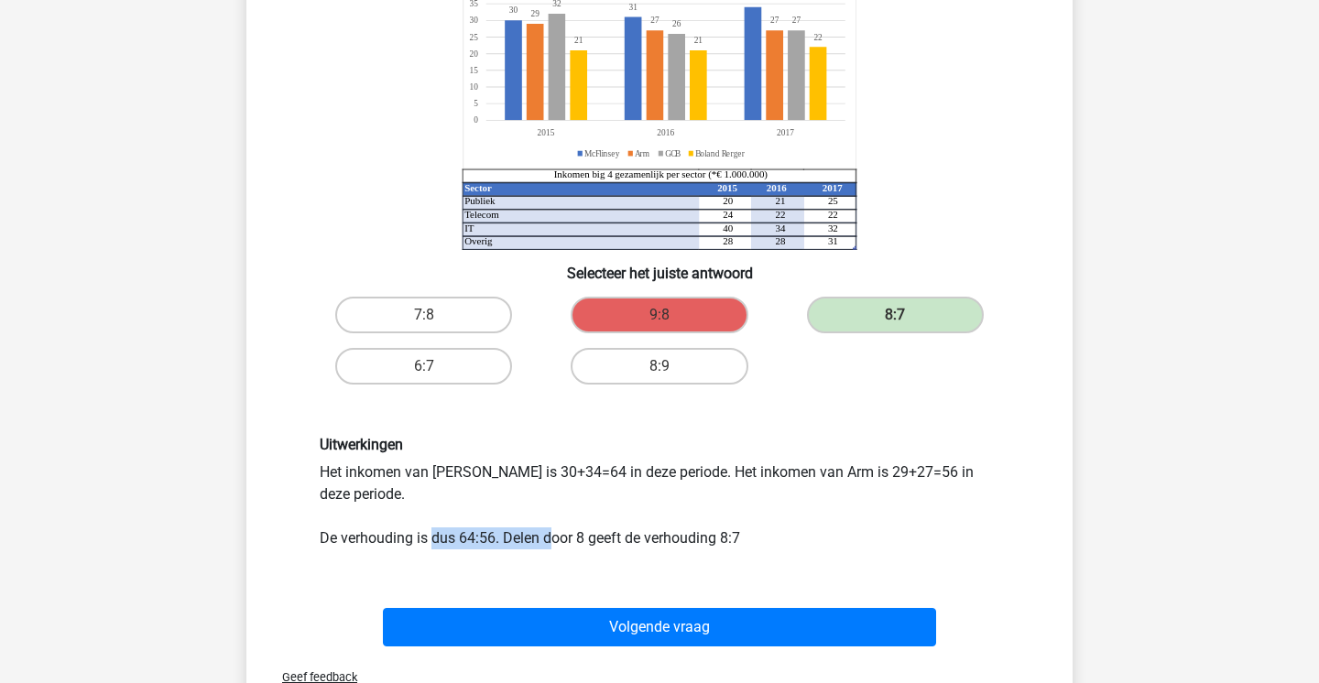
scroll to position [371, 0]
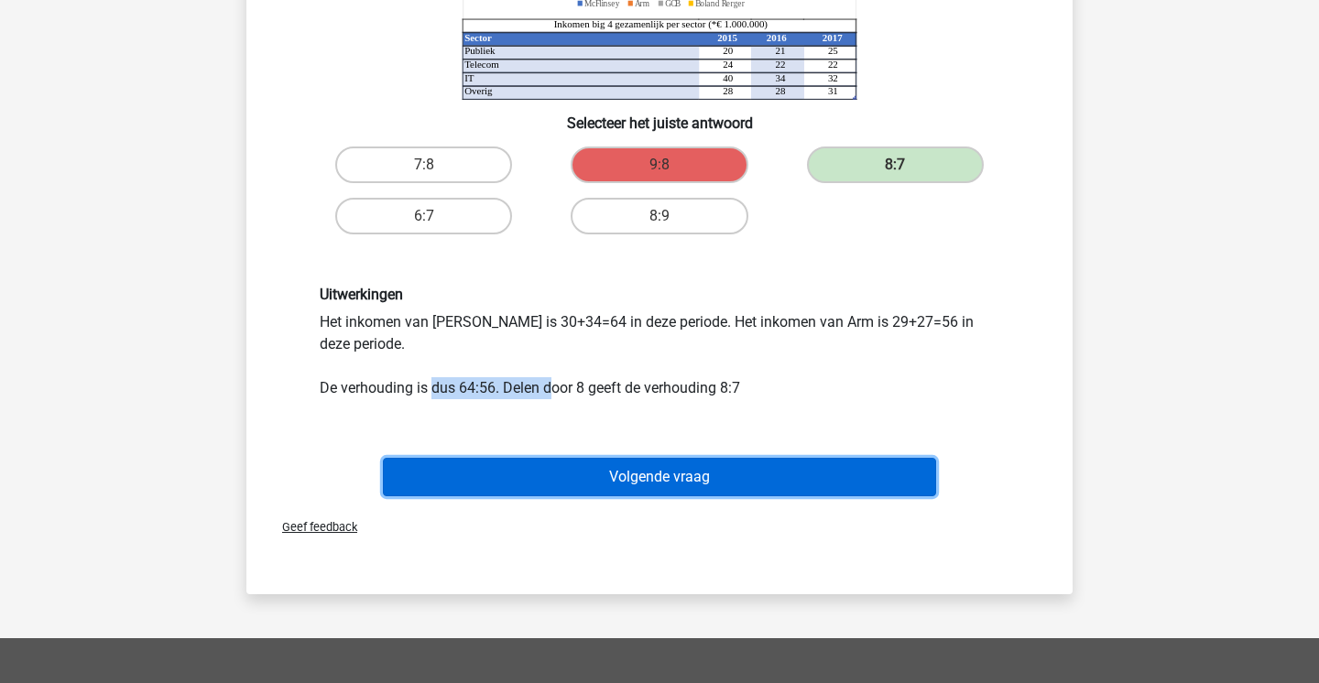
click at [855, 473] on button "Volgende vraag" at bounding box center [660, 477] width 554 height 38
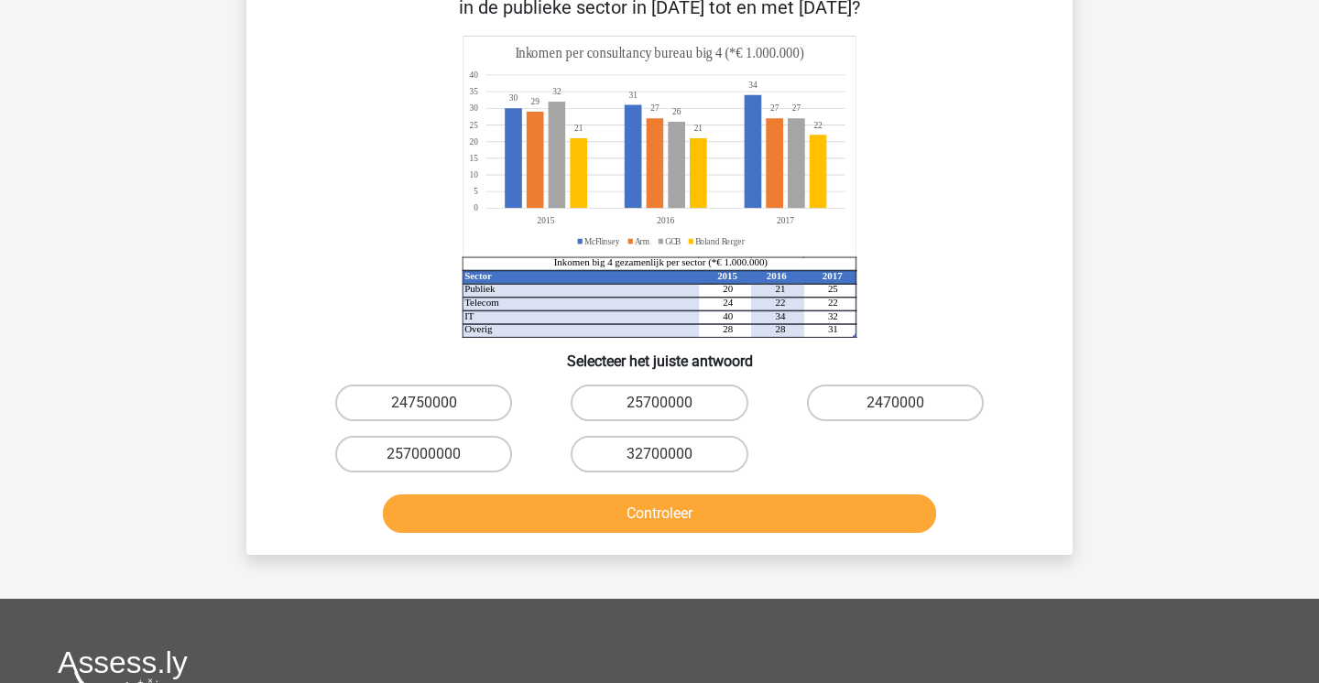
scroll to position [192, 0]
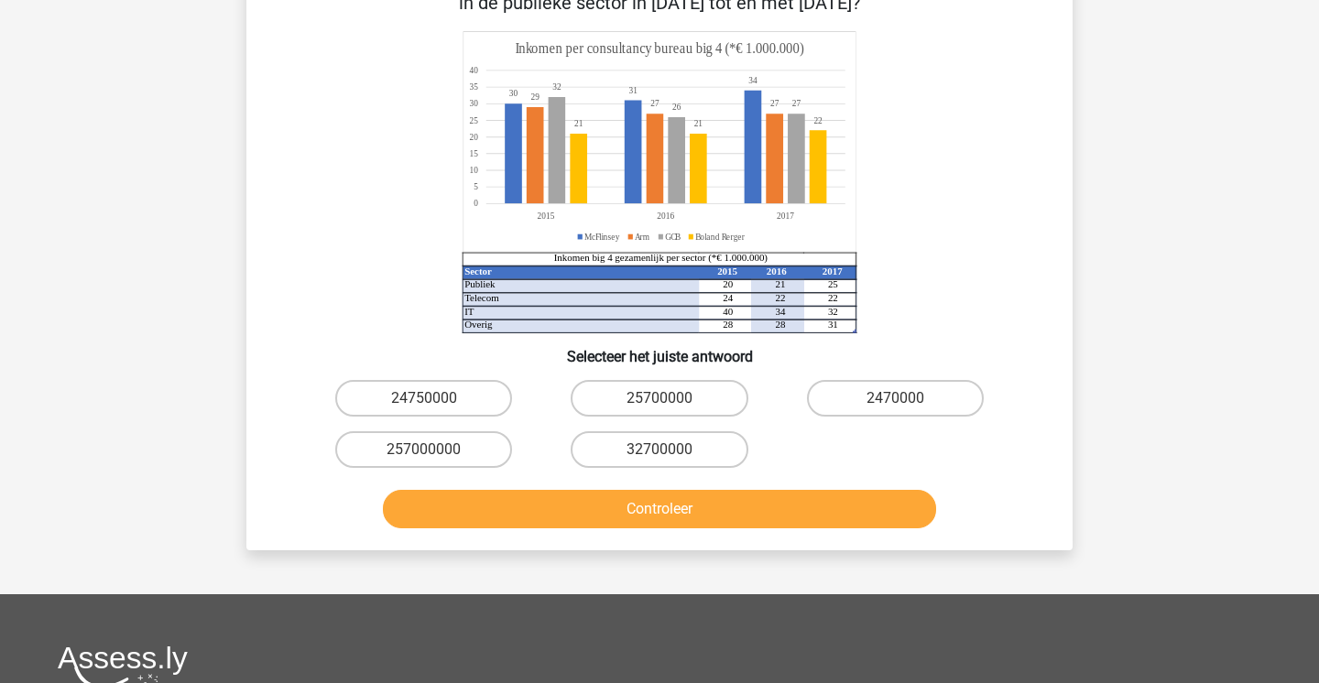
click at [776, 507] on button "Controleer" at bounding box center [660, 509] width 554 height 38
click at [481, 402] on label "24750000" at bounding box center [423, 398] width 177 height 37
click at [436, 402] on input "24750000" at bounding box center [430, 404] width 12 height 12
radio input "true"
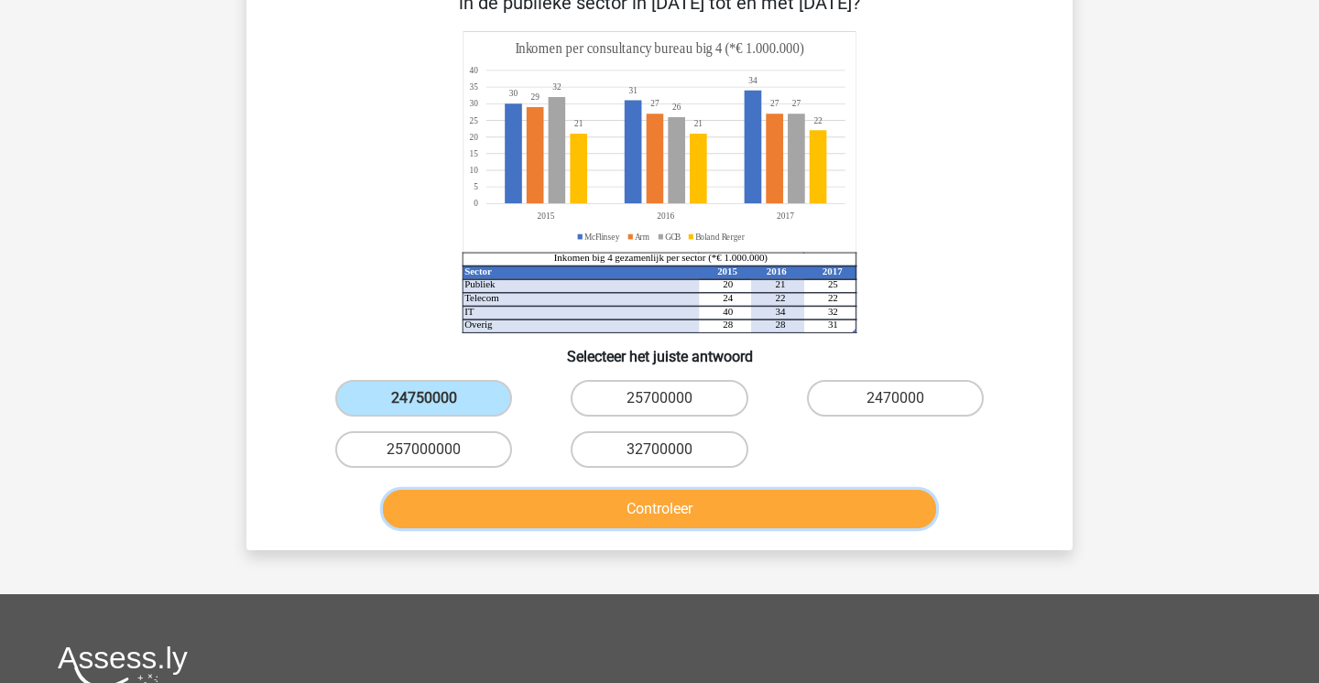
click at [559, 518] on button "Controleer" at bounding box center [660, 509] width 554 height 38
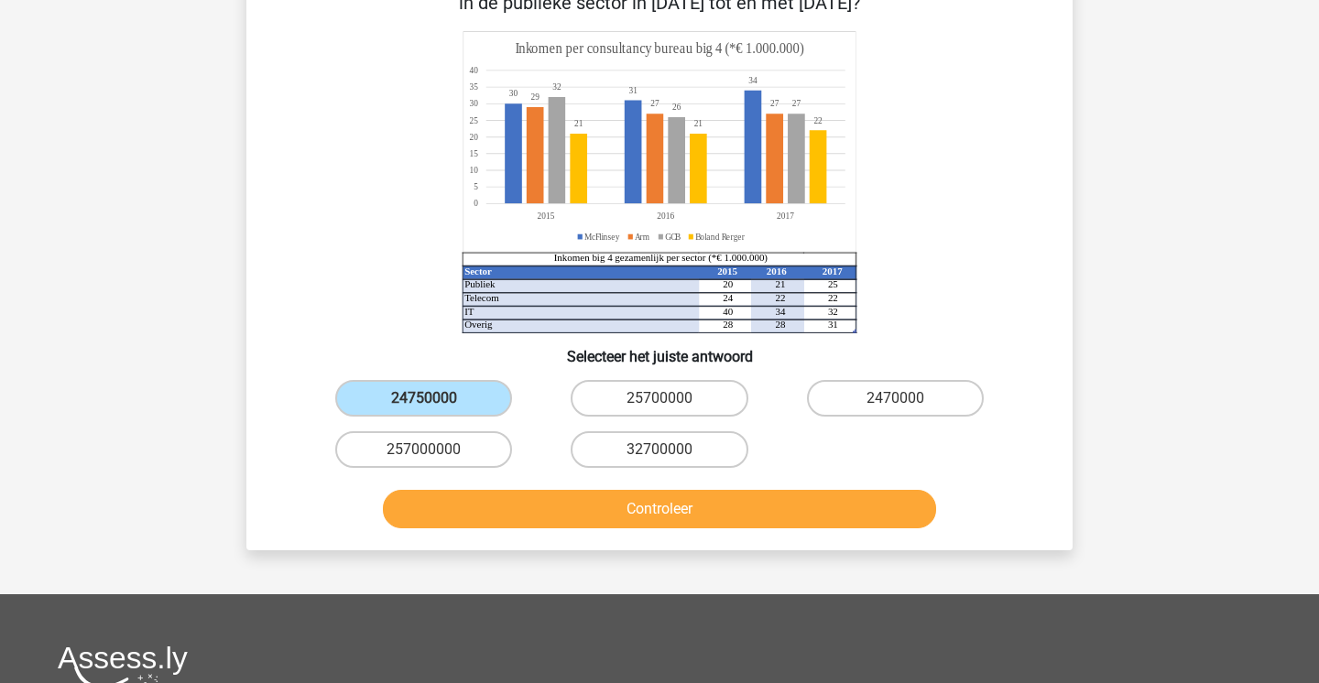
scroll to position [156, 0]
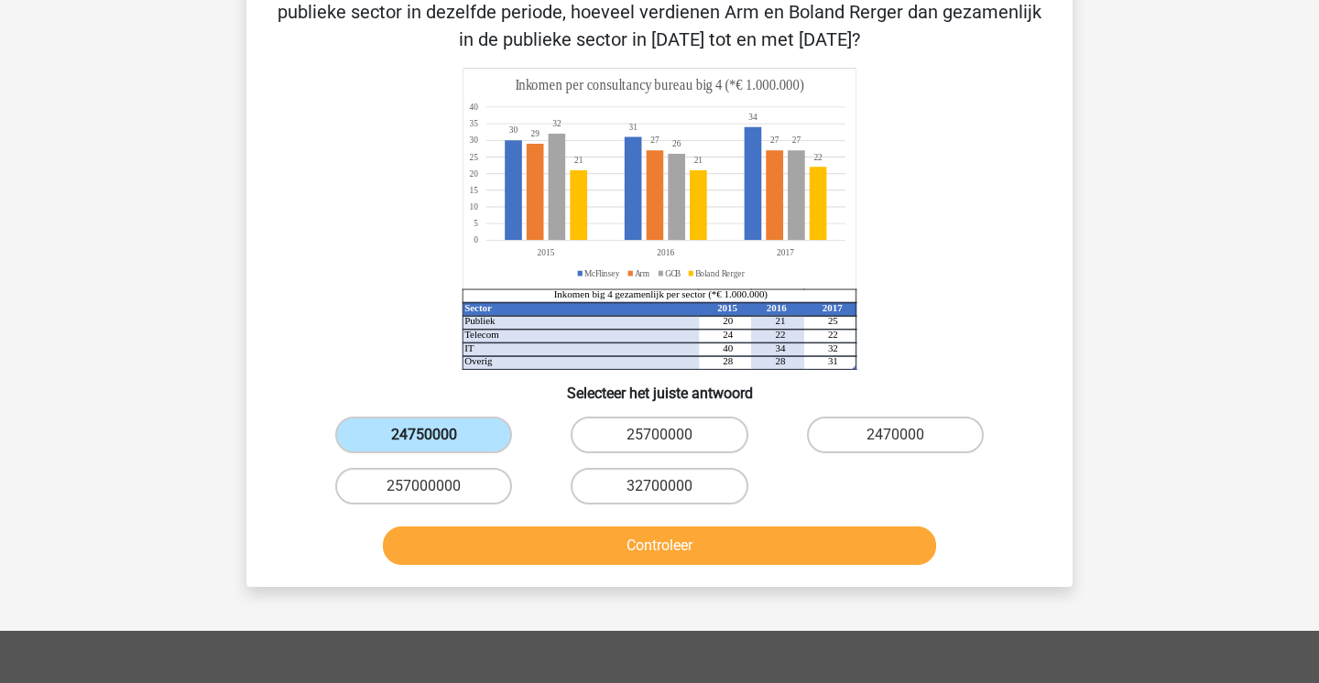
click at [475, 431] on label "24750000" at bounding box center [423, 435] width 177 height 37
click at [436, 435] on input "24750000" at bounding box center [430, 441] width 12 height 12
click at [616, 445] on label "25700000" at bounding box center [659, 435] width 177 height 37
click at [660, 445] on input "25700000" at bounding box center [666, 441] width 12 height 12
radio input "true"
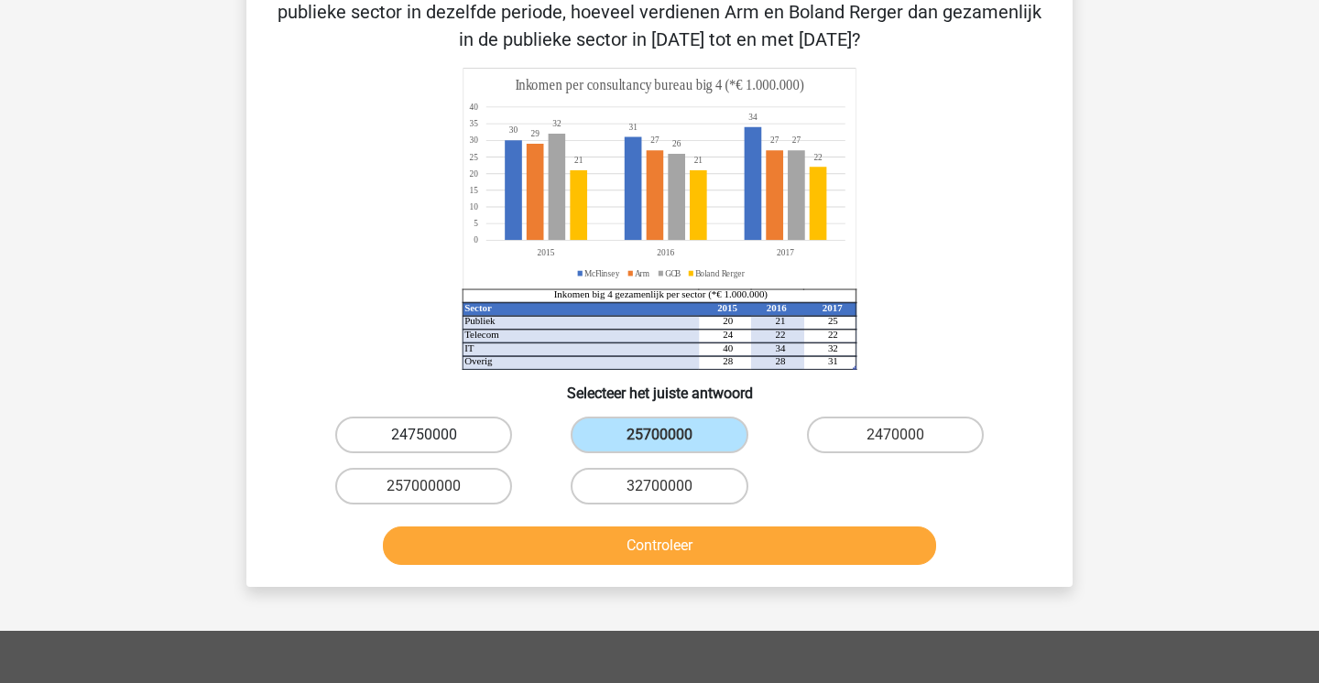
click at [420, 445] on label "24750000" at bounding box center [423, 435] width 177 height 37
click at [424, 445] on input "24750000" at bounding box center [430, 441] width 12 height 12
radio input "true"
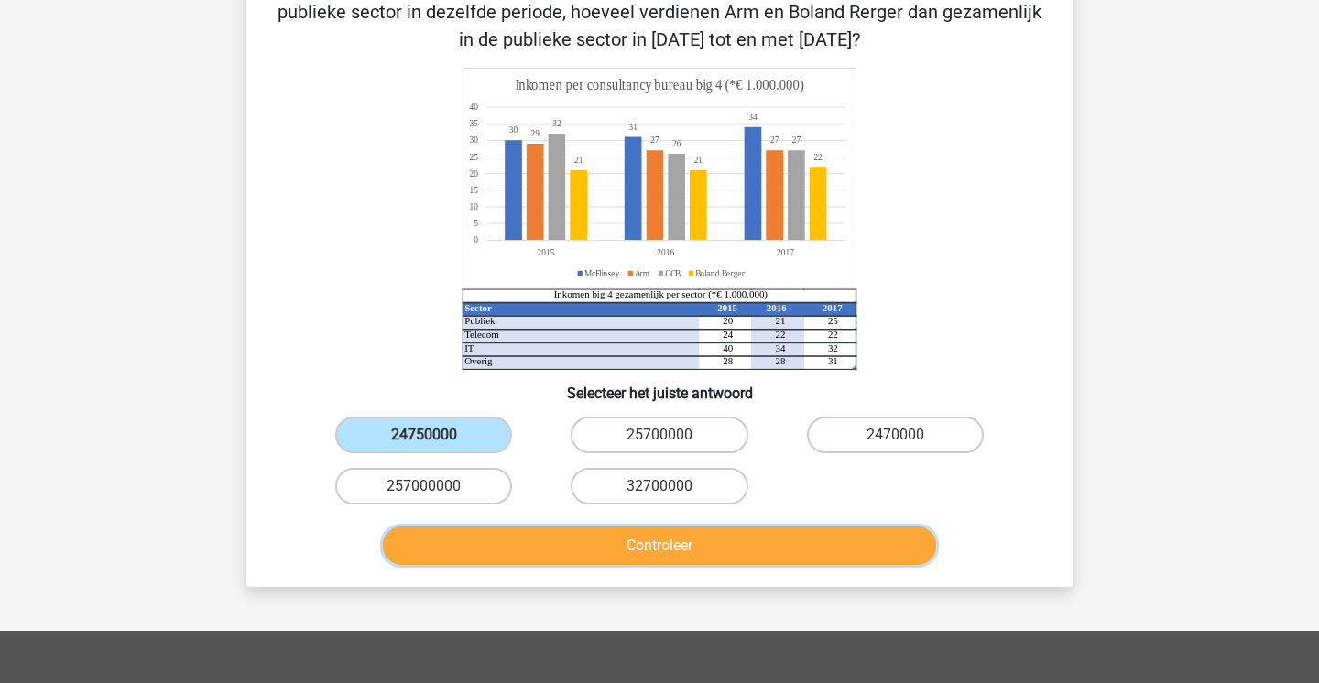
click at [503, 537] on button "Controleer" at bounding box center [660, 546] width 554 height 38
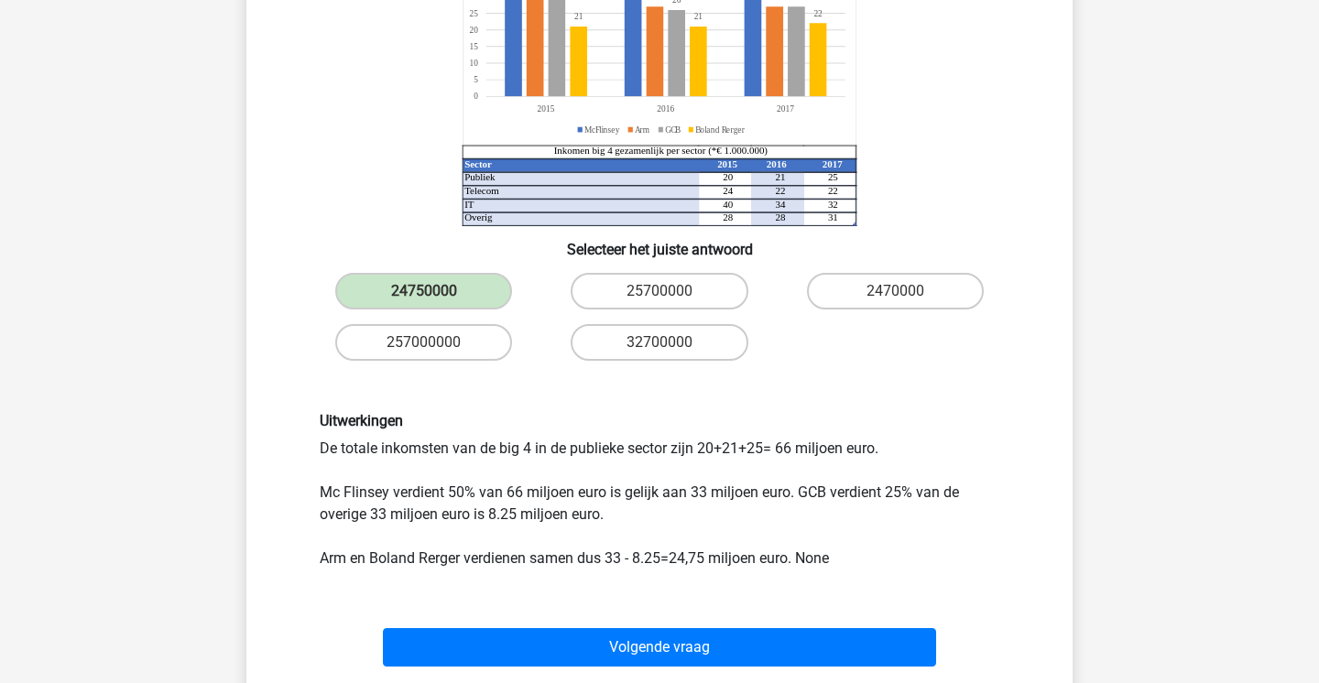
scroll to position [312, 0]
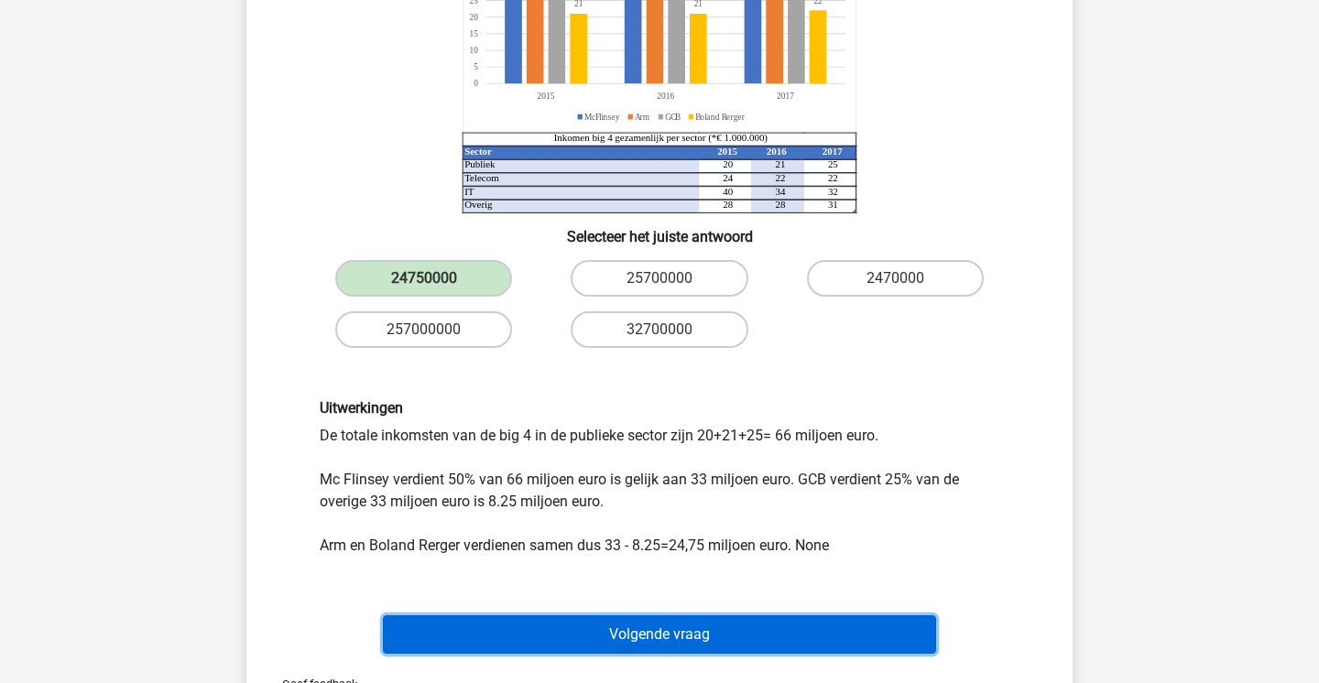
click at [527, 643] on button "Volgende vraag" at bounding box center [660, 635] width 554 height 38
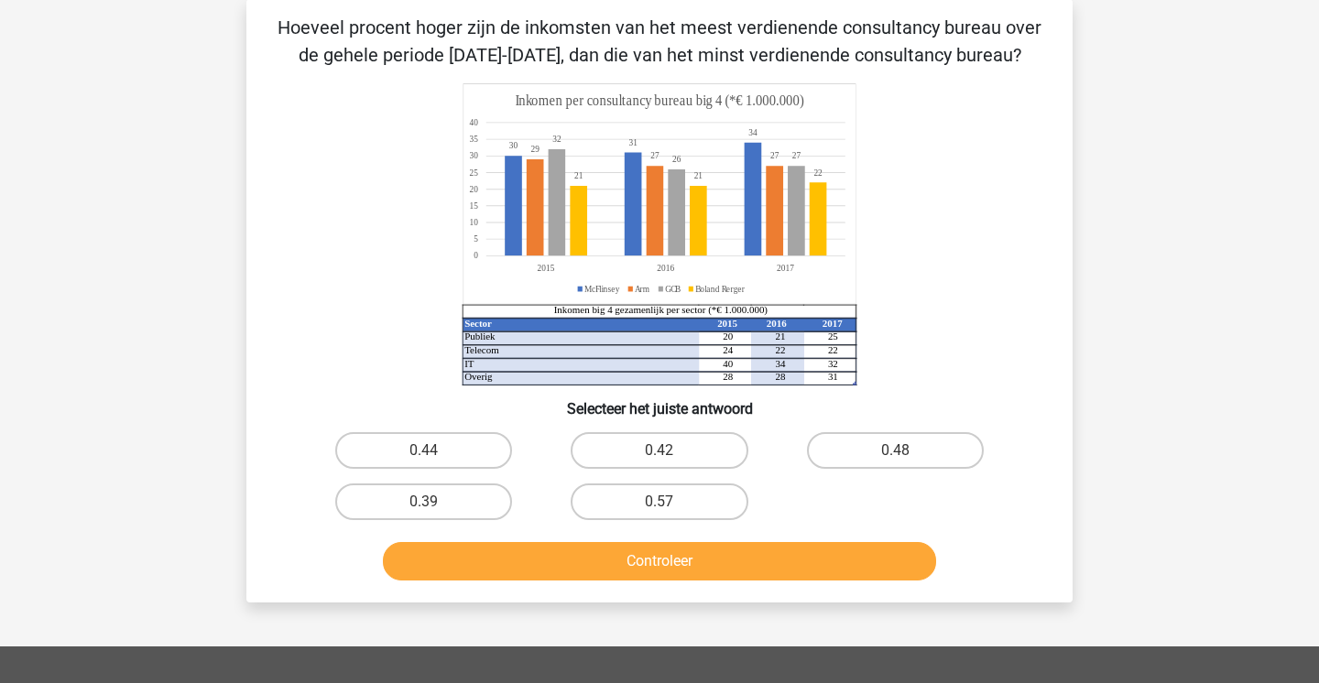
scroll to position [84, 0]
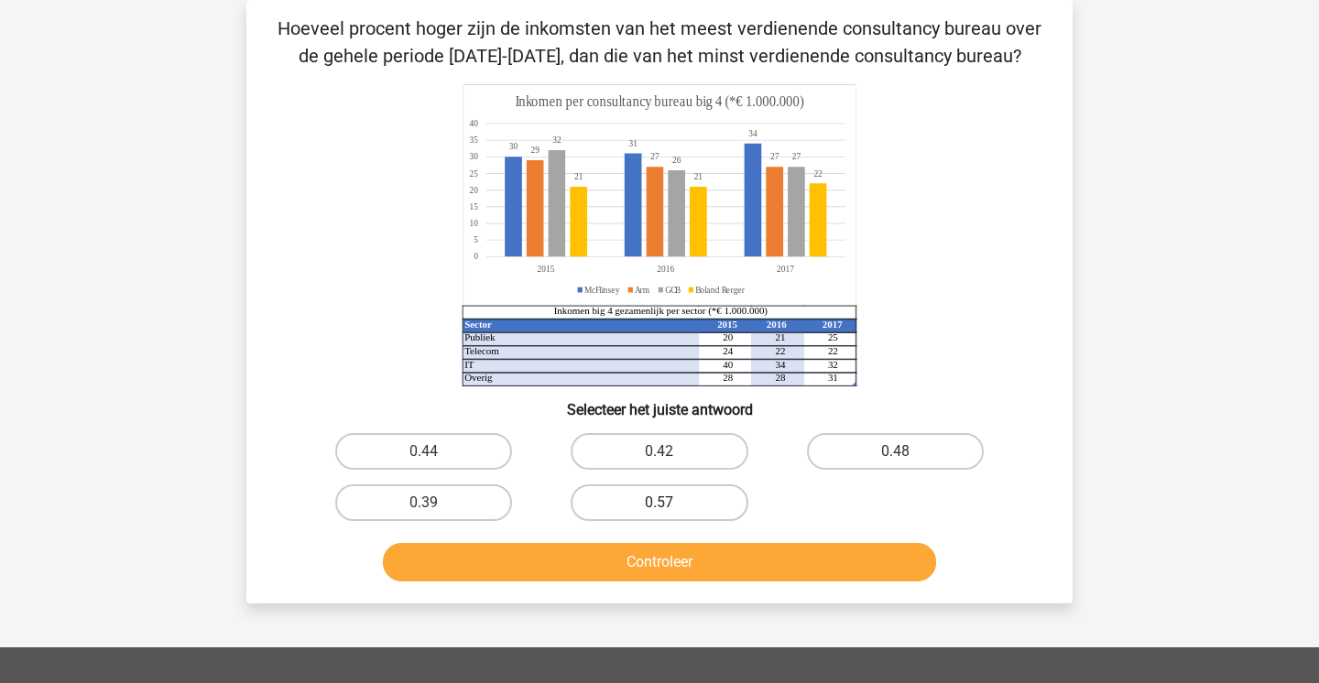
click at [700, 506] on label "0.57" at bounding box center [659, 503] width 177 height 37
click at [671, 506] on input "0.57" at bounding box center [666, 509] width 12 height 12
radio input "true"
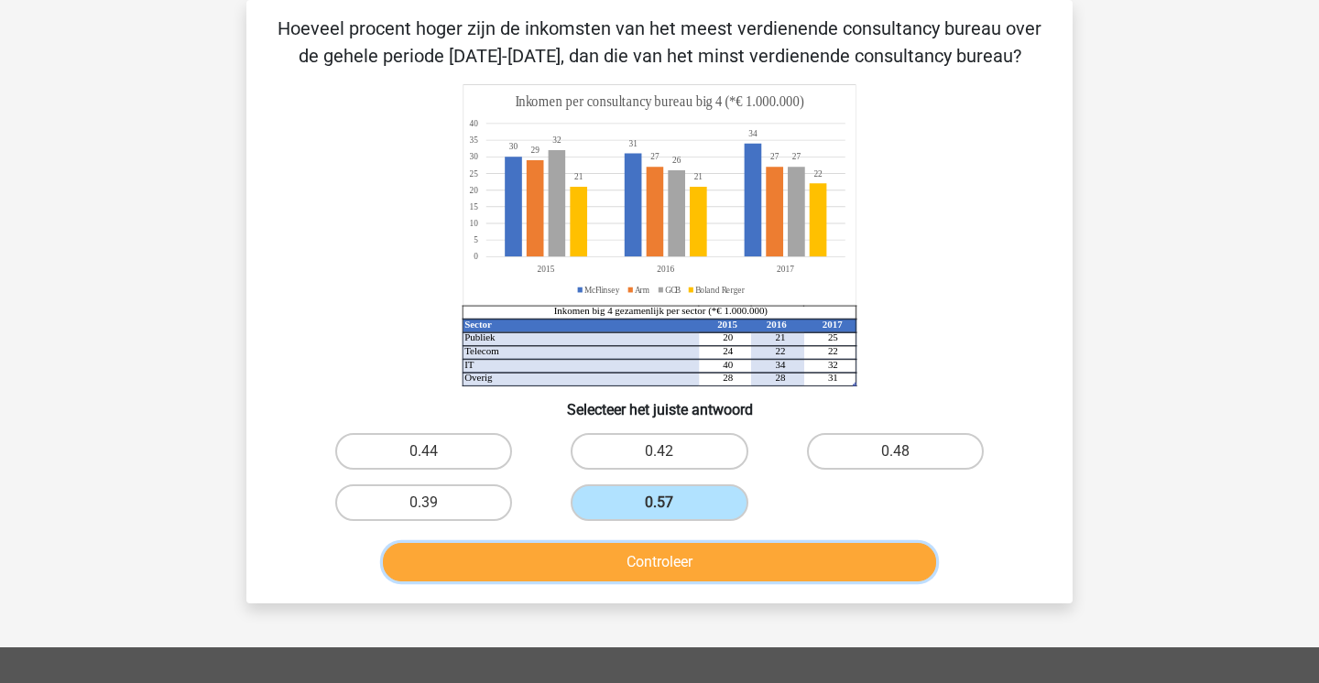
click at [682, 570] on button "Controleer" at bounding box center [660, 562] width 554 height 38
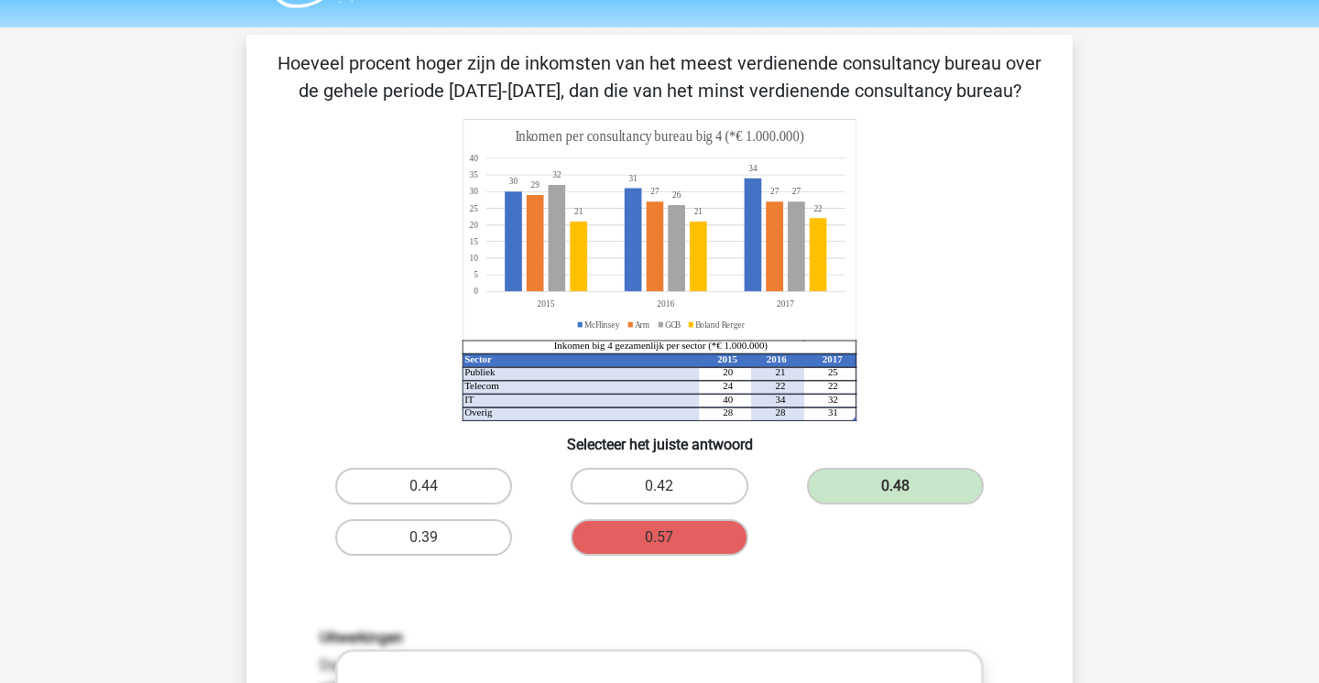
scroll to position [19, 0]
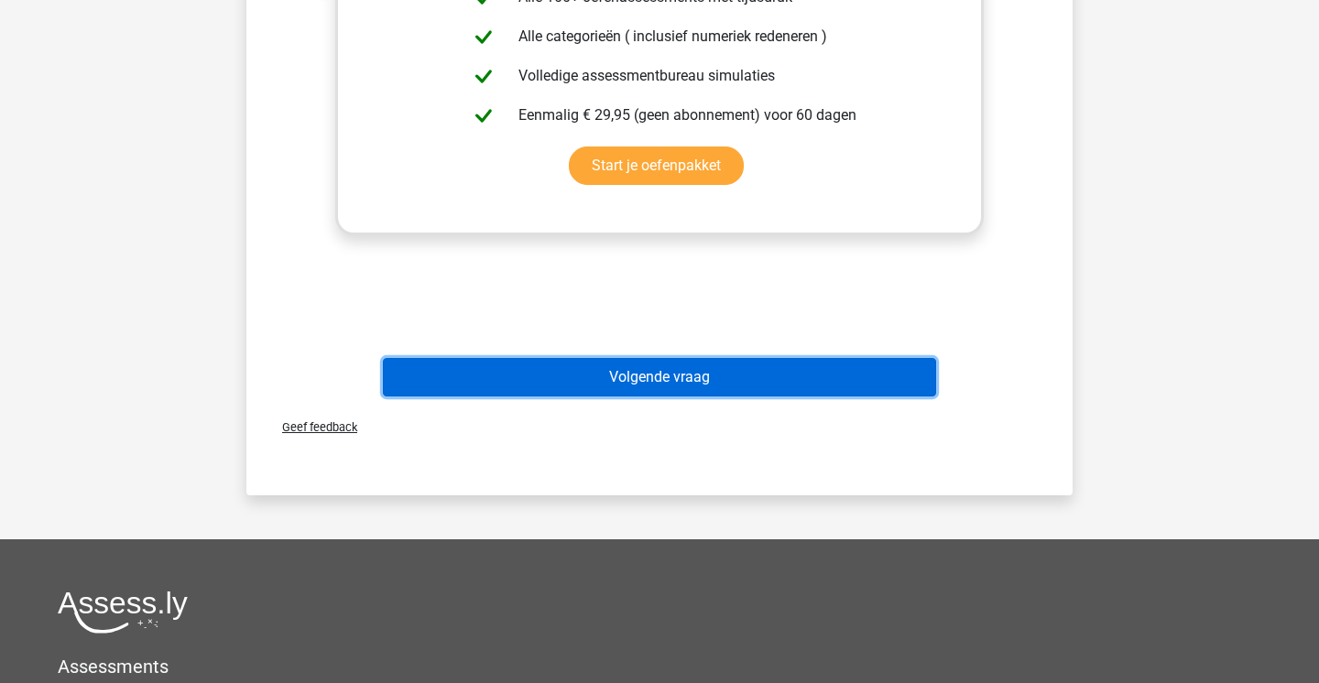
click at [672, 393] on button "Volgende vraag" at bounding box center [660, 377] width 554 height 38
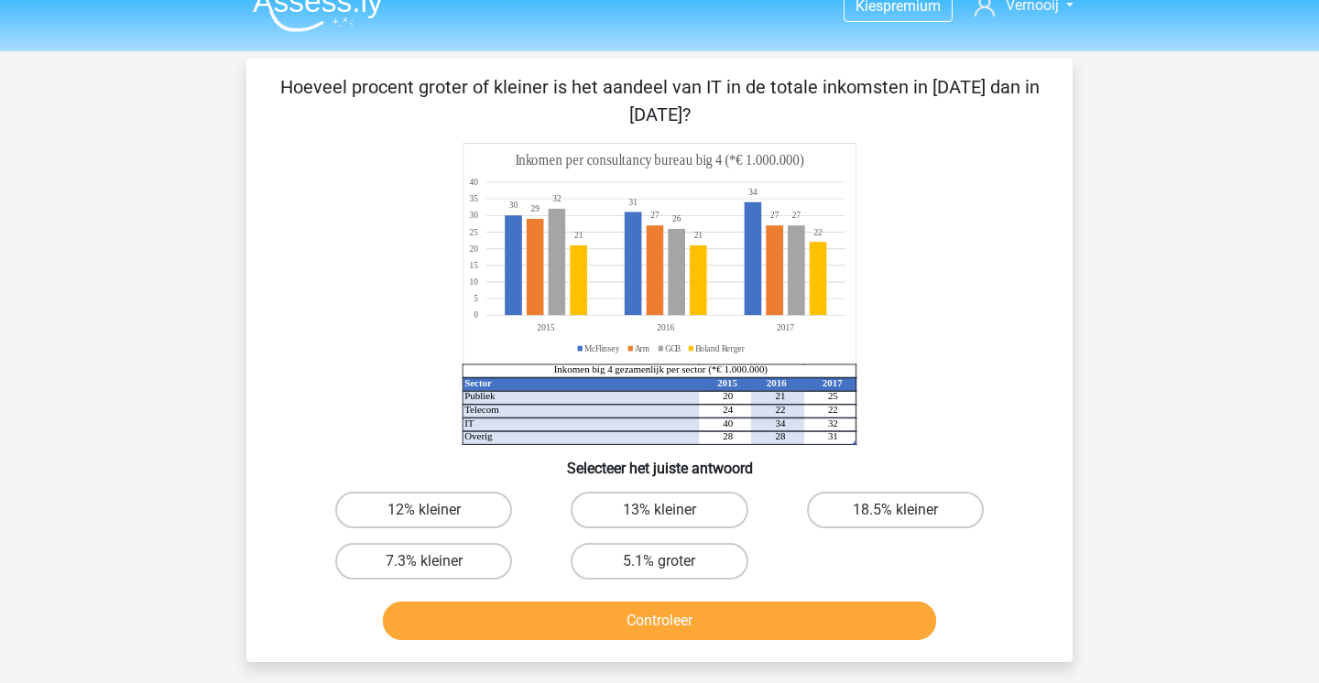
scroll to position [16, 0]
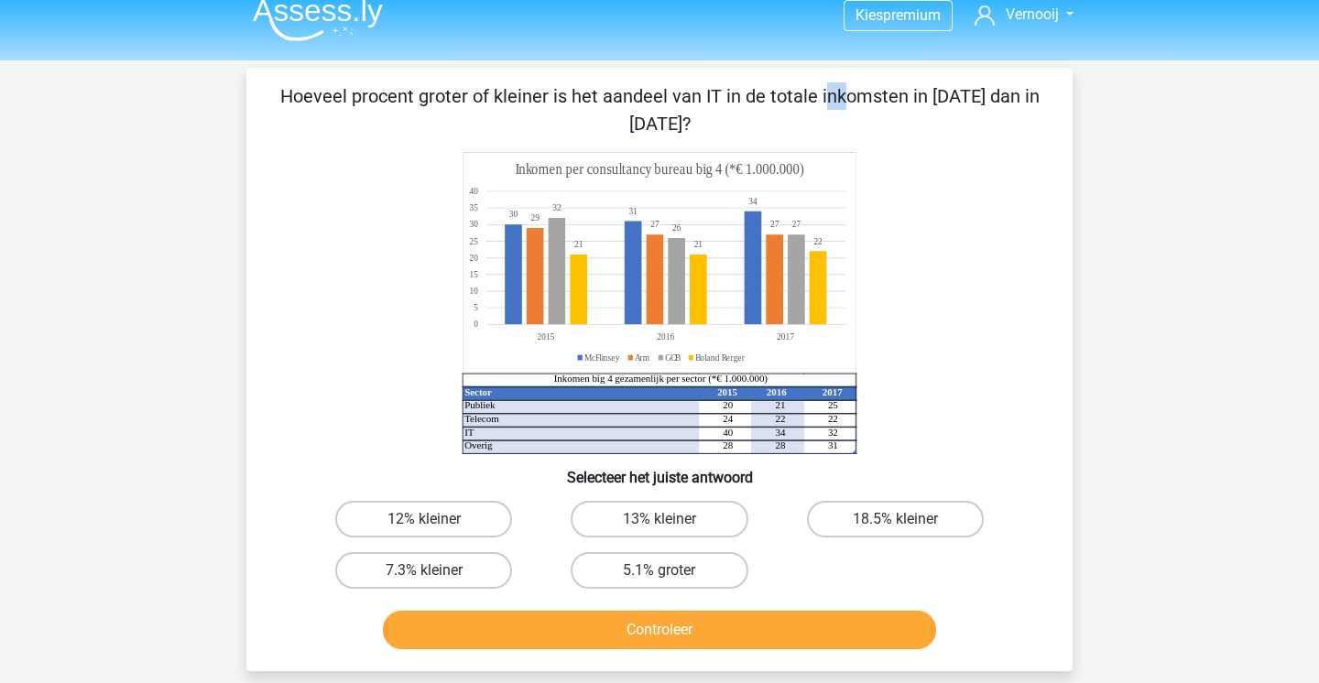
drag, startPoint x: 488, startPoint y: 97, endPoint x: 499, endPoint y: 97, distance: 11.0
click at [499, 97] on p "Hoeveel procent groter of kleiner is het aandeel van IT in de totale inkomsten …" at bounding box center [660, 109] width 768 height 55
drag, startPoint x: 715, startPoint y: 432, endPoint x: 836, endPoint y: 431, distance: 120.9
click at [836, 431] on icon "Sector 2015 2016 2017 Publiek 20 21 25 Telecom 24 22 22 IT 40 34 32 Overig 28 2…" at bounding box center [659, 303] width 738 height 302
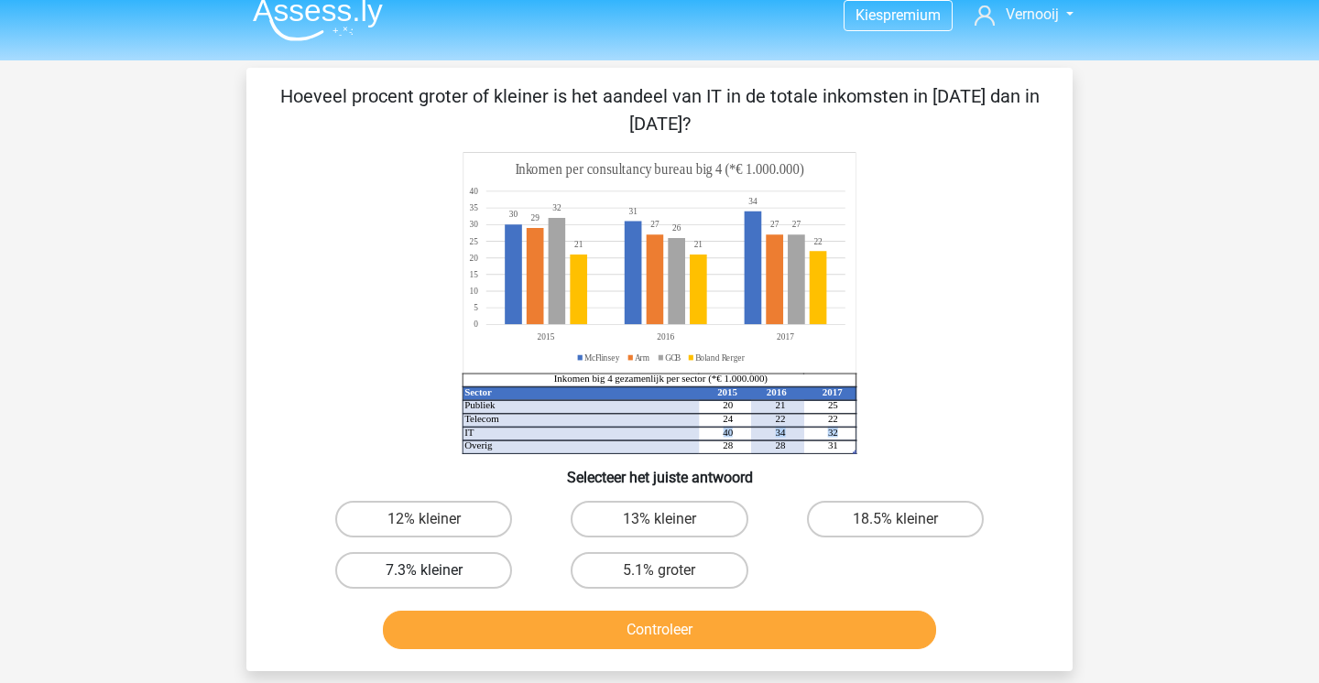
click at [466, 572] on label "7.3% kleiner" at bounding box center [423, 570] width 177 height 37
click at [436, 572] on input "7.3% kleiner" at bounding box center [430, 577] width 12 height 12
radio input "true"
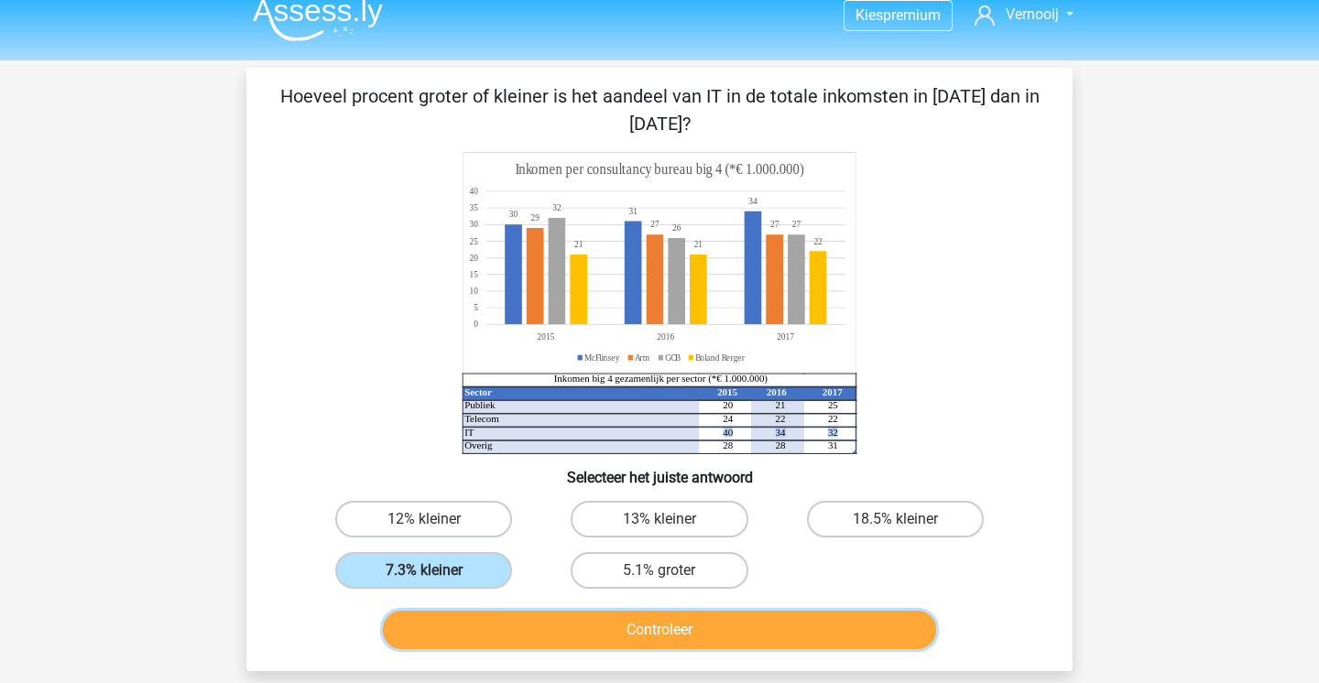
click at [477, 639] on button "Controleer" at bounding box center [660, 630] width 554 height 38
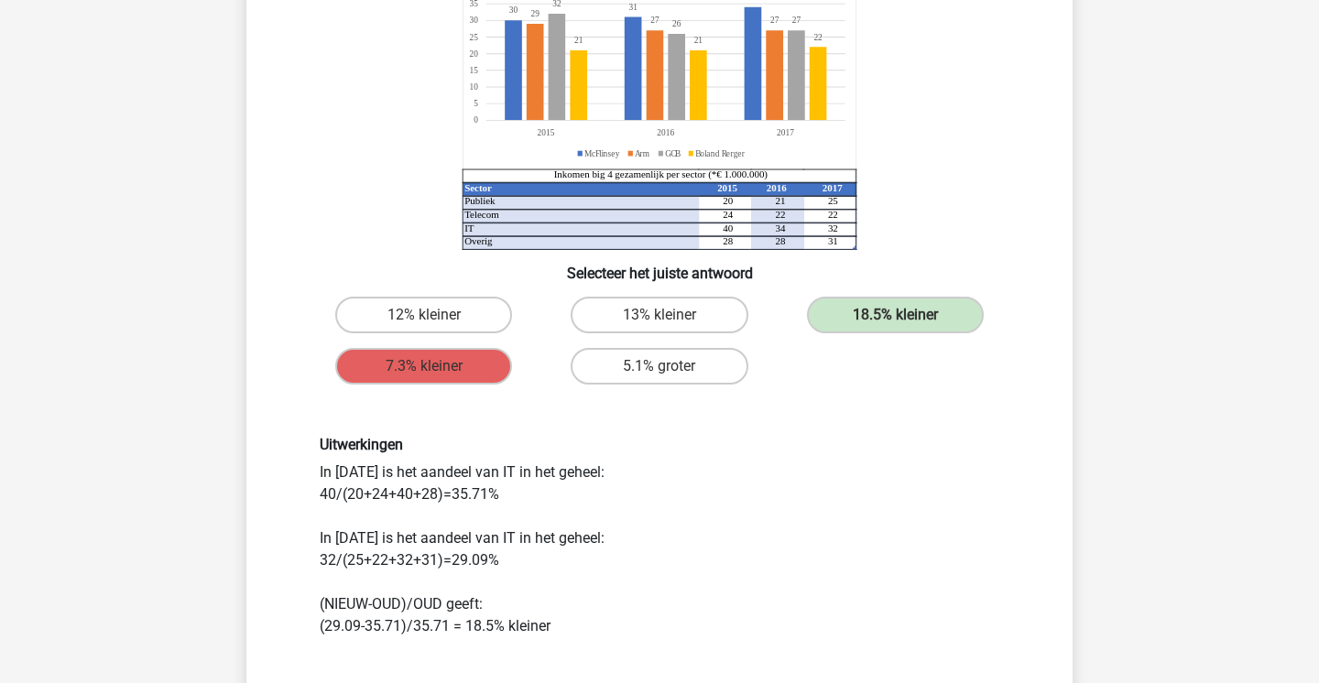
scroll to position [212, 0]
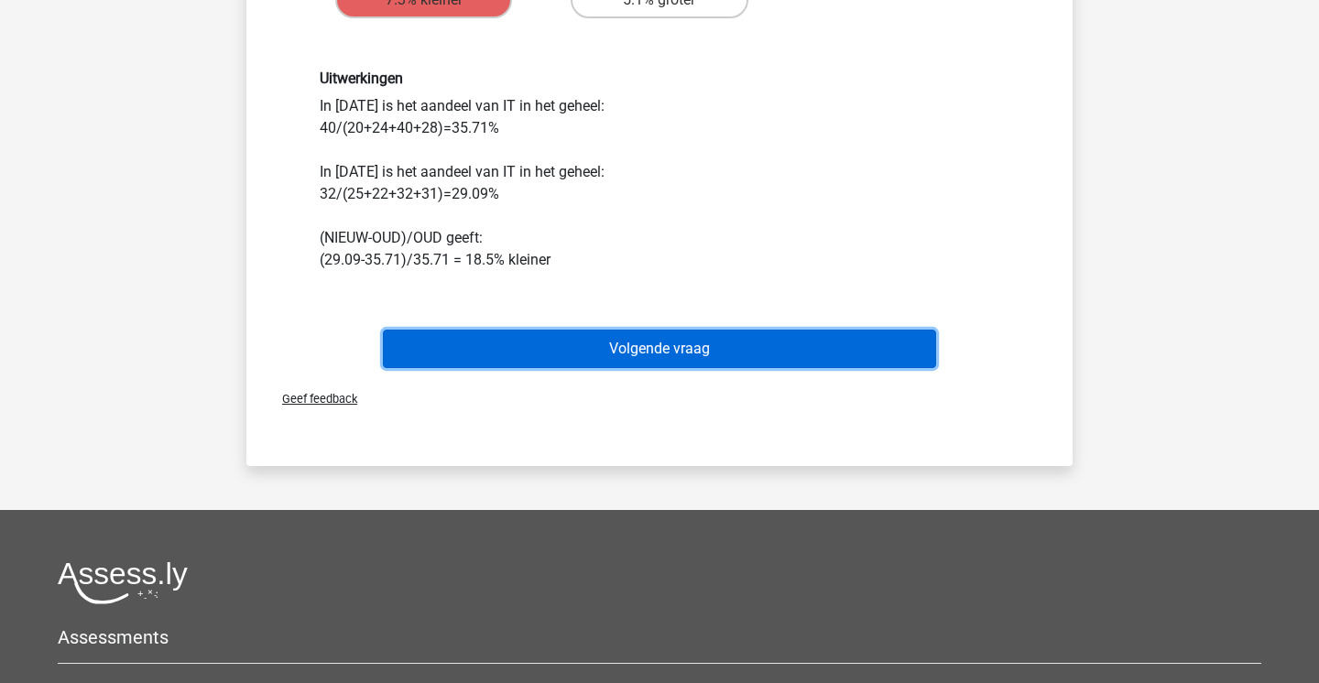
click at [704, 341] on button "Volgende vraag" at bounding box center [660, 349] width 554 height 38
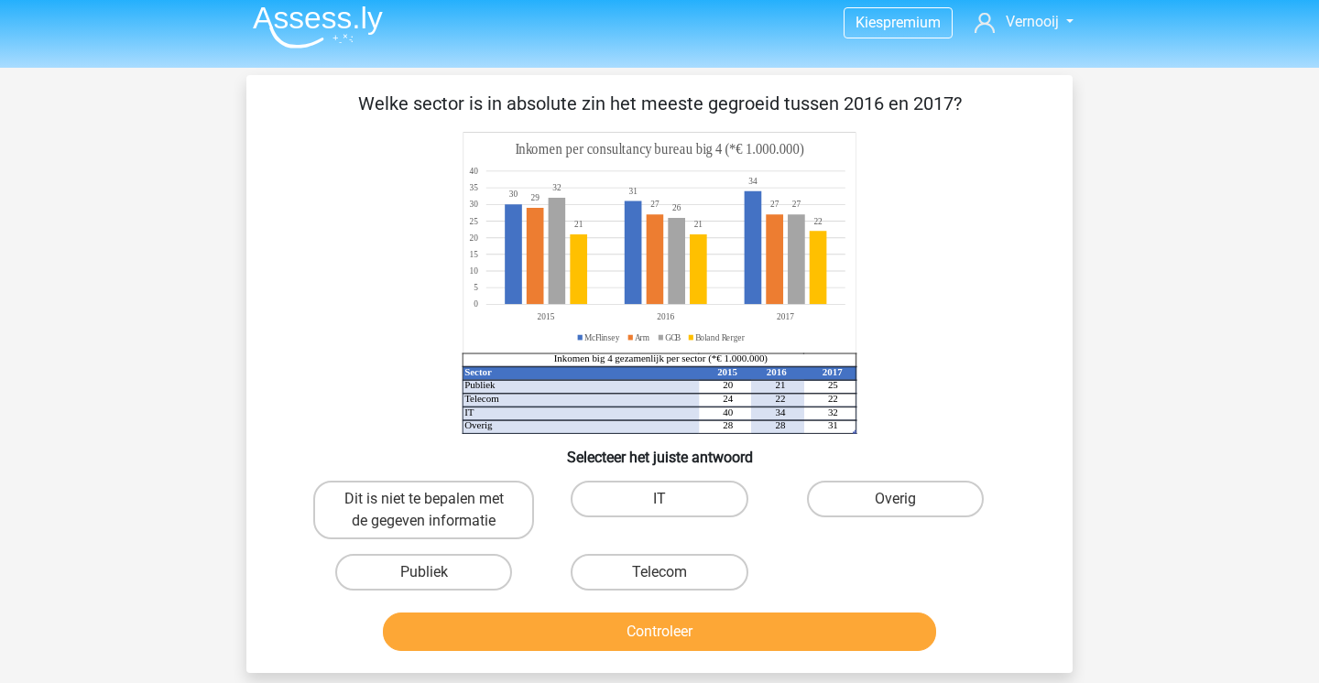
scroll to position [5, 0]
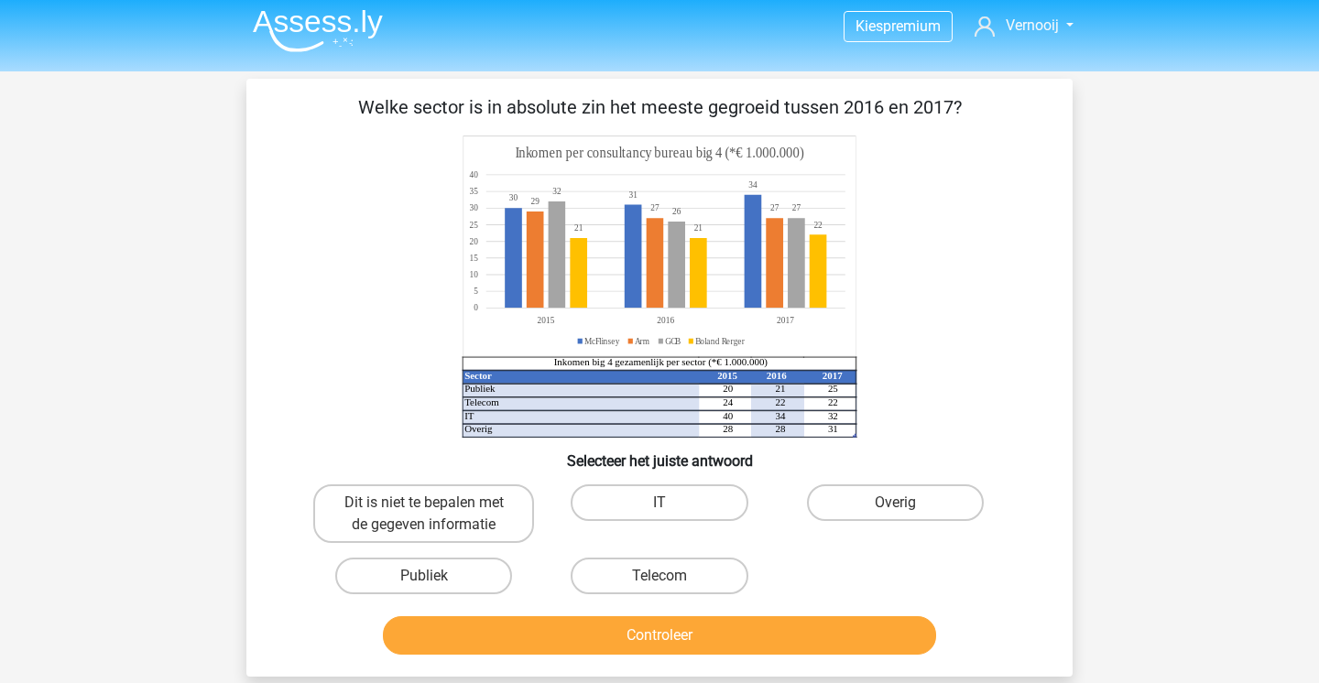
drag, startPoint x: 442, startPoint y: 113, endPoint x: 581, endPoint y: 113, distance: 138.3
click at [581, 113] on p "Welke sector is in absolute zin het meeste gegroeid tussen 2016 en 2017?" at bounding box center [660, 106] width 768 height 27
click at [481, 506] on label "Dit is niet te bepalen met de gegeven informatie" at bounding box center [423, 514] width 221 height 59
click at [436, 506] on input "Dit is niet te bepalen met de gegeven informatie" at bounding box center [430, 509] width 12 height 12
radio input "true"
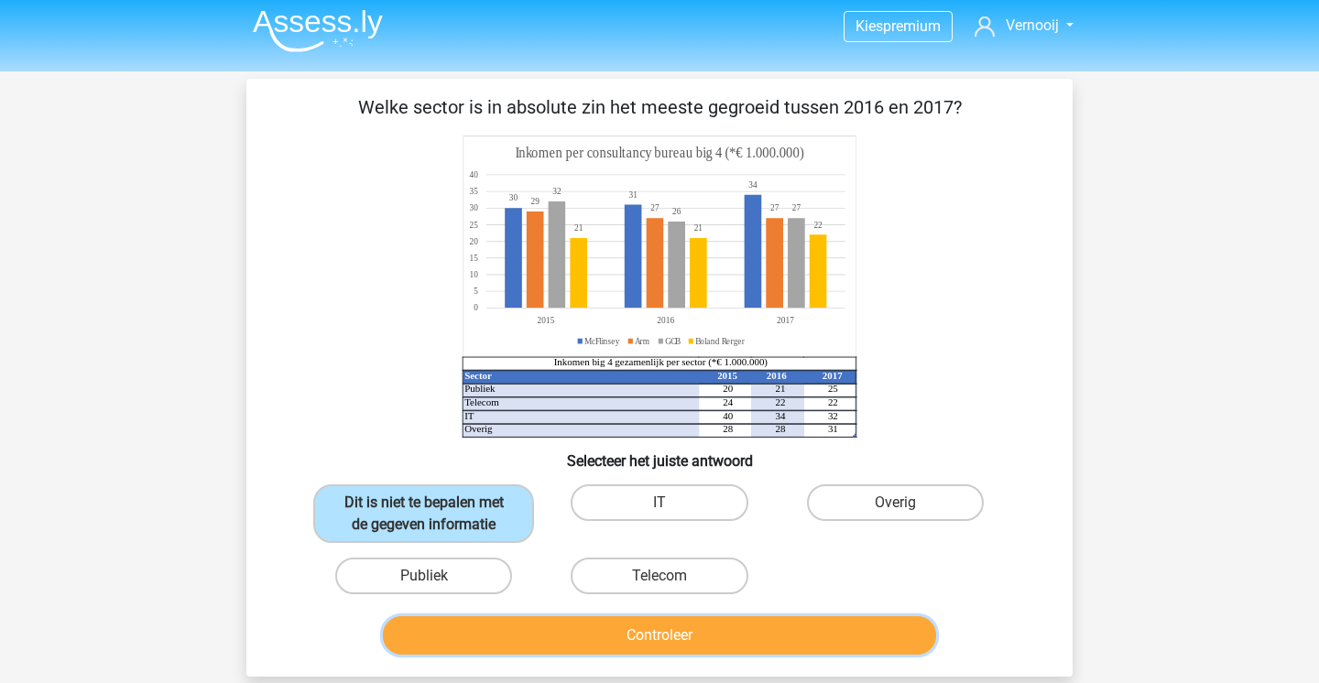
click at [540, 649] on button "Controleer" at bounding box center [660, 635] width 554 height 38
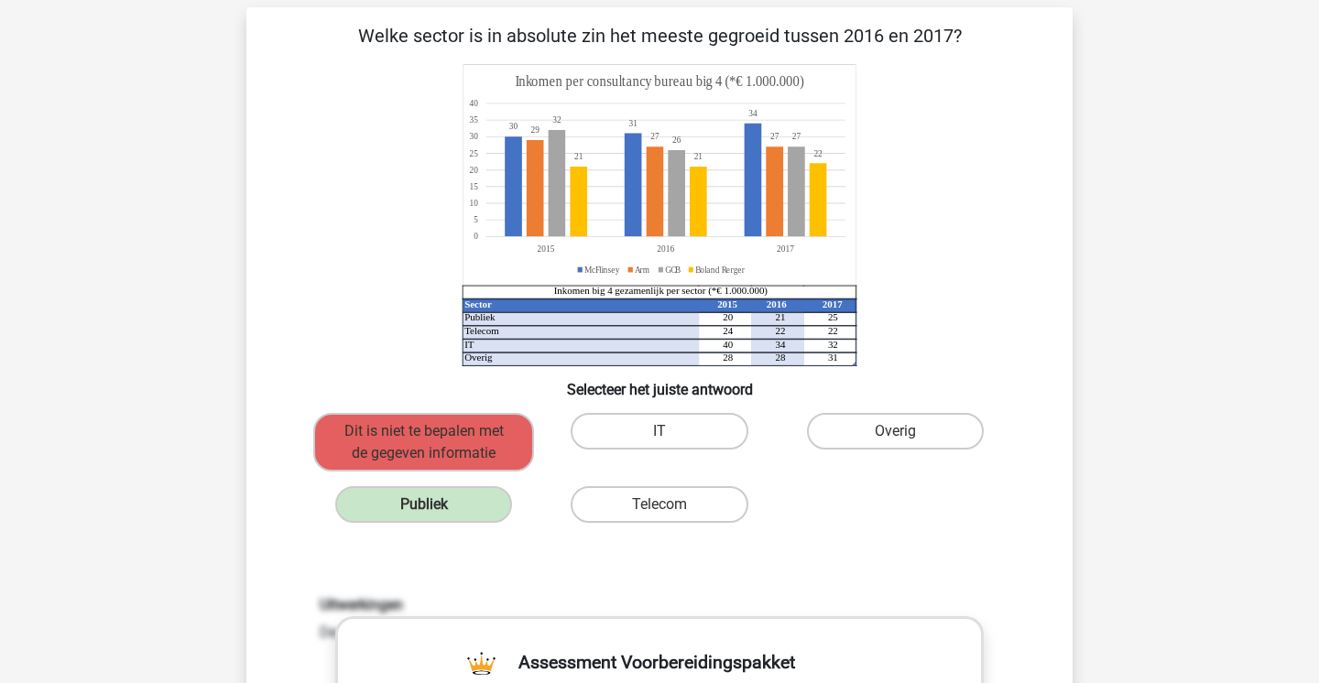
scroll to position [72, 0]
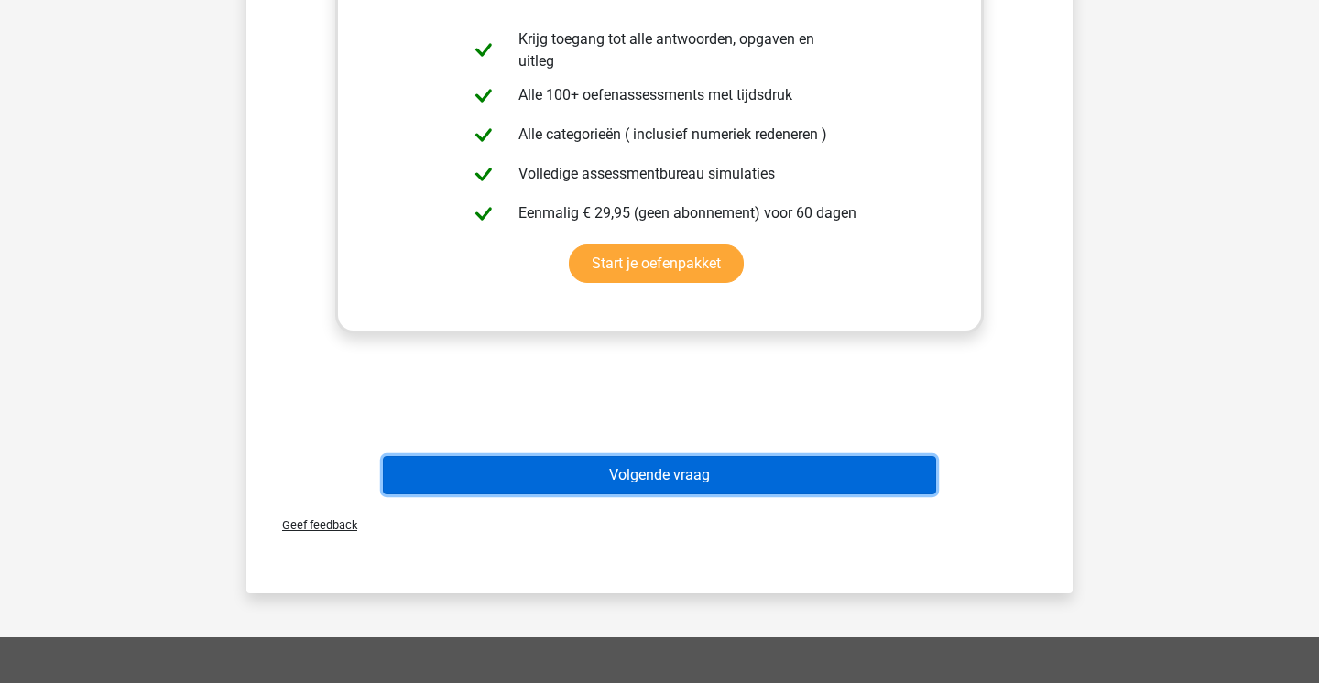
click at [606, 483] on button "Volgende vraag" at bounding box center [660, 475] width 554 height 38
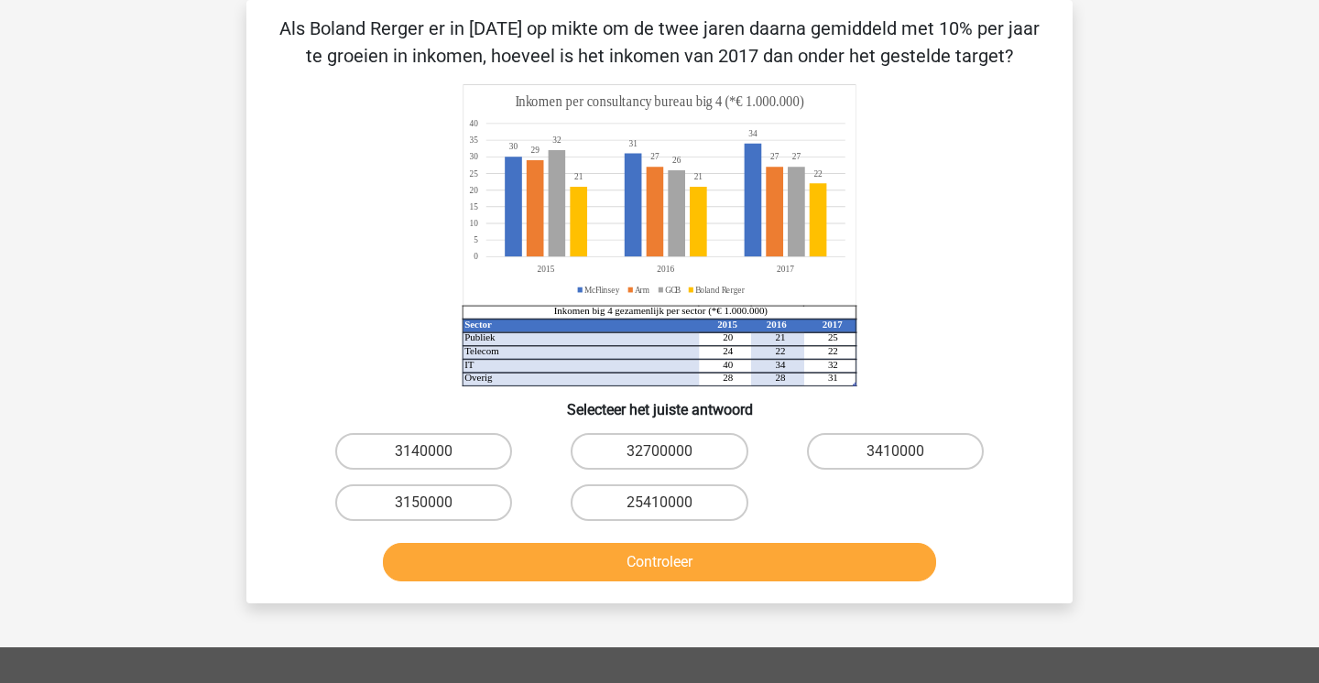
scroll to position [34, 0]
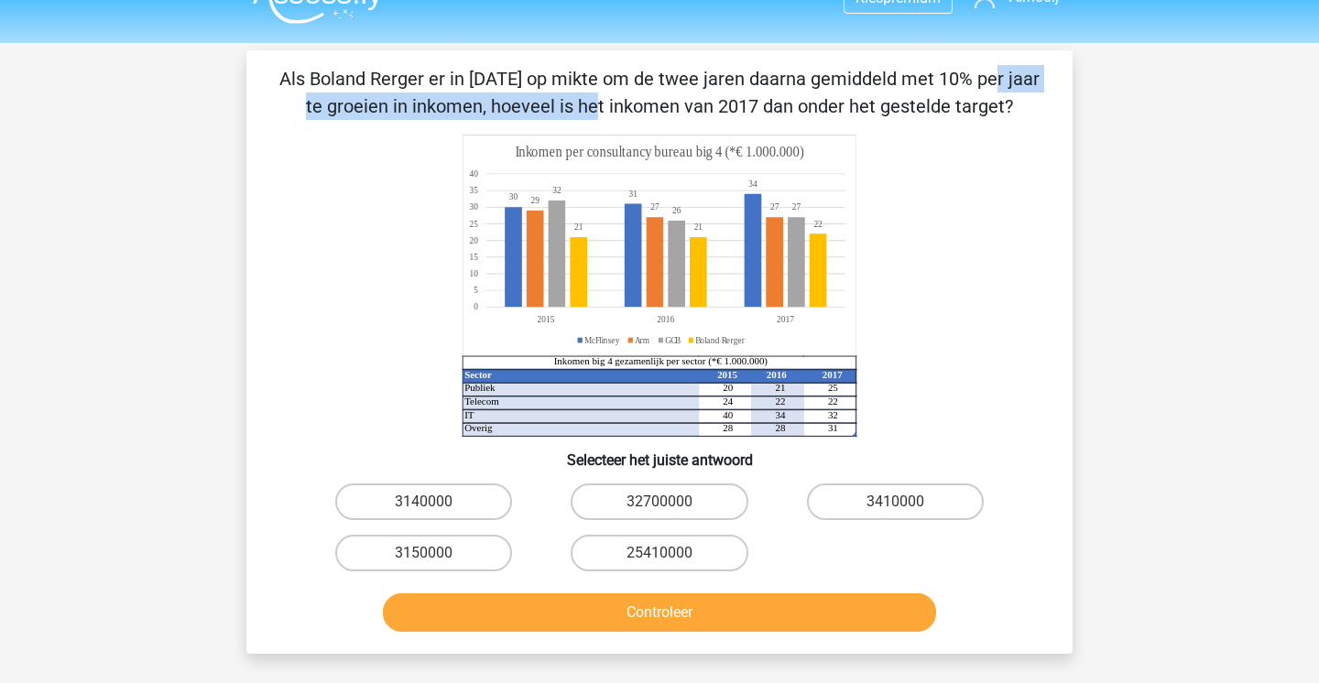
drag, startPoint x: 589, startPoint y: 86, endPoint x: 972, endPoint y: 85, distance: 382.9
click at [972, 85] on p "Als Boland Rerger er in 2015 op mikte om de twee jaren daarna gemiddeld met 10%…" at bounding box center [660, 92] width 768 height 55
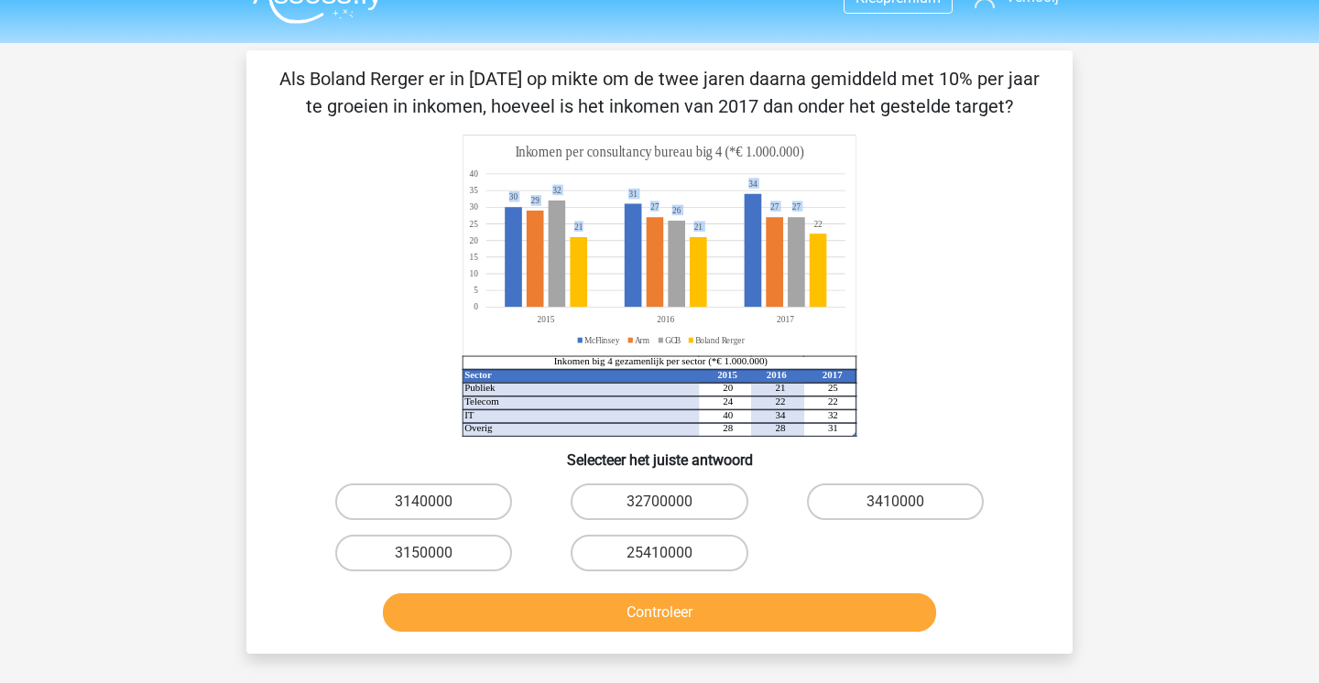
drag, startPoint x: 814, startPoint y: 223, endPoint x: 830, endPoint y: 222, distance: 15.7
click at [830, 222] on icon "Sector 2015 2016 2017 Publiek 20 21 25 Telecom 24 22 22 IT 40 34 32 Overig 28 2…" at bounding box center [659, 286] width 738 height 302
click at [830, 222] on icon at bounding box center [659, 246] width 393 height 221
click at [874, 520] on div "3410000" at bounding box center [895, 501] width 235 height 51
click at [880, 496] on label "3410000" at bounding box center [895, 502] width 177 height 37
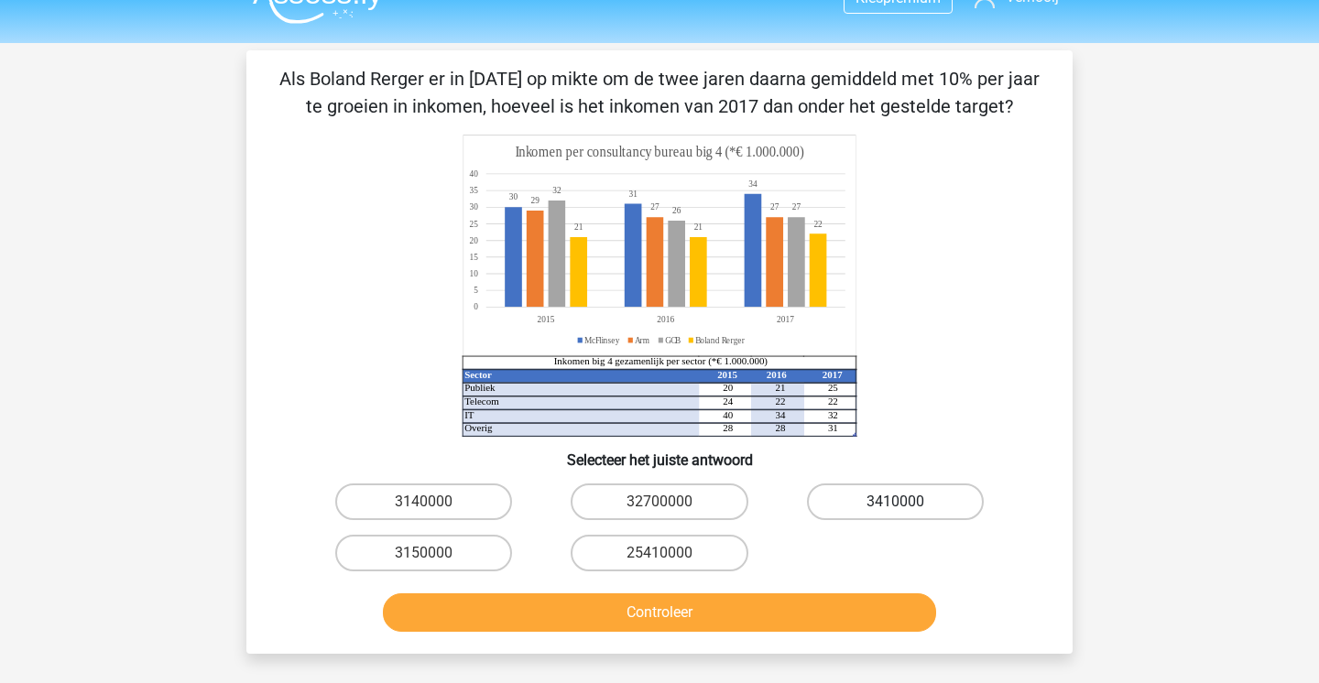
click at [895, 502] on input "3410000" at bounding box center [901, 508] width 12 height 12
radio input "true"
click at [817, 639] on div "Controleer" at bounding box center [659, 617] width 707 height 46
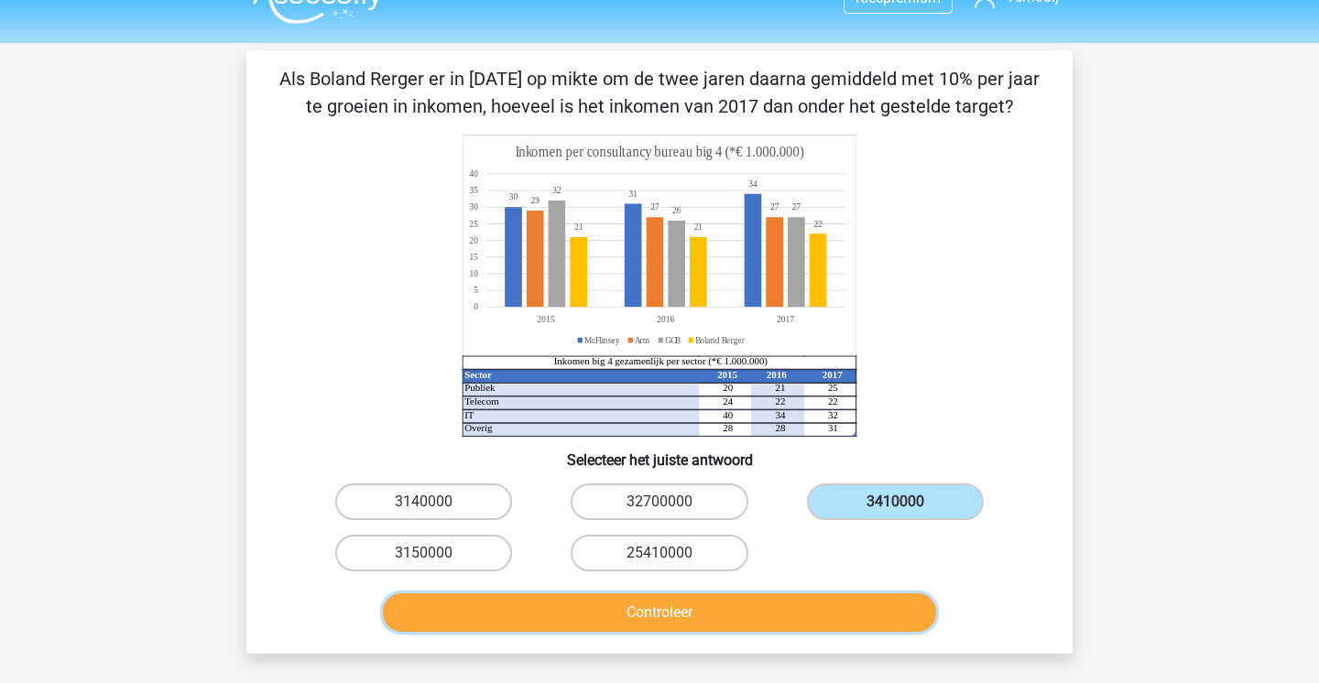
click at [817, 628] on button "Controleer" at bounding box center [660, 613] width 554 height 38
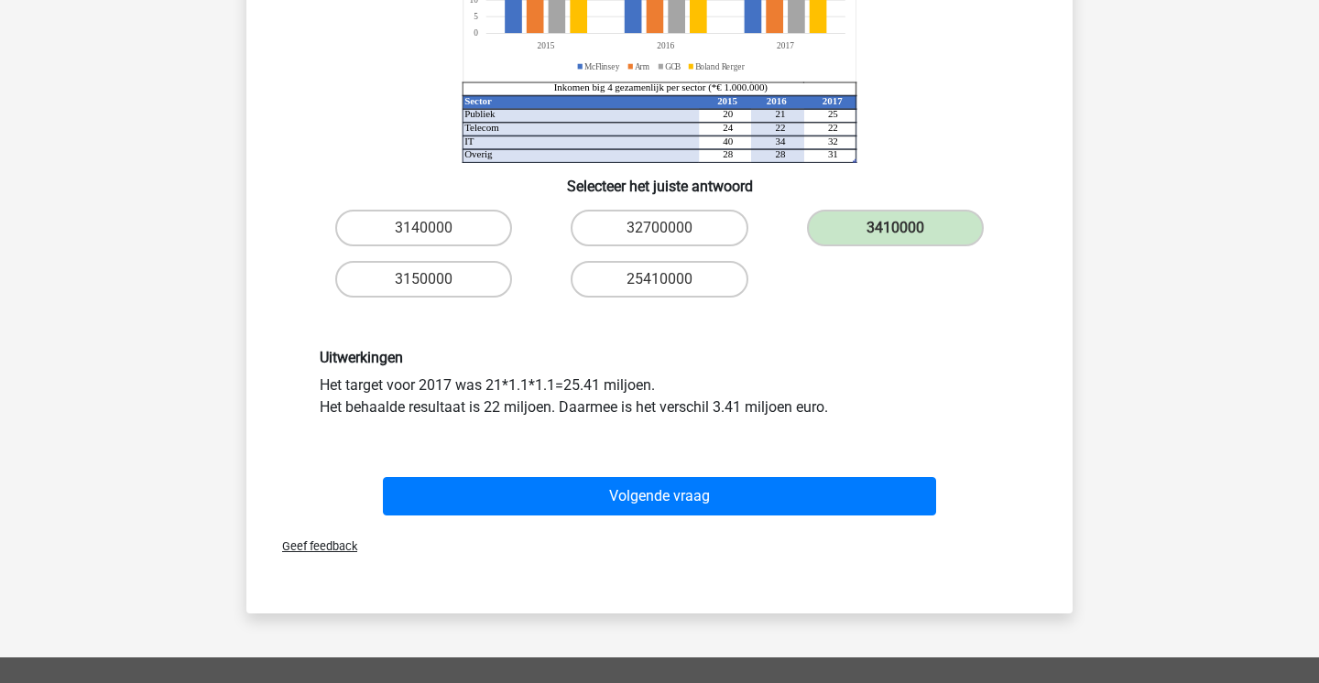
scroll to position [314, 0]
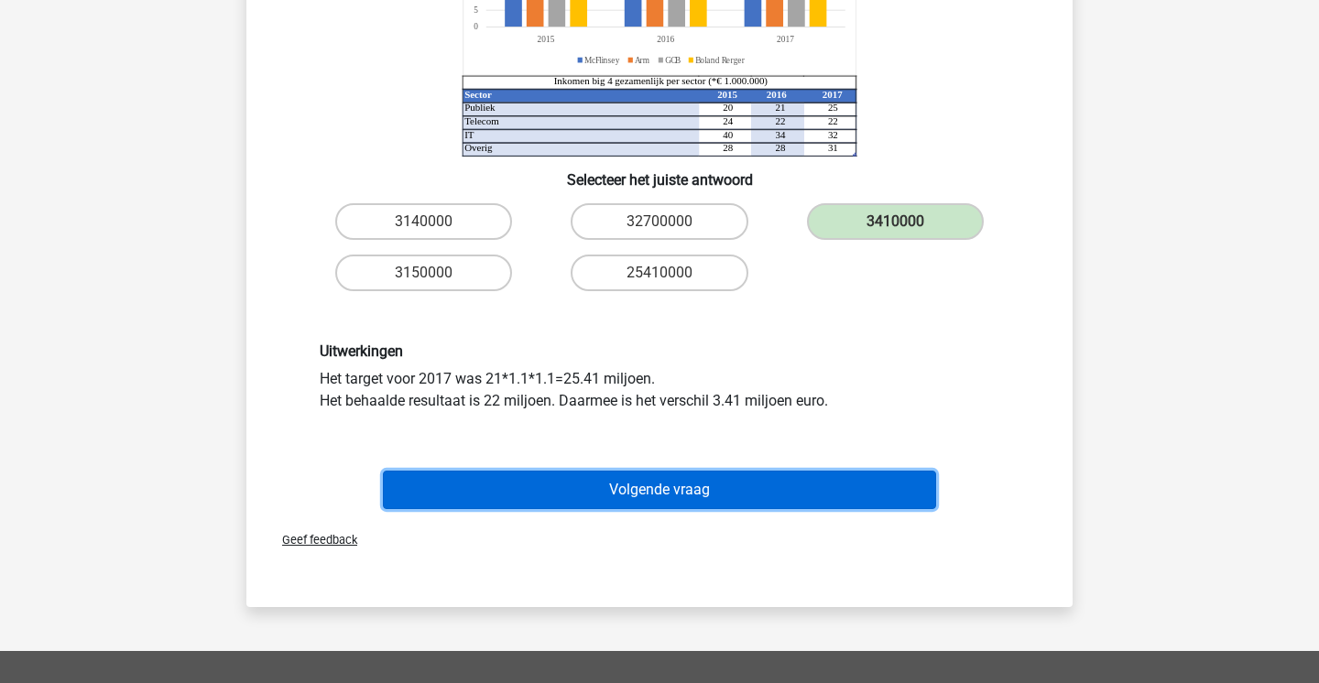
click at [812, 507] on button "Volgende vraag" at bounding box center [660, 490] width 554 height 38
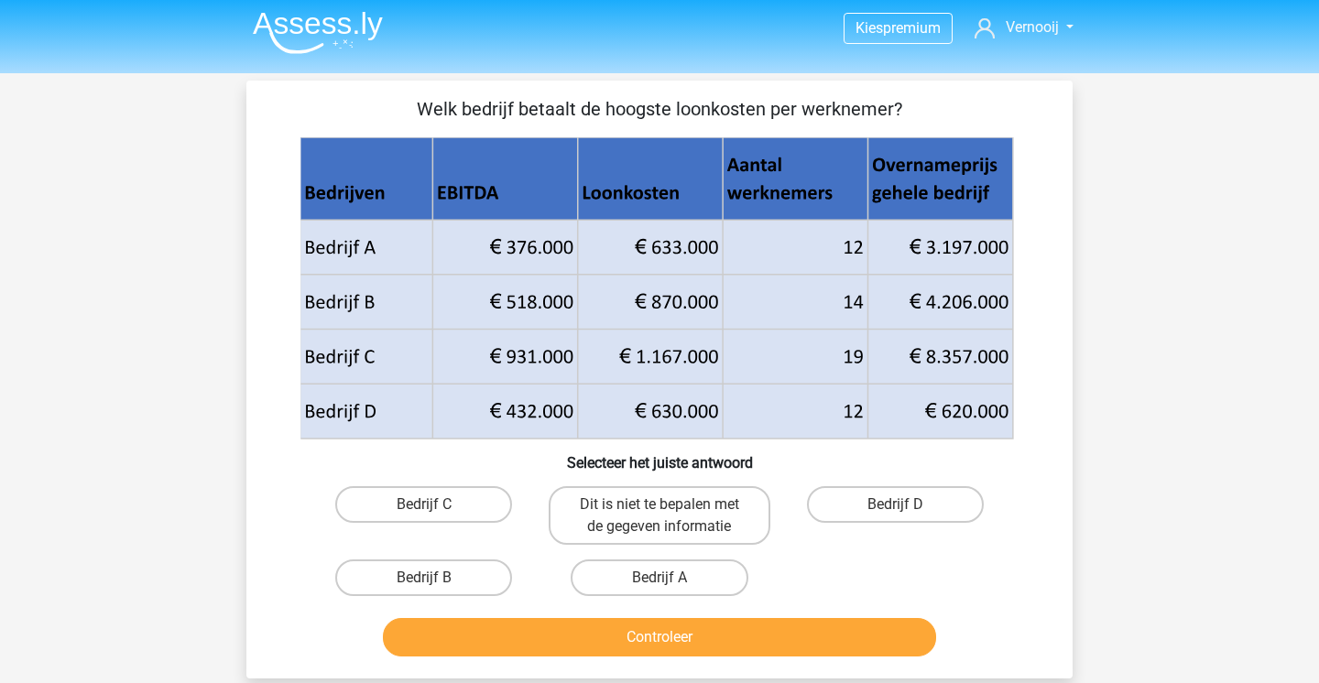
scroll to position [0, 0]
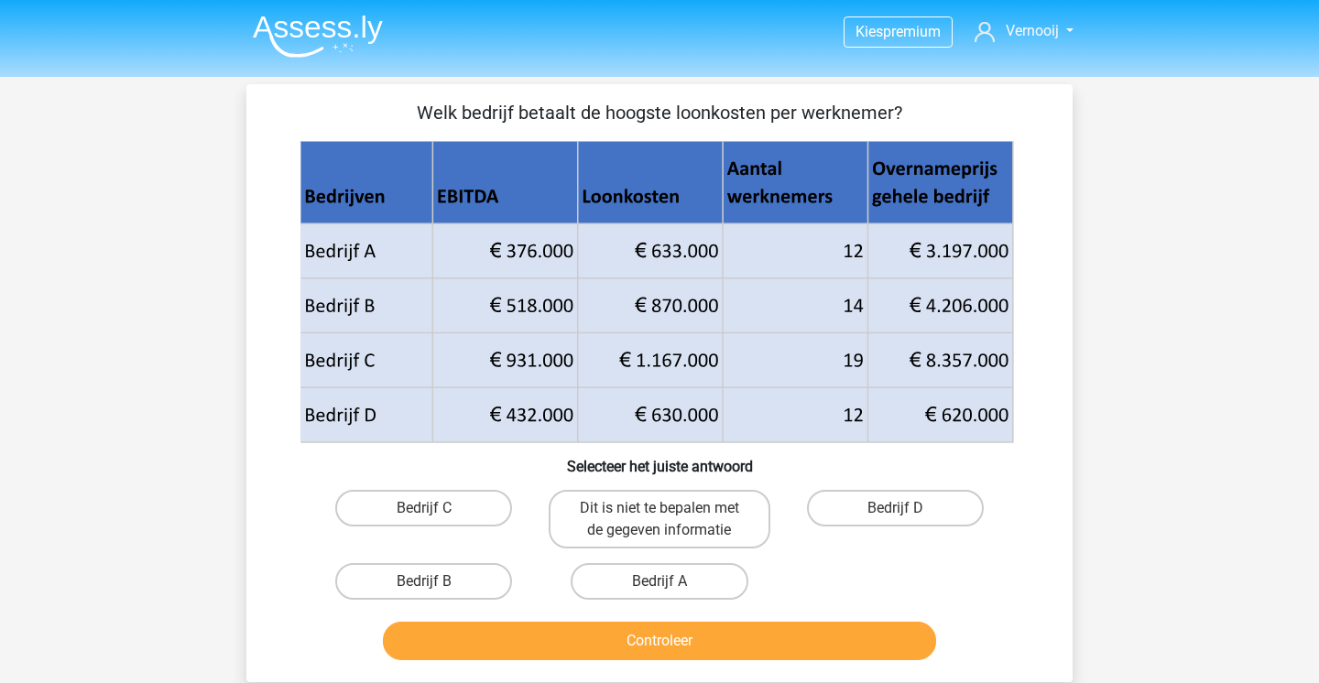
drag, startPoint x: 443, startPoint y: 110, endPoint x: 640, endPoint y: 111, distance: 196.9
click at [640, 111] on p "Welk bedrijf betaalt de hoogste loonkosten per werknemer?" at bounding box center [660, 112] width 768 height 27
click at [704, 110] on p "Welk bedrijf betaalt de hoogste loonkosten per werknemer?" at bounding box center [660, 112] width 768 height 27
drag, startPoint x: 585, startPoint y: 196, endPoint x: 825, endPoint y: 196, distance: 240.0
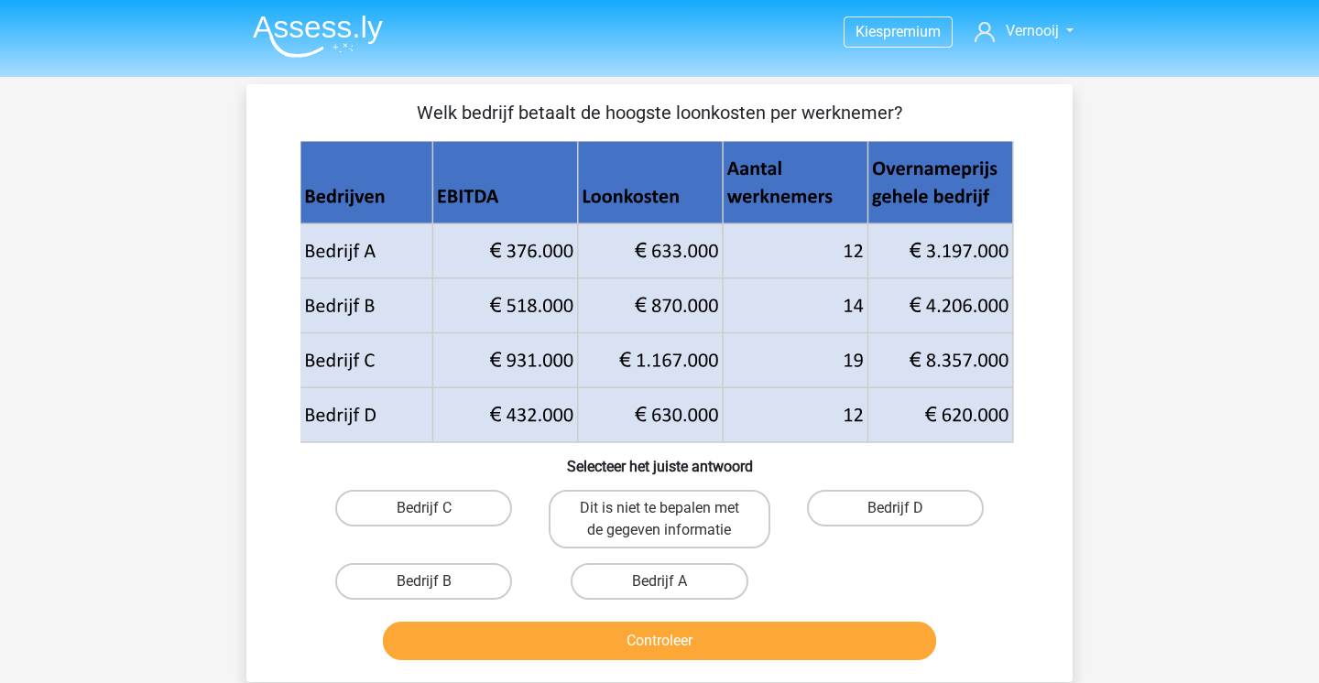
click at [825, 196] on icon at bounding box center [657, 293] width 703 height 264
click at [434, 607] on div "Bedrijf B" at bounding box center [423, 581] width 235 height 51
click at [434, 601] on div "Bedrijf B" at bounding box center [423, 581] width 235 height 51
click at [435, 594] on label "Bedrijf B" at bounding box center [423, 581] width 177 height 37
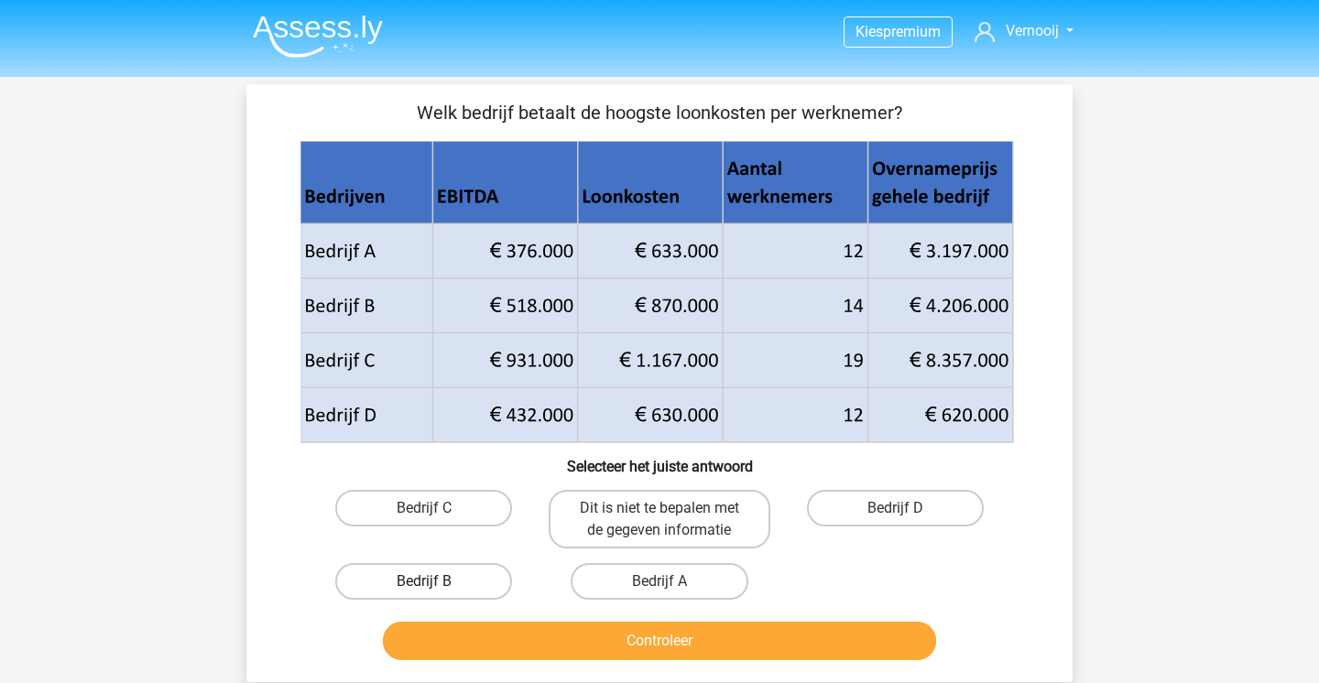
click at [435, 594] on input "Bedrijf B" at bounding box center [430, 588] width 12 height 12
radio input "true"
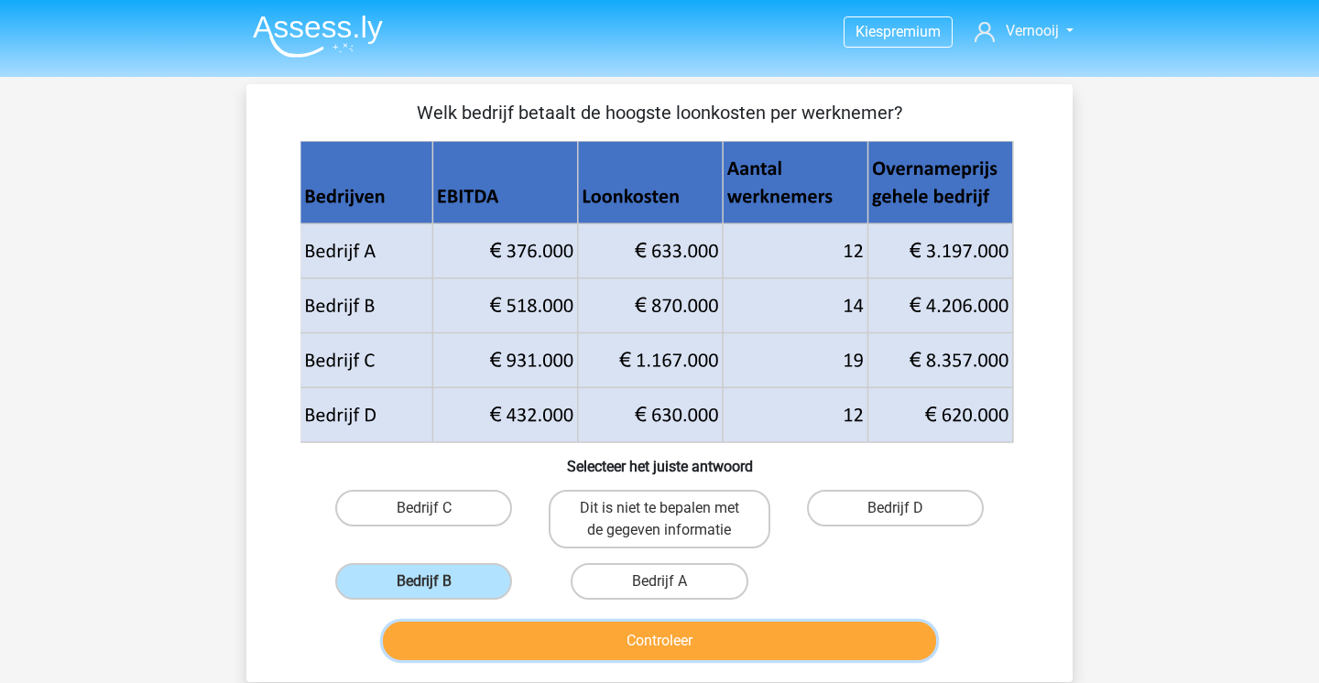
click at [526, 651] on button "Controleer" at bounding box center [660, 641] width 554 height 38
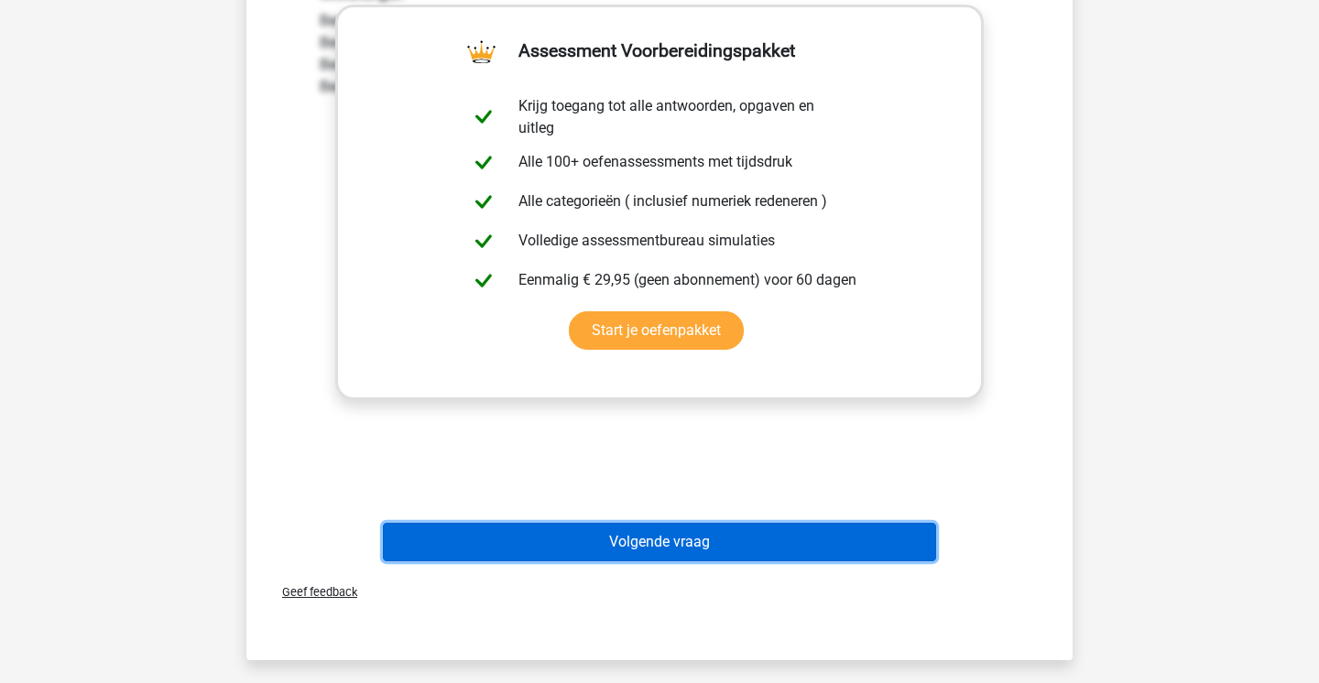
click at [595, 525] on button "Volgende vraag" at bounding box center [660, 542] width 554 height 38
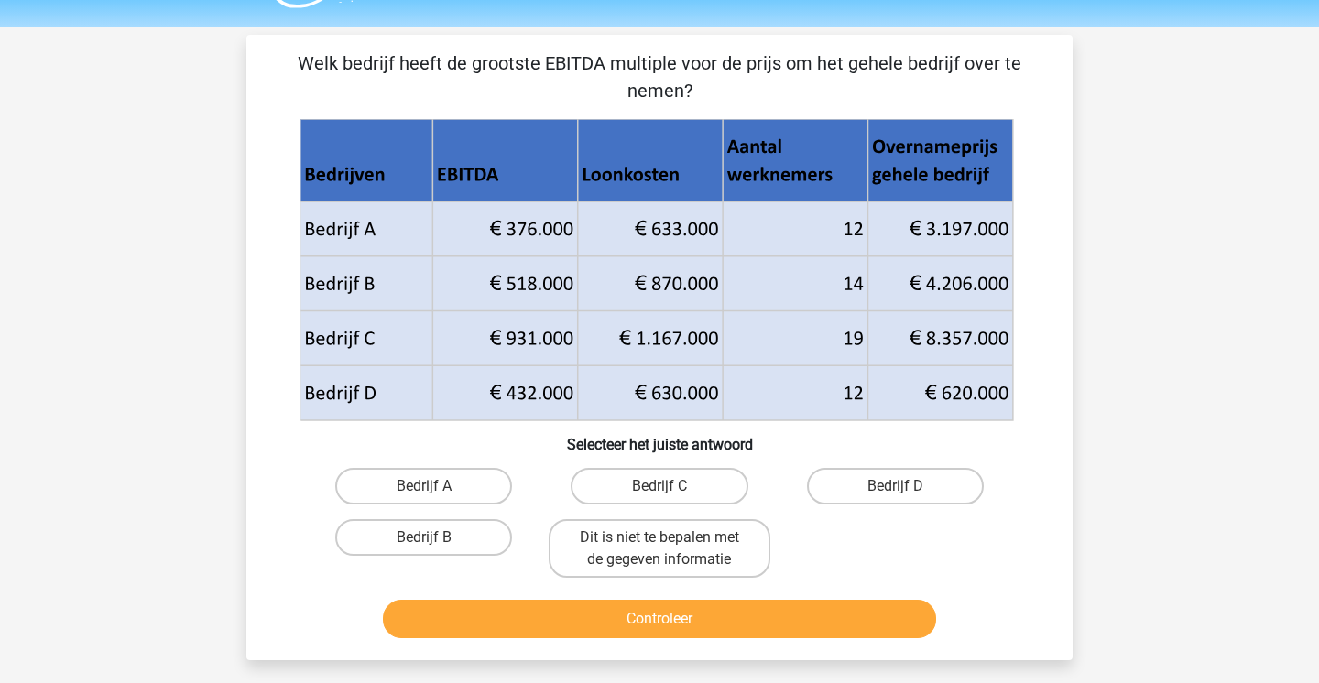
scroll to position [38, 0]
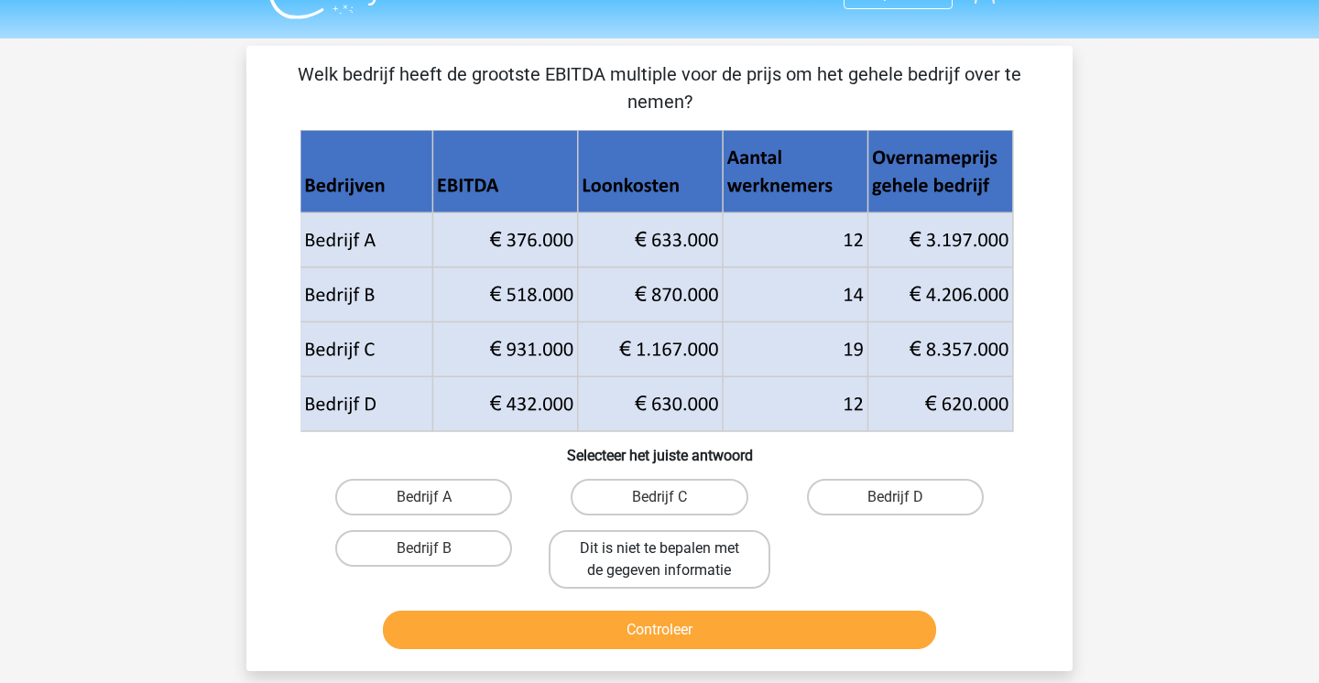
click at [721, 551] on label "Dit is niet te bepalen met de gegeven informatie" at bounding box center [659, 559] width 221 height 59
click at [671, 551] on input "Dit is niet te bepalen met de gegeven informatie" at bounding box center [666, 555] width 12 height 12
radio input "true"
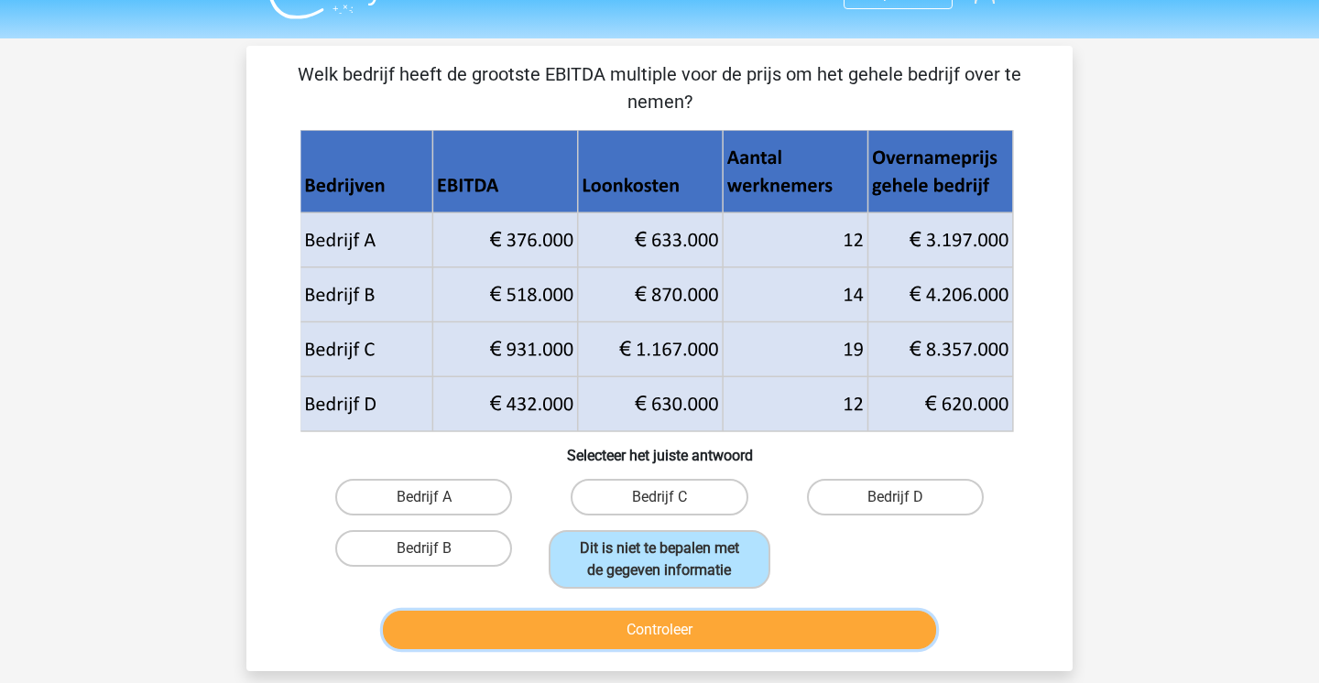
click at [714, 638] on button "Controleer" at bounding box center [660, 630] width 554 height 38
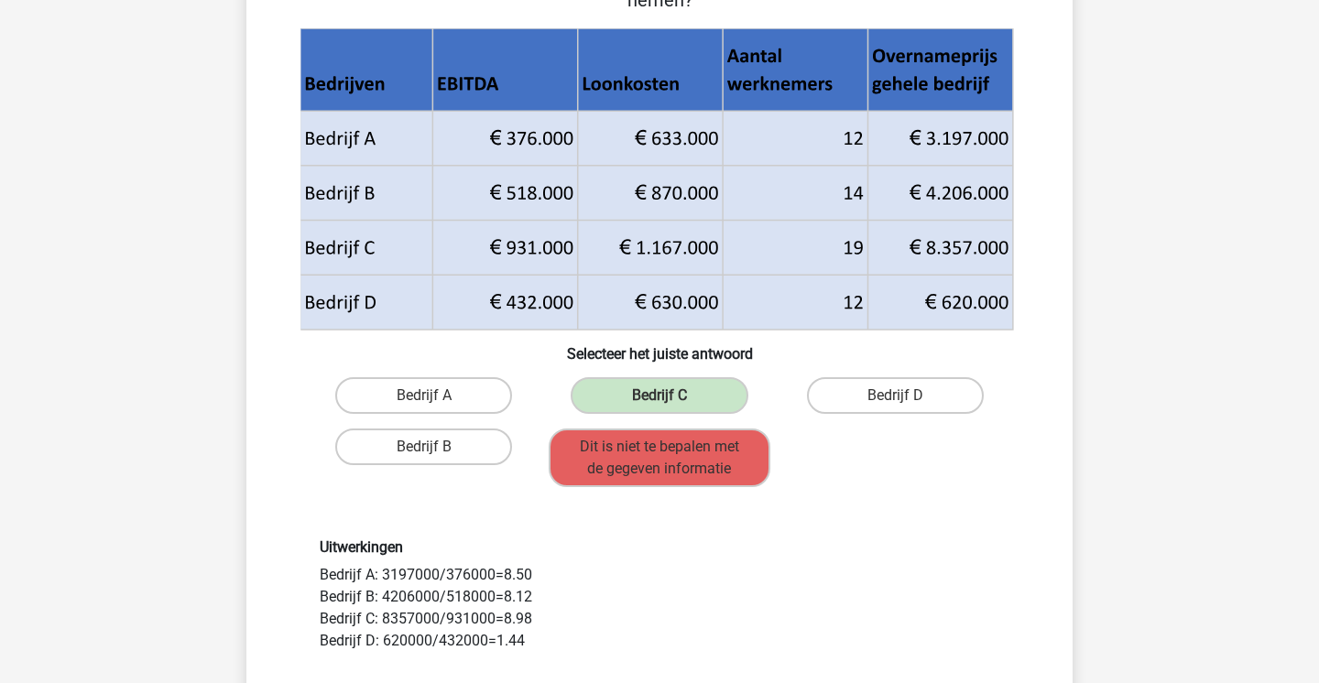
scroll to position [242, 0]
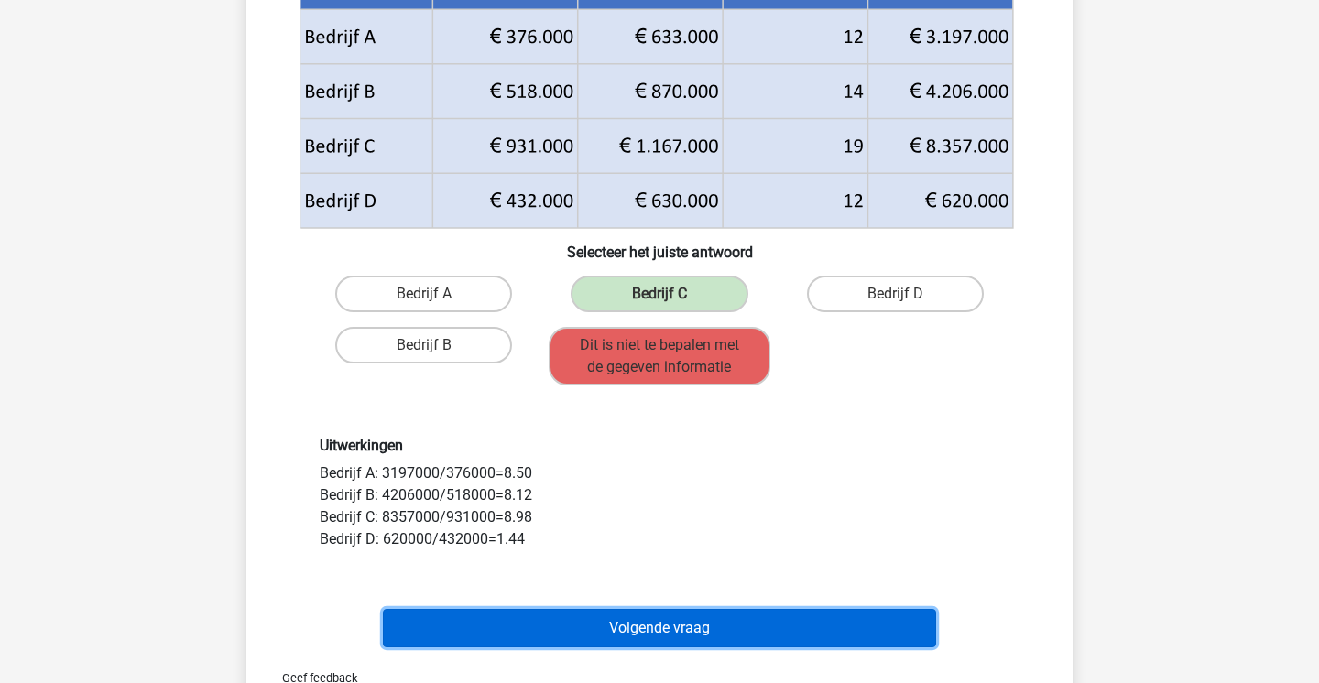
click at [441, 625] on button "Volgende vraag" at bounding box center [660, 628] width 554 height 38
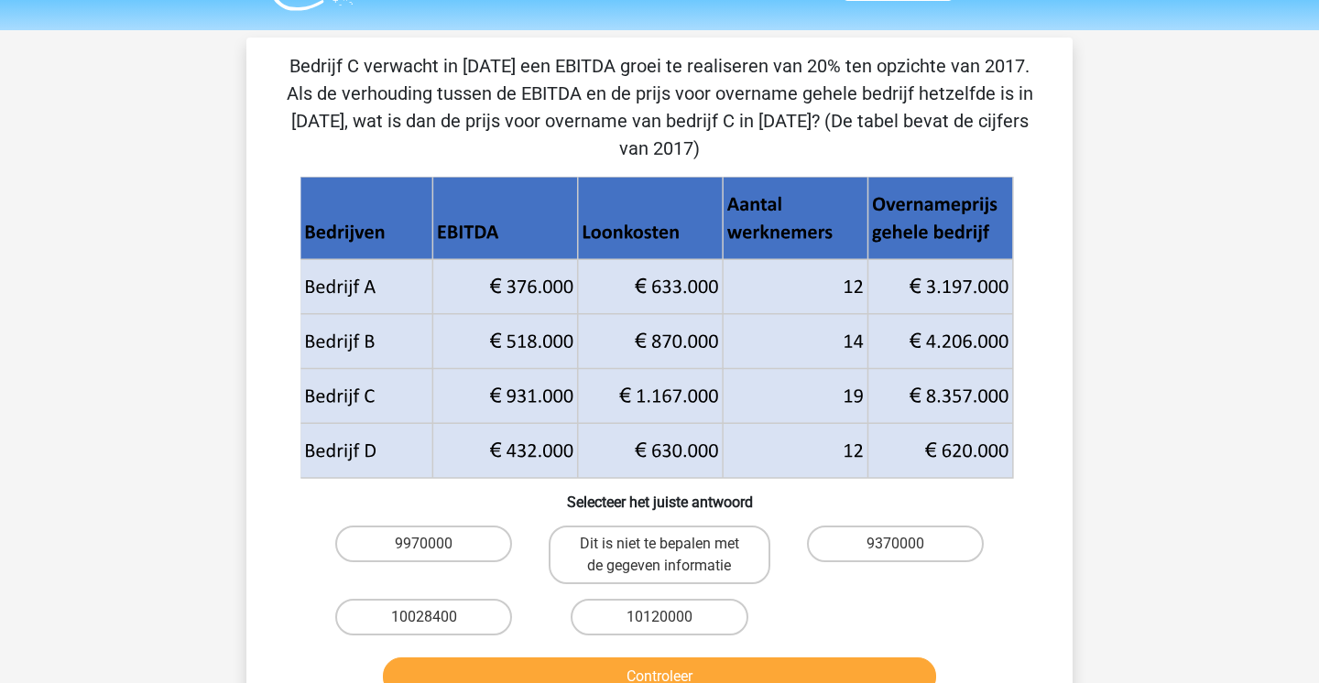
scroll to position [0, 0]
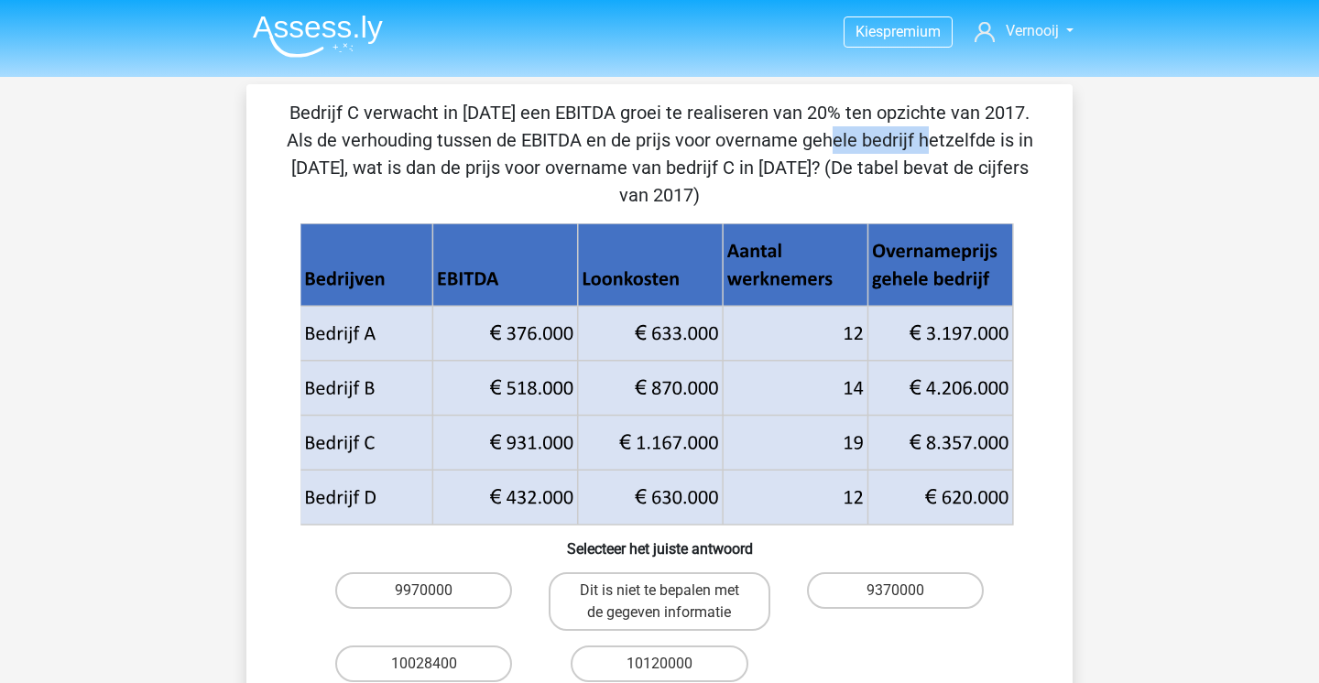
drag, startPoint x: 414, startPoint y: 144, endPoint x: 536, endPoint y: 145, distance: 121.8
click at [536, 145] on p "Bedrijf C verwacht in 2018 een EBITDA groei te realiseren van 20% ten opzichte …" at bounding box center [660, 154] width 768 height 110
drag, startPoint x: 488, startPoint y: 418, endPoint x: 521, endPoint y: 419, distance: 33.0
click at [521, 419] on icon at bounding box center [656, 470] width 713 height 109
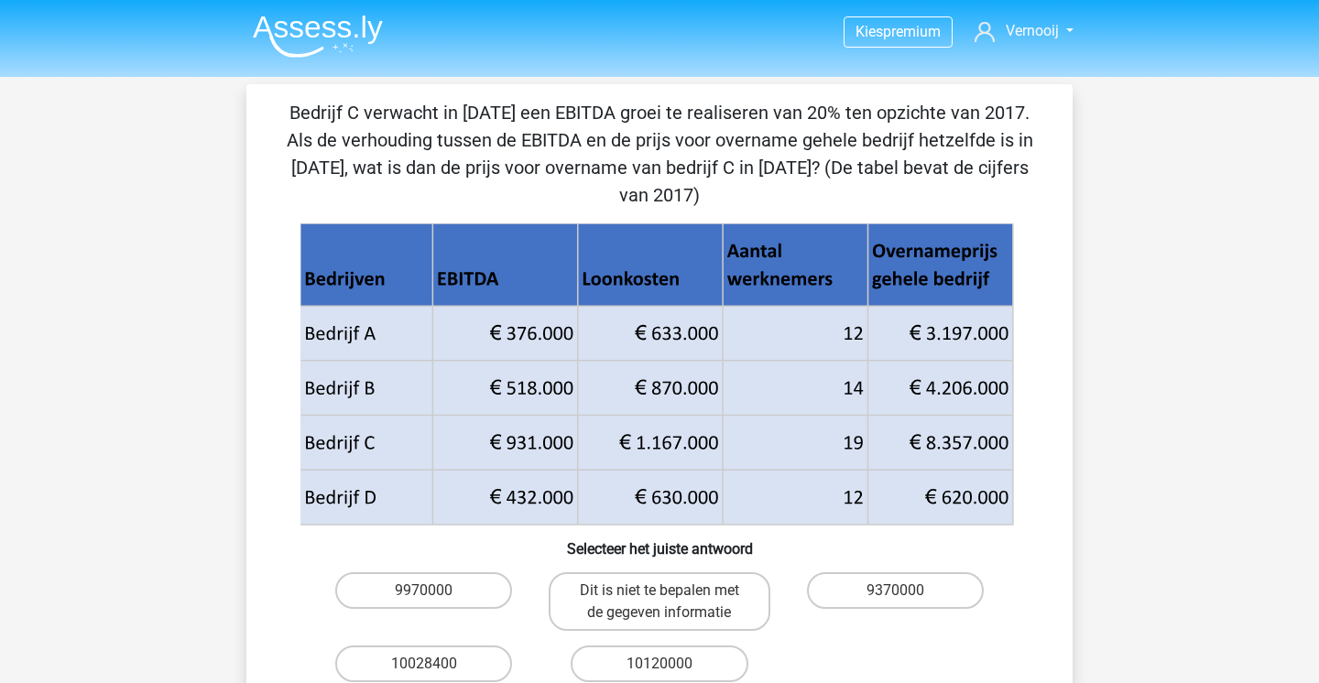
drag, startPoint x: 488, startPoint y: 417, endPoint x: 561, endPoint y: 417, distance: 73.3
click at [561, 417] on g at bounding box center [659, 374] width 719 height 303
click at [463, 647] on label "10028400" at bounding box center [423, 664] width 177 height 37
click at [436, 664] on input "10028400" at bounding box center [430, 670] width 12 height 12
radio input "true"
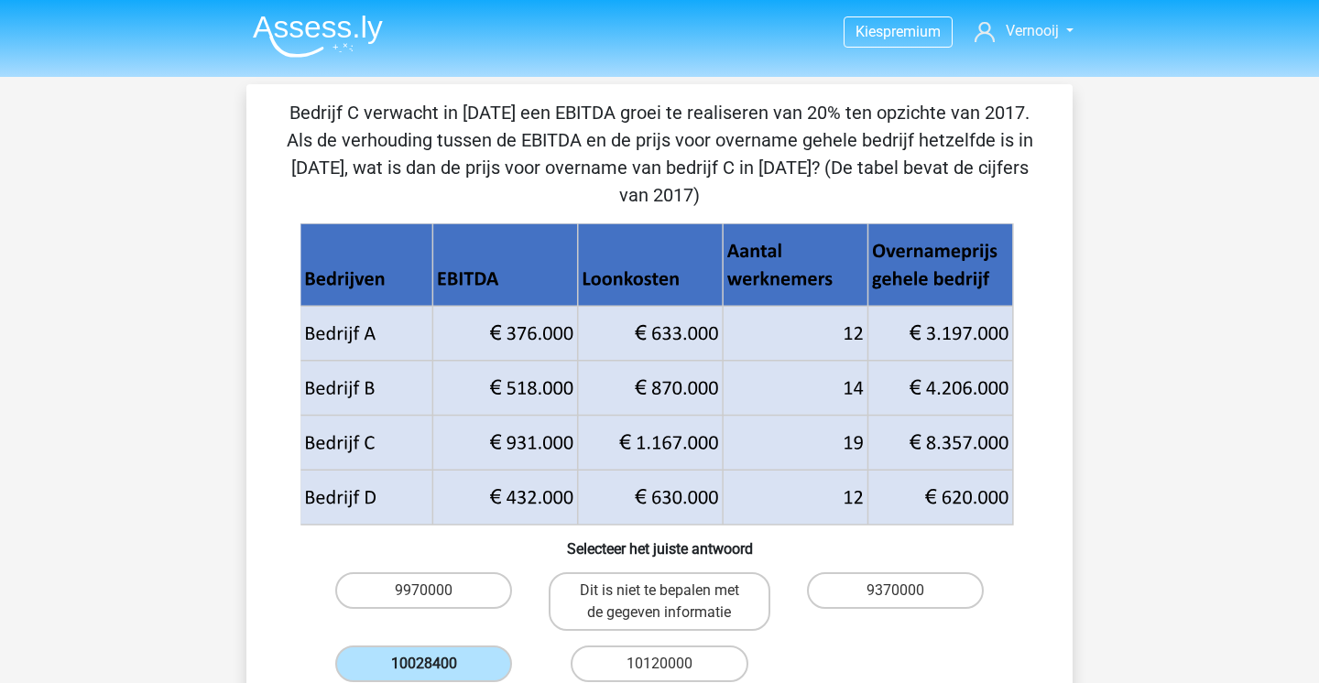
scroll to position [80, 0]
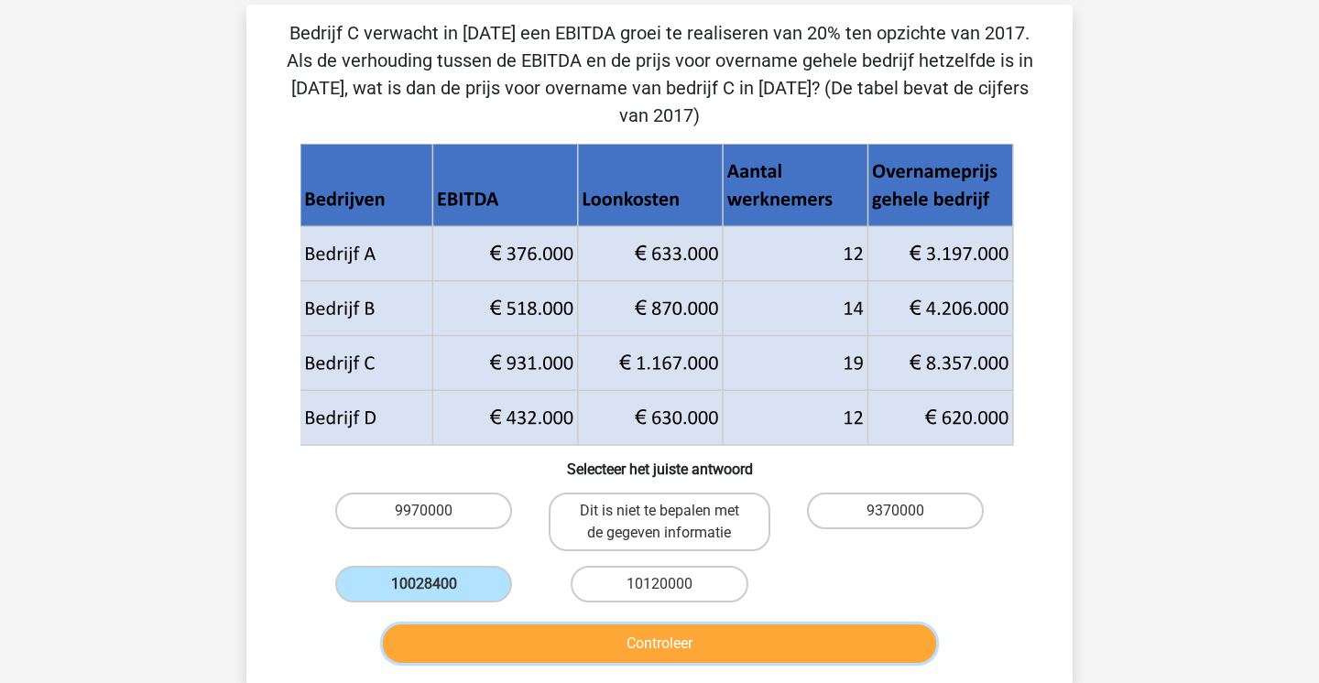
click at [485, 625] on button "Controleer" at bounding box center [660, 644] width 554 height 38
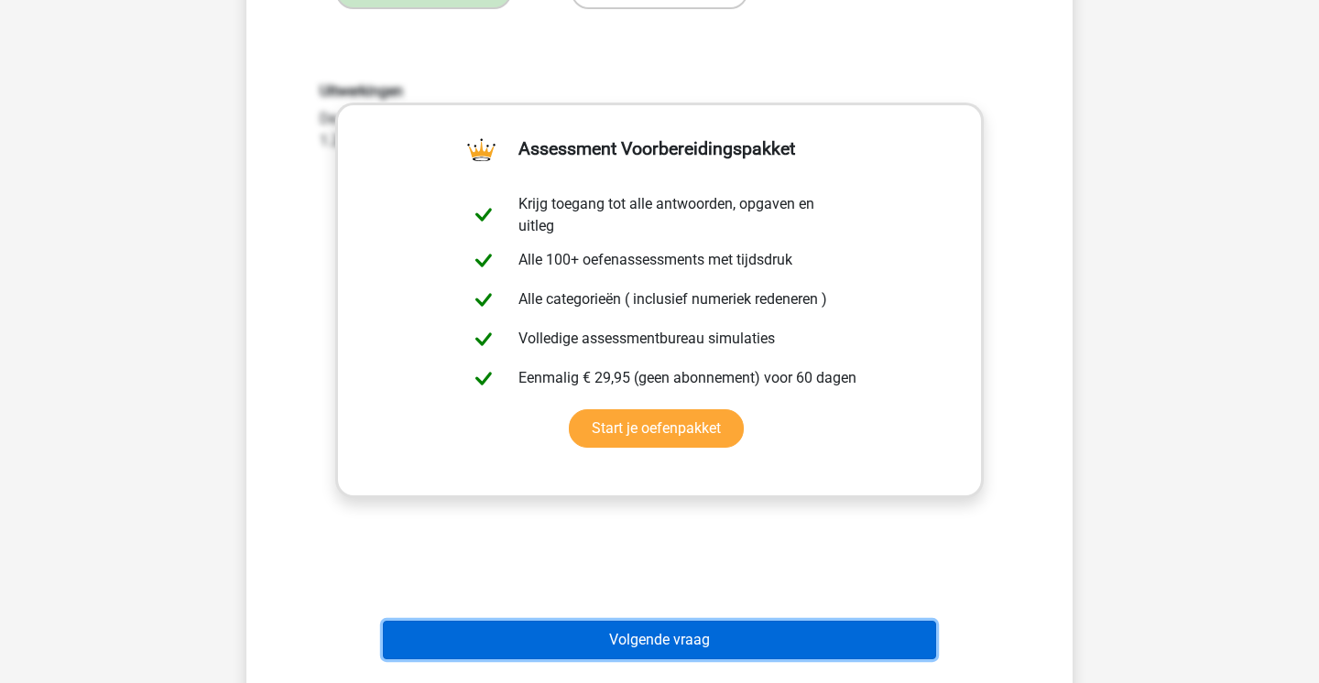
click at [498, 621] on button "Volgende vraag" at bounding box center [660, 640] width 554 height 38
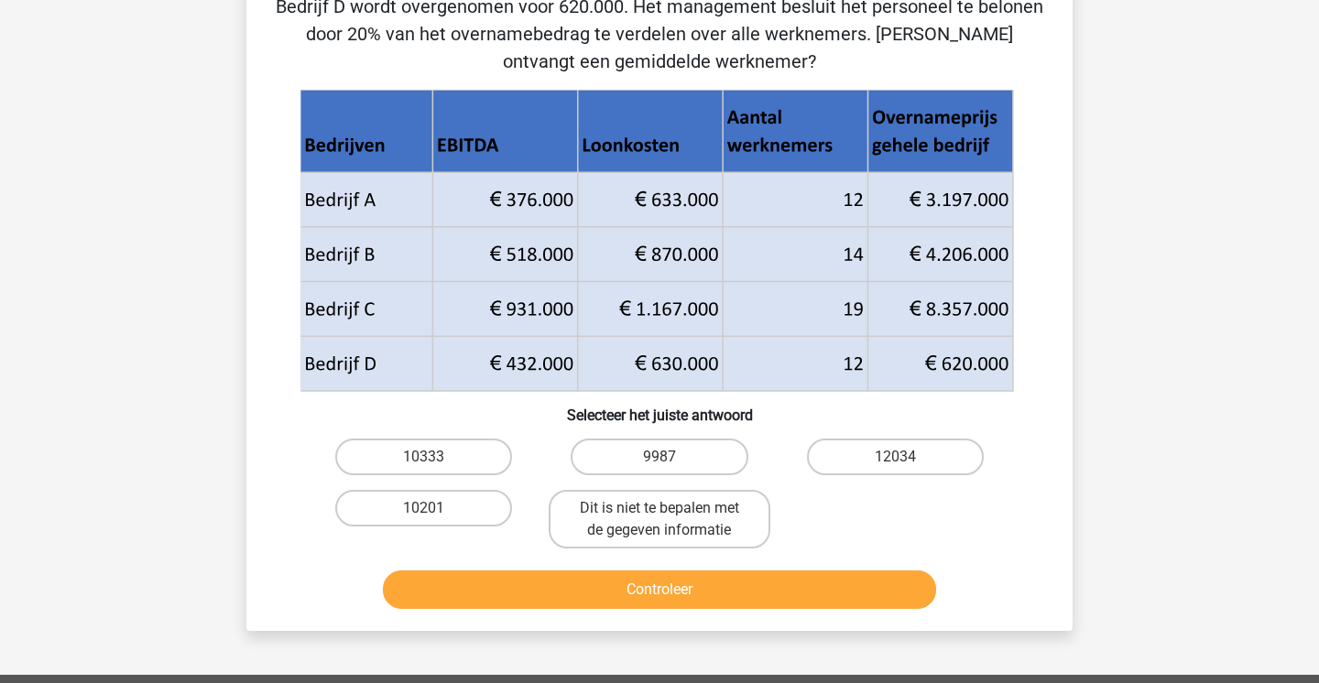
scroll to position [84, 0]
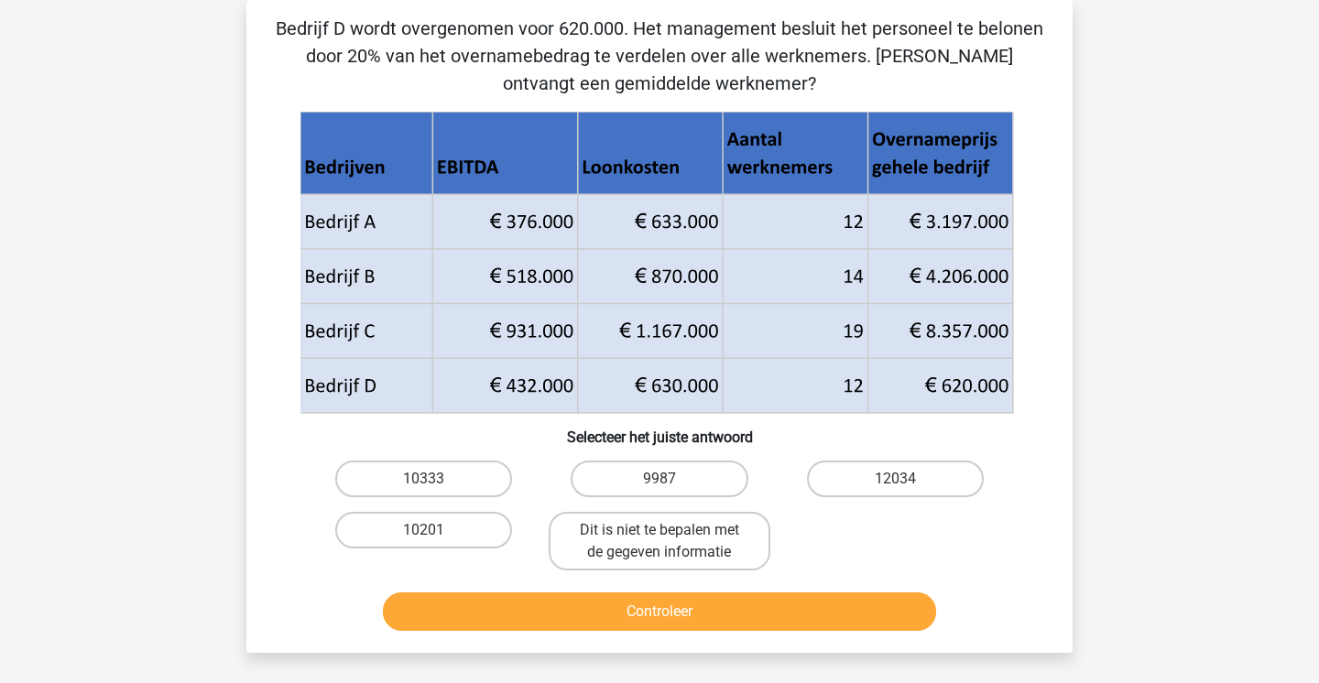
click at [936, 381] on icon at bounding box center [656, 358] width 713 height 109
click at [448, 470] on label "10333" at bounding box center [423, 479] width 177 height 37
click at [436, 479] on input "10333" at bounding box center [430, 485] width 12 height 12
radio input "true"
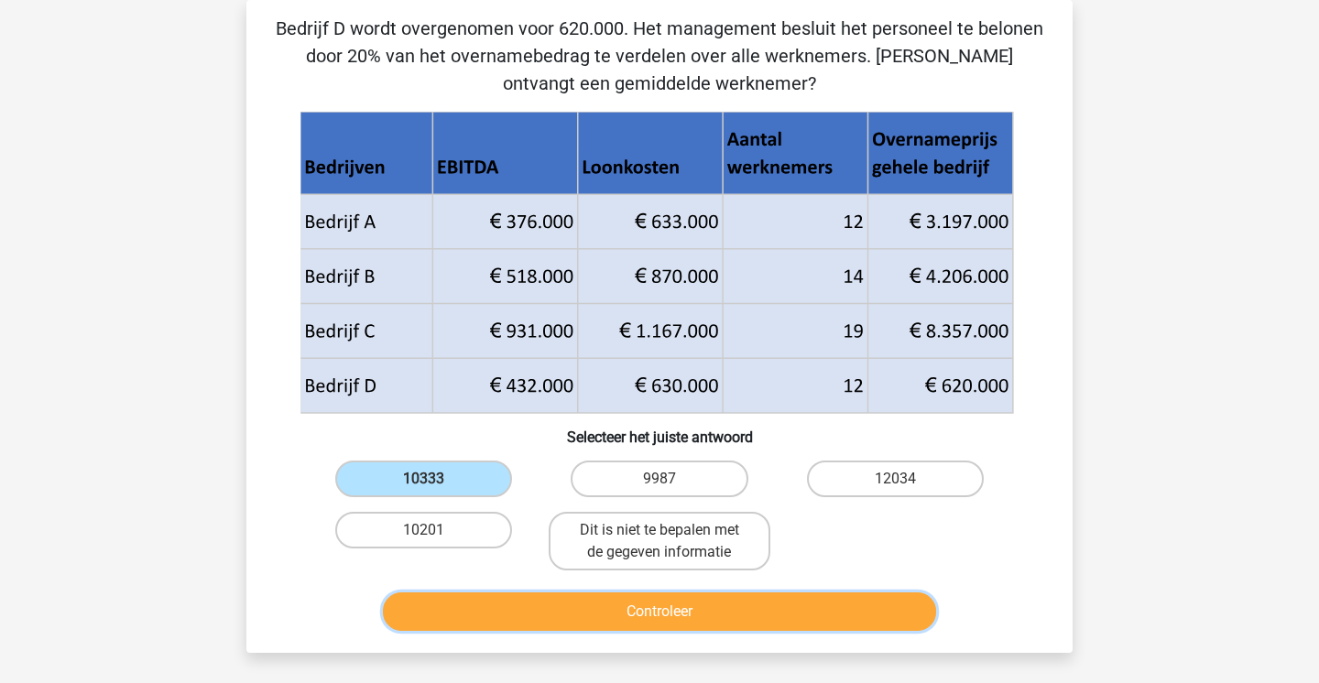
click at [537, 600] on button "Controleer" at bounding box center [660, 612] width 554 height 38
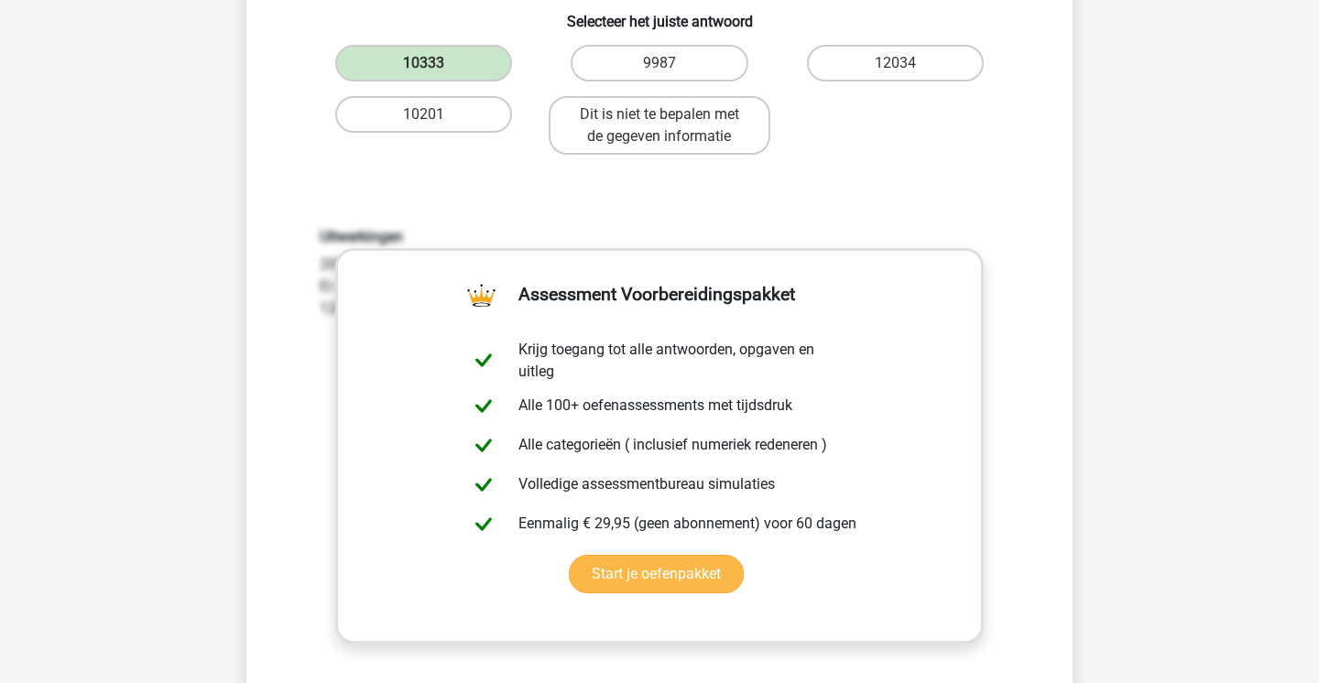
scroll to position [628, 0]
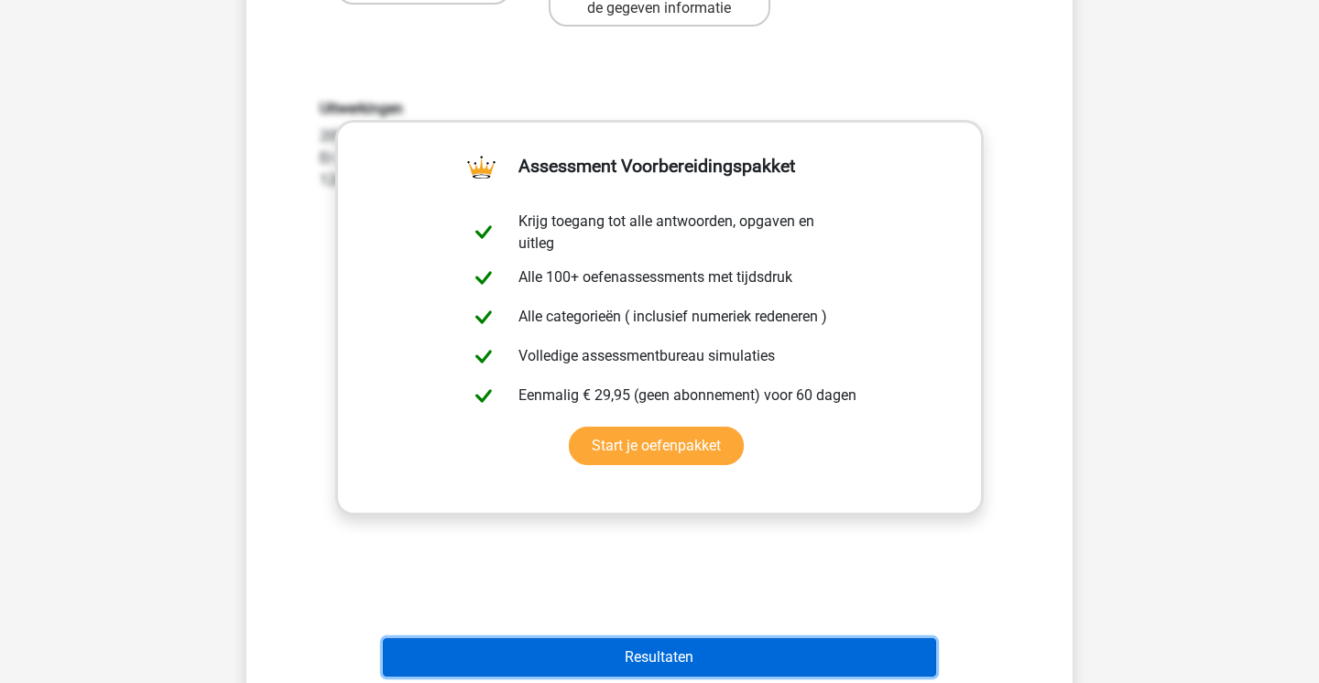
click at [551, 657] on button "Resultaten" at bounding box center [660, 657] width 554 height 38
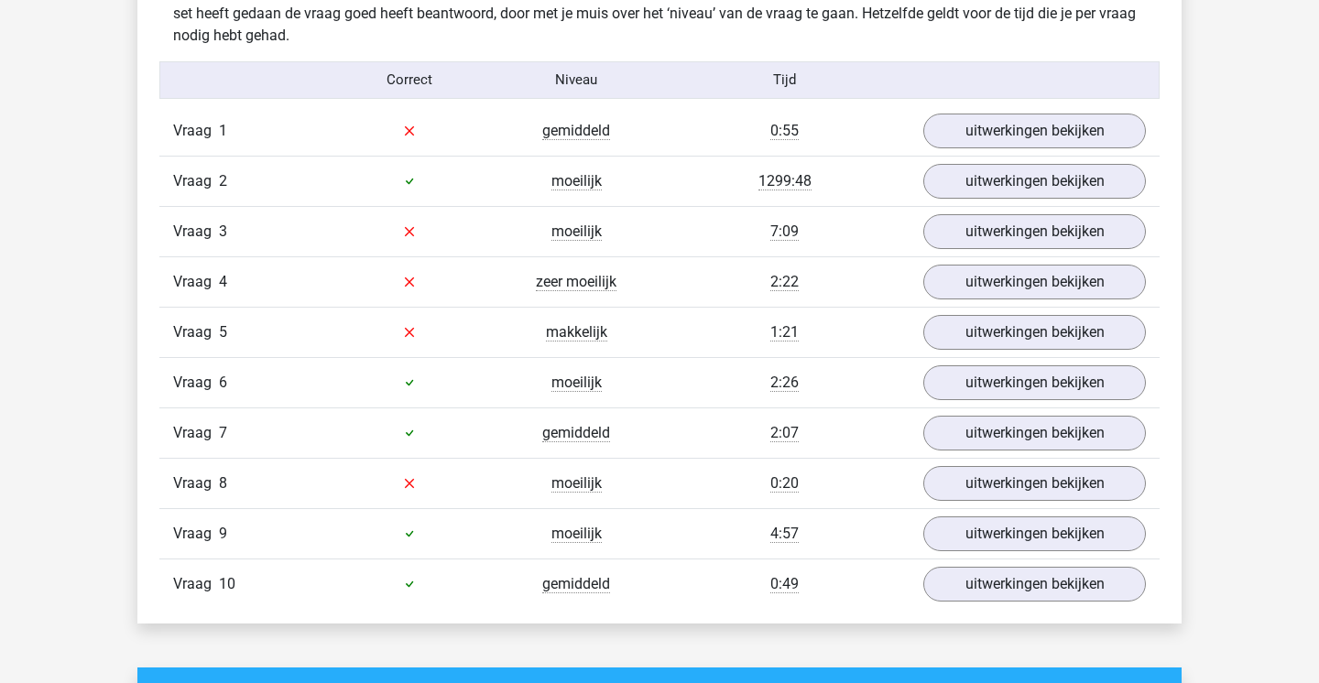
scroll to position [1461, 0]
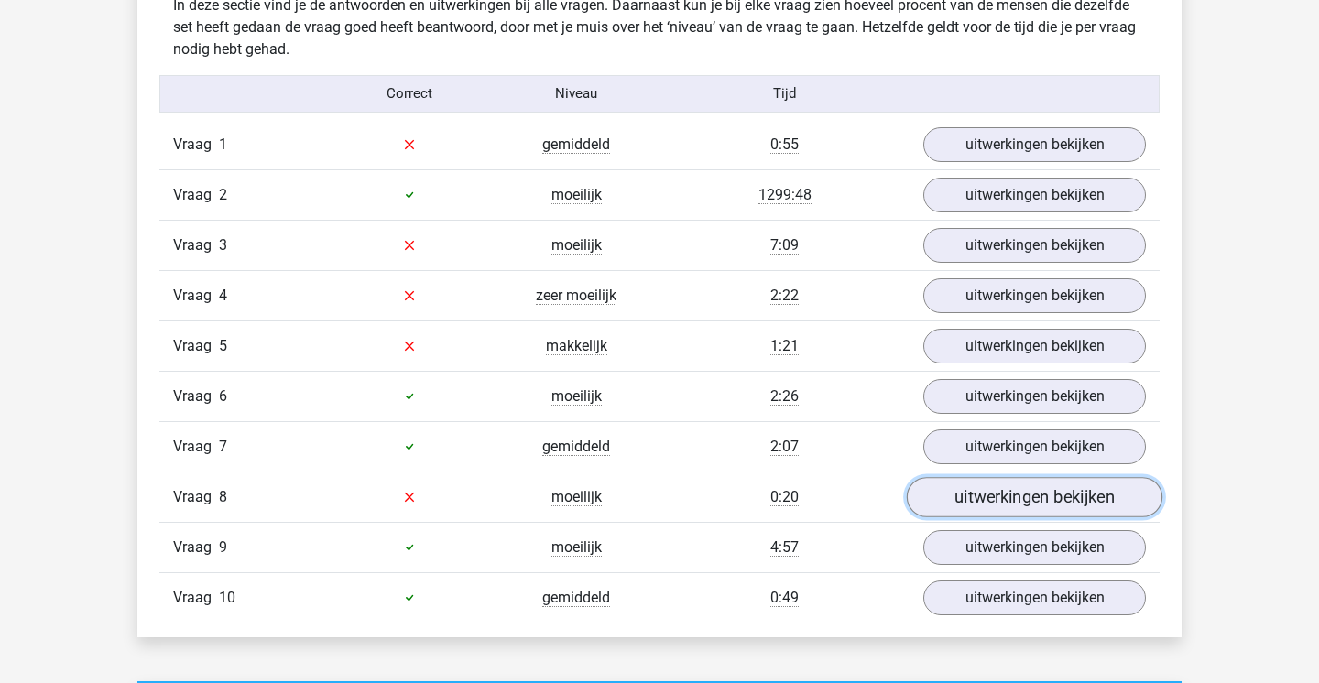
click at [1000, 485] on link "uitwerkingen bekijken" at bounding box center [1035, 497] width 256 height 40
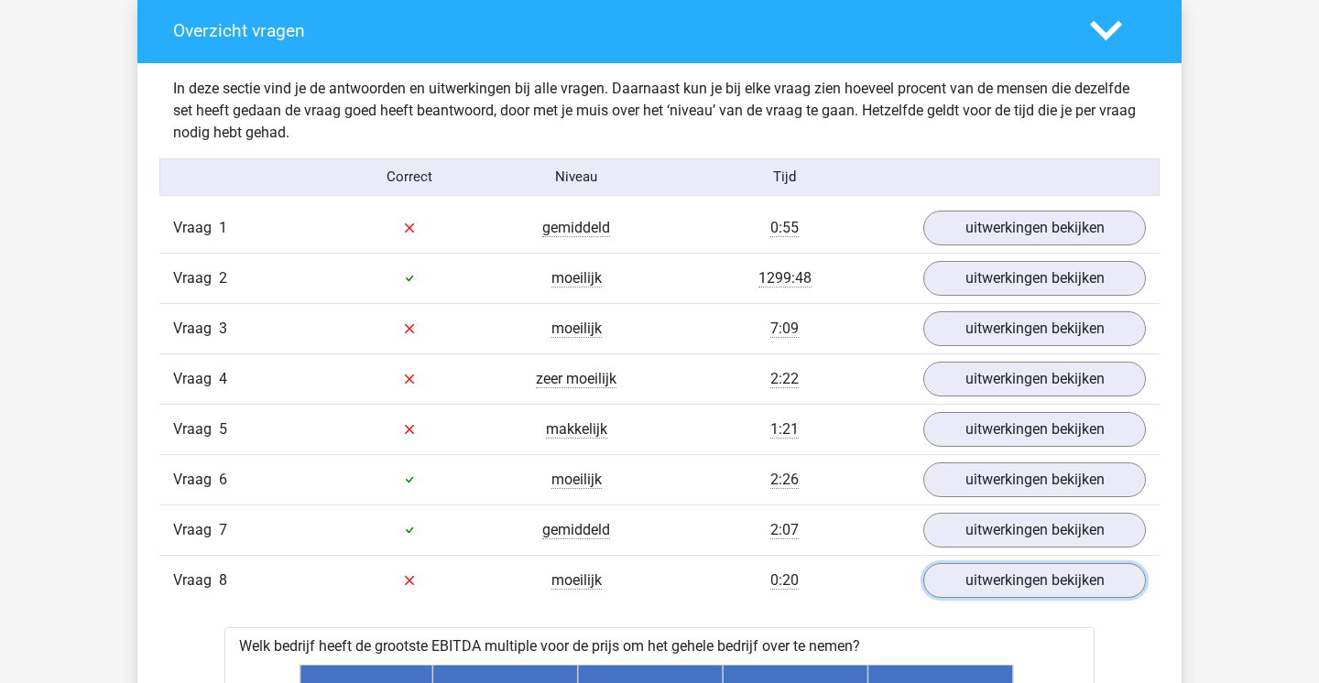
scroll to position [1248, 0]
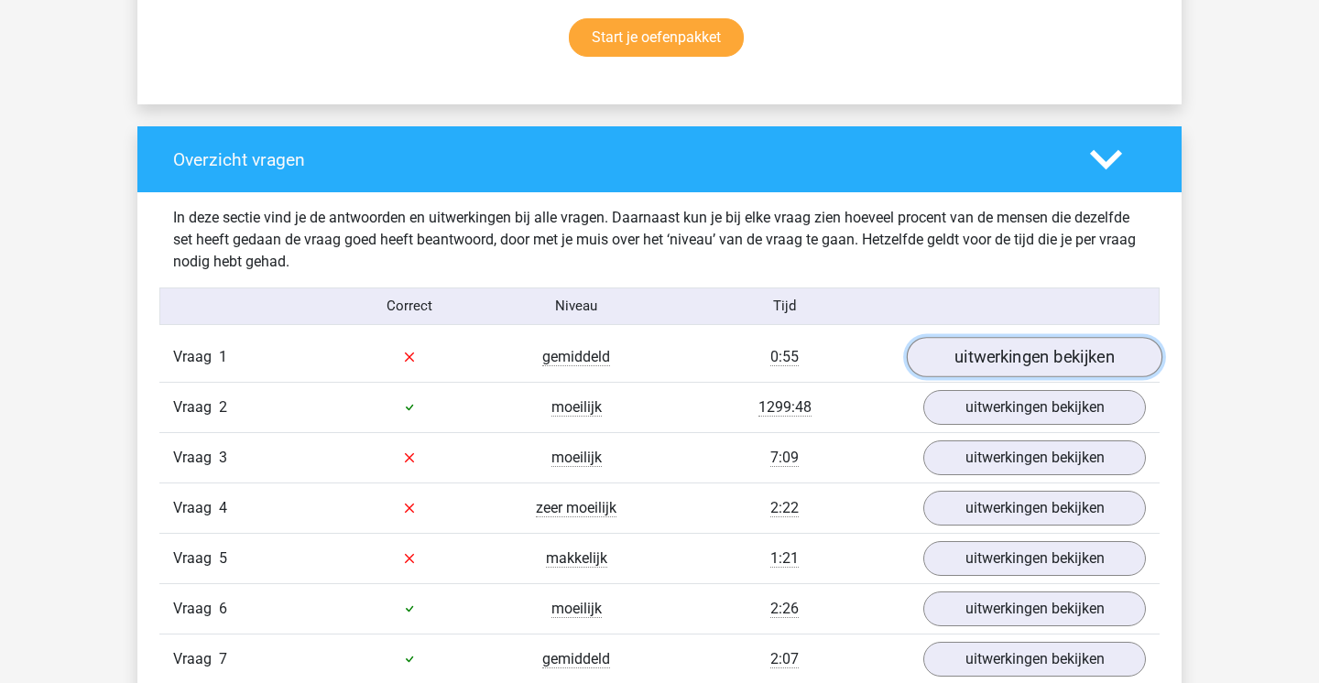
click at [1043, 373] on link "uitwerkingen bekijken" at bounding box center [1035, 357] width 256 height 40
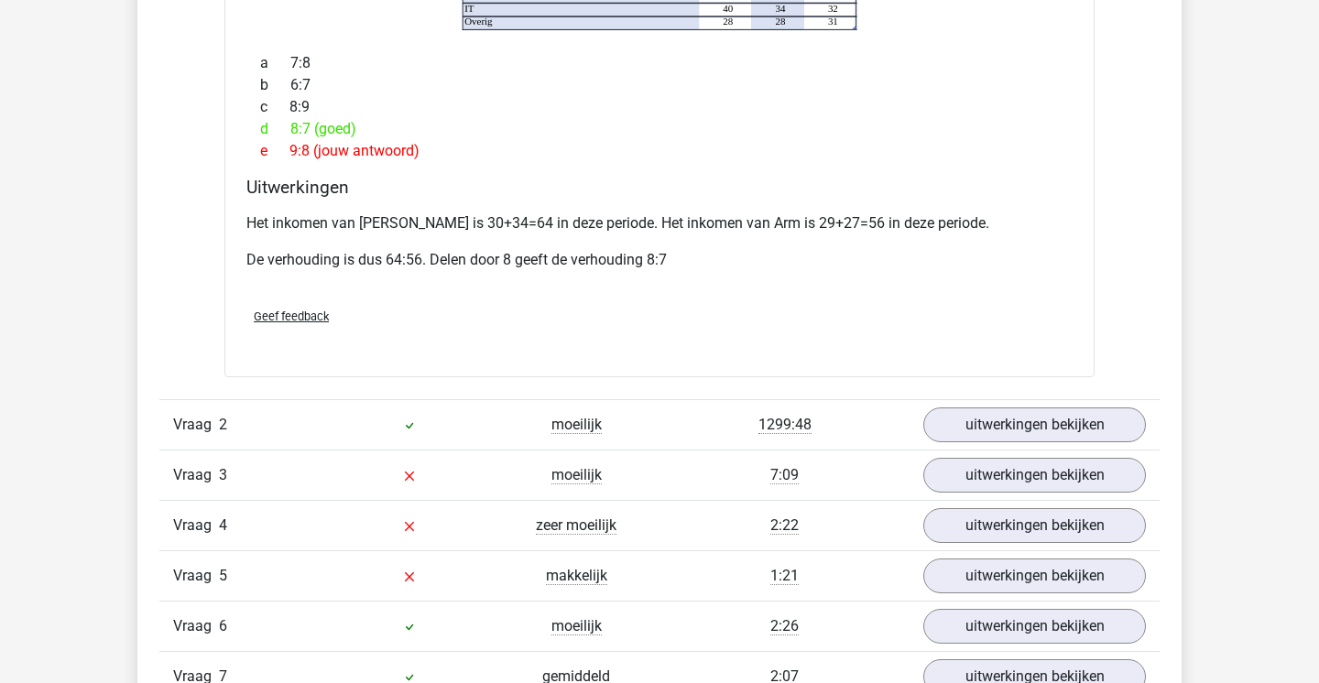
scroll to position [2138, 0]
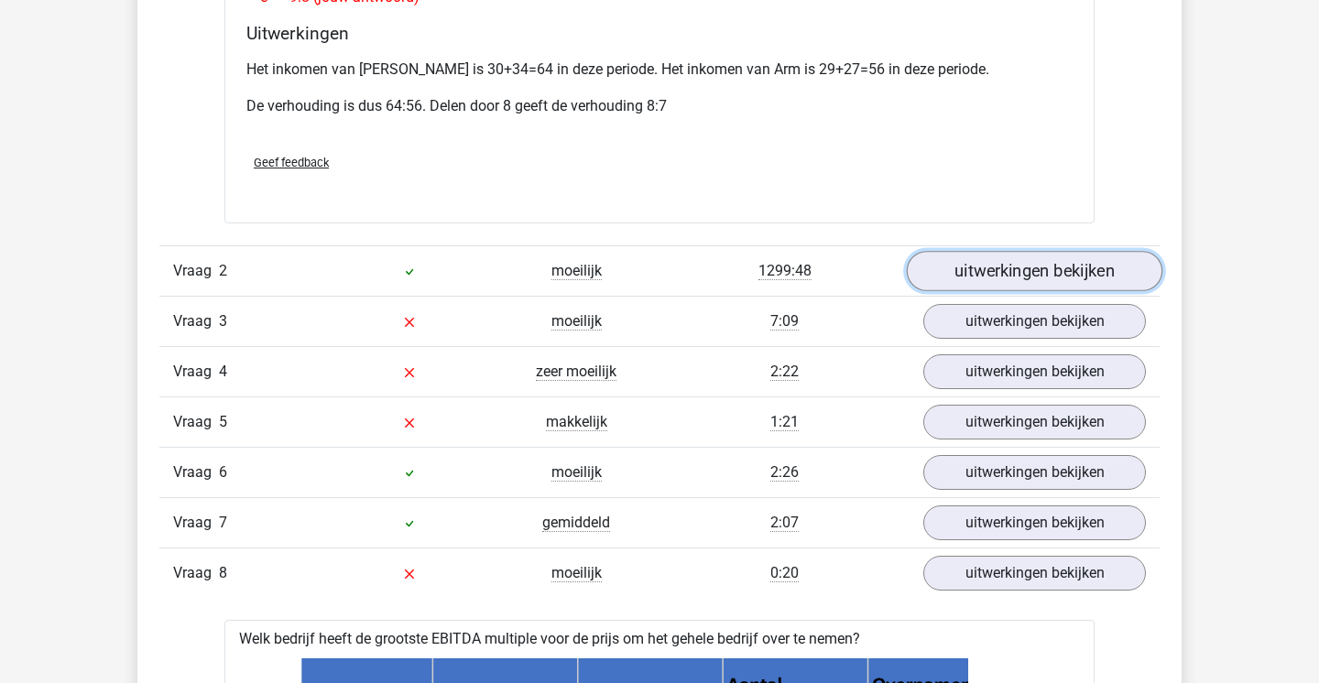
click at [1056, 255] on link "uitwerkingen bekijken" at bounding box center [1035, 271] width 256 height 40
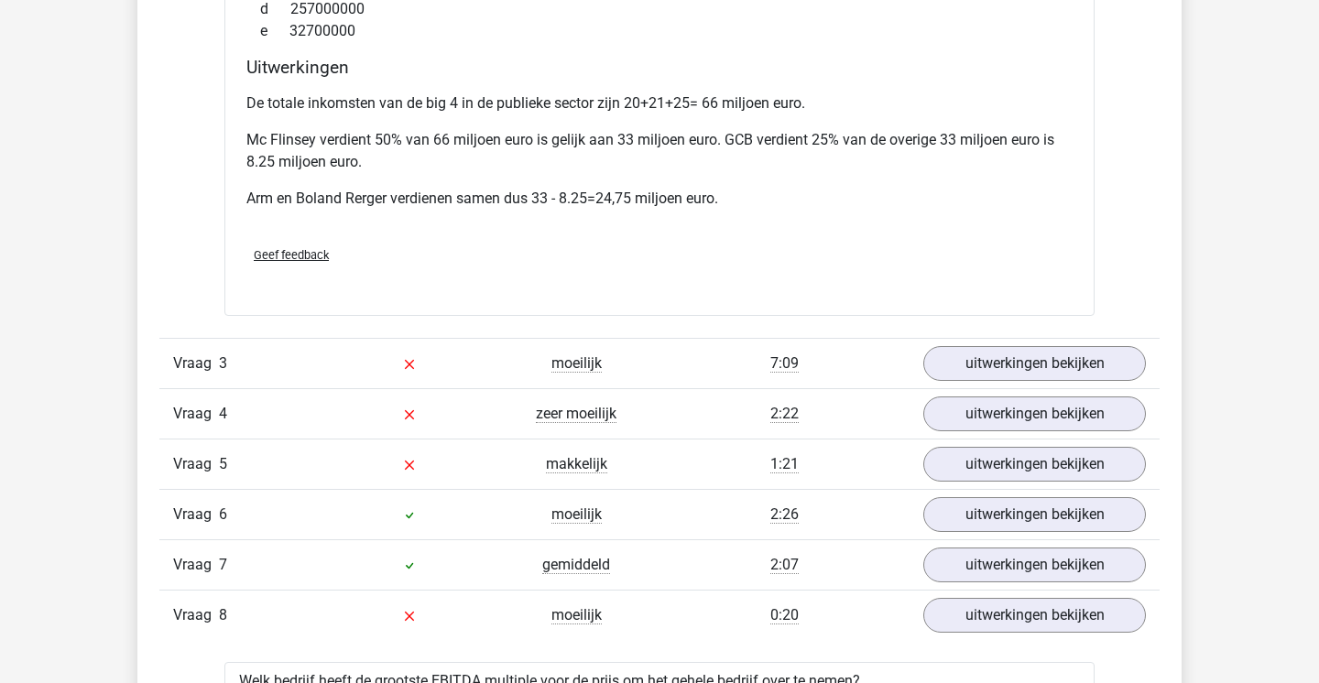
scroll to position [2991, 0]
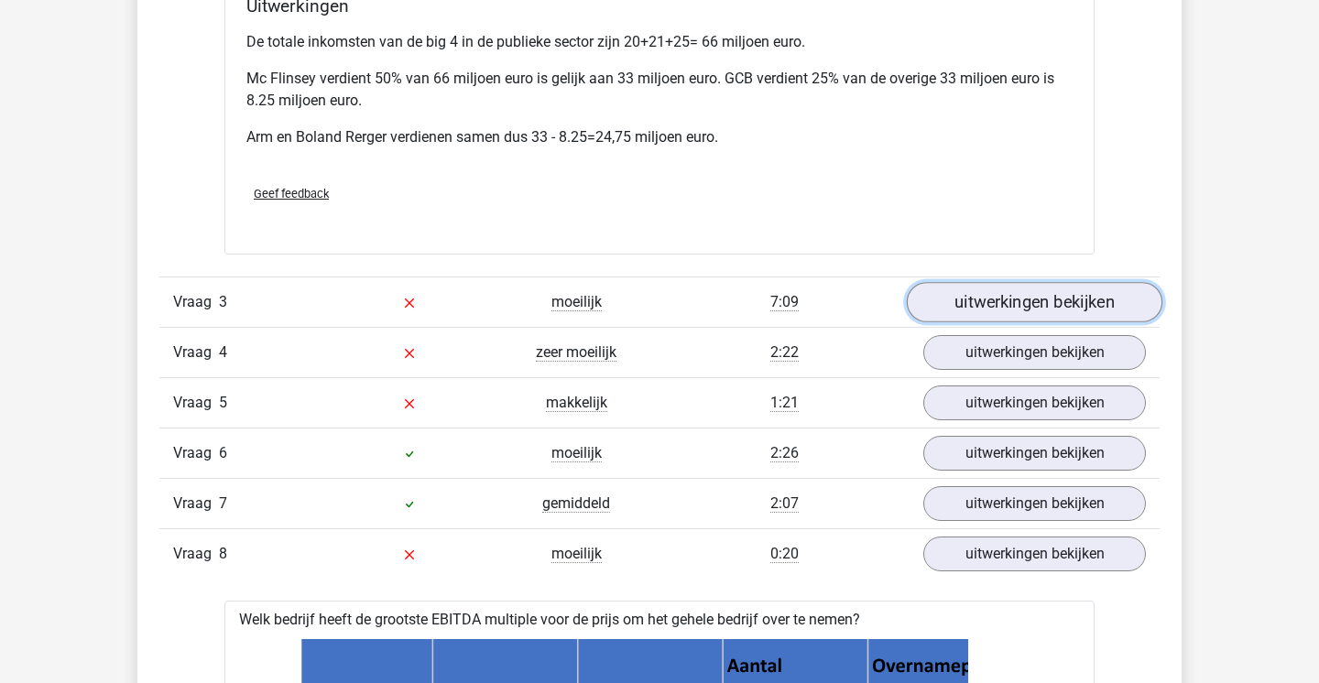
click at [1045, 282] on link "uitwerkingen bekijken" at bounding box center [1035, 302] width 256 height 40
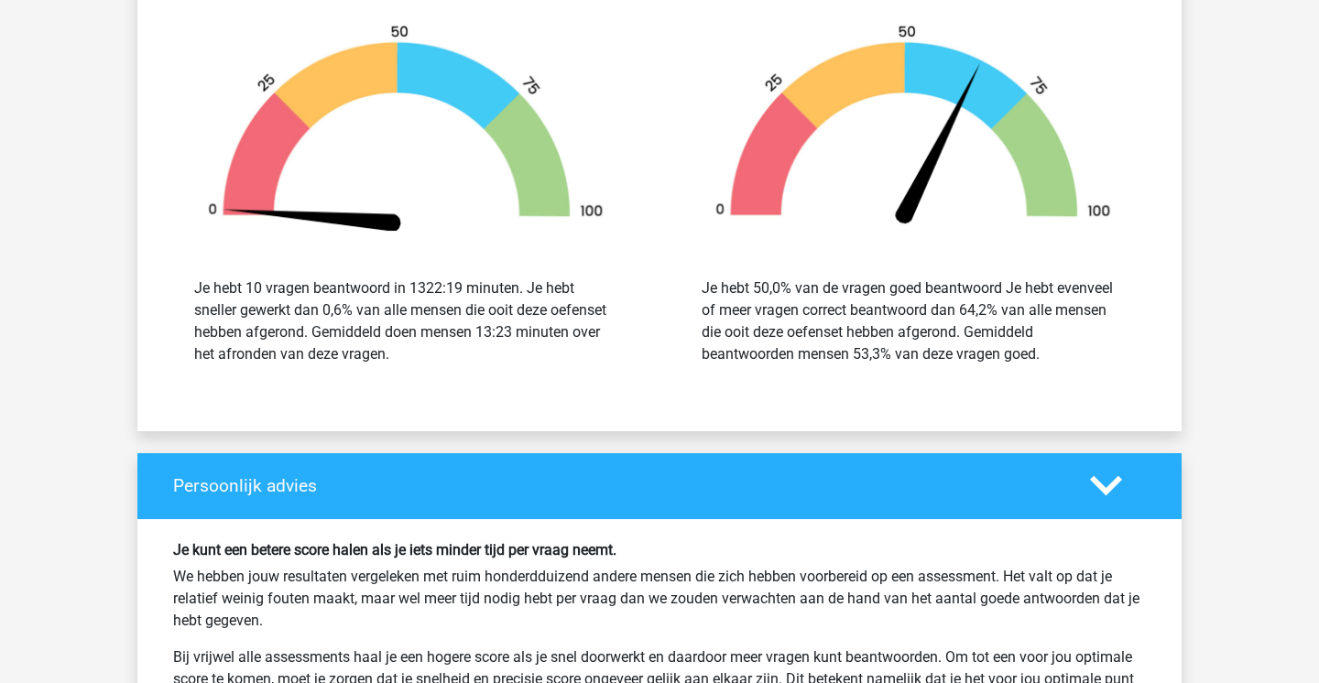
scroll to position [5893, 0]
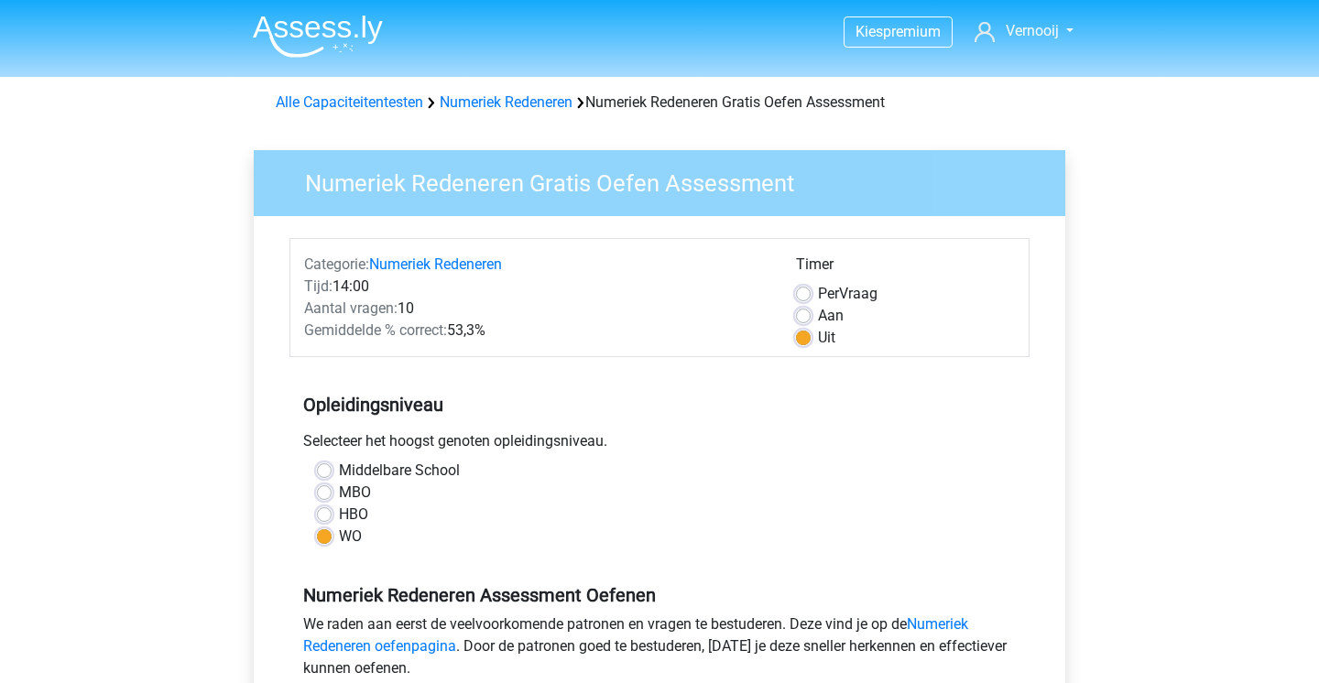
scroll to position [276, 0]
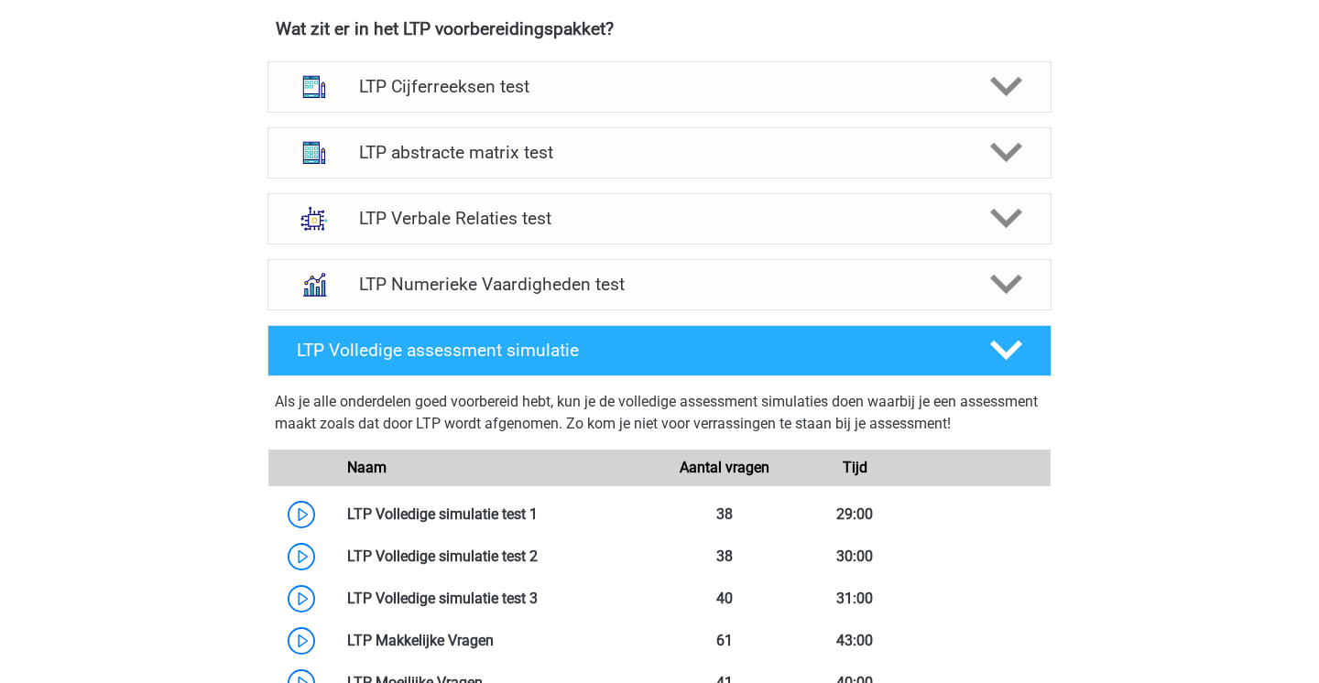
scroll to position [1184, 0]
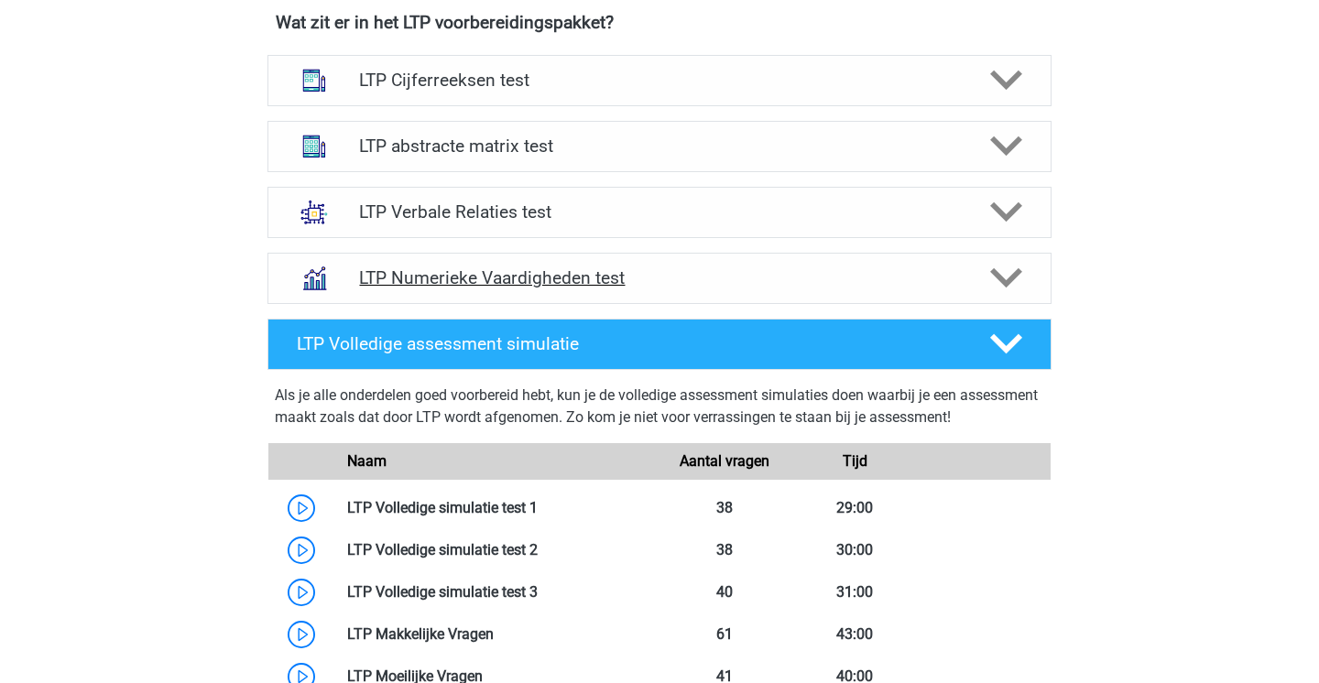
click at [935, 282] on h4 "LTP Numerieke Vaardigheden test" at bounding box center [659, 277] width 600 height 21
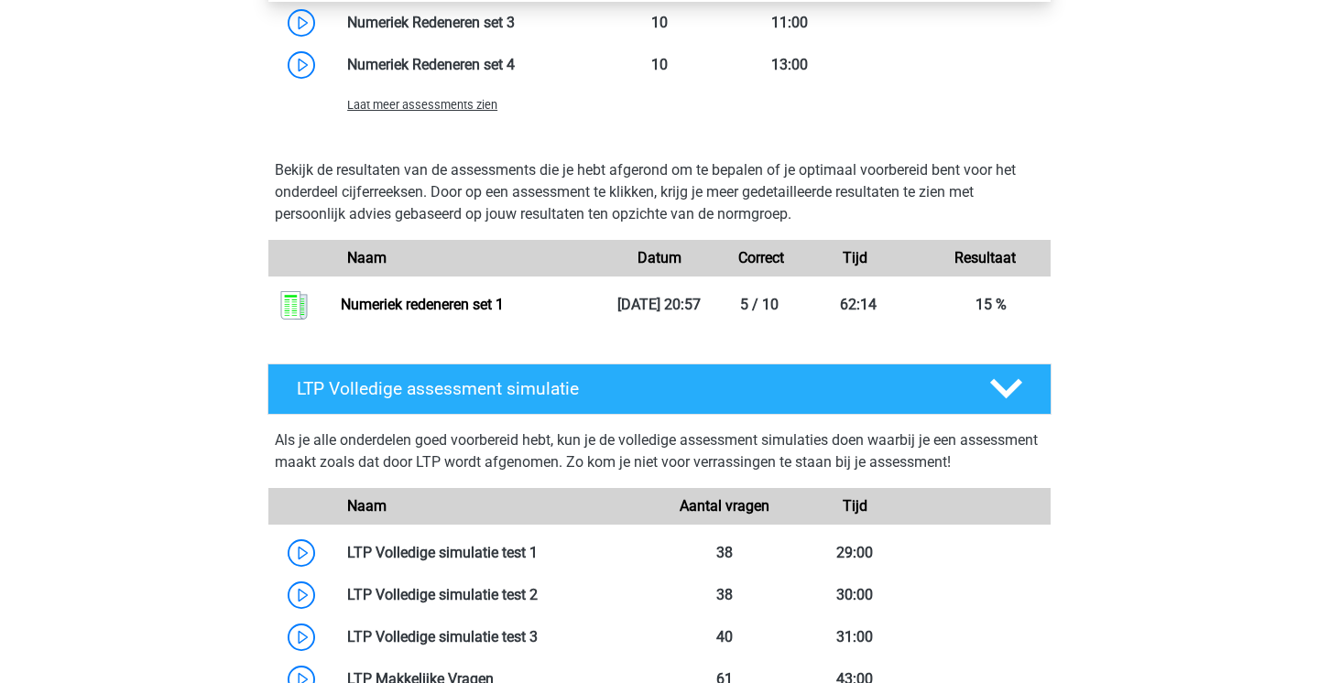
scroll to position [2006, 0]
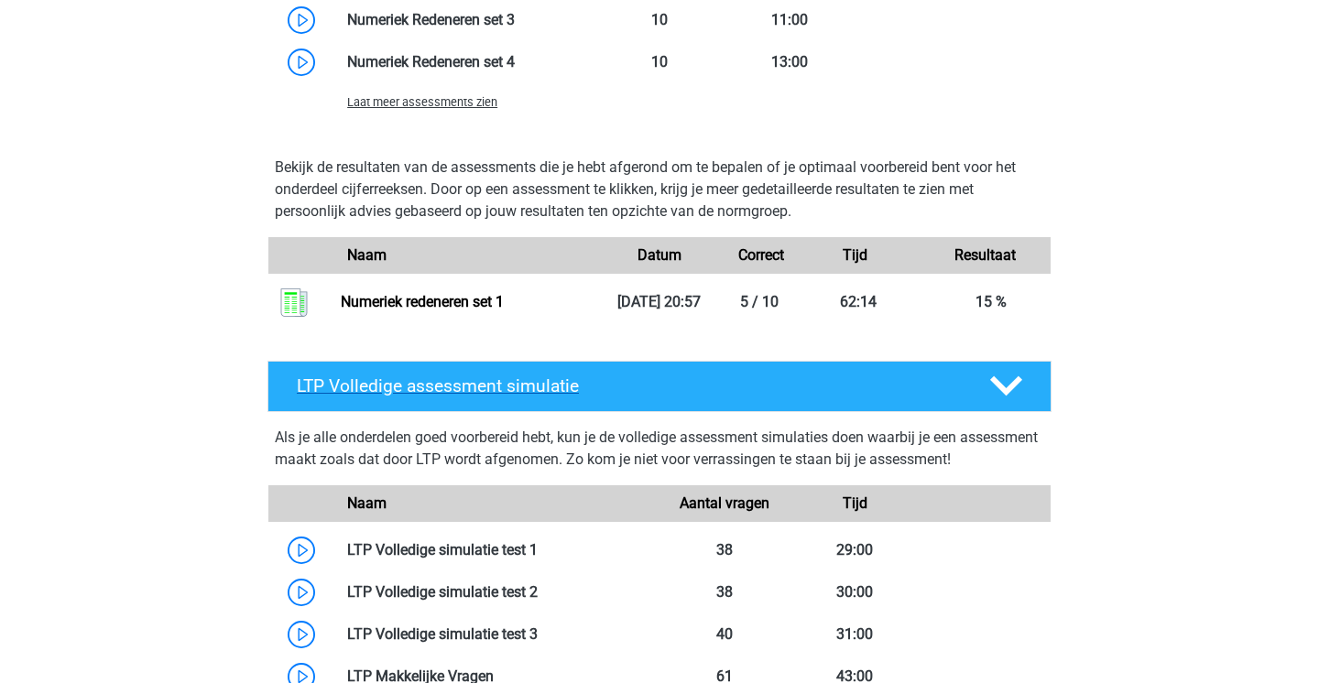
click at [546, 396] on h4 "LTP Volledige assessment simulatie" at bounding box center [628, 386] width 663 height 21
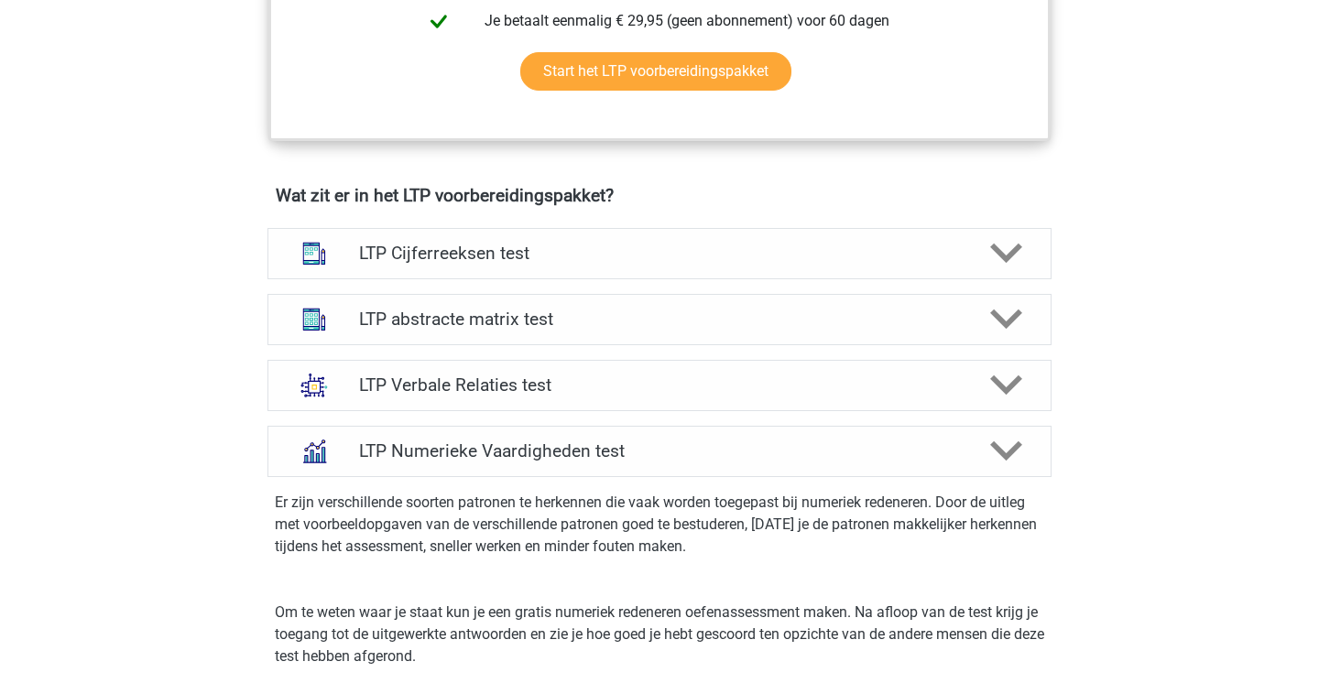
scroll to position [1017, 0]
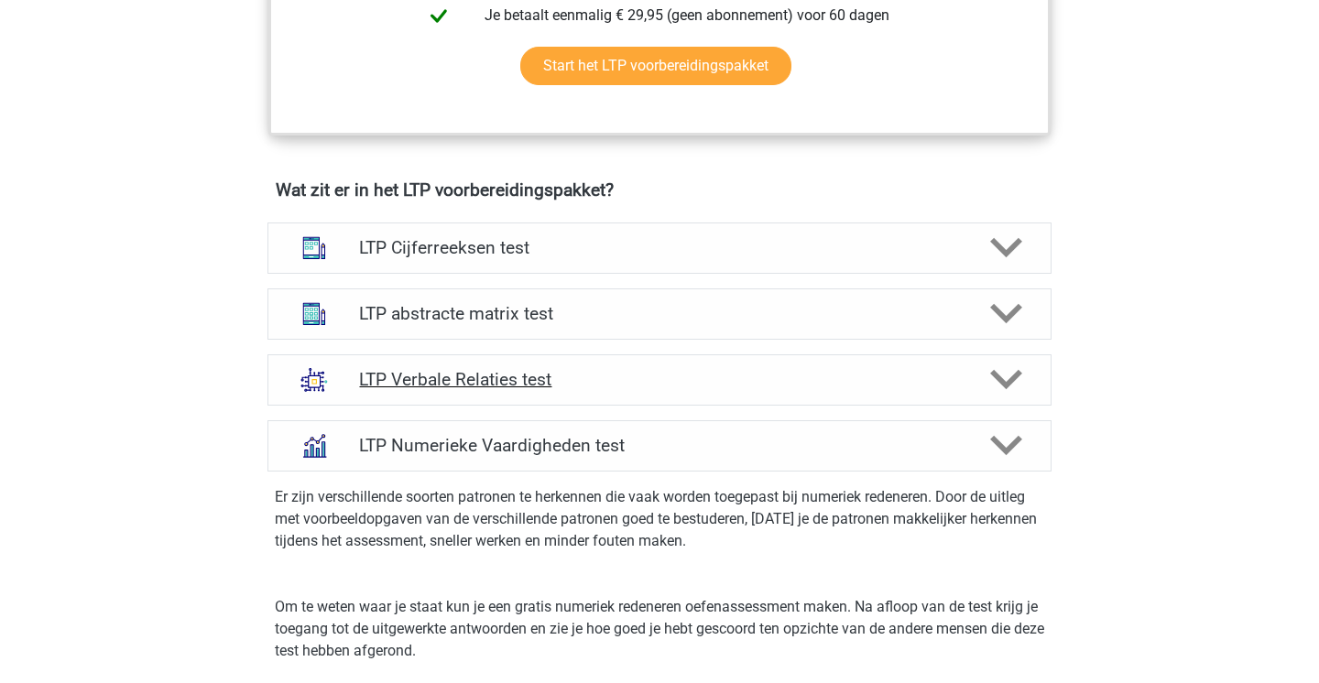
click at [539, 361] on div "LTP Verbale Relaties test" at bounding box center [659, 379] width 784 height 51
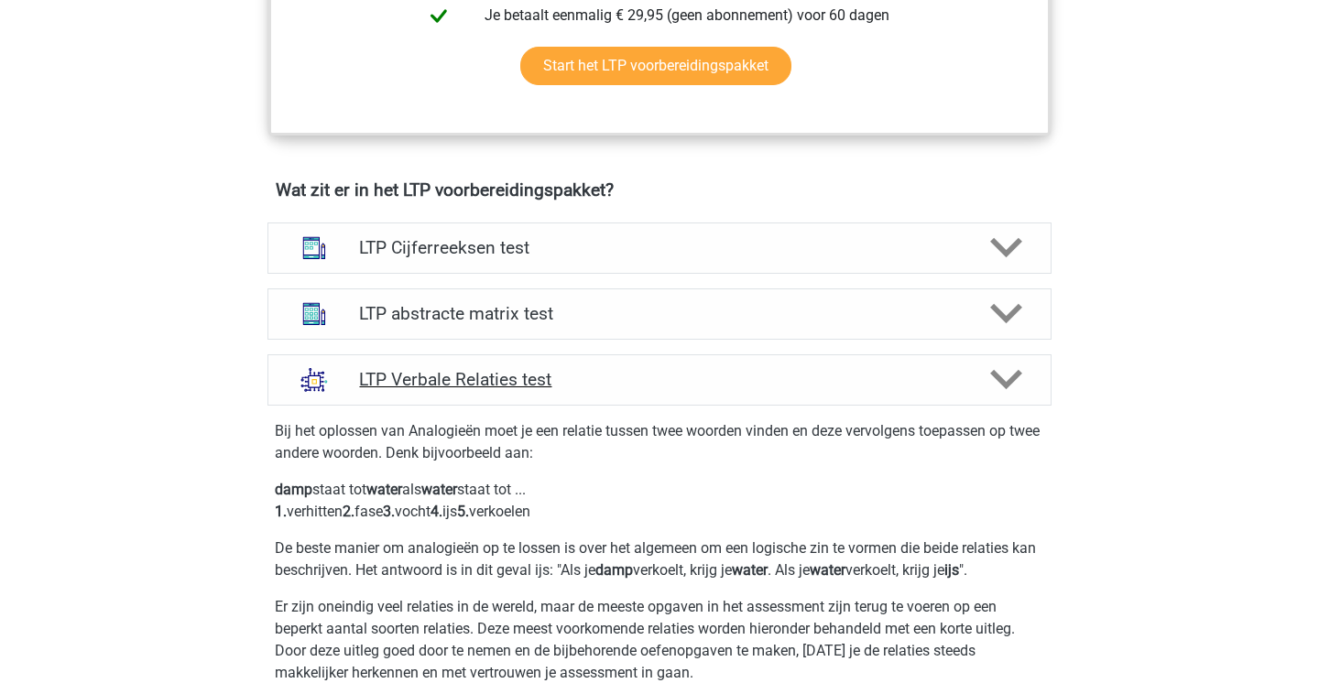
click at [539, 361] on div "LTP Verbale Relaties test" at bounding box center [659, 379] width 784 height 51
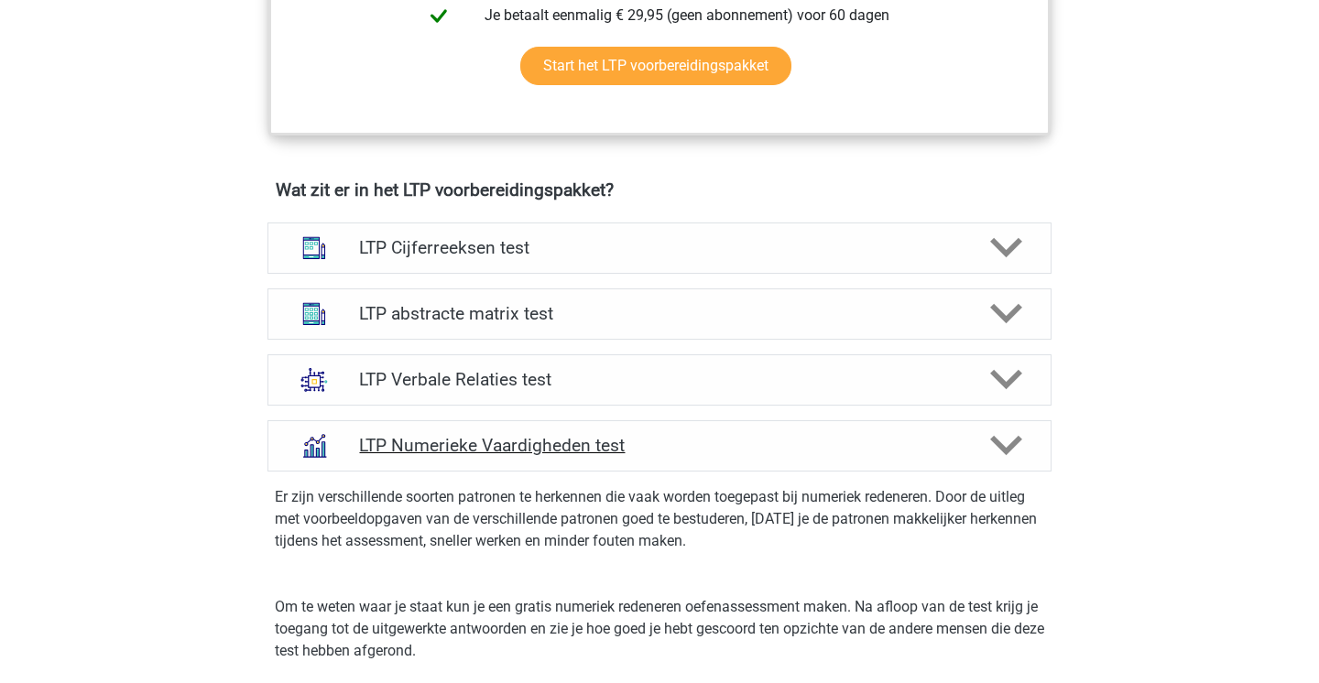
click at [536, 431] on div "LTP Numerieke Vaardigheden test" at bounding box center [659, 445] width 784 height 51
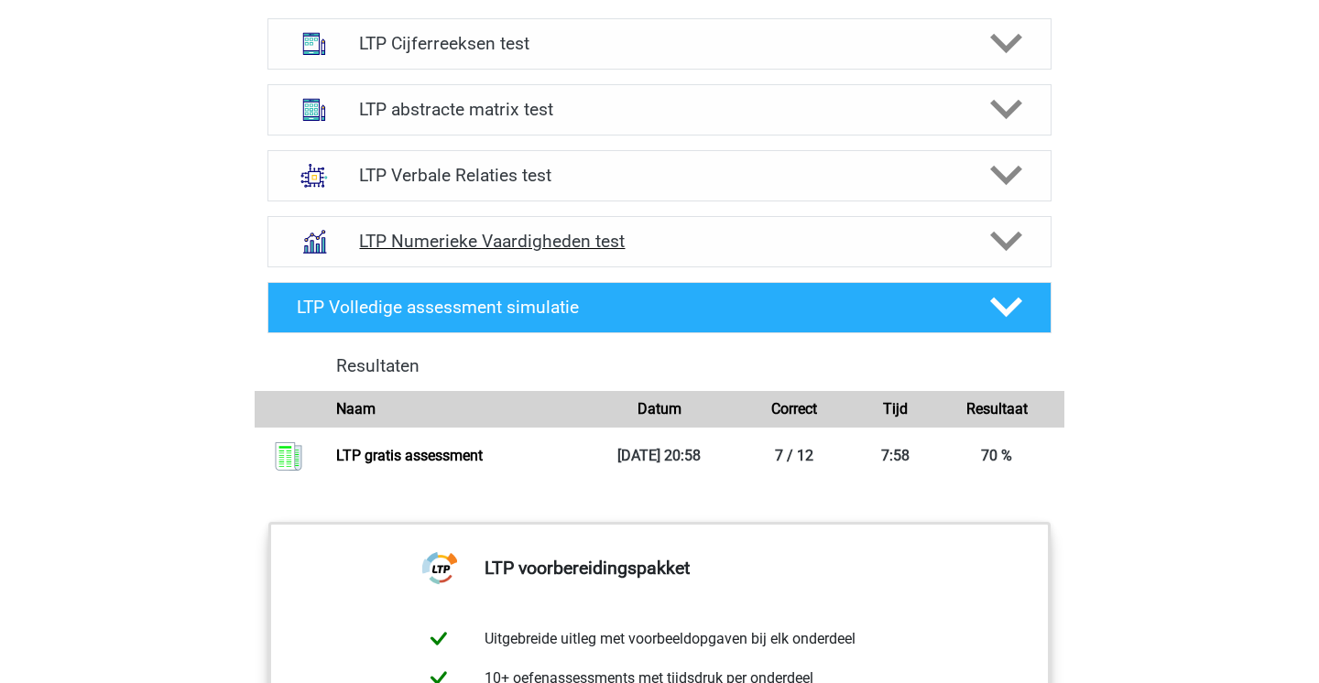
scroll to position [1233, 0]
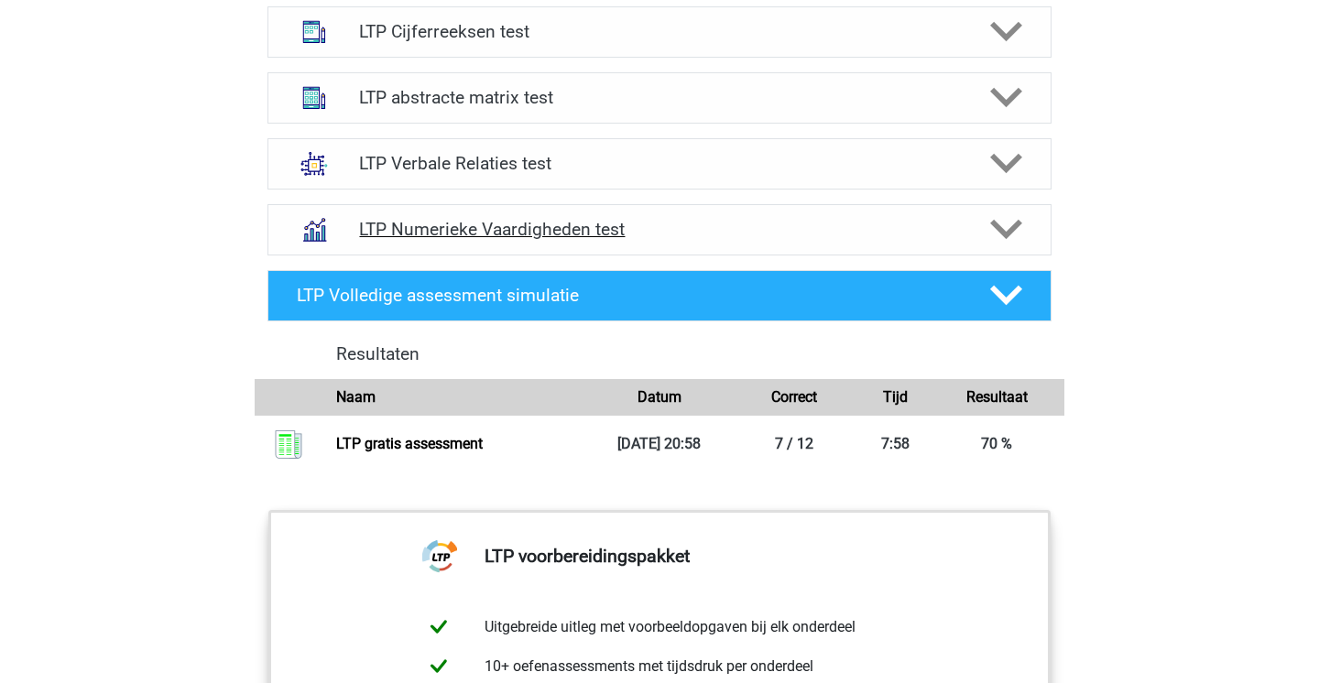
click at [530, 227] on h4 "LTP Numerieke Vaardigheden test" at bounding box center [659, 229] width 600 height 21
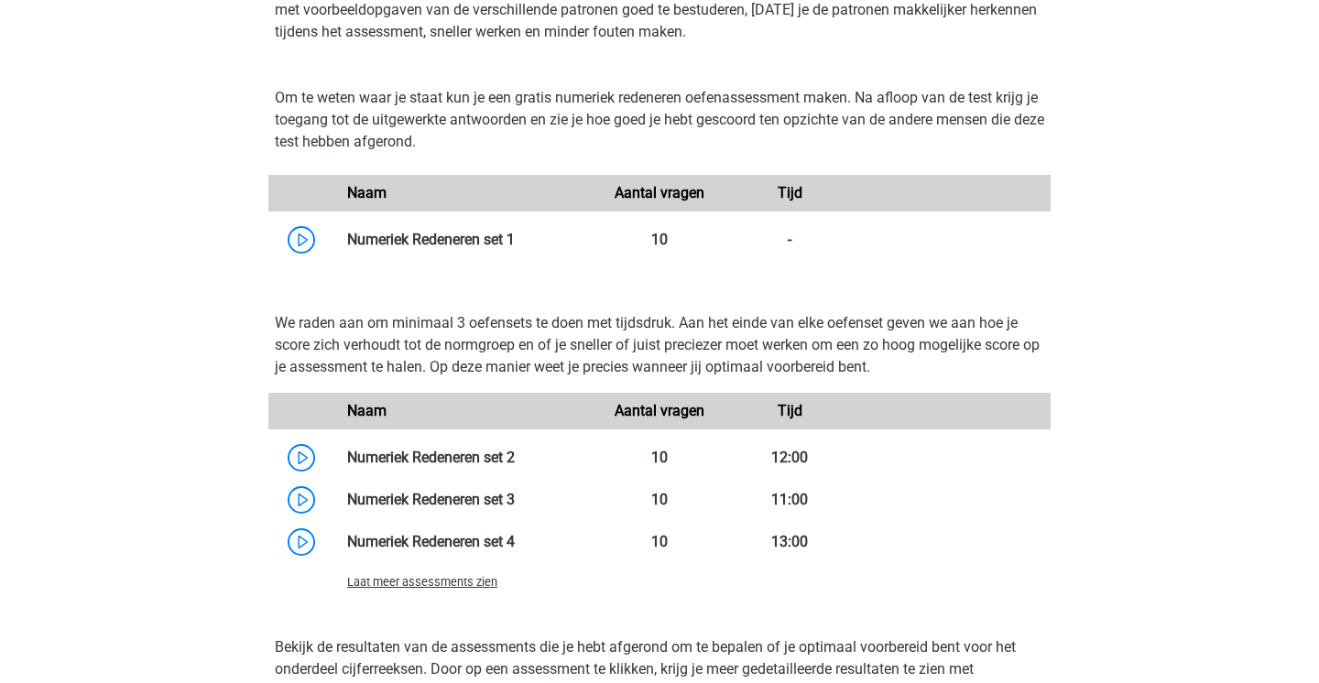
scroll to position [1783, 0]
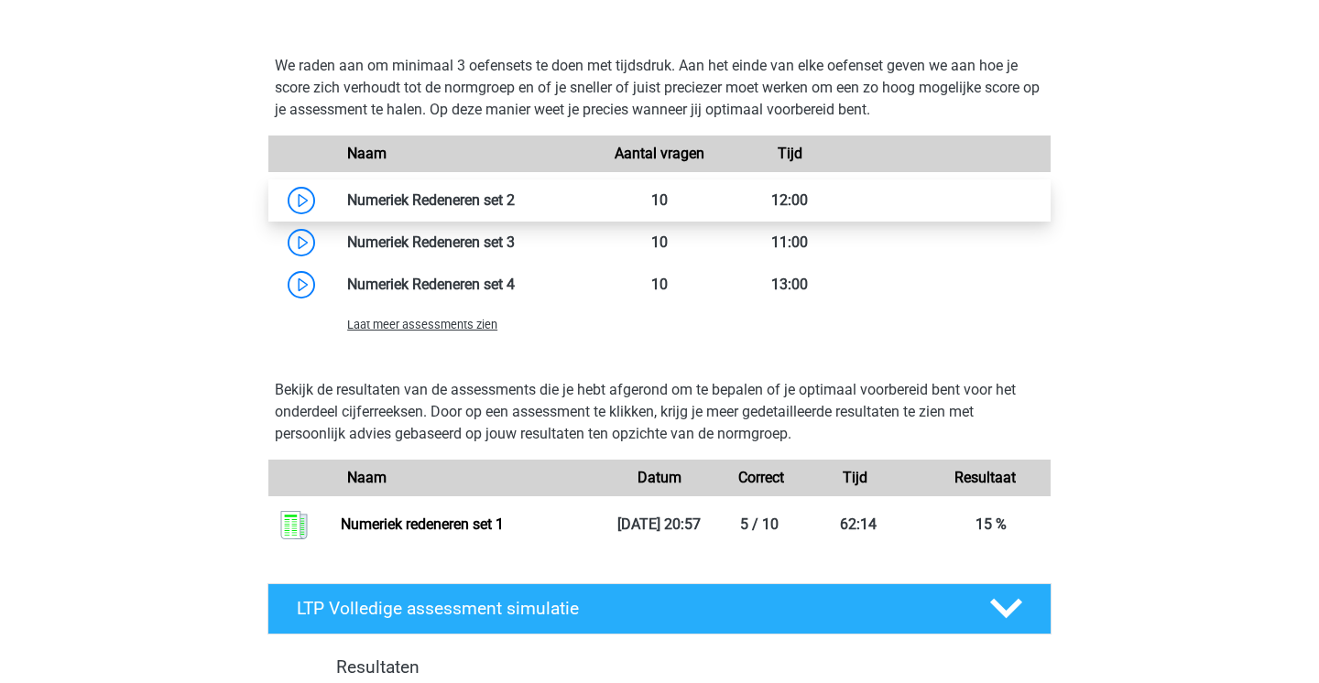
click at [515, 194] on link at bounding box center [515, 199] width 0 height 17
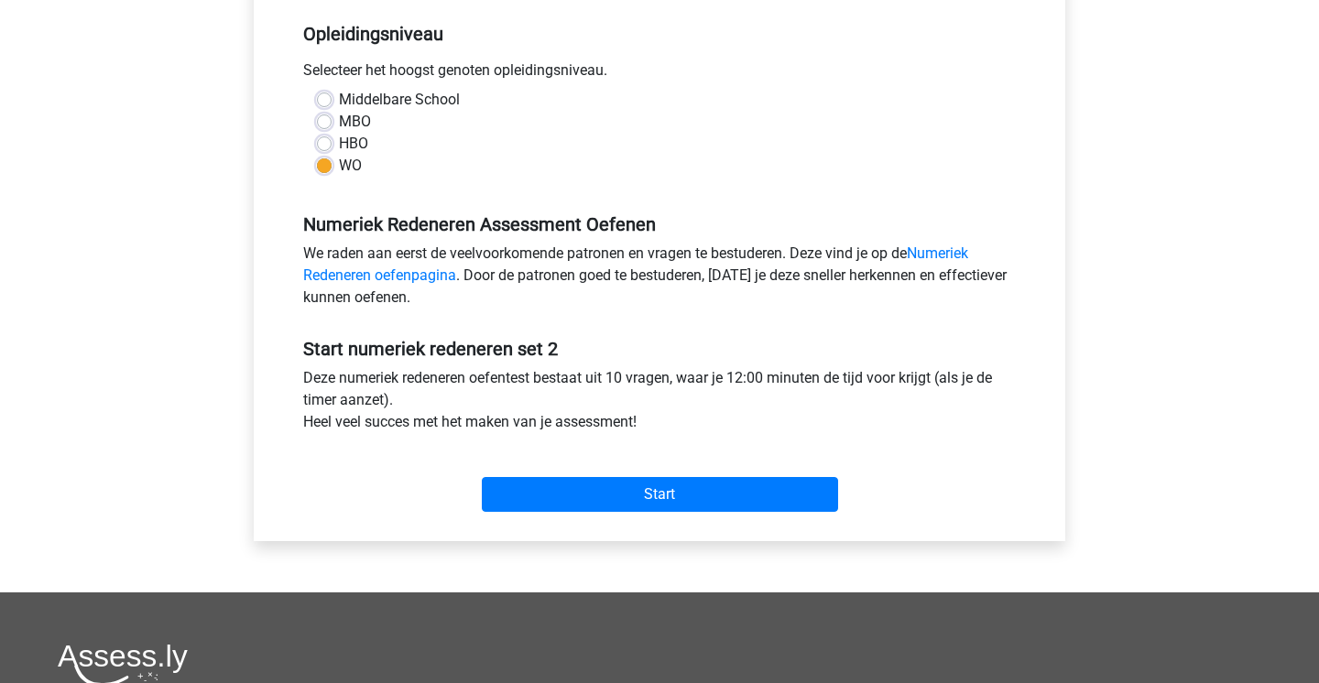
scroll to position [597, 0]
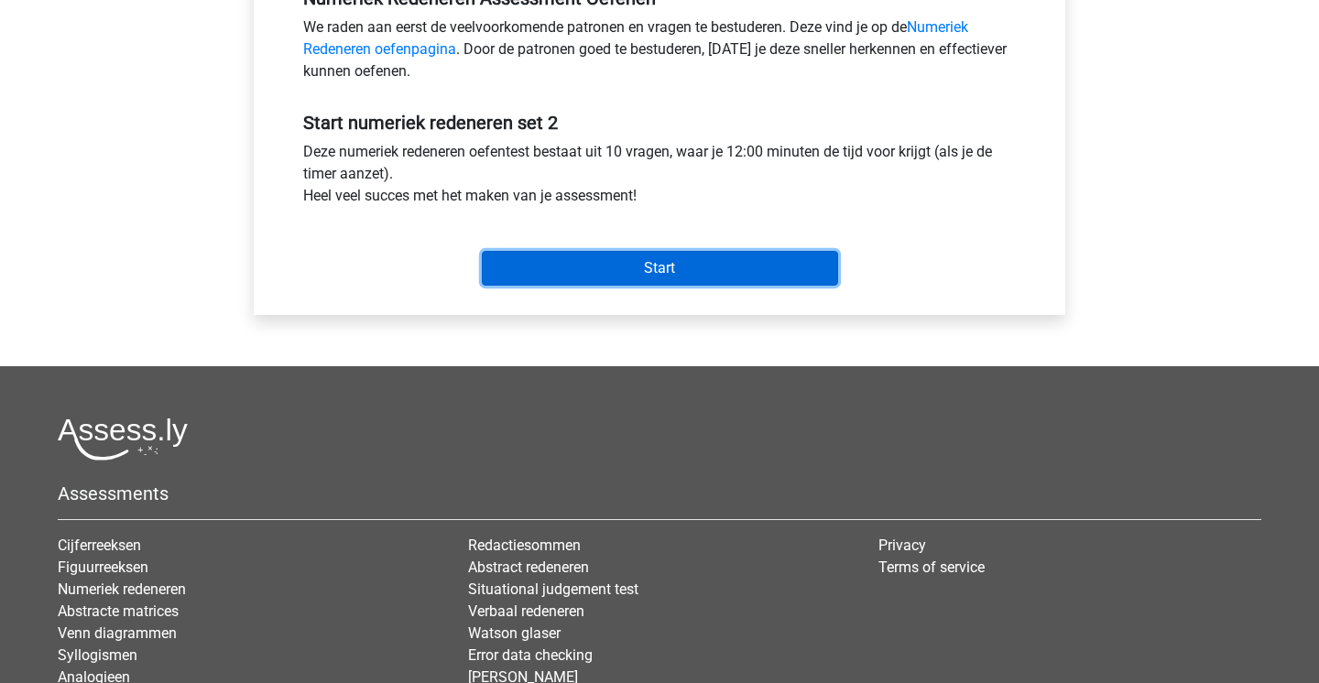
click at [603, 279] on input "Start" at bounding box center [660, 268] width 356 height 35
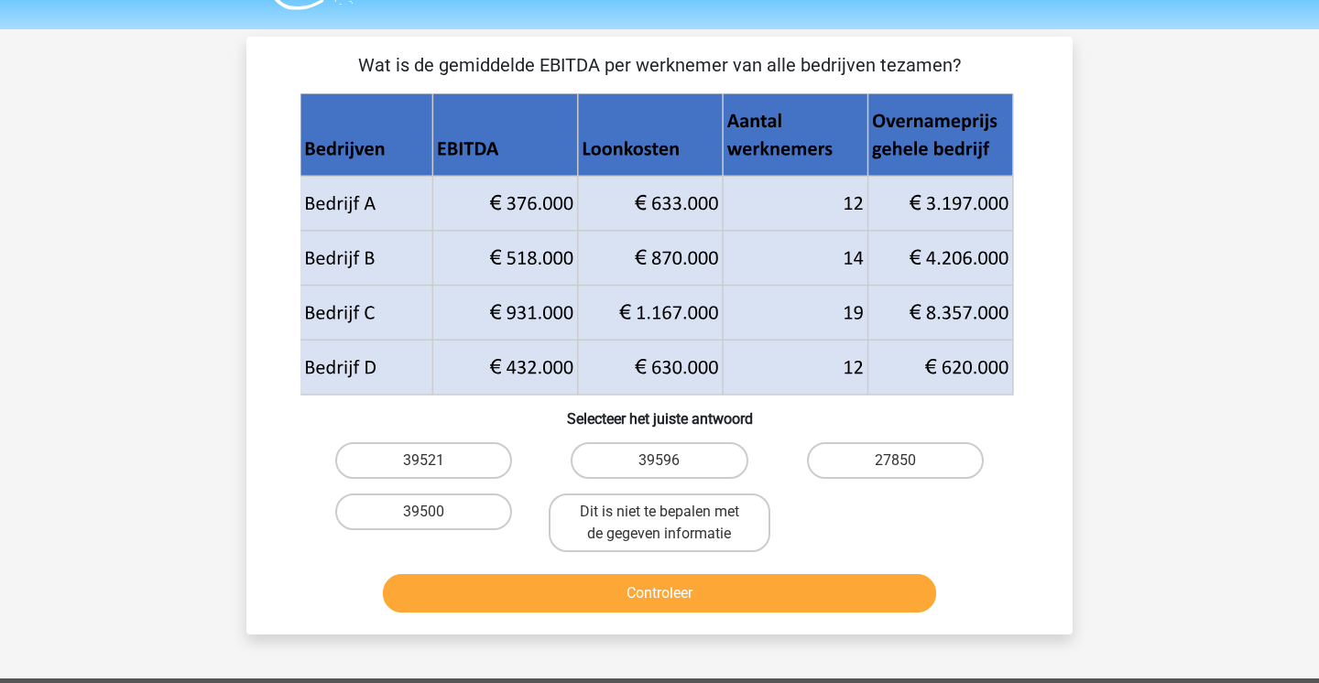
scroll to position [43, 0]
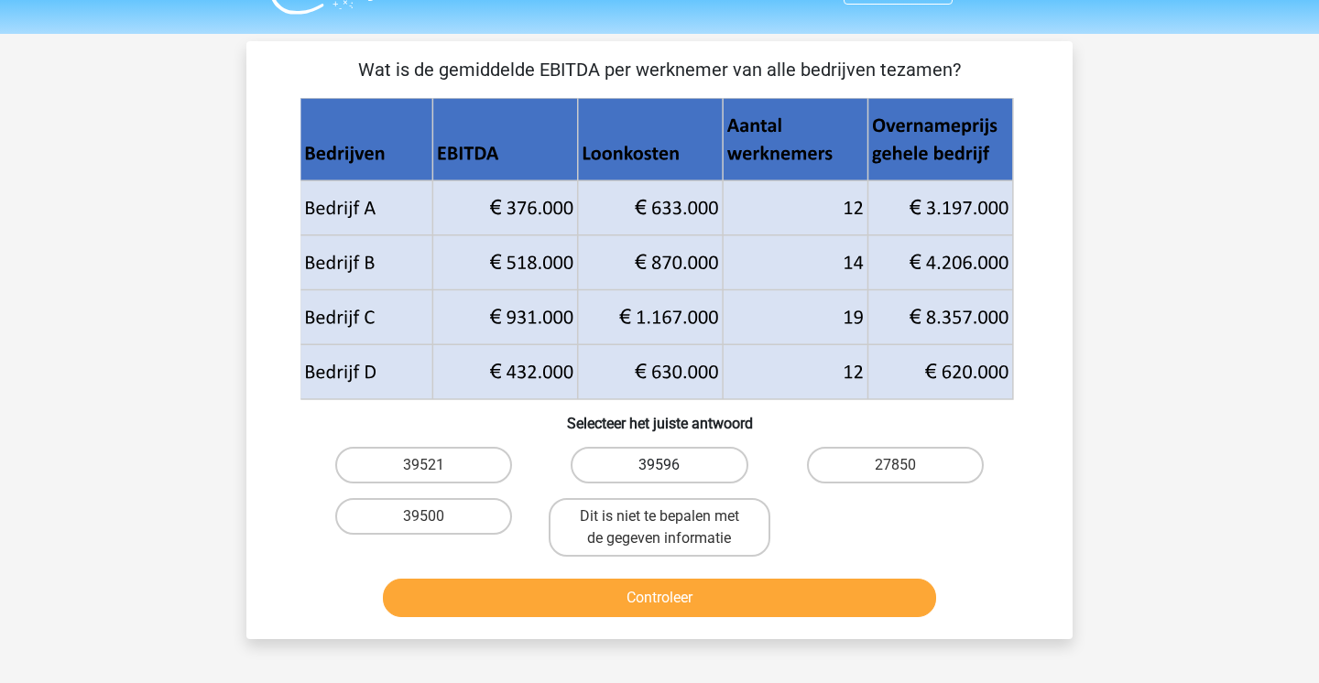
click at [655, 454] on label "39596" at bounding box center [659, 465] width 177 height 37
click at [660, 465] on input "39596" at bounding box center [666, 471] width 12 height 12
radio input "true"
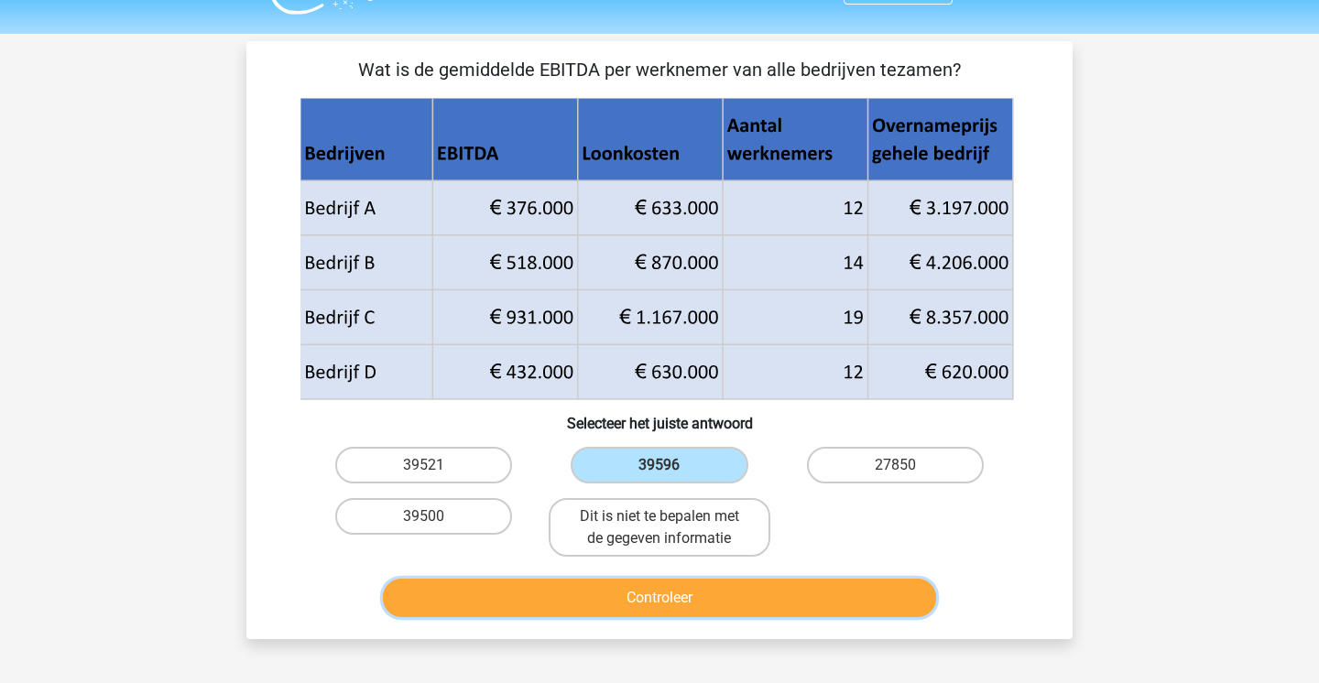
click at [665, 591] on button "Controleer" at bounding box center [660, 598] width 554 height 38
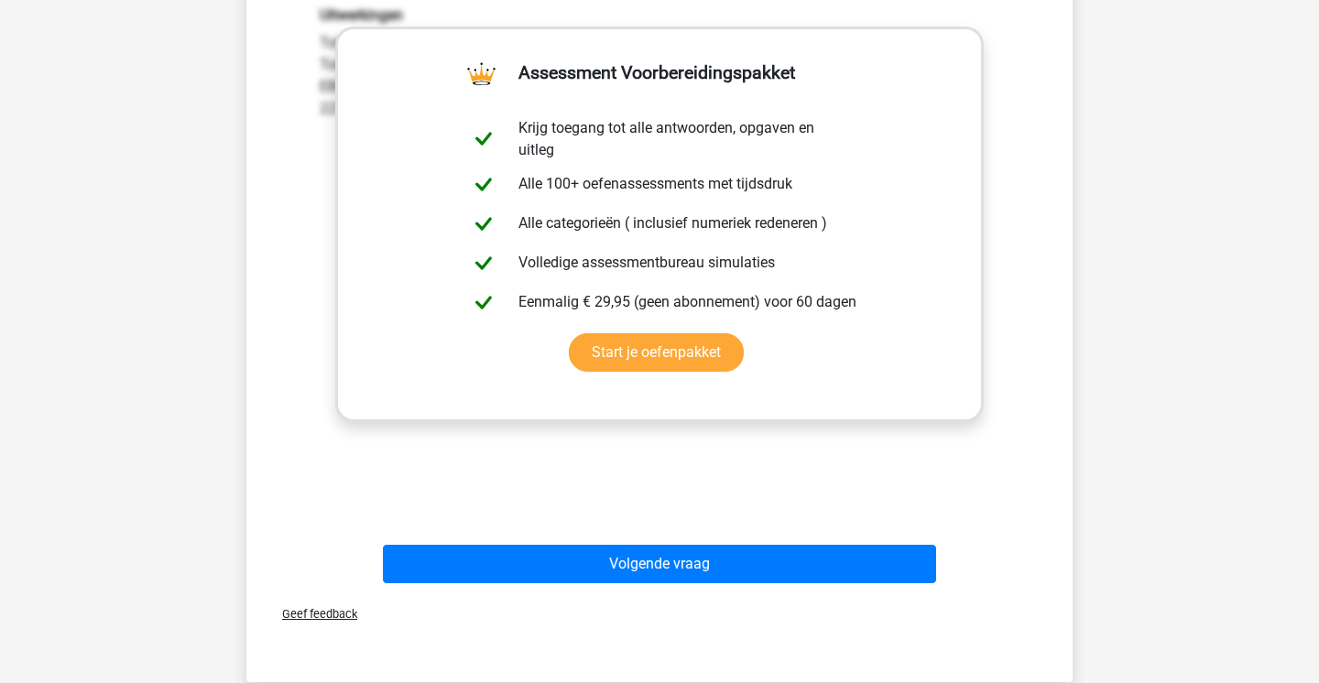
click at [671, 585] on div "Volgende vraag" at bounding box center [659, 568] width 707 height 46
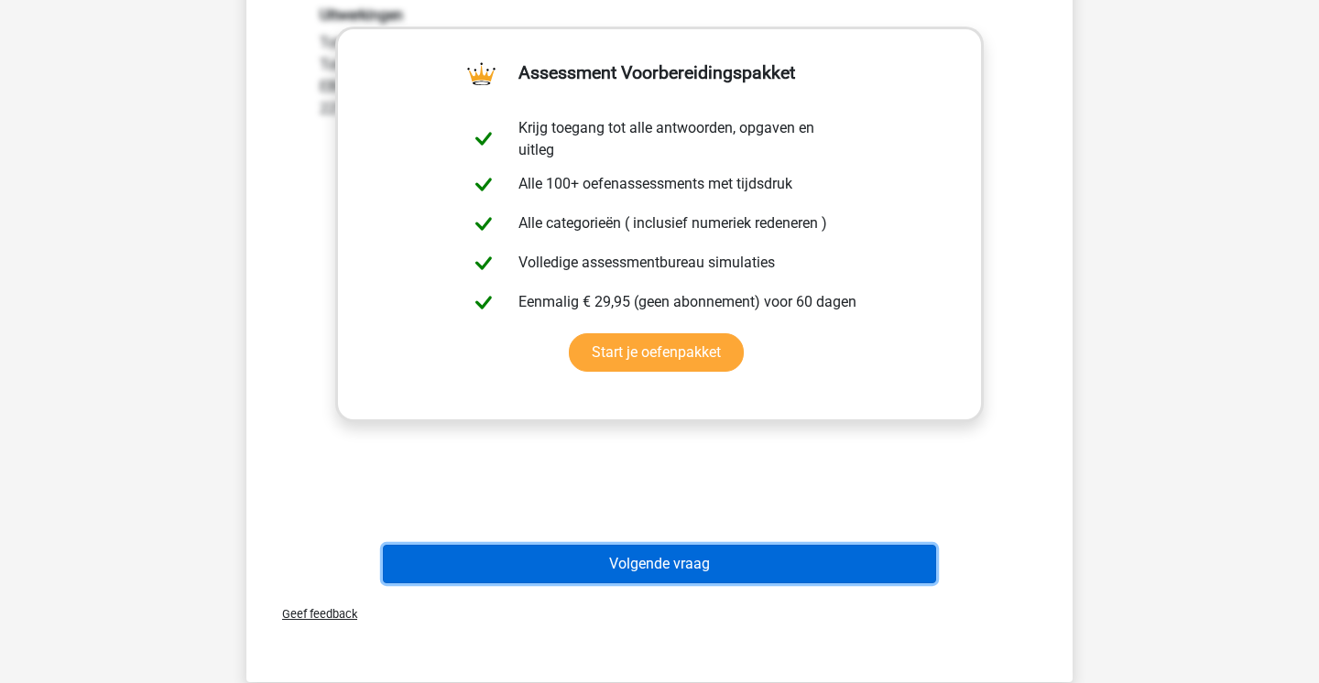
click at [671, 582] on button "Volgende vraag" at bounding box center [660, 564] width 554 height 38
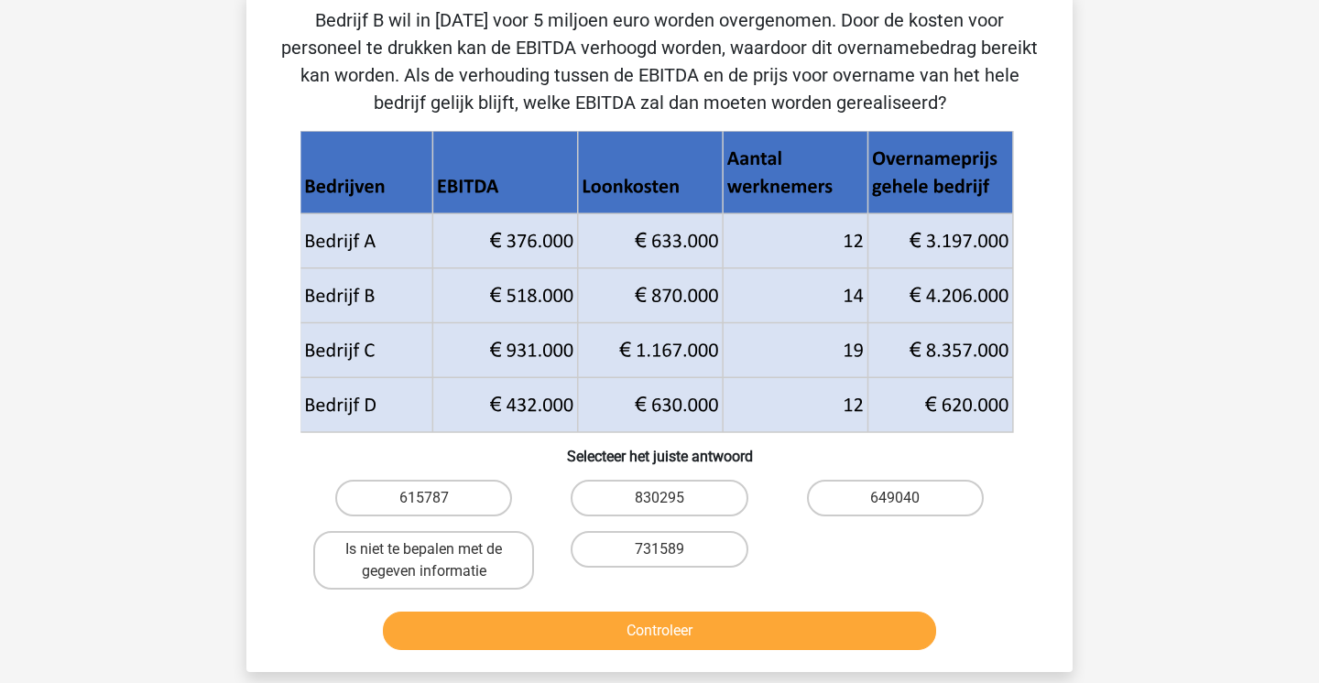
scroll to position [0, 0]
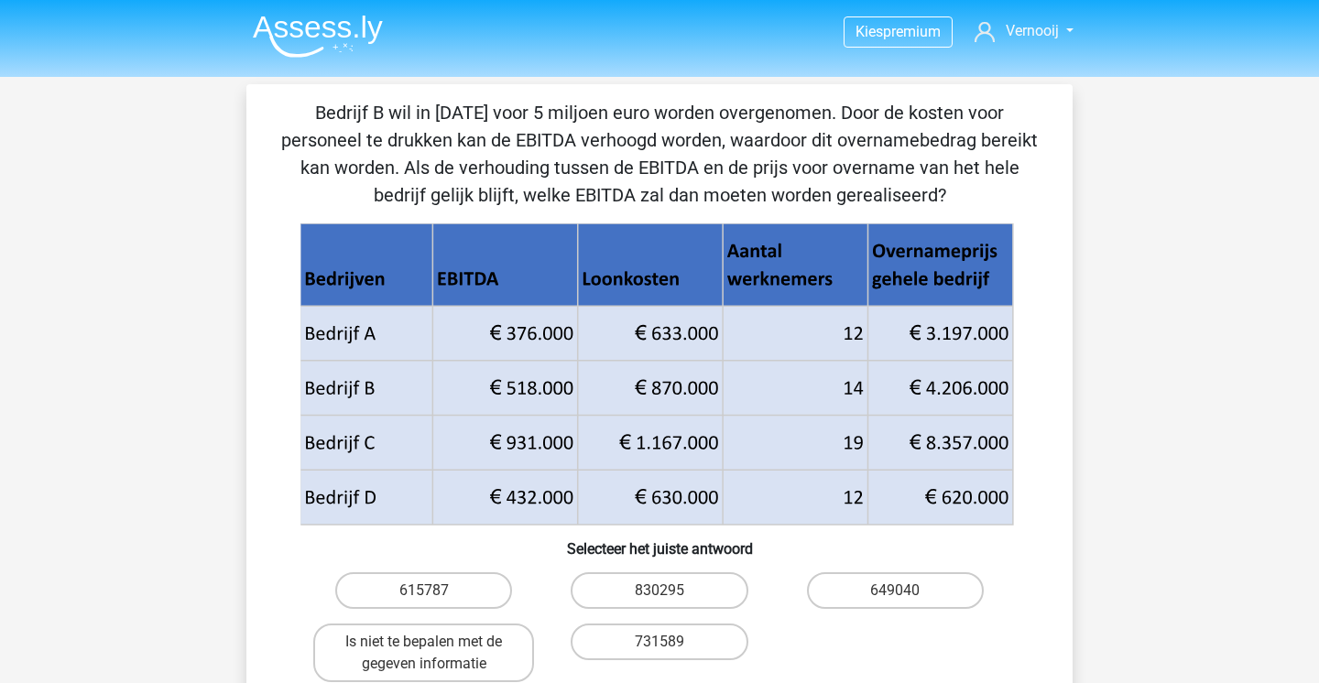
drag, startPoint x: 311, startPoint y: 388, endPoint x: 476, endPoint y: 394, distance: 165.9
click at [476, 394] on icon at bounding box center [656, 360] width 713 height 109
click at [976, 382] on icon at bounding box center [656, 360] width 713 height 109
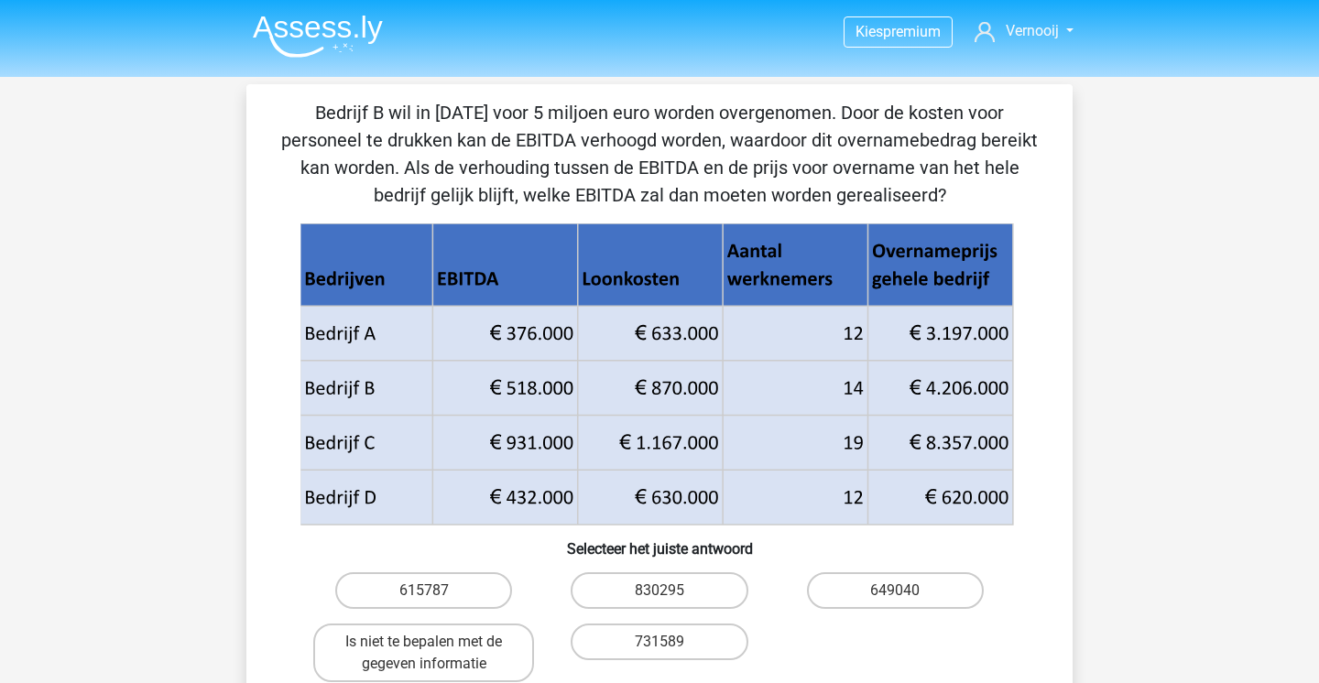
click at [747, 424] on icon at bounding box center [656, 470] width 713 height 109
drag, startPoint x: 315, startPoint y: 387, endPoint x: 924, endPoint y: 376, distance: 609.2
click at [924, 376] on icon at bounding box center [656, 360] width 713 height 109
click at [490, 662] on label "Is niet te bepalen met de gegeven informatie" at bounding box center [423, 653] width 221 height 59
click at [436, 654] on input "Is niet te bepalen met de gegeven informatie" at bounding box center [430, 648] width 12 height 12
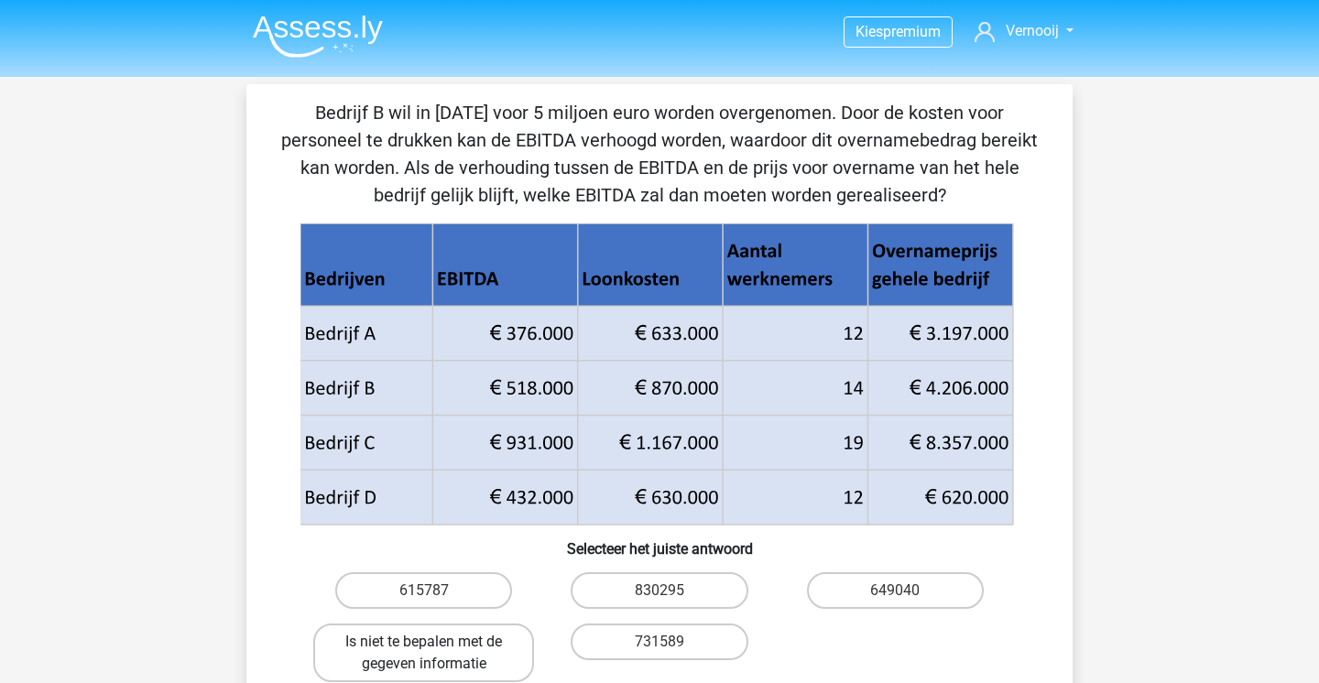
radio input "true"
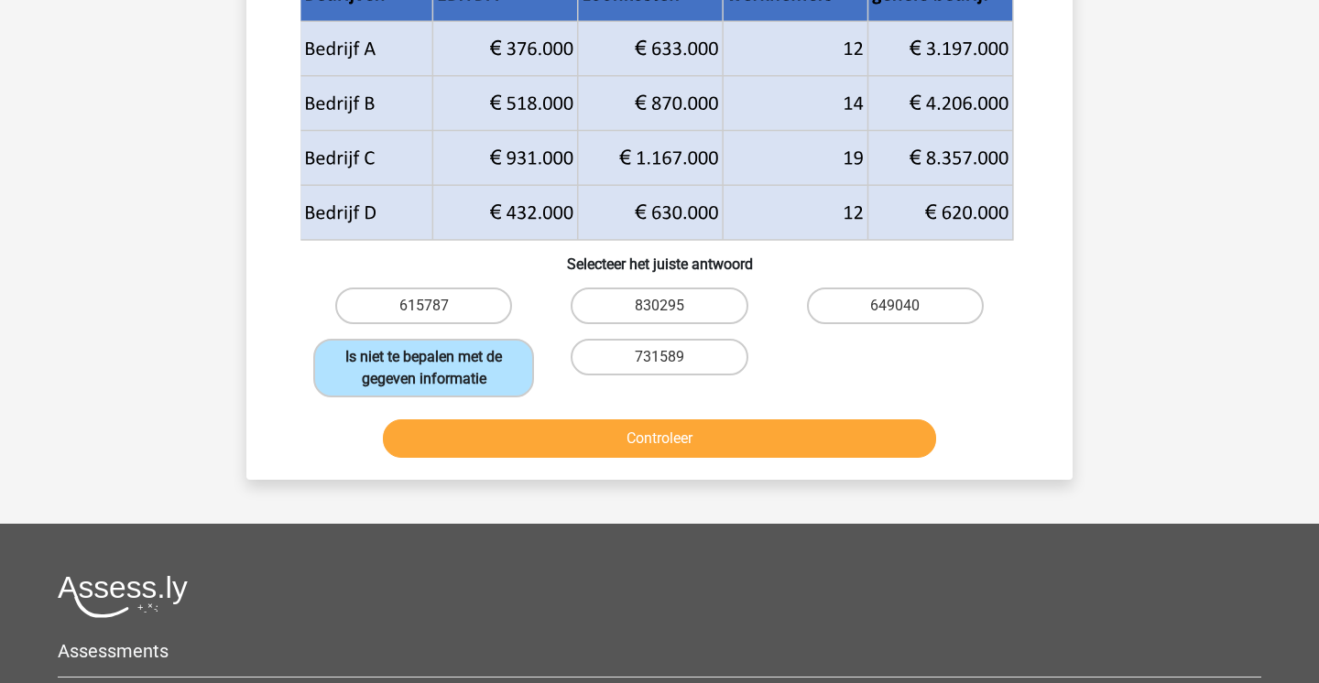
scroll to position [311, 0]
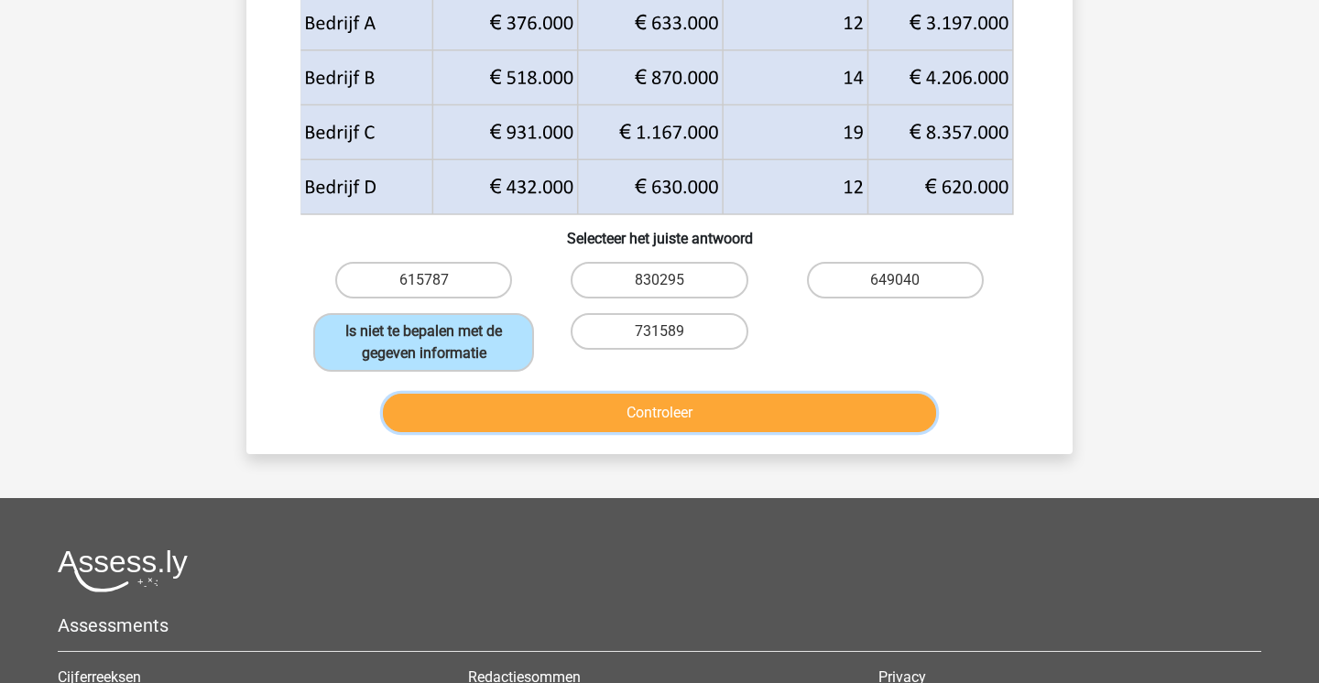
click at [643, 408] on button "Controleer" at bounding box center [660, 413] width 554 height 38
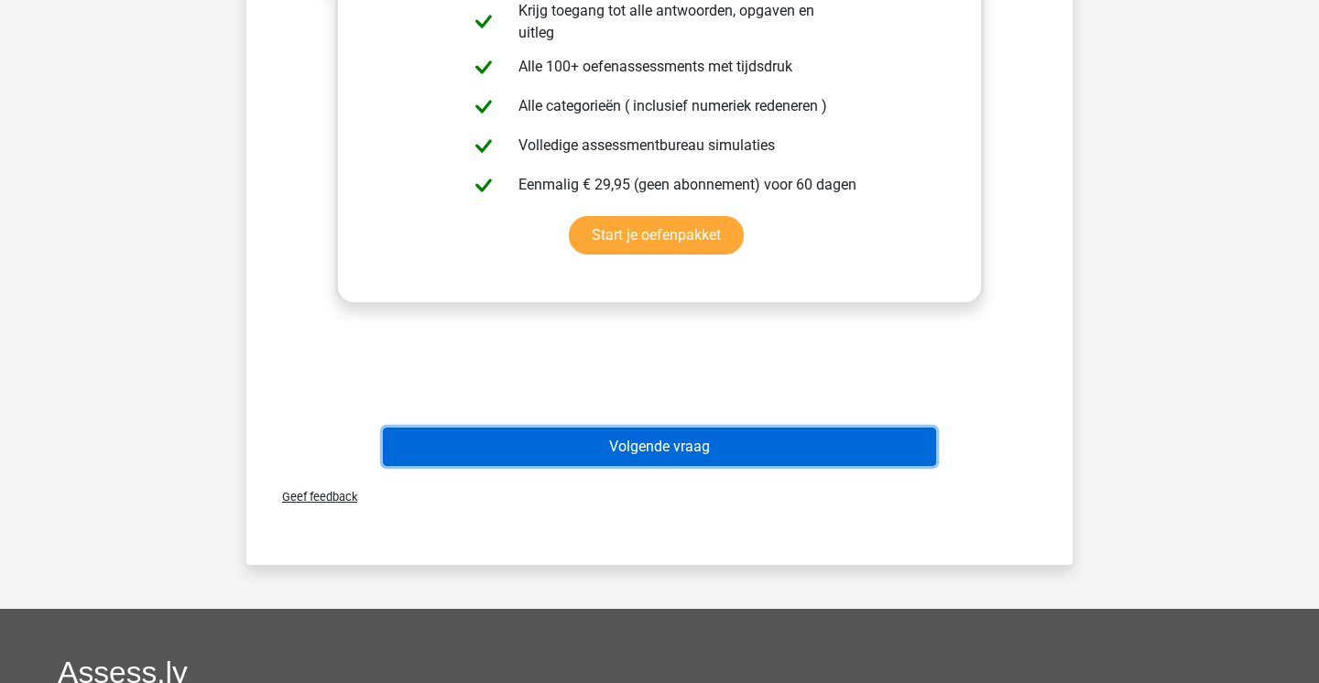
click at [627, 453] on button "Volgende vraag" at bounding box center [660, 447] width 554 height 38
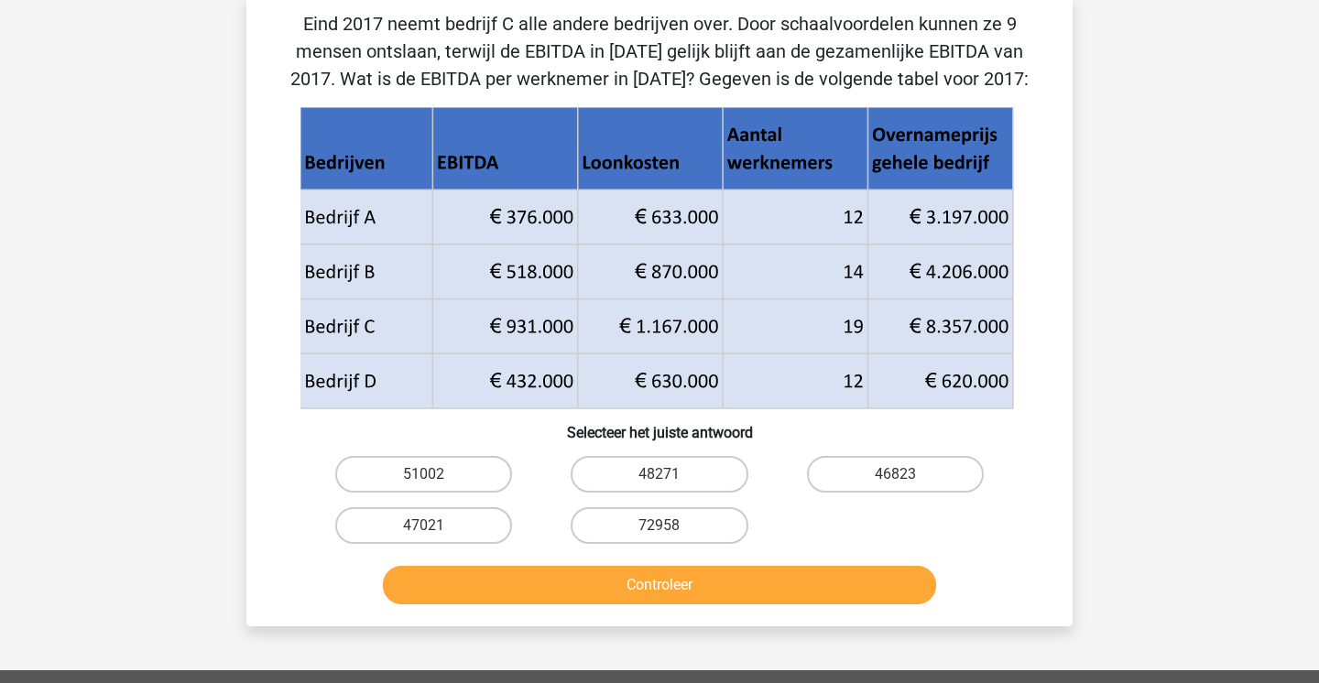
scroll to position [84, 0]
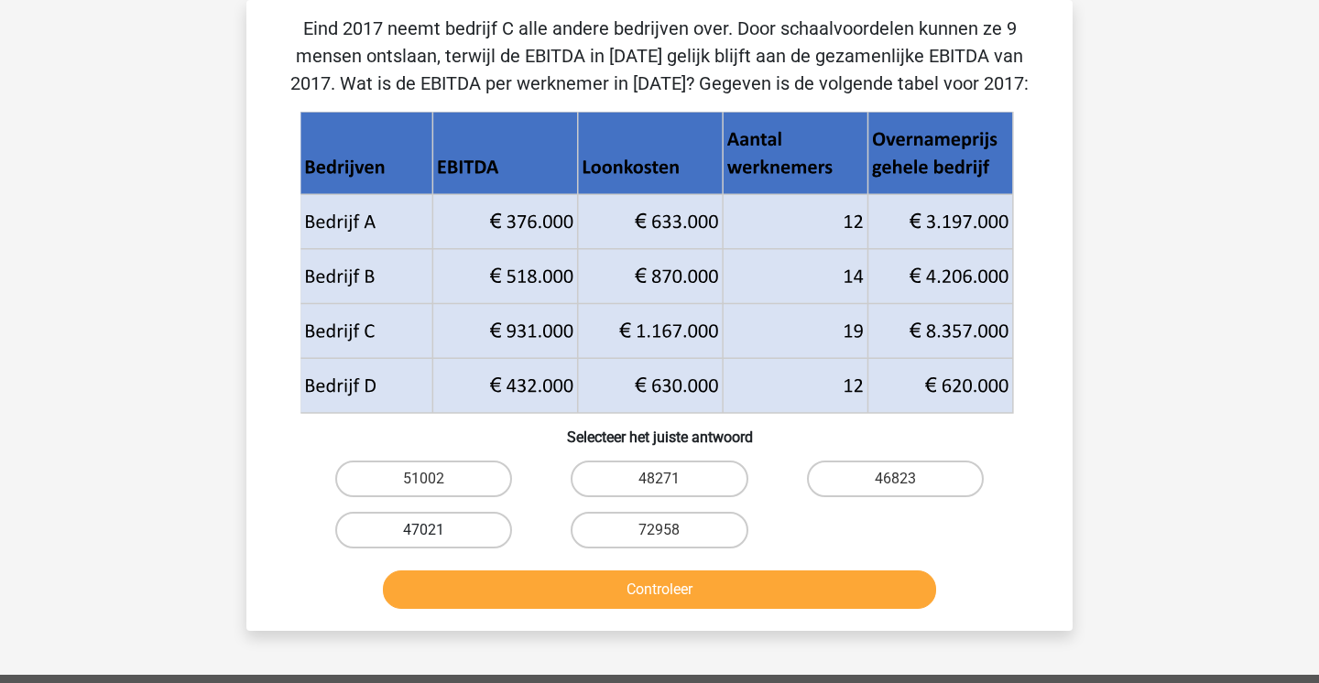
click at [438, 537] on label "47021" at bounding box center [423, 530] width 177 height 37
click at [436, 537] on input "47021" at bounding box center [430, 536] width 12 height 12
radio input "true"
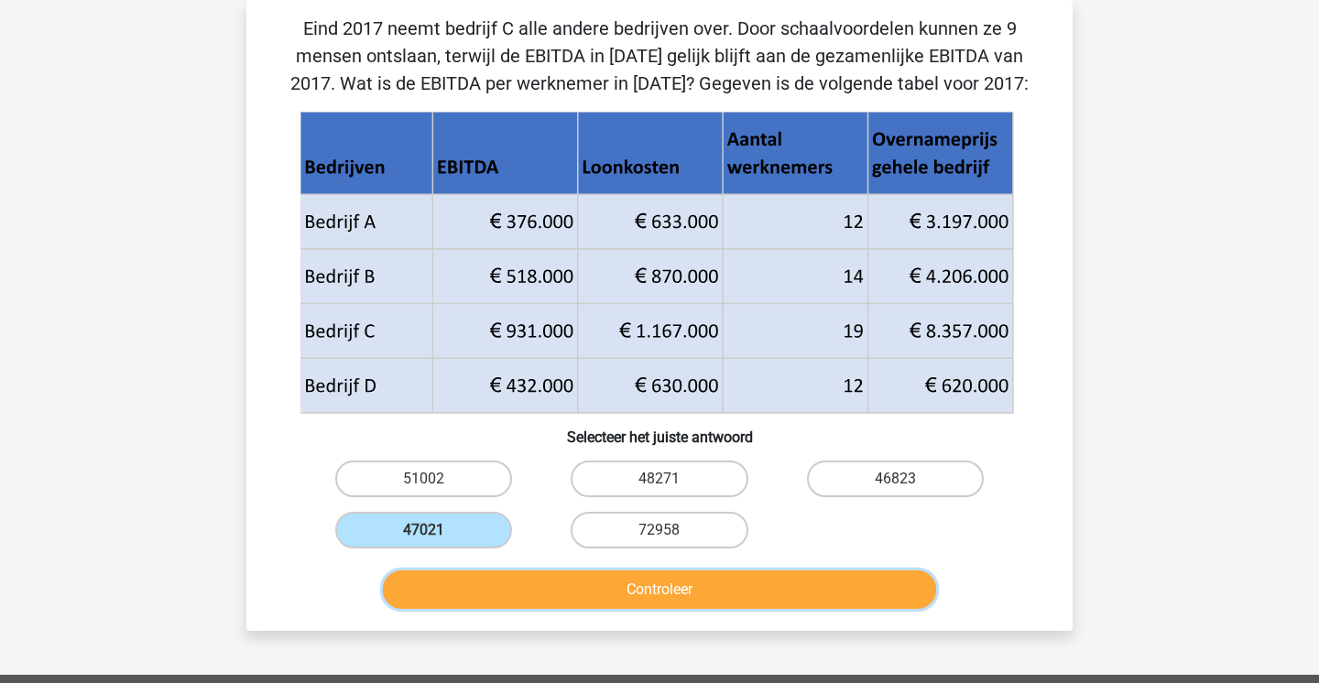
click at [464, 588] on button "Controleer" at bounding box center [660, 590] width 554 height 38
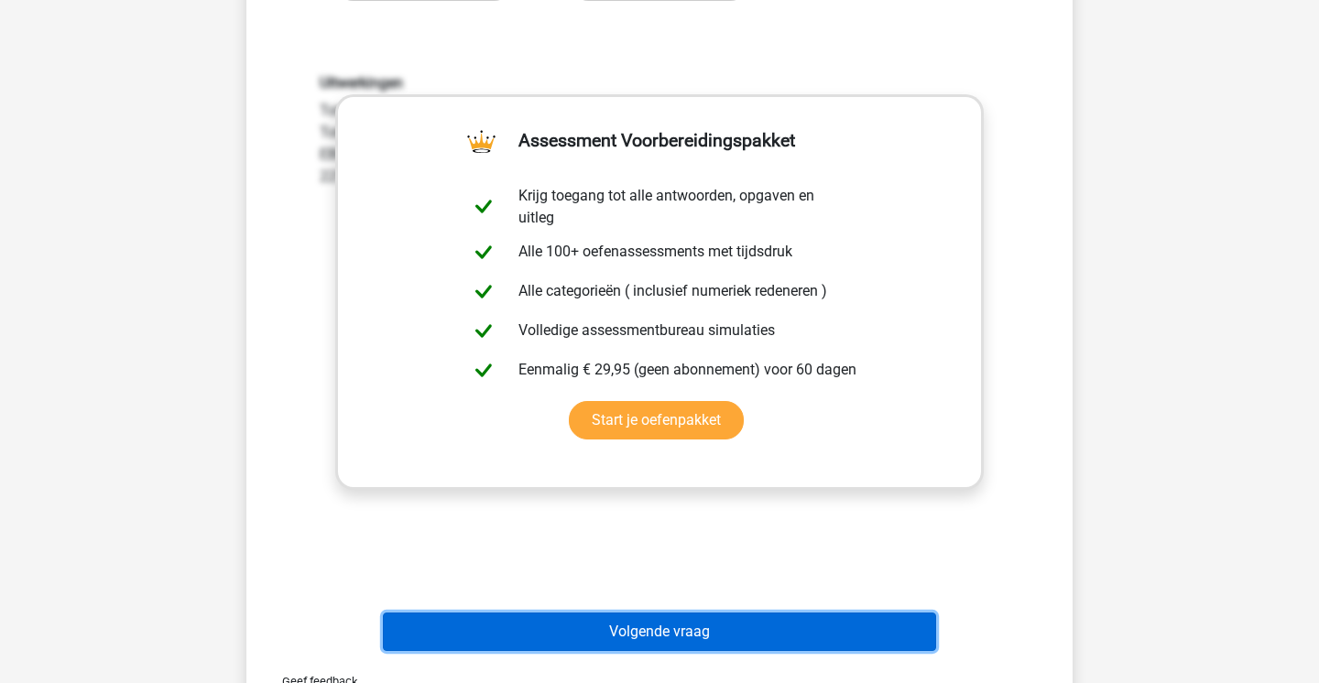
click at [484, 638] on button "Volgende vraag" at bounding box center [660, 632] width 554 height 38
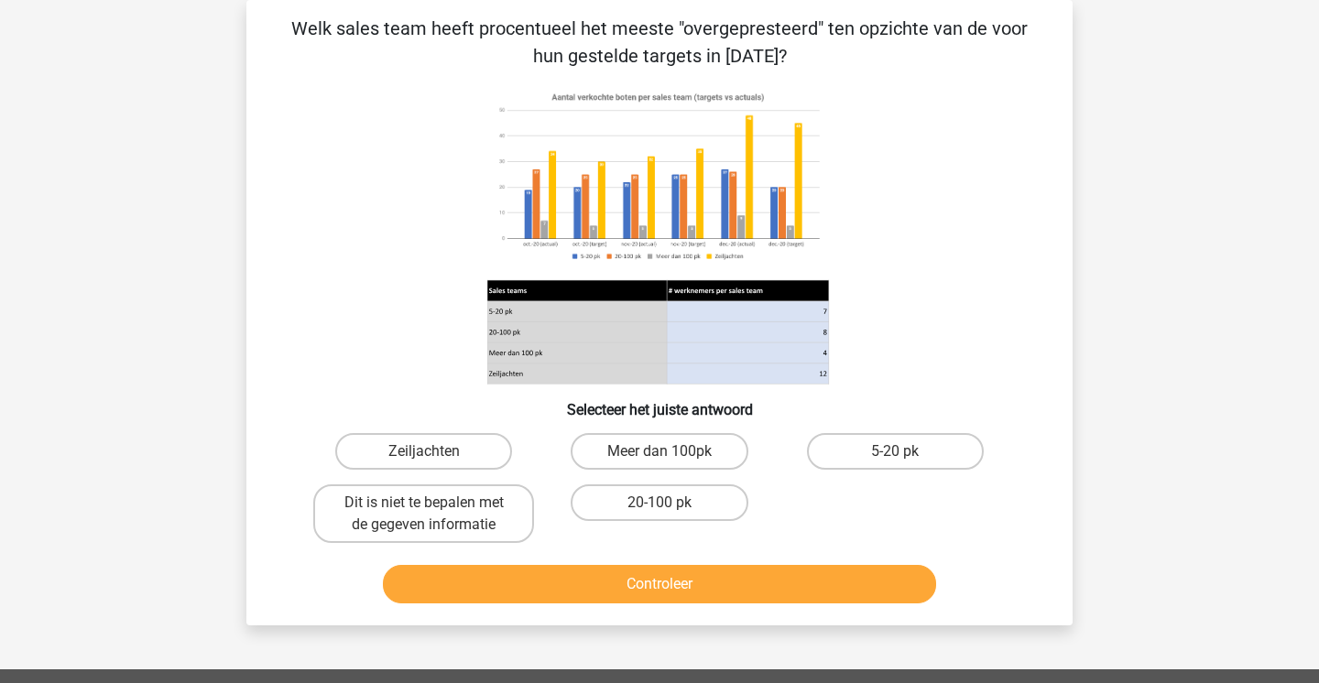
scroll to position [61, 0]
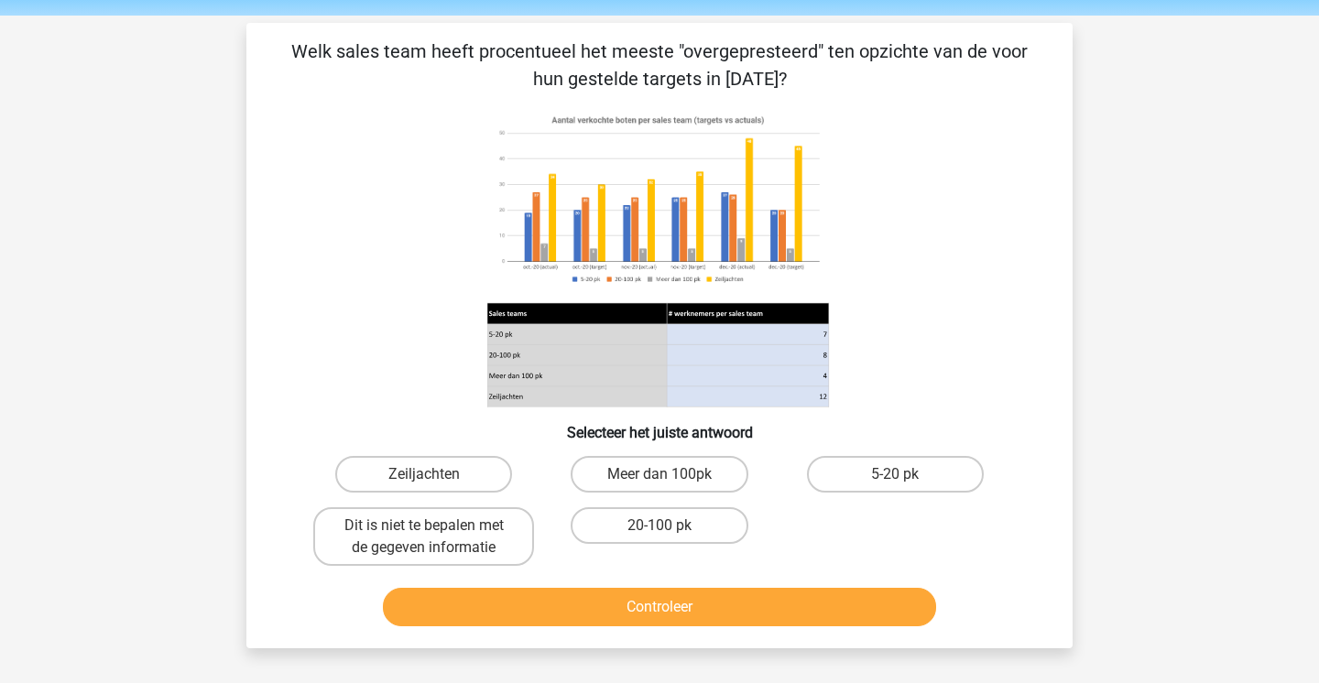
click at [660, 283] on image at bounding box center [658, 199] width 342 height 185
drag, startPoint x: 428, startPoint y: 58, endPoint x: 633, endPoint y: 64, distance: 205.3
click at [633, 64] on p "Welk sales team heeft procentueel het meeste "overgepresteerd" ten opzichte van…" at bounding box center [660, 65] width 768 height 55
click at [578, 280] on image at bounding box center [658, 199] width 342 height 185
click at [661, 482] on input "Meer dan 100pk" at bounding box center [666, 480] width 12 height 12
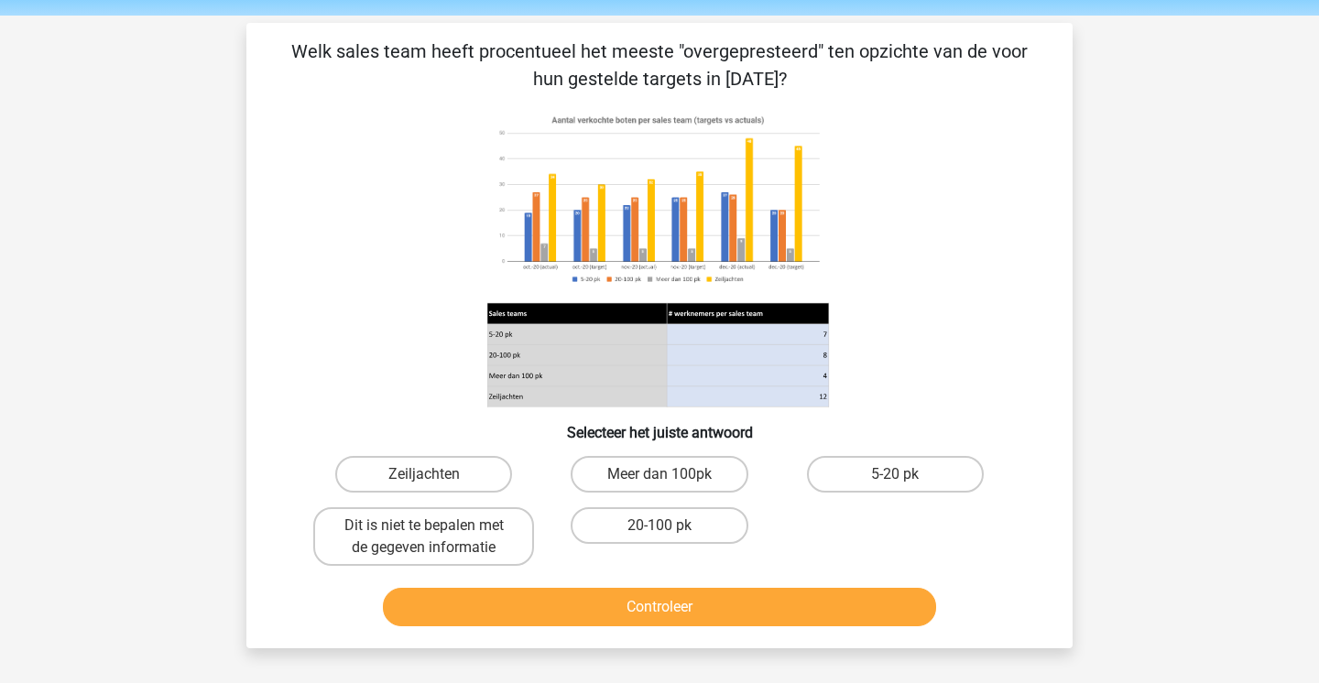
radio input "true"
click at [679, 585] on div "Controleer" at bounding box center [660, 603] width 768 height 60
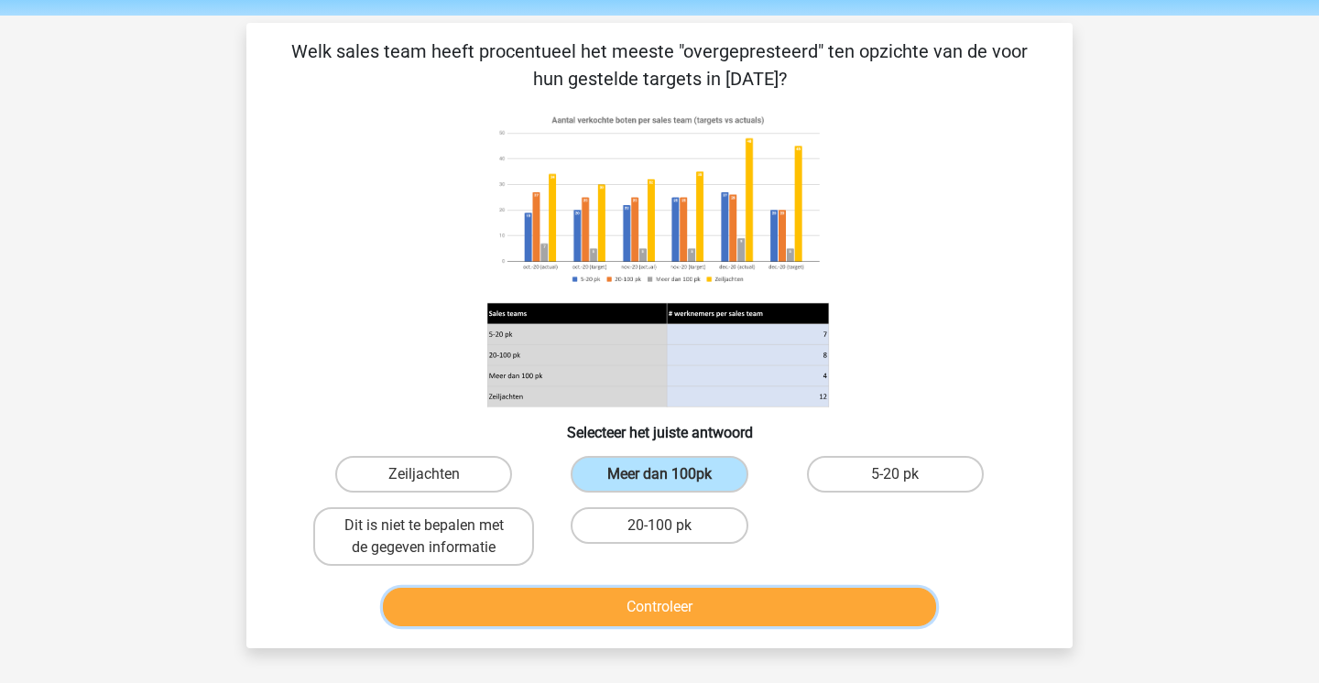
click at [679, 602] on button "Controleer" at bounding box center [660, 607] width 554 height 38
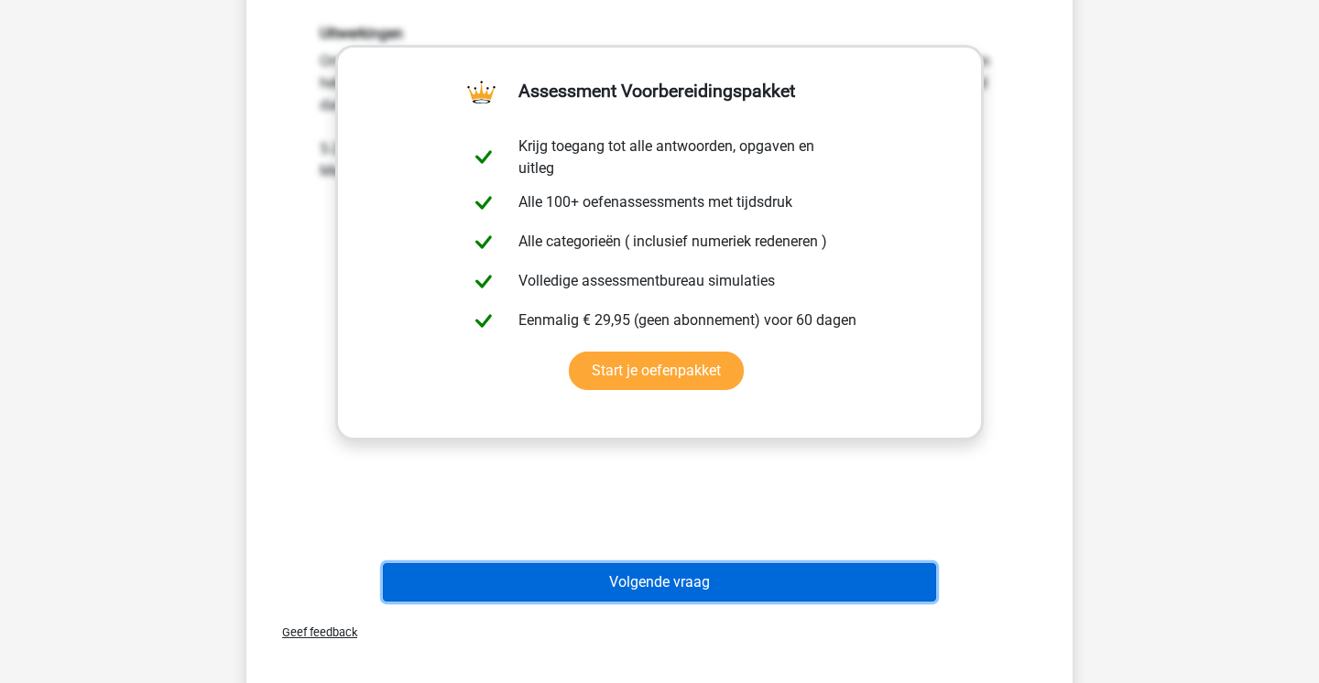
click at [742, 591] on button "Volgende vraag" at bounding box center [660, 582] width 554 height 38
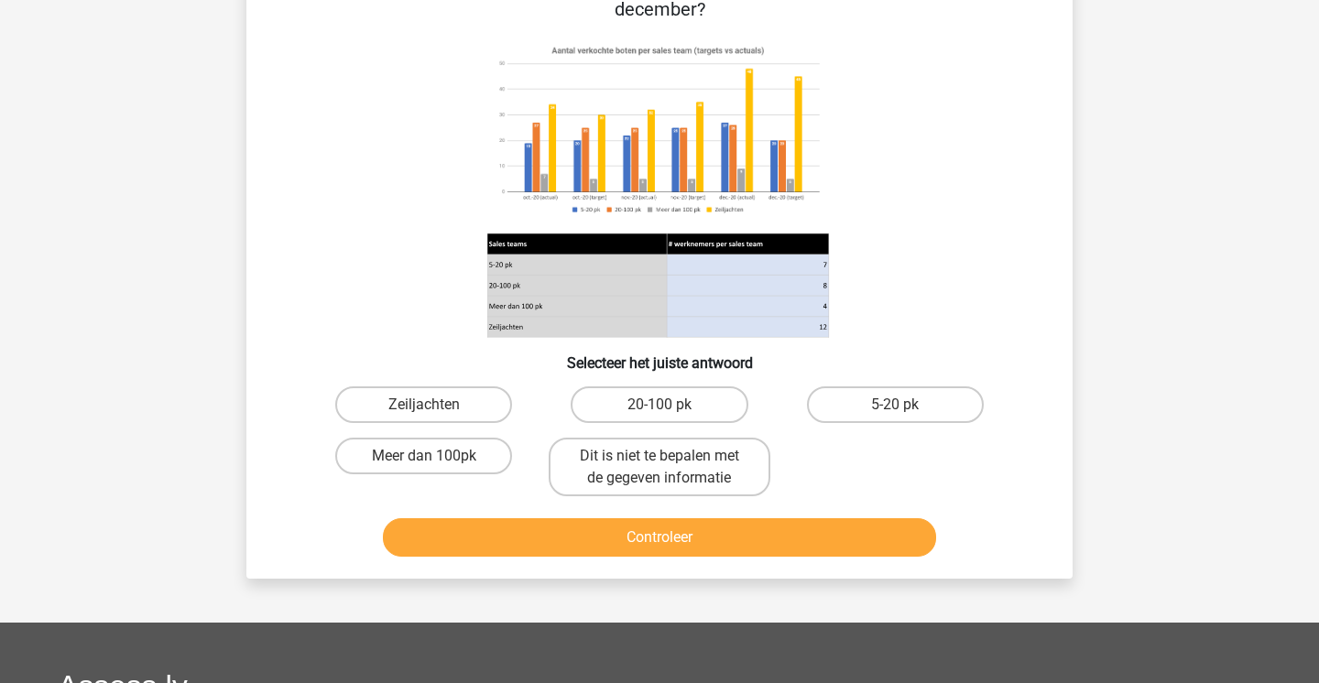
scroll to position [84, 0]
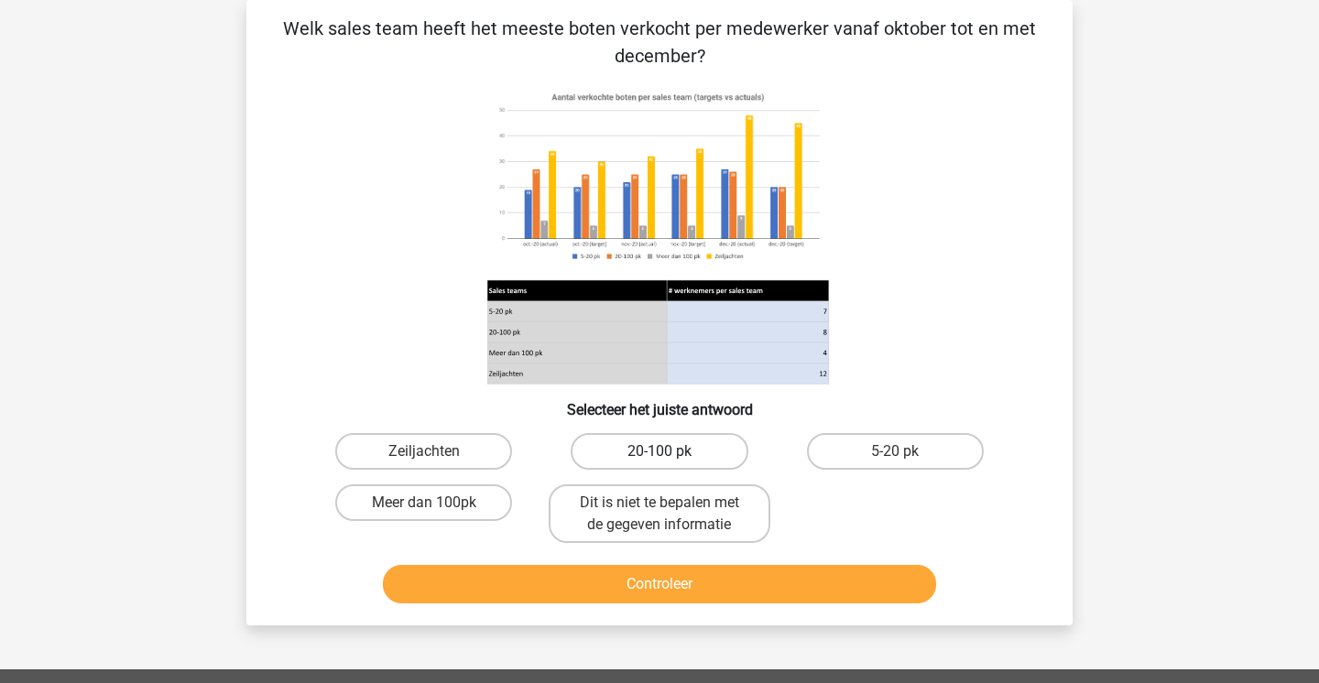
click at [631, 469] on label "20-100 pk" at bounding box center [659, 451] width 177 height 37
click at [660, 463] on input "20-100 pk" at bounding box center [666, 458] width 12 height 12
radio input "true"
click at [633, 557] on div "Controleer" at bounding box center [660, 581] width 768 height 60
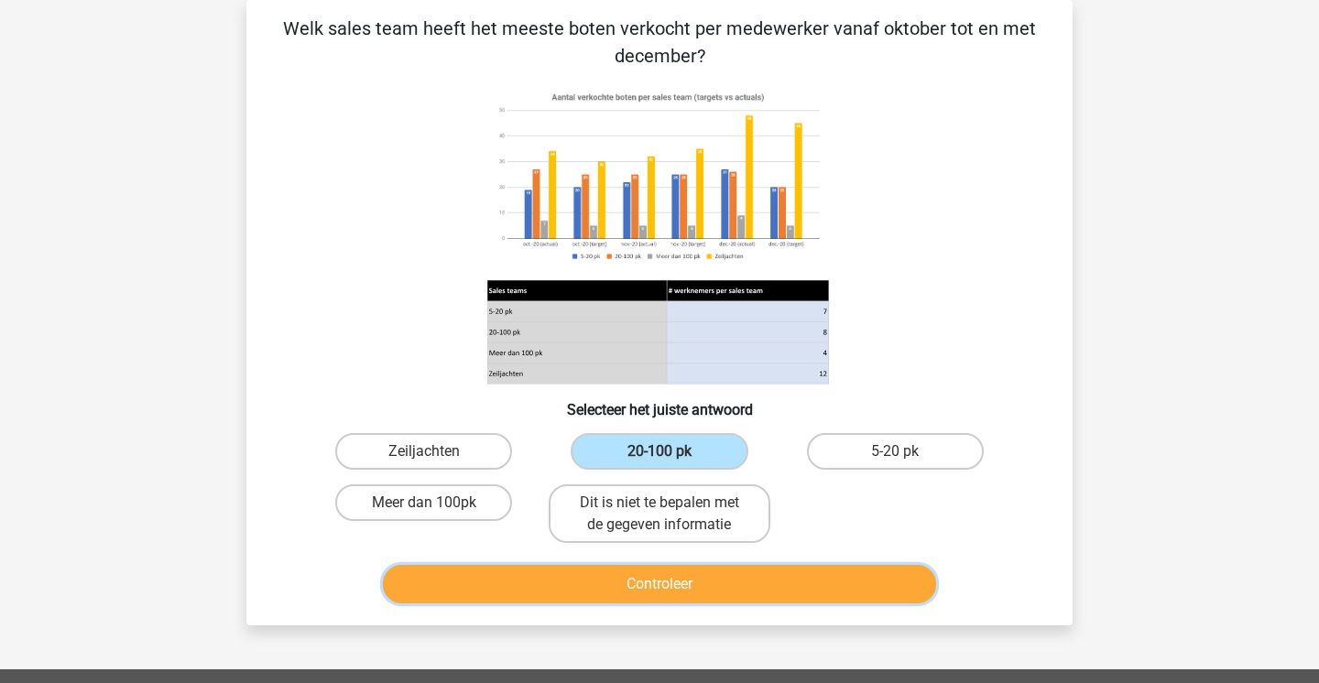
click at [634, 585] on button "Controleer" at bounding box center [660, 584] width 554 height 38
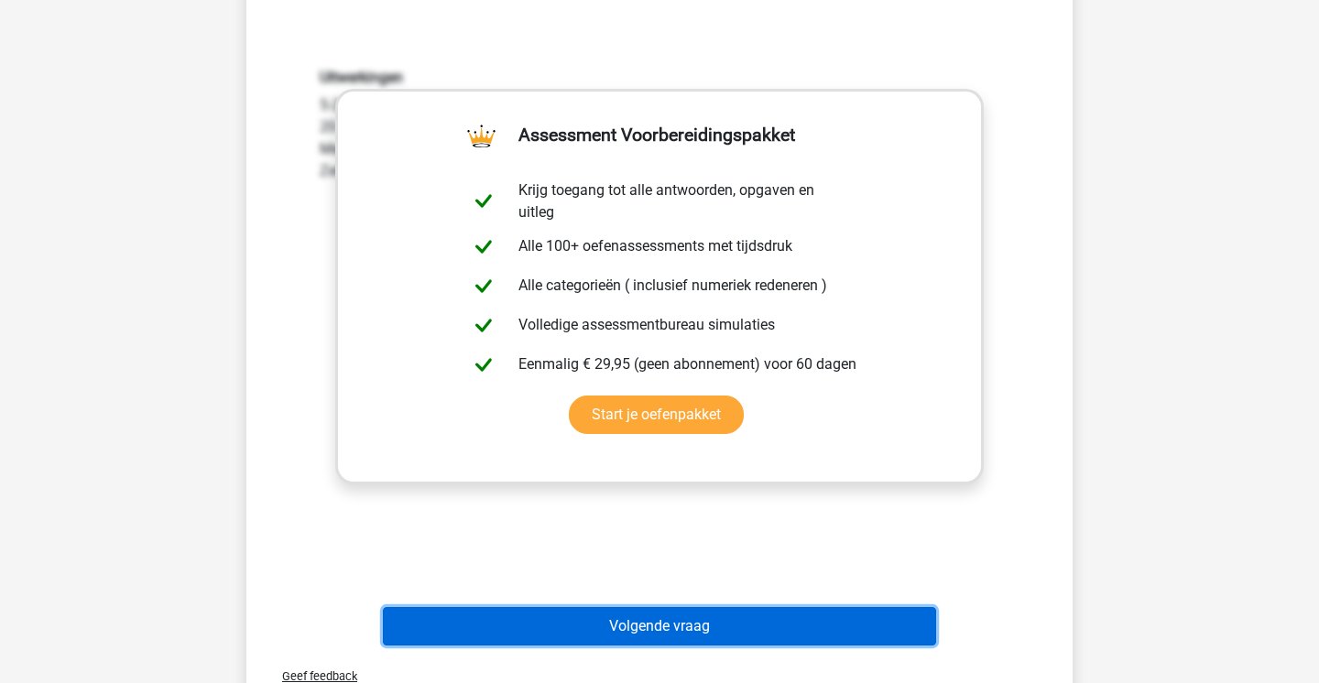
click at [631, 634] on button "Volgende vraag" at bounding box center [660, 626] width 554 height 38
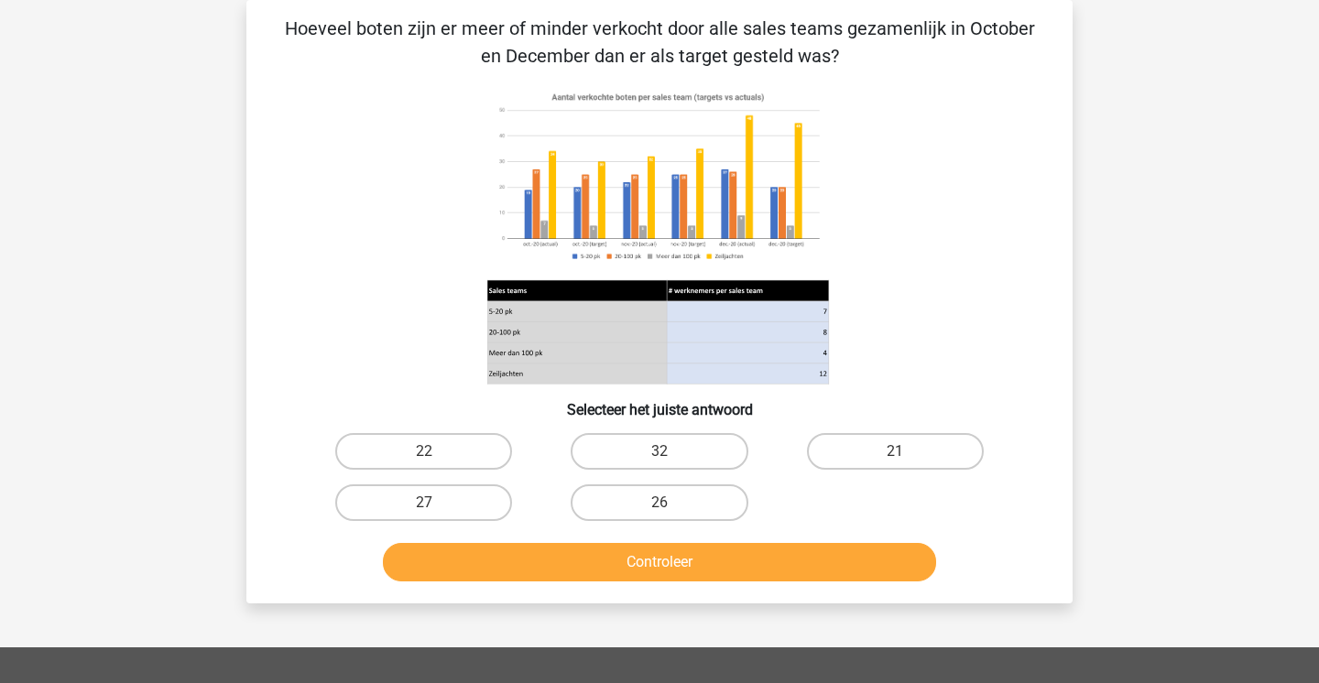
drag, startPoint x: 640, startPoint y: 57, endPoint x: 825, endPoint y: 79, distance: 186.3
click at [825, 79] on div "Hoeveel boten zijn er meer of minder verkocht door alle sales teams gezamenlijk…" at bounding box center [660, 302] width 812 height 574
click at [479, 500] on label "27" at bounding box center [423, 503] width 177 height 37
click at [436, 503] on input "27" at bounding box center [430, 509] width 12 height 12
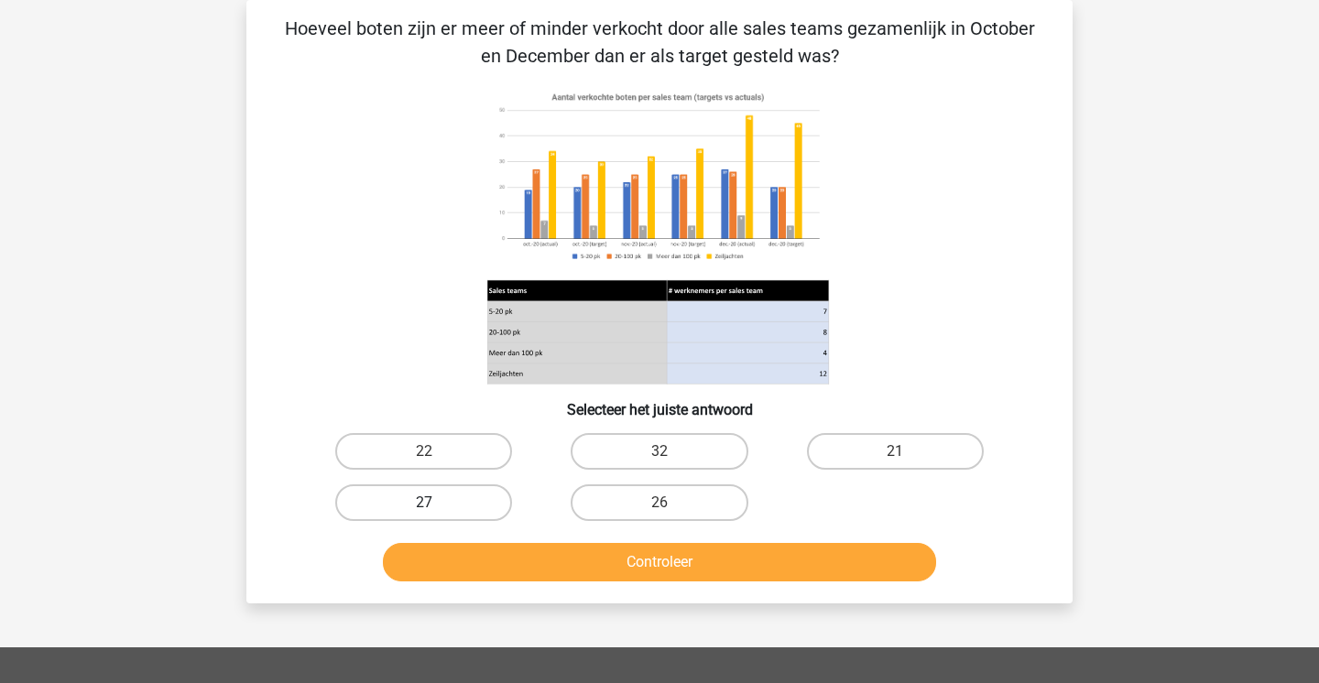
radio input "true"
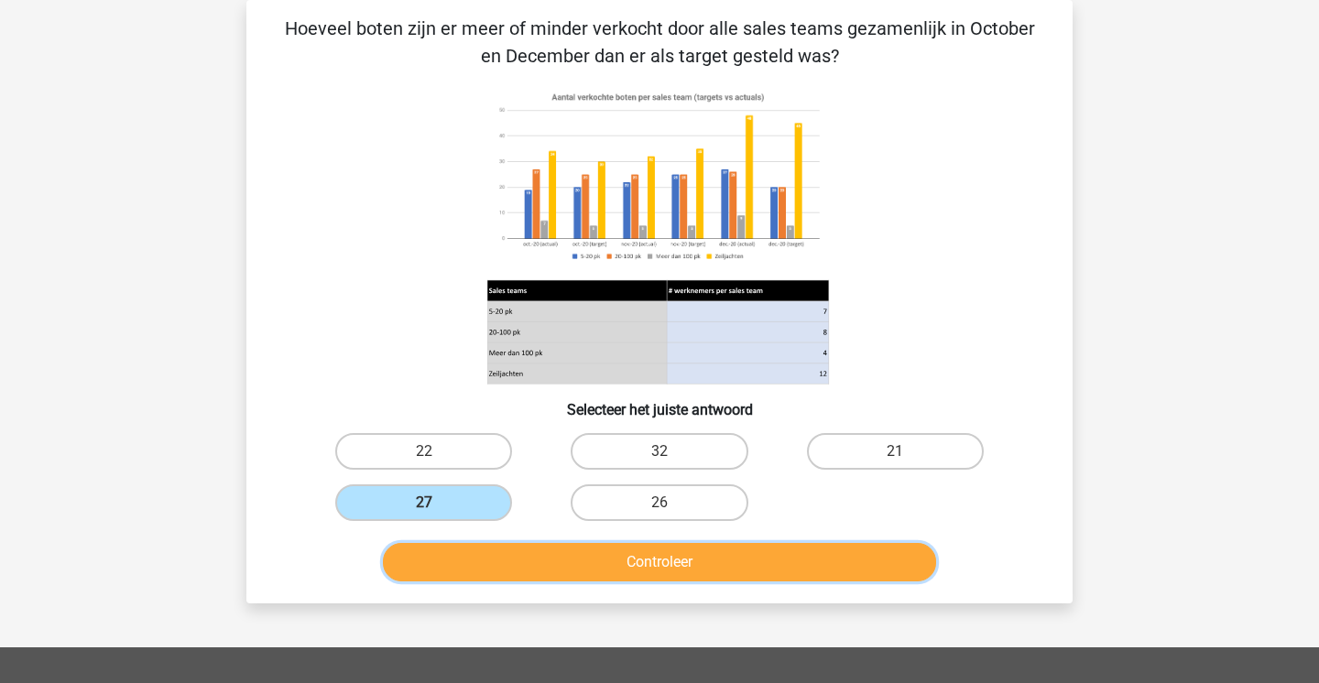
click at [512, 576] on button "Controleer" at bounding box center [660, 562] width 554 height 38
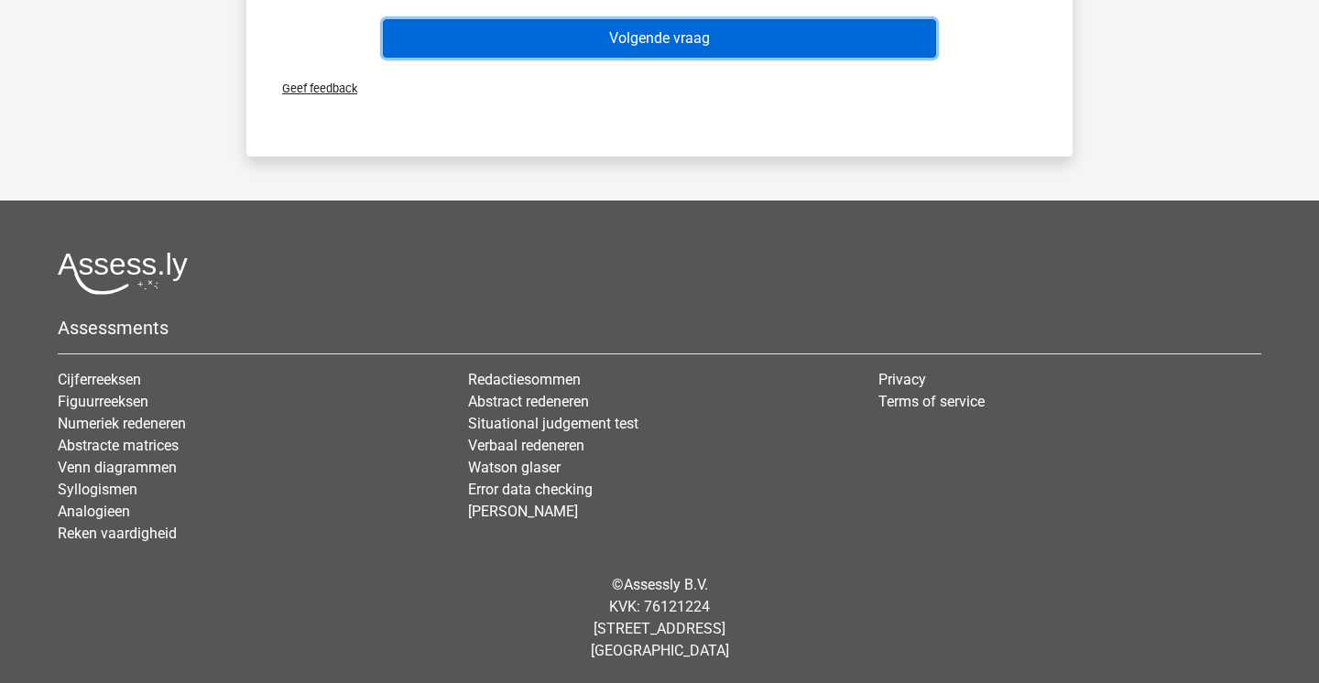
click at [597, 39] on button "Volgende vraag" at bounding box center [660, 38] width 554 height 38
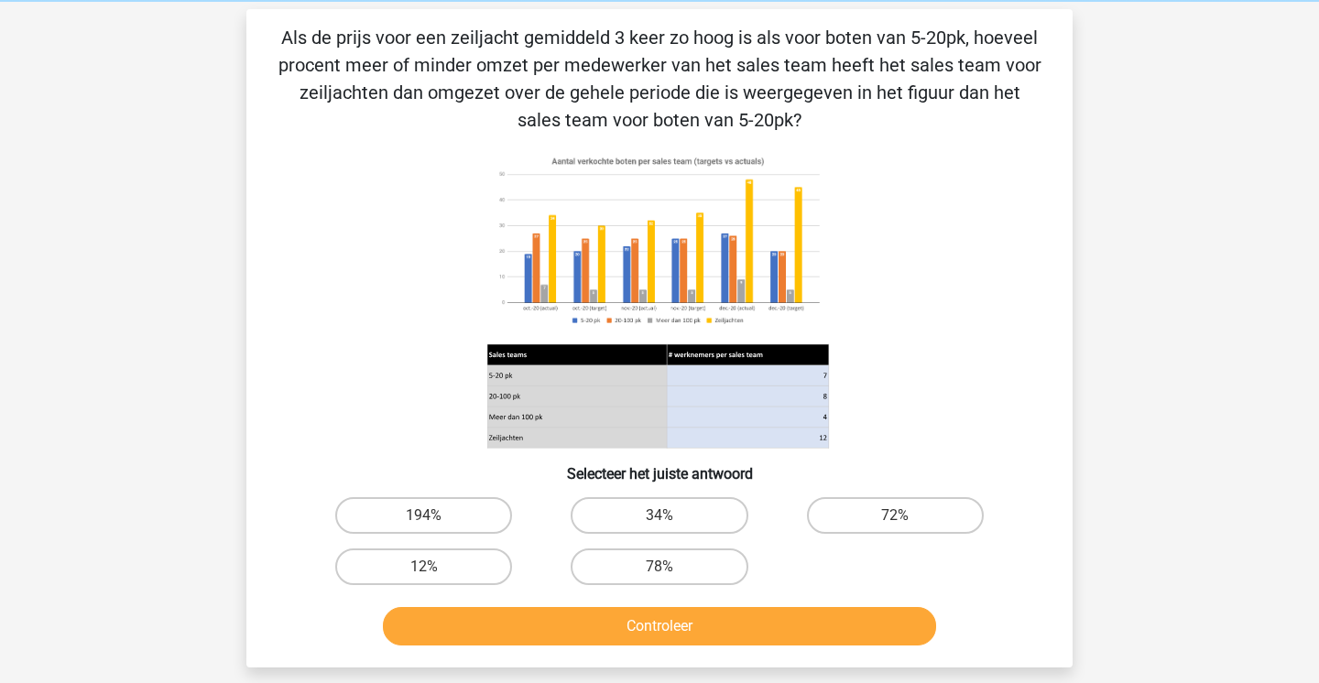
scroll to position [83, 0]
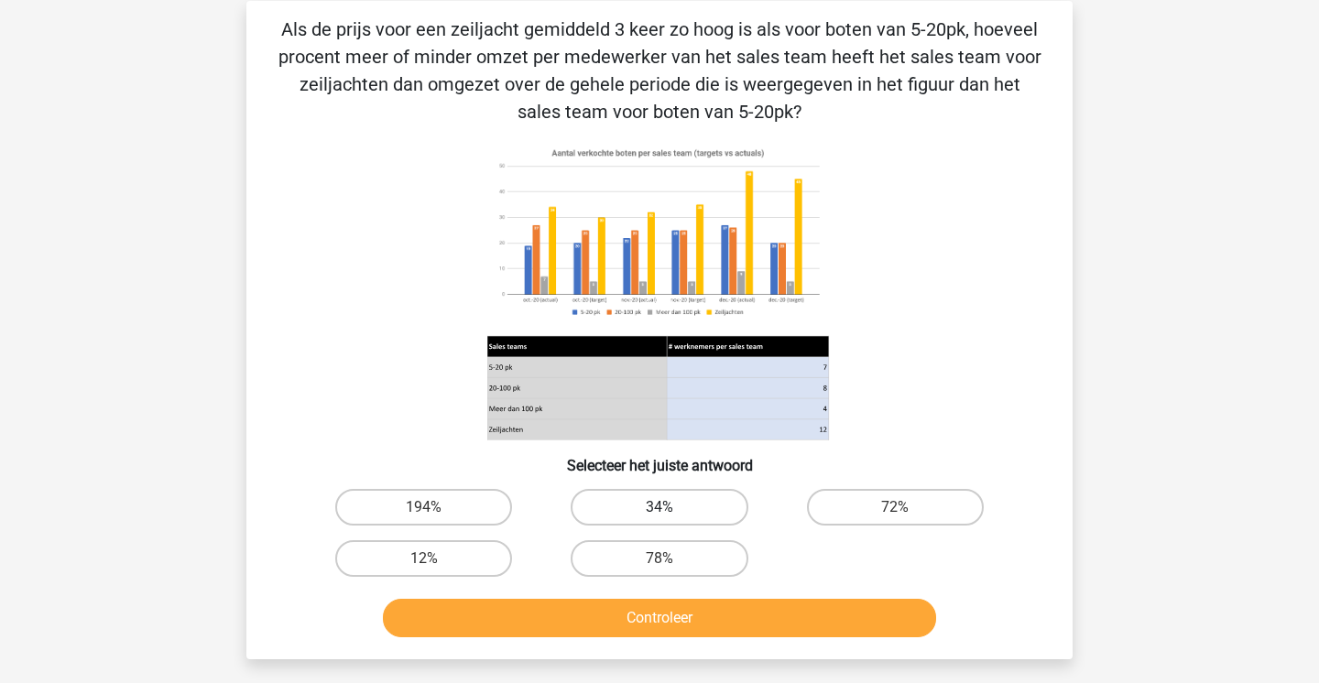
click at [651, 506] on label "34%" at bounding box center [659, 507] width 177 height 37
click at [660, 507] on input "34%" at bounding box center [666, 513] width 12 height 12
radio input "true"
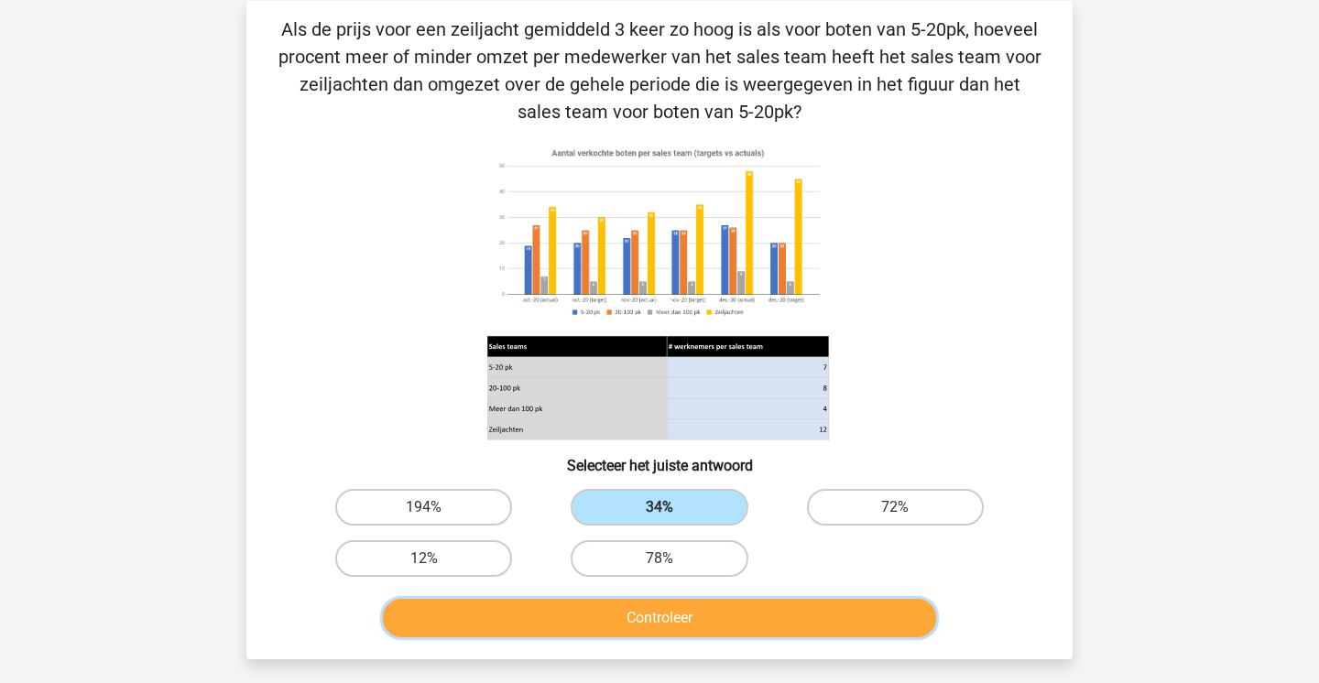
click at [654, 627] on button "Controleer" at bounding box center [660, 618] width 554 height 38
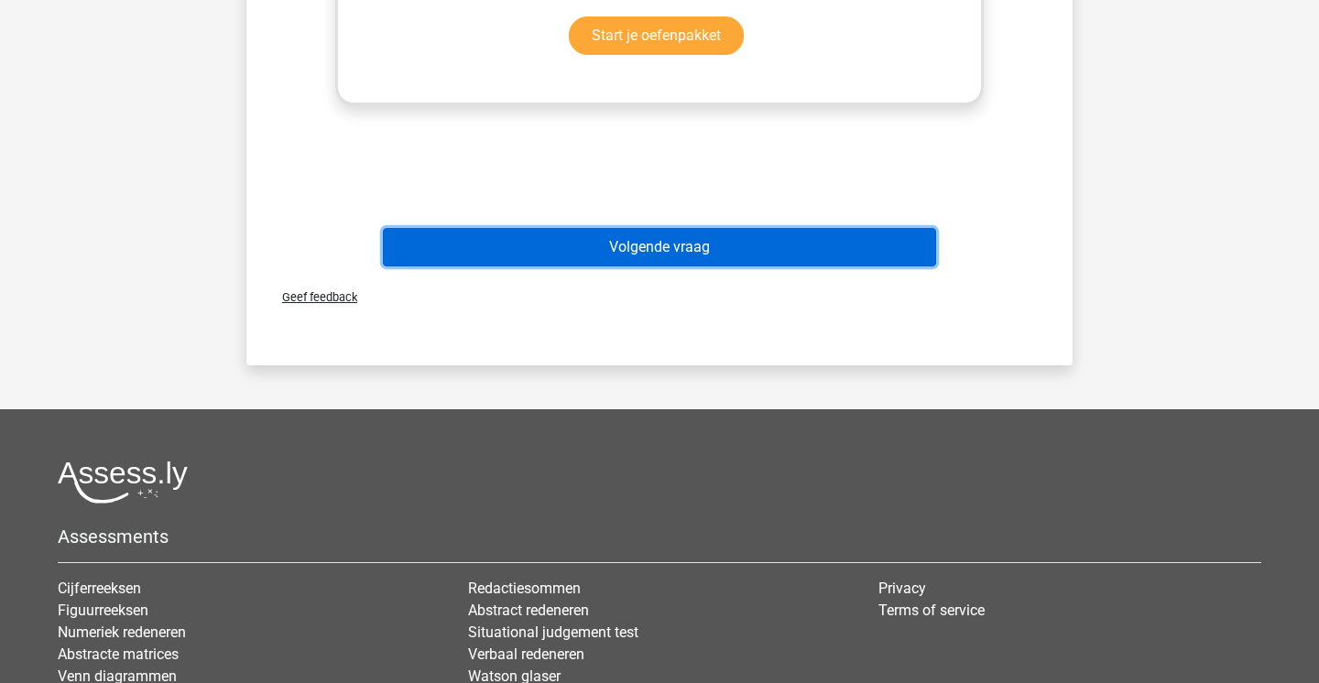
click at [650, 253] on button "Volgende vraag" at bounding box center [660, 247] width 554 height 38
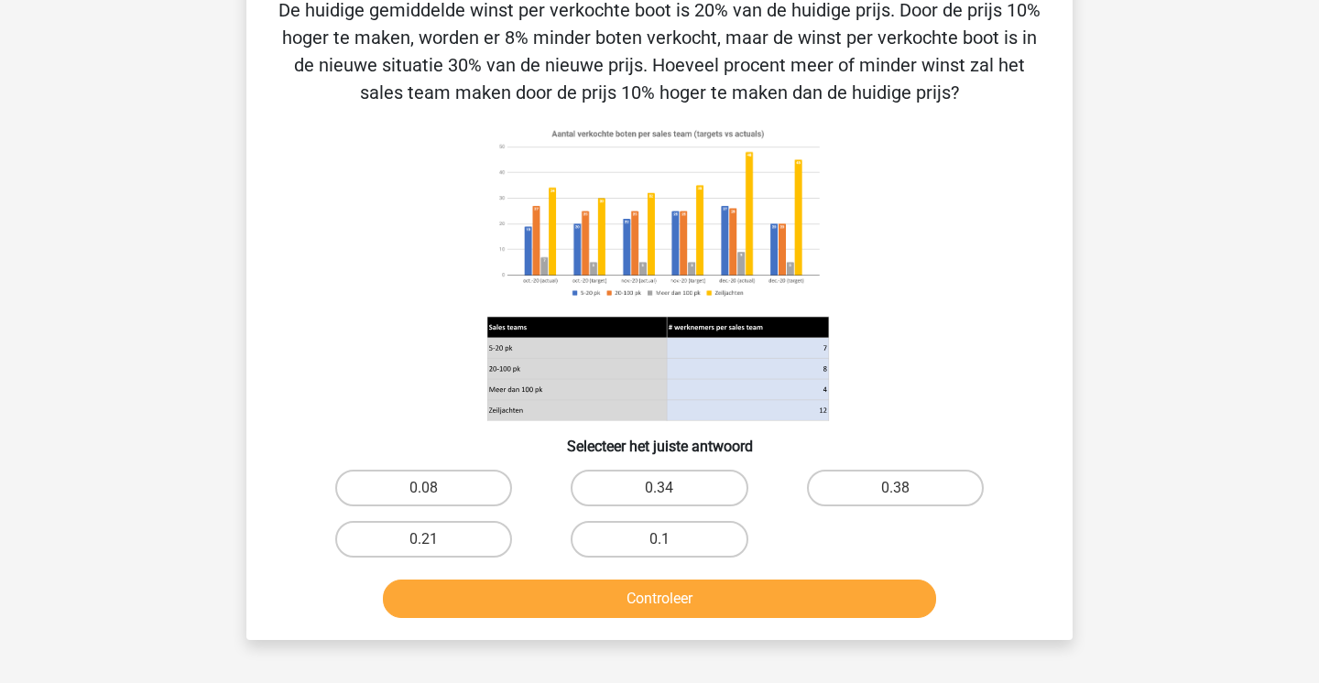
scroll to position [84, 0]
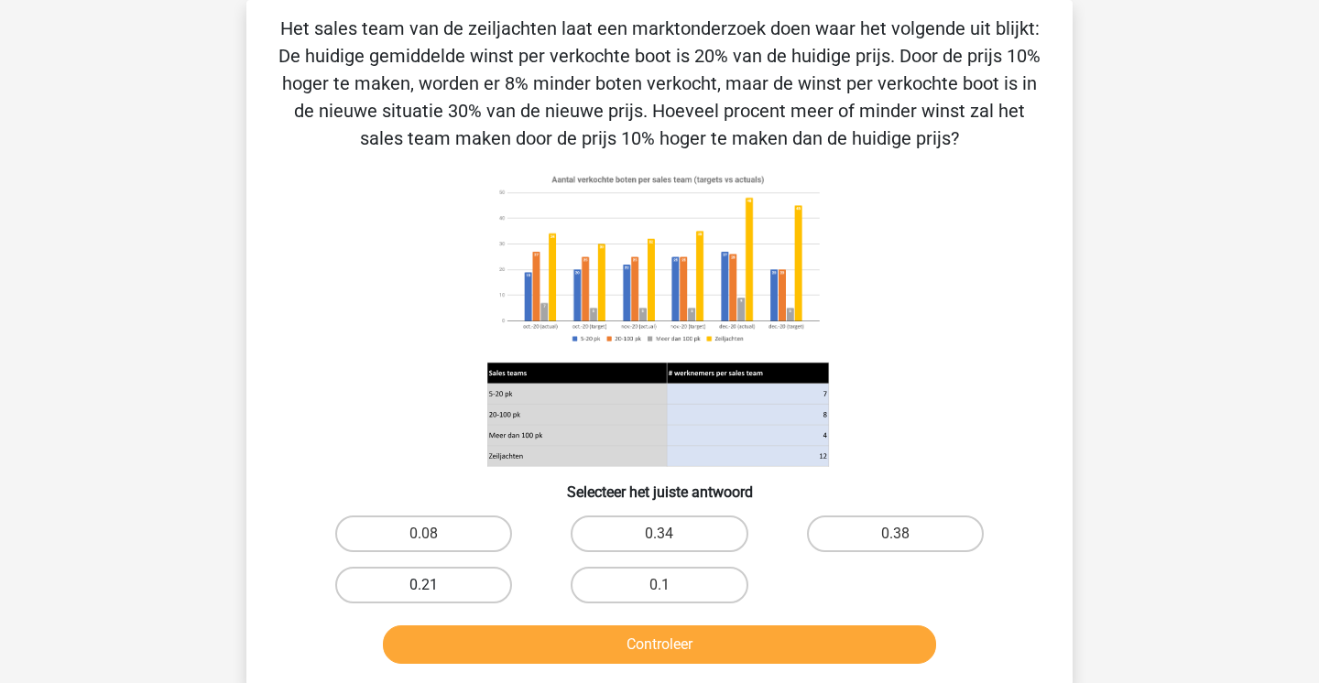
click at [457, 585] on label "0.21" at bounding box center [423, 585] width 177 height 37
click at [436, 585] on input "0.21" at bounding box center [430, 591] width 12 height 12
radio input "true"
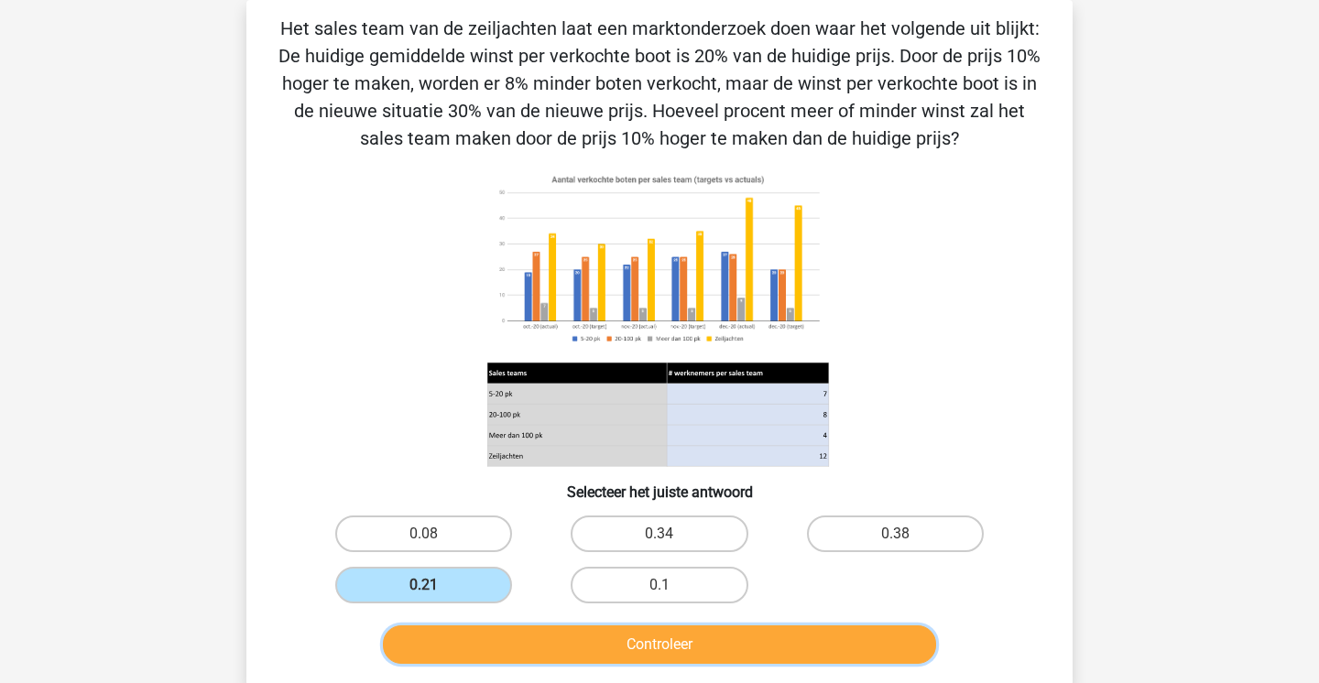
click at [476, 637] on button "Controleer" at bounding box center [660, 645] width 554 height 38
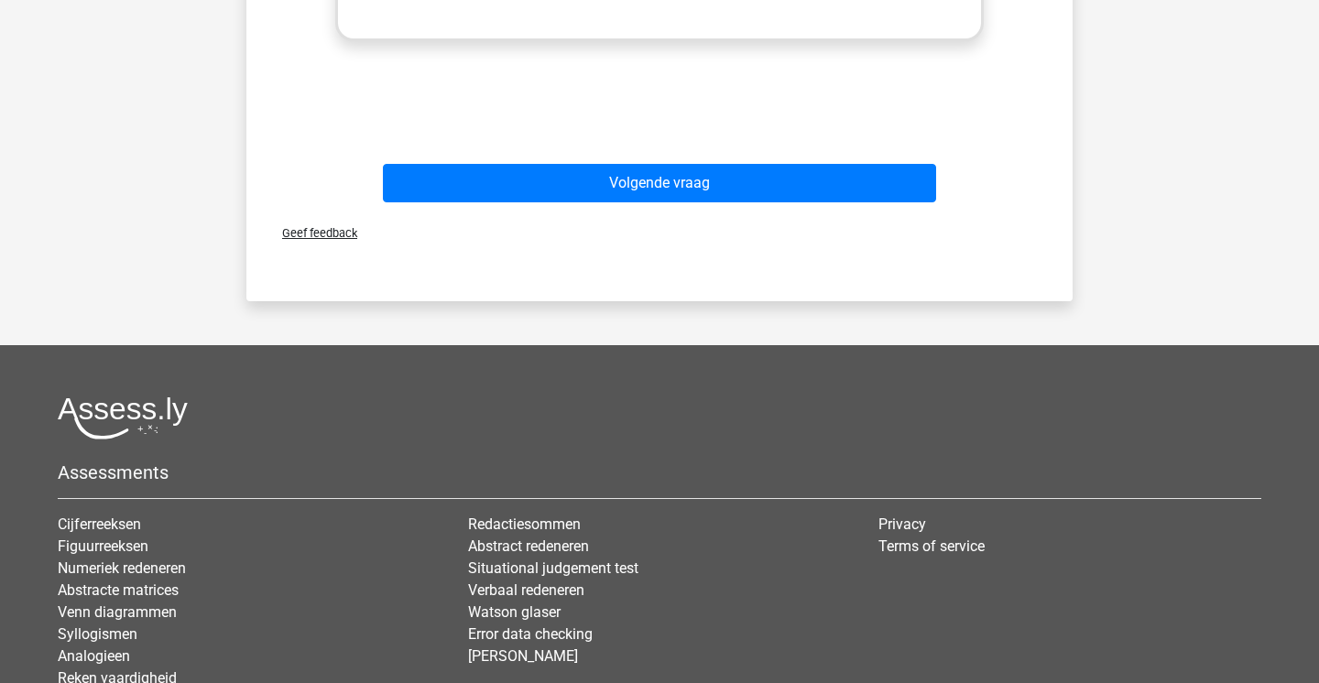
scroll to position [1281, 0]
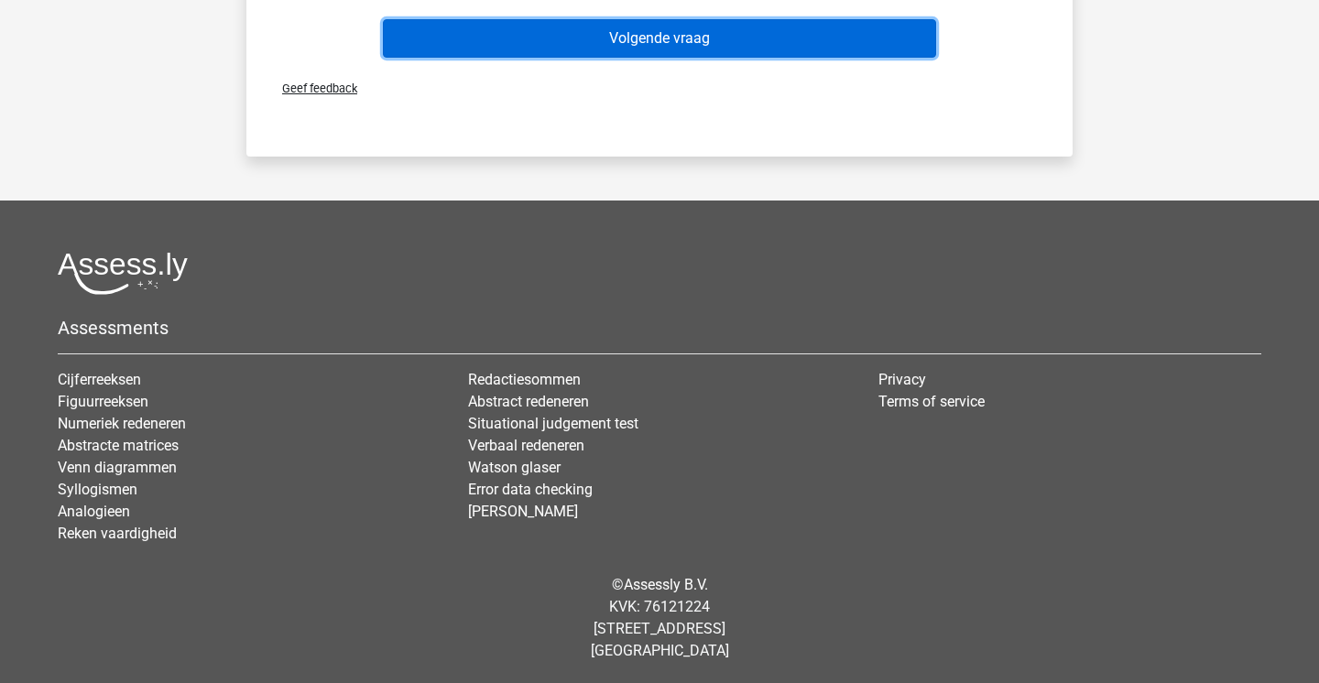
click at [699, 37] on button "Volgende vraag" at bounding box center [660, 38] width 554 height 38
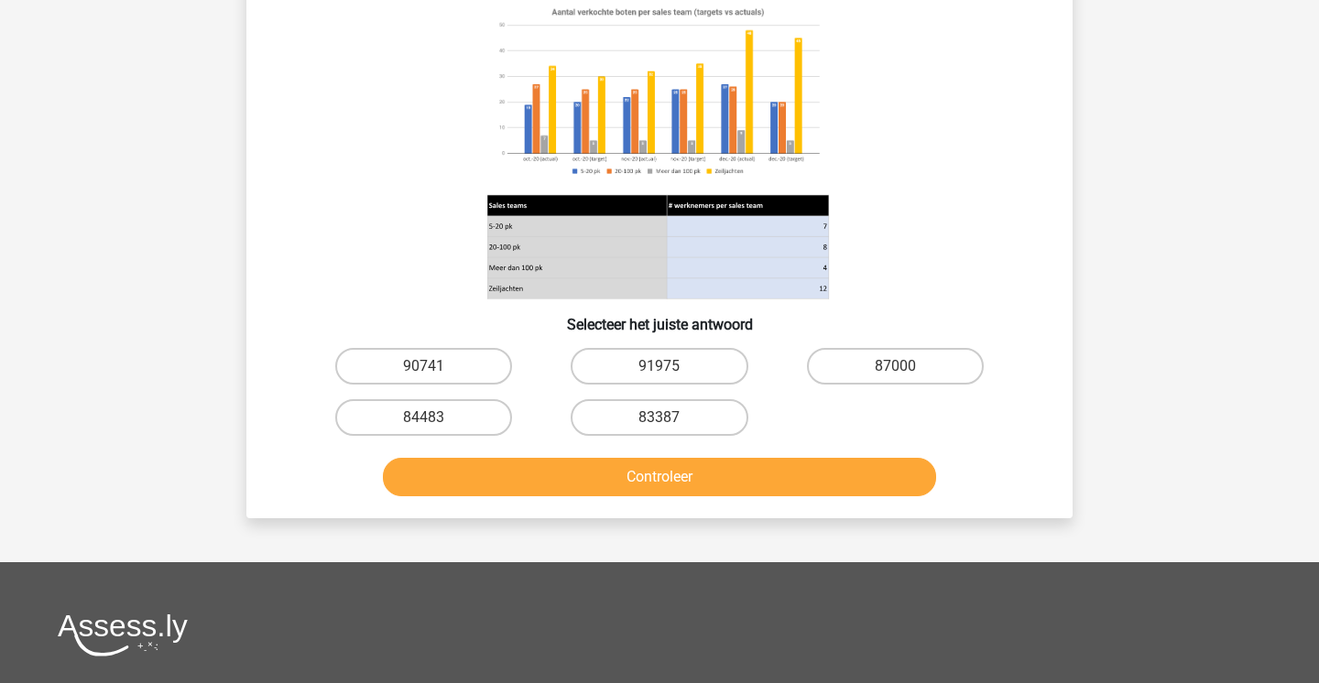
scroll to position [84, 0]
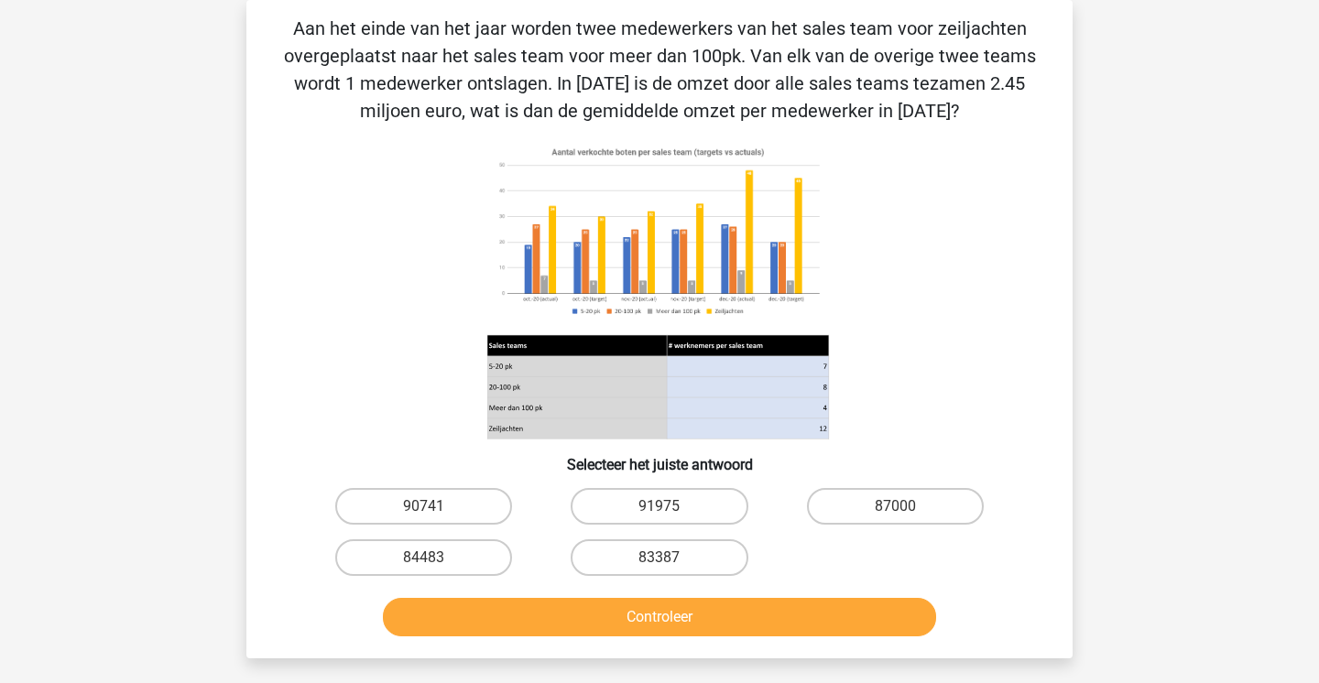
click at [642, 608] on button "Controleer" at bounding box center [660, 617] width 554 height 38
click at [439, 511] on label "90741" at bounding box center [423, 506] width 177 height 37
click at [436, 511] on input "90741" at bounding box center [430, 513] width 12 height 12
radio input "true"
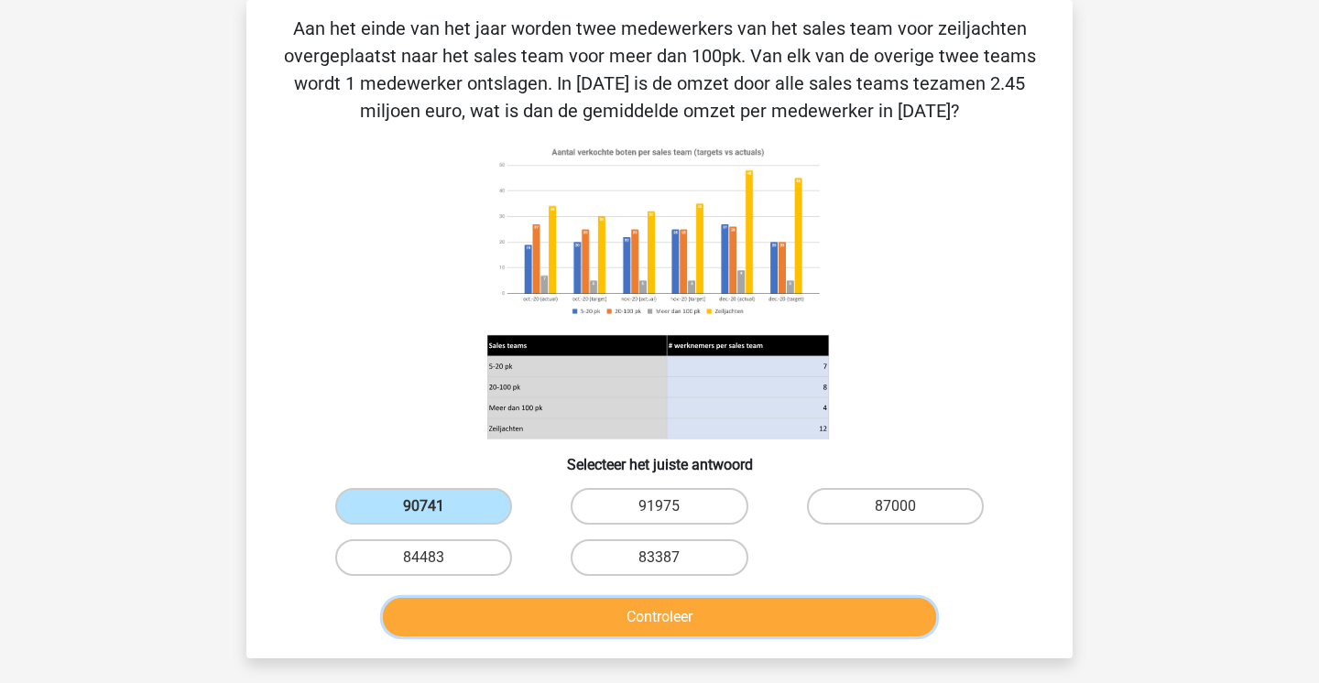
click at [465, 622] on button "Controleer" at bounding box center [660, 617] width 554 height 38
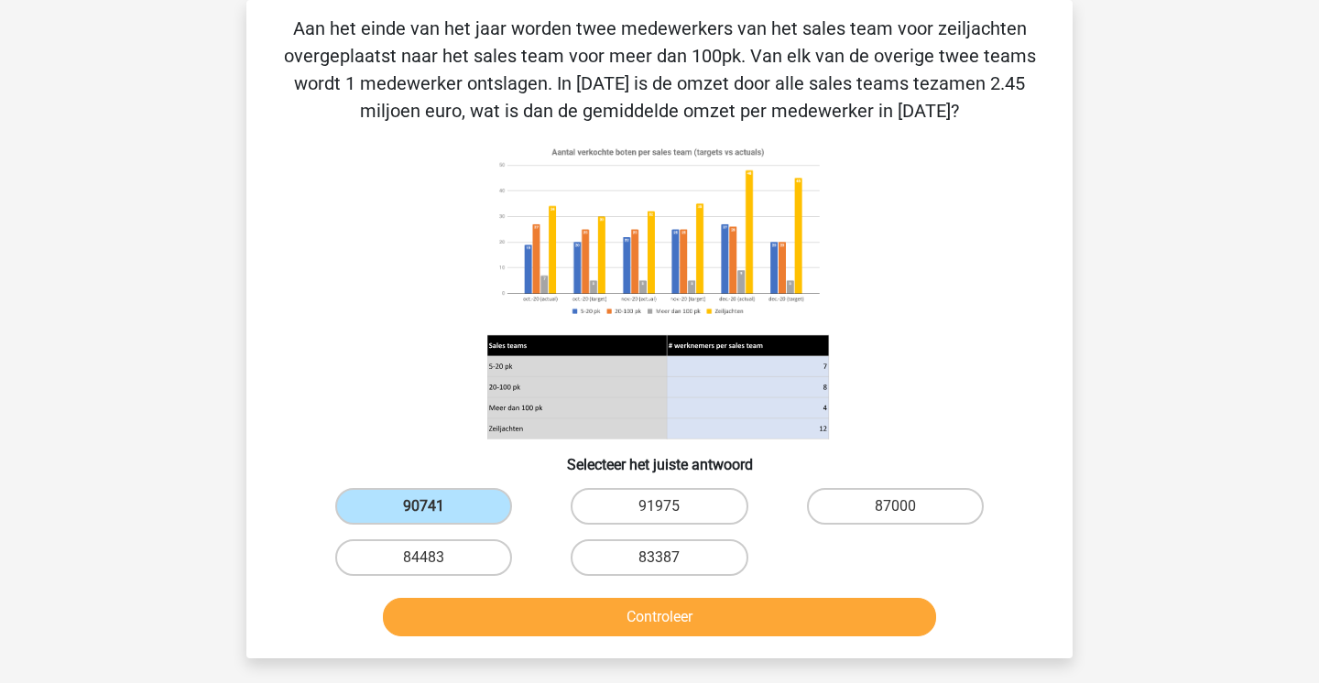
click at [462, 481] on div "90741" at bounding box center [423, 506] width 235 height 51
click at [462, 518] on label "90741" at bounding box center [423, 506] width 177 height 37
click at [436, 518] on input "90741" at bounding box center [430, 513] width 12 height 12
click at [462, 557] on label "84483" at bounding box center [423, 558] width 177 height 37
click at [436, 558] on input "84483" at bounding box center [430, 564] width 12 height 12
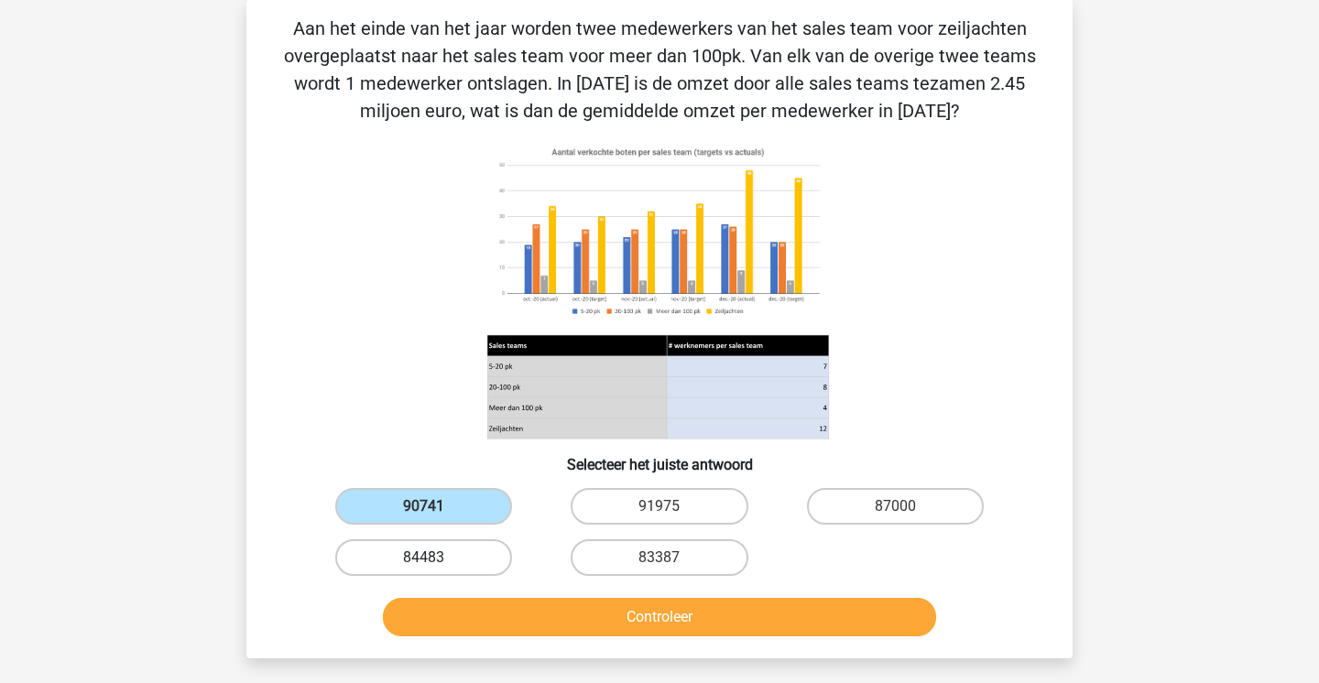
radio input "true"
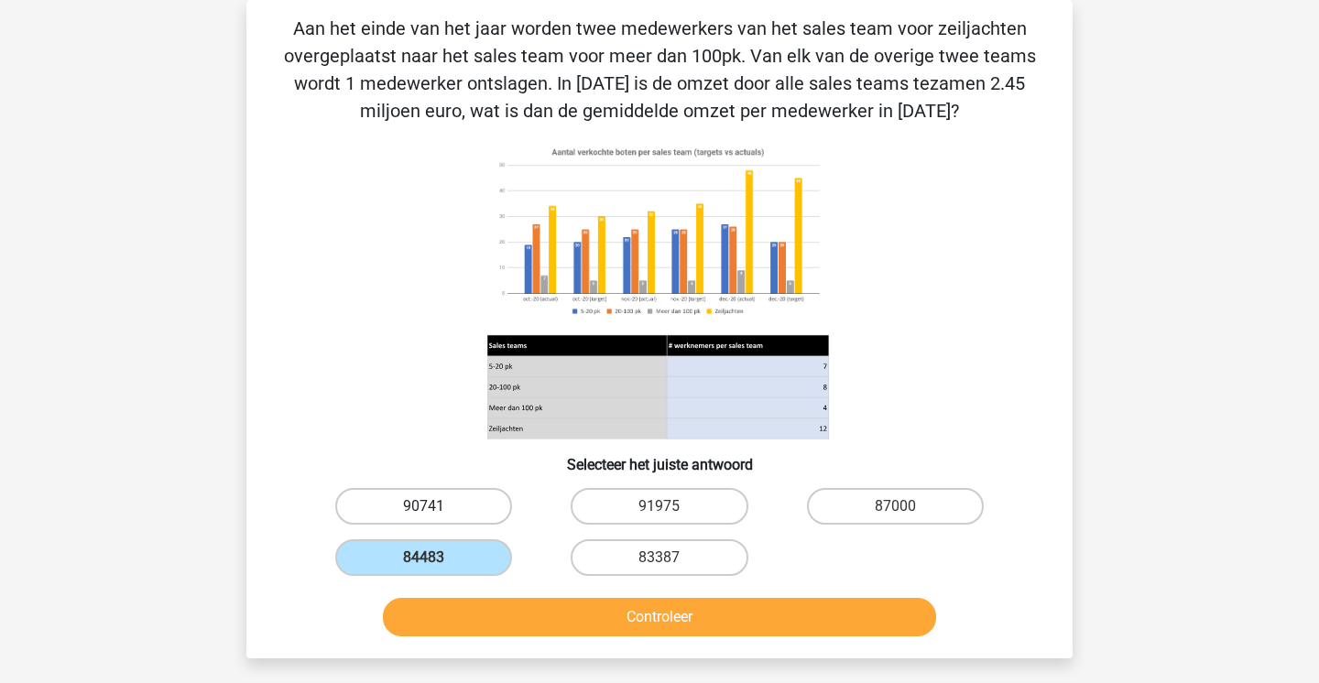
click at [465, 497] on label "90741" at bounding box center [423, 506] width 177 height 37
click at [436, 507] on input "90741" at bounding box center [430, 513] width 12 height 12
radio input "true"
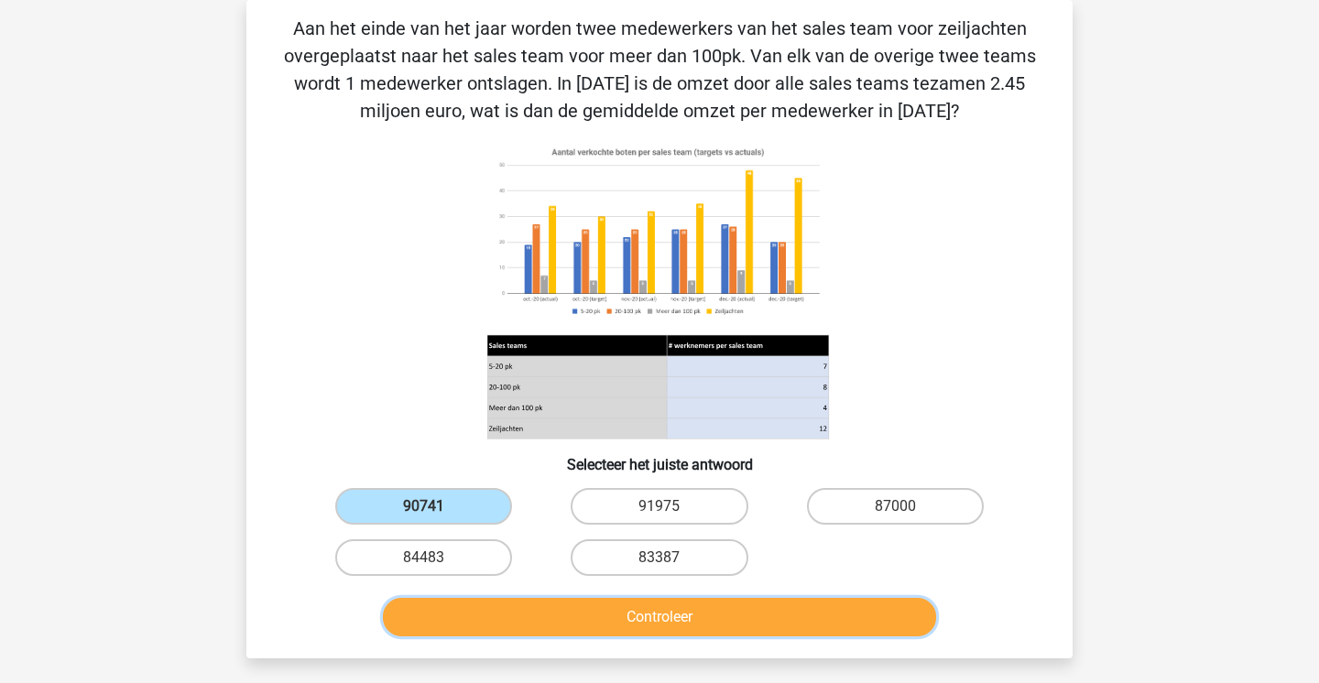
click at [511, 629] on button "Controleer" at bounding box center [660, 617] width 554 height 38
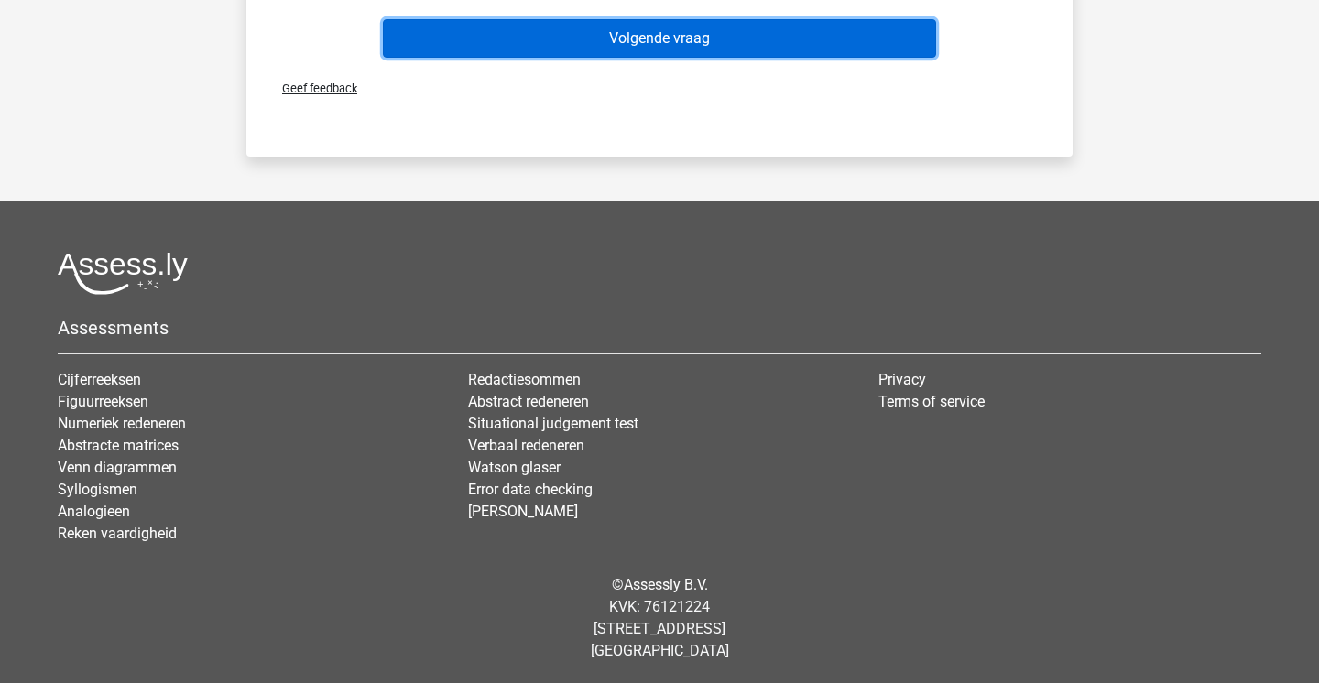
click at [652, 49] on button "Volgende vraag" at bounding box center [660, 38] width 554 height 38
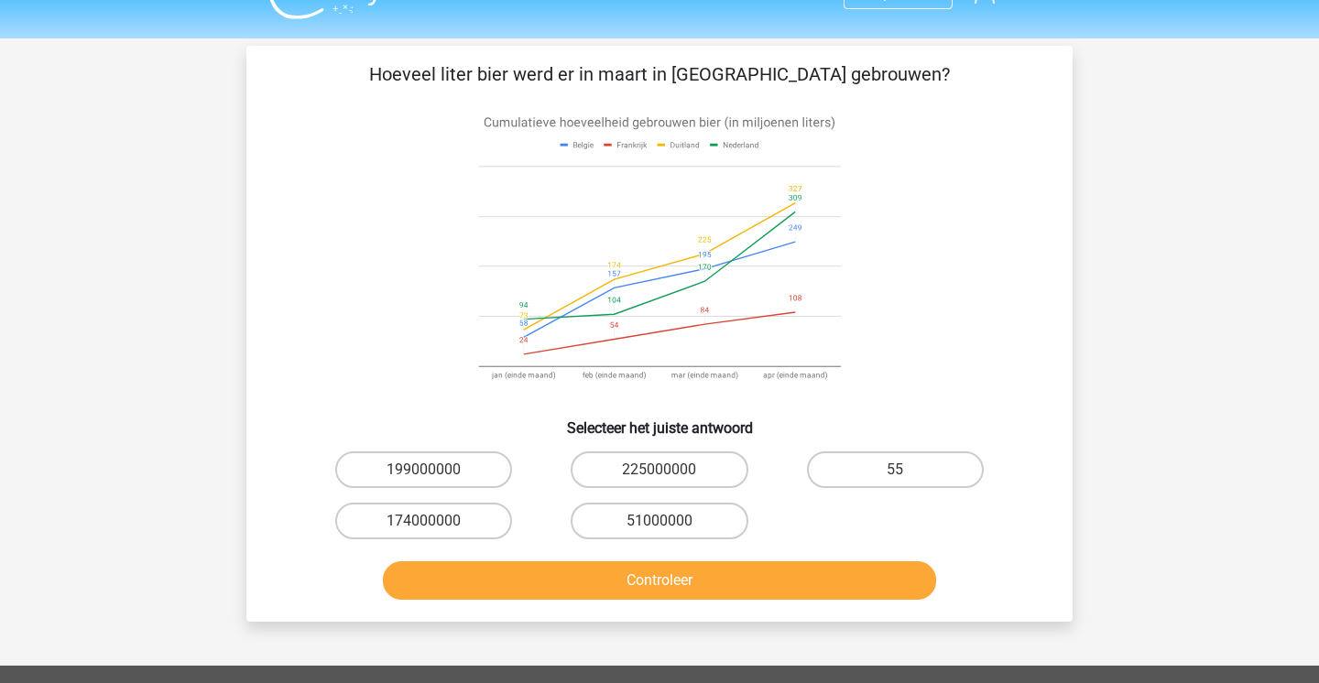
scroll to position [16, 0]
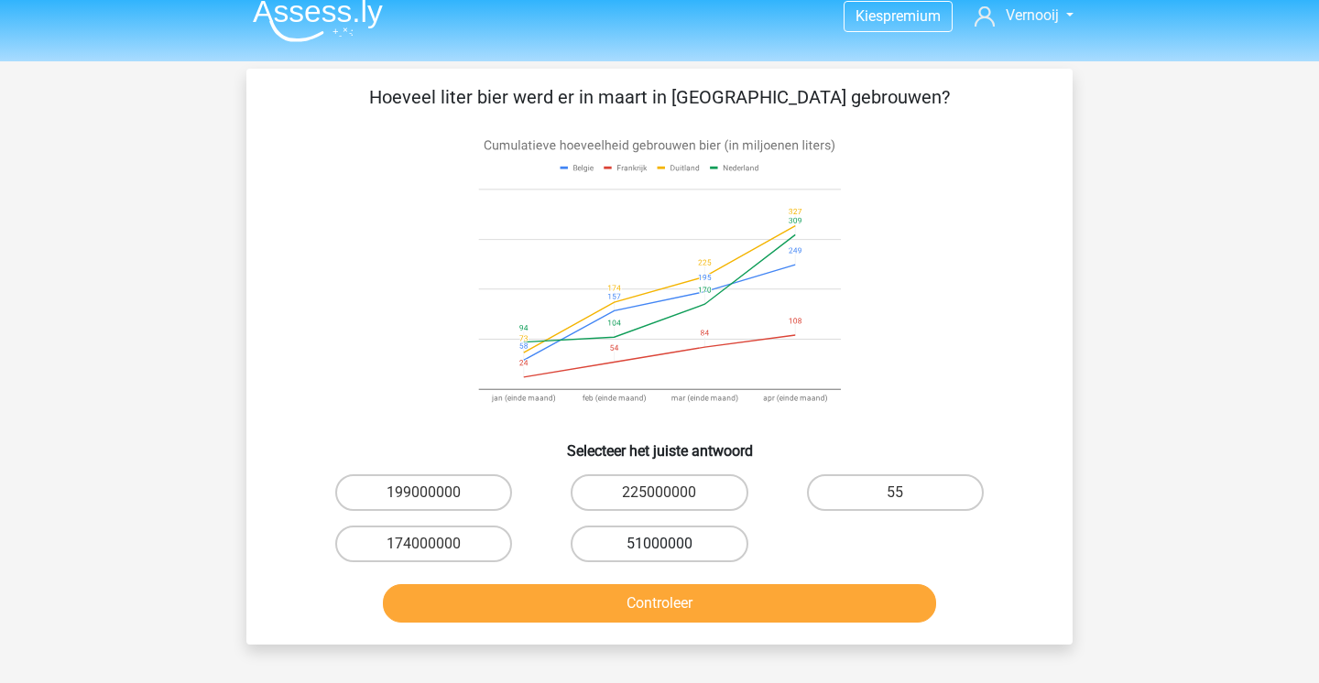
click at [690, 529] on label "51000000" at bounding box center [659, 544] width 177 height 37
click at [671, 544] on input "51000000" at bounding box center [666, 550] width 12 height 12
radio input "true"
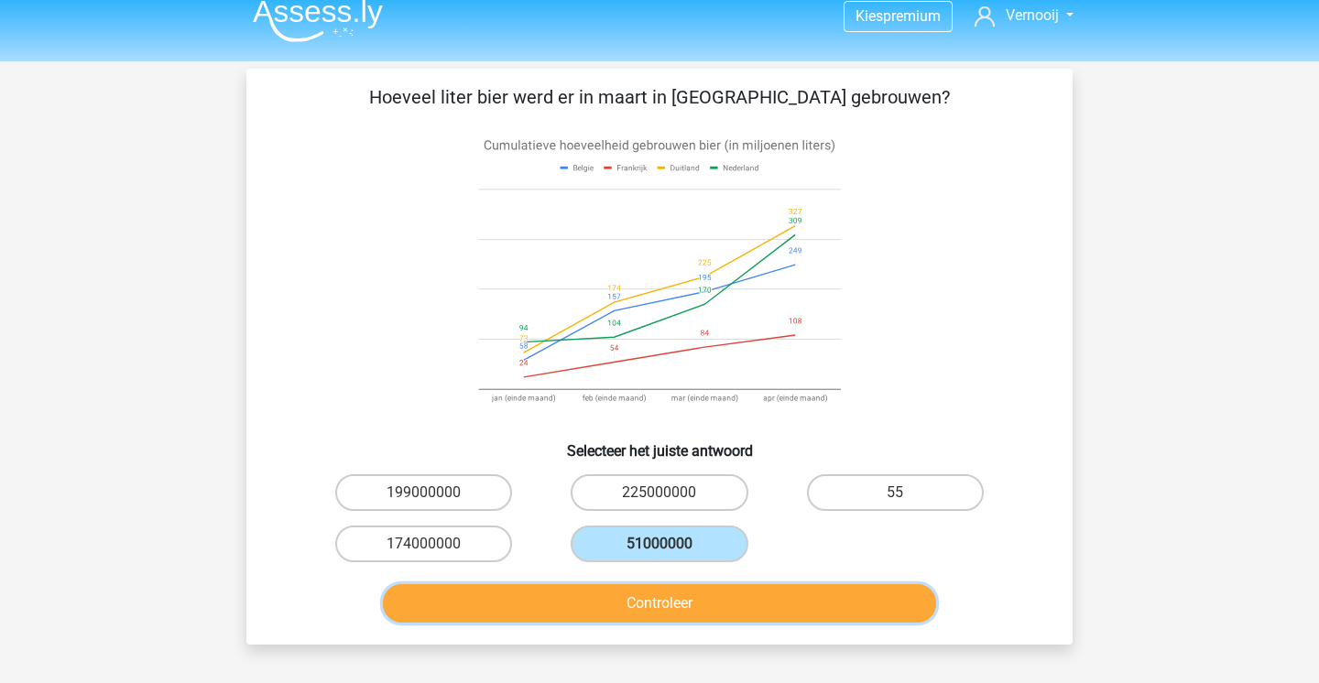
click at [693, 621] on button "Controleer" at bounding box center [660, 603] width 554 height 38
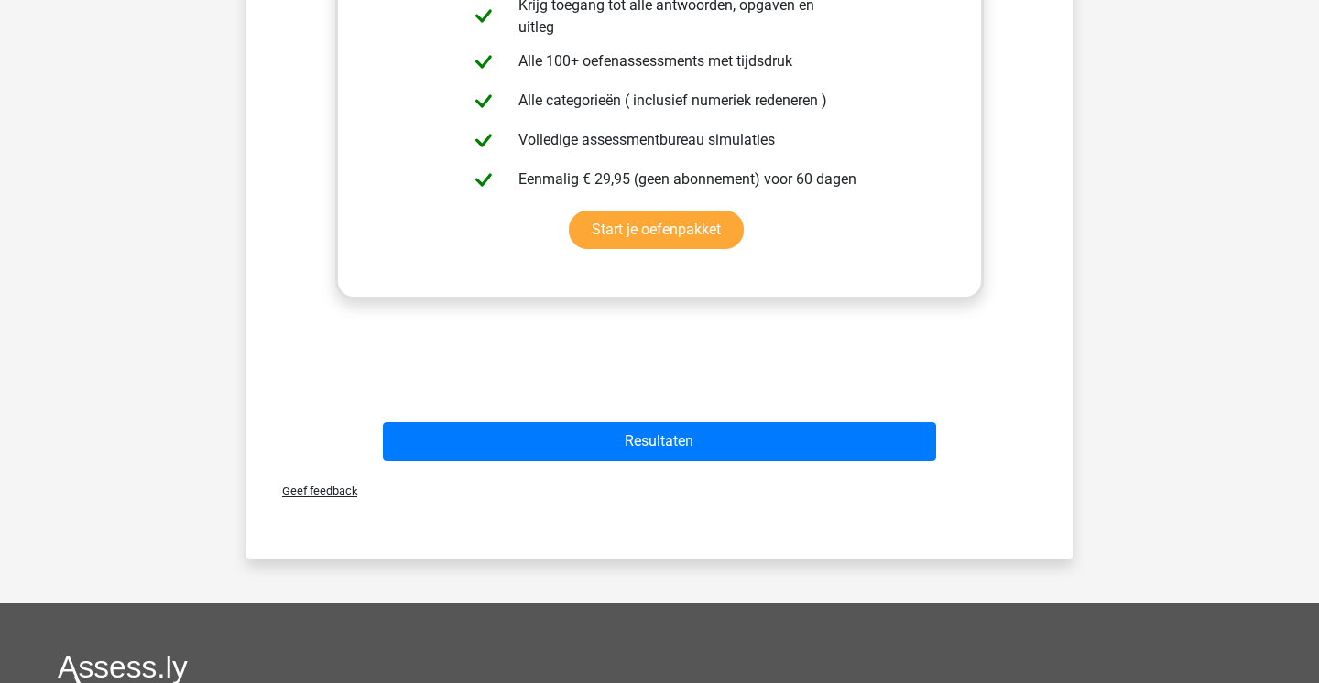
scroll to position [1171, 0]
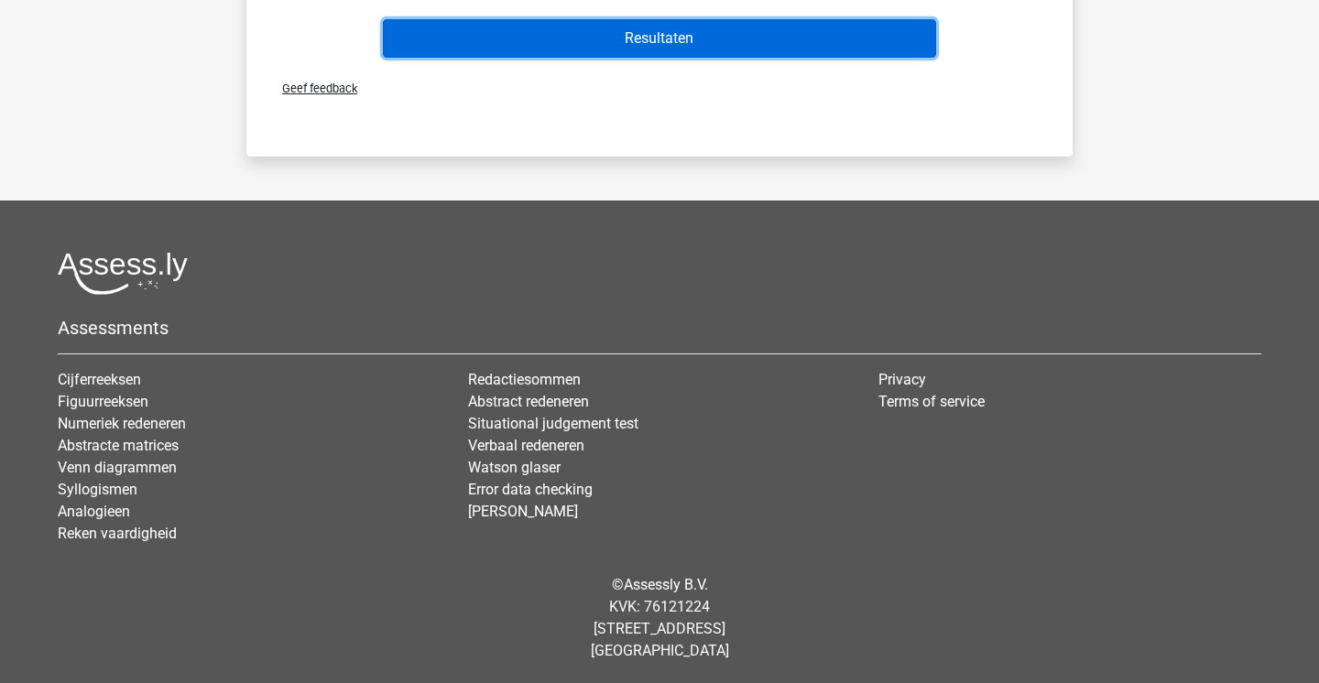
click at [725, 38] on button "Resultaten" at bounding box center [660, 38] width 554 height 38
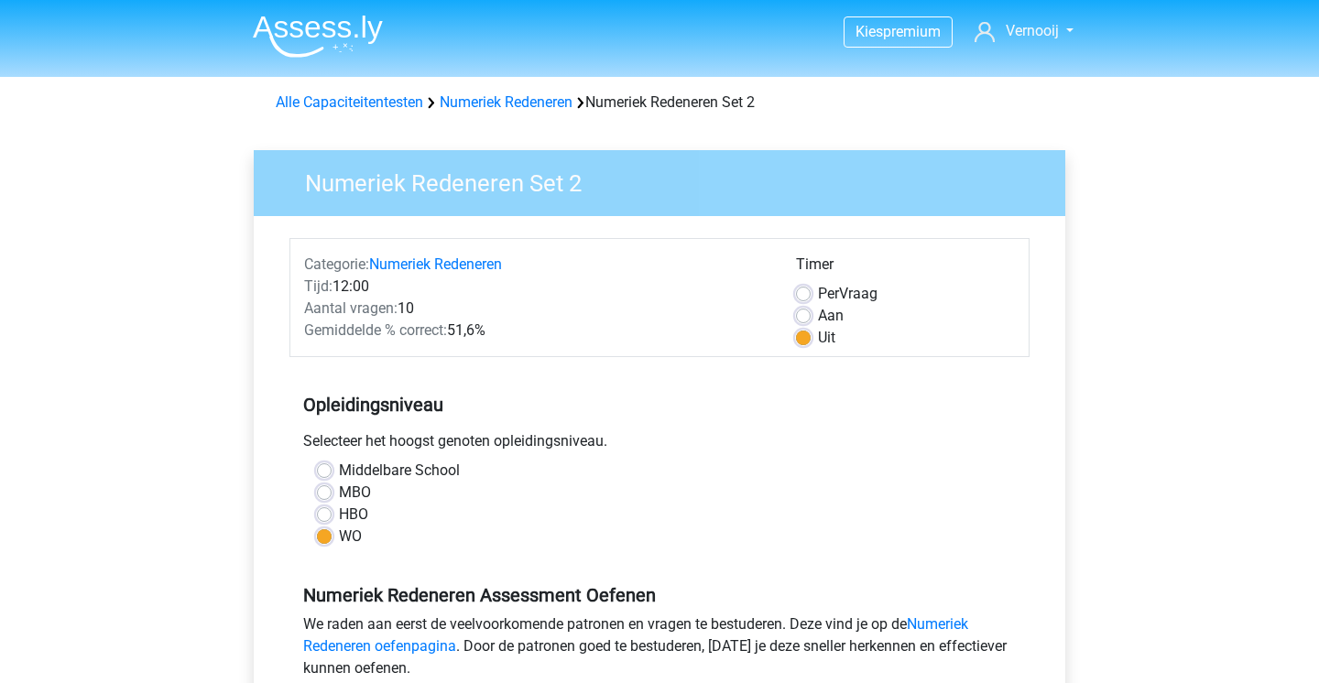
scroll to position [597, 0]
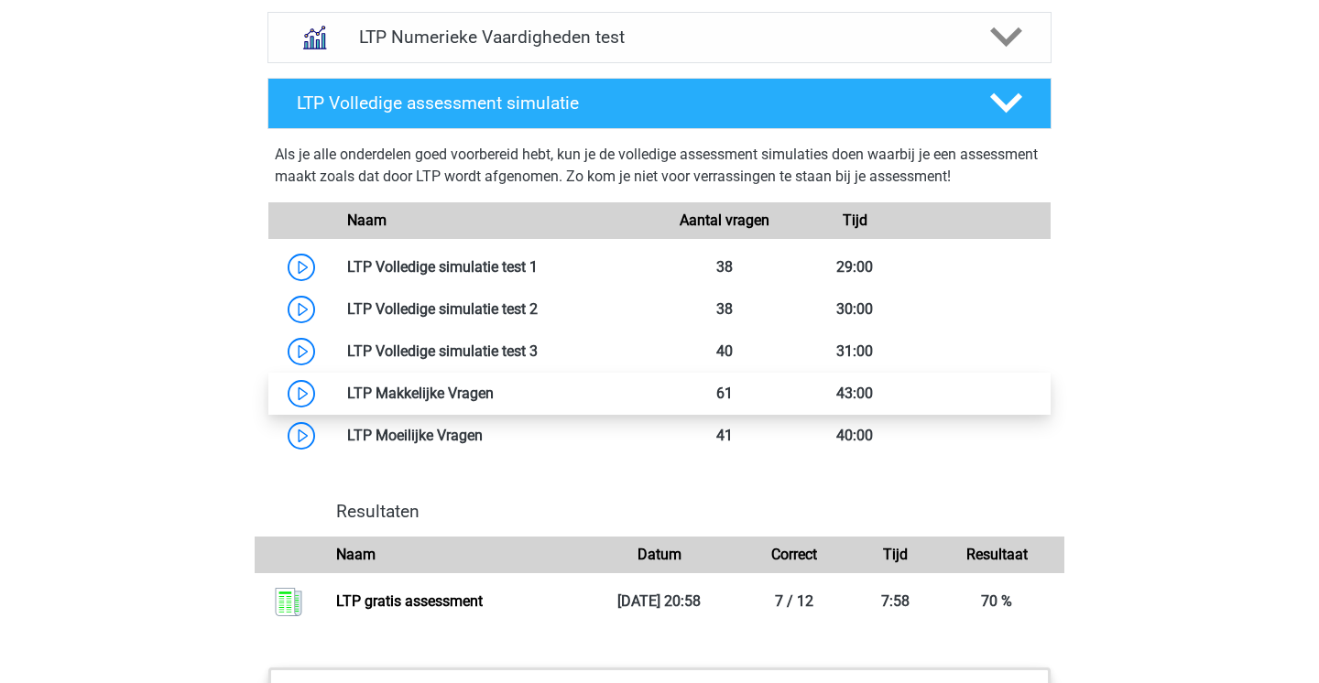
scroll to position [1364, 0]
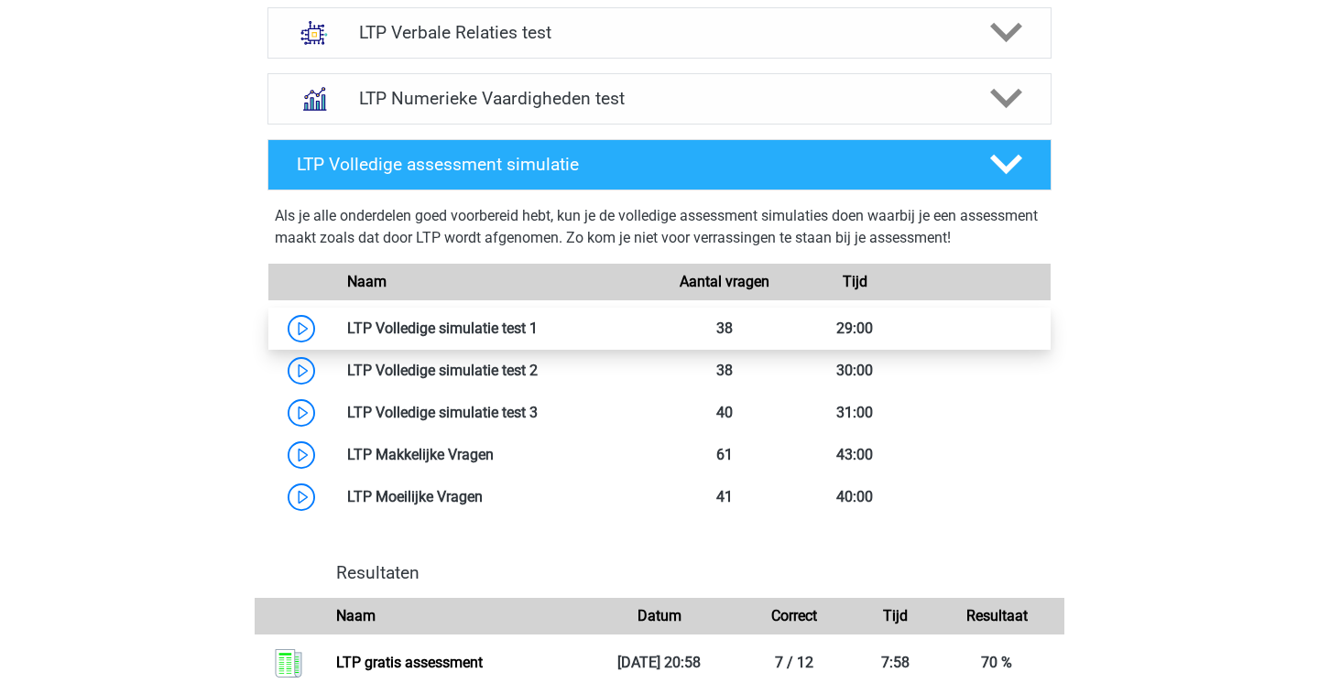
click at [538, 331] on link at bounding box center [538, 328] width 0 height 17
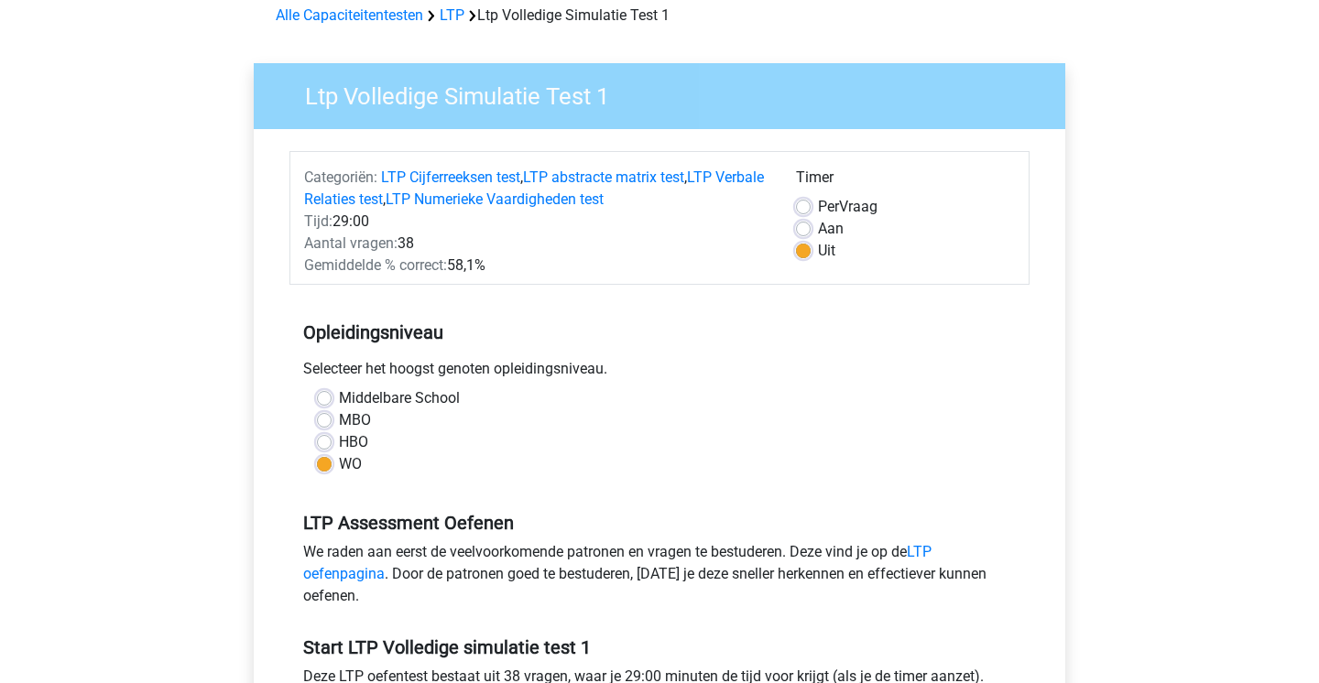
scroll to position [90, 0]
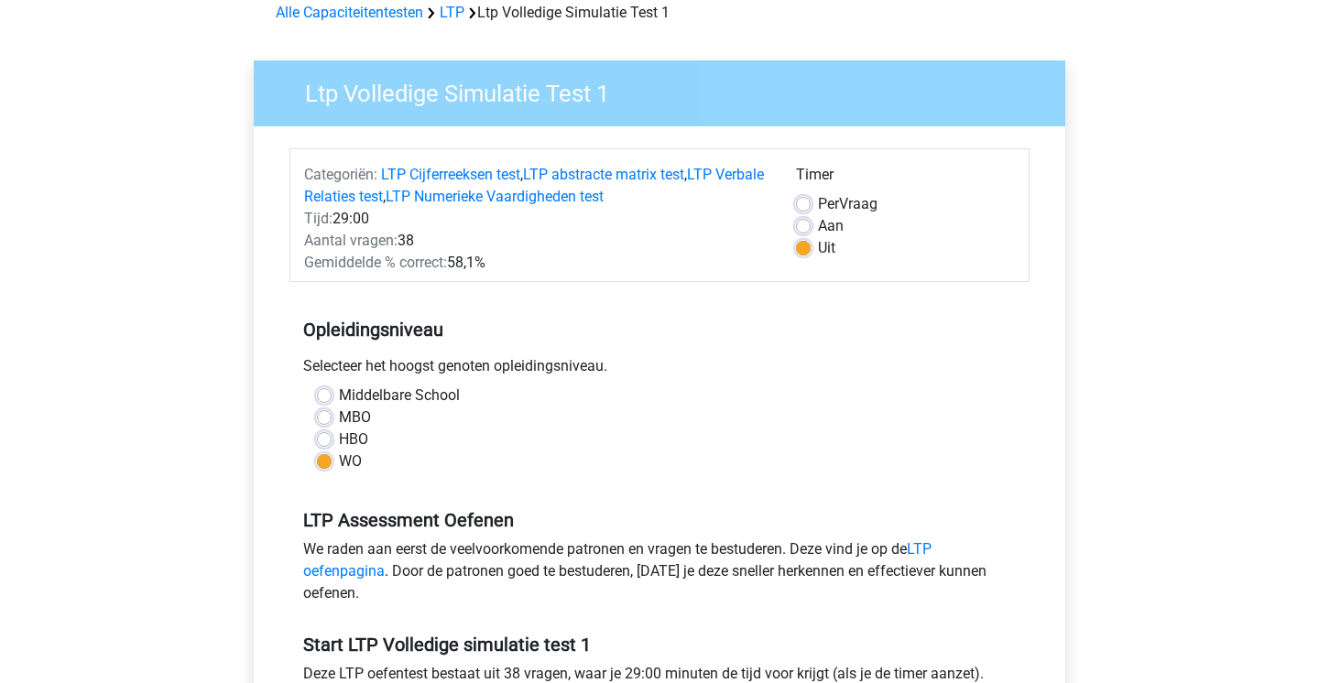
click at [818, 219] on label "Aan" at bounding box center [831, 226] width 26 height 22
click at [802, 219] on input "Aan" at bounding box center [803, 224] width 15 height 18
radio input "true"
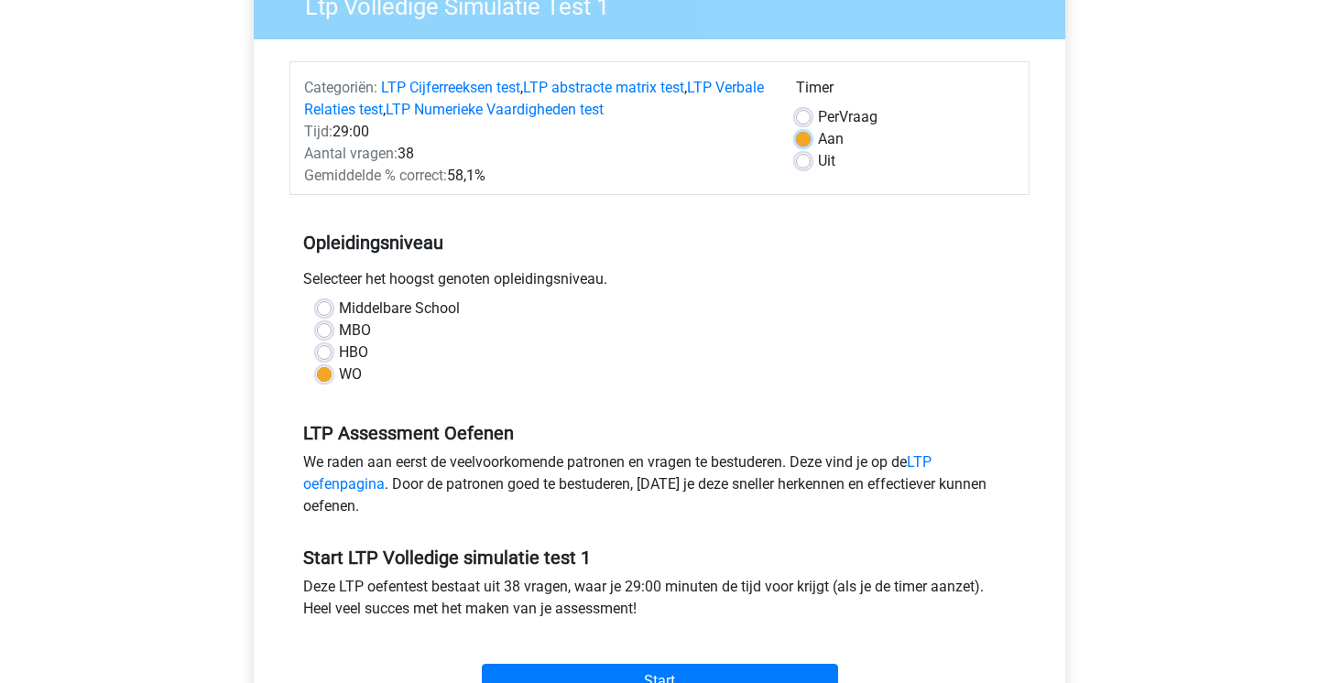
scroll to position [493, 0]
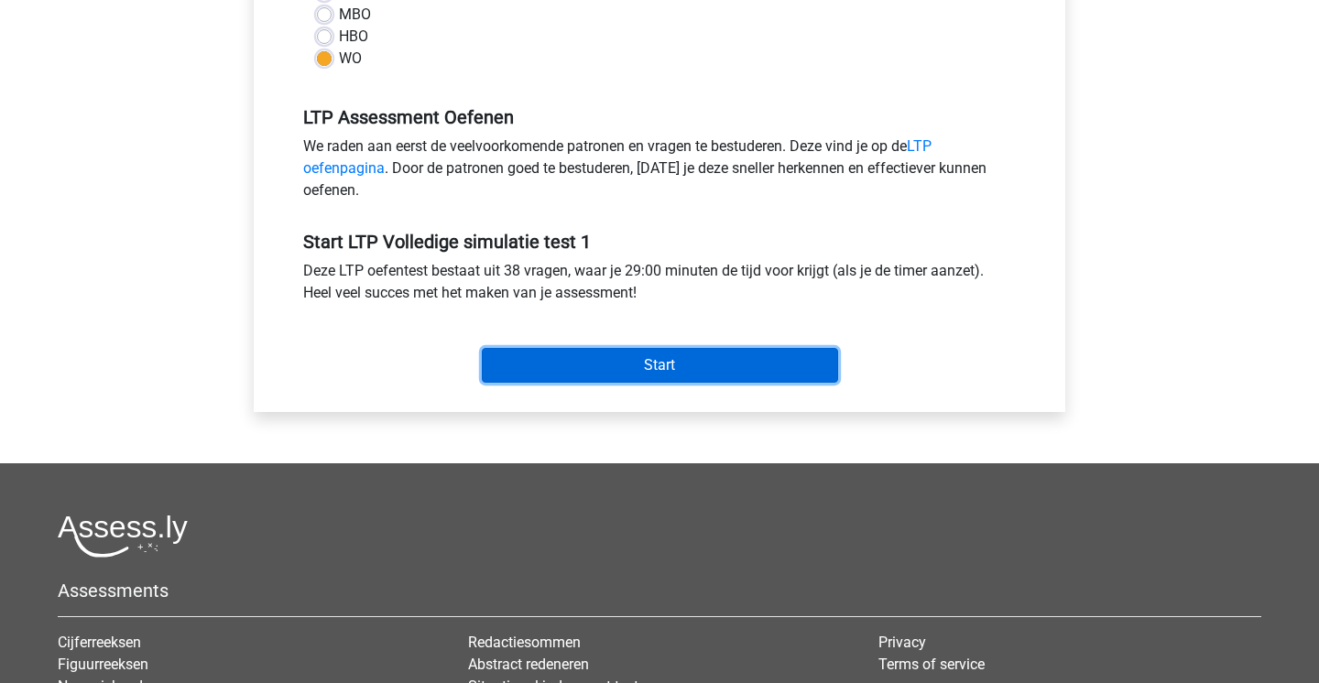
click at [708, 364] on input "Start" at bounding box center [660, 365] width 356 height 35
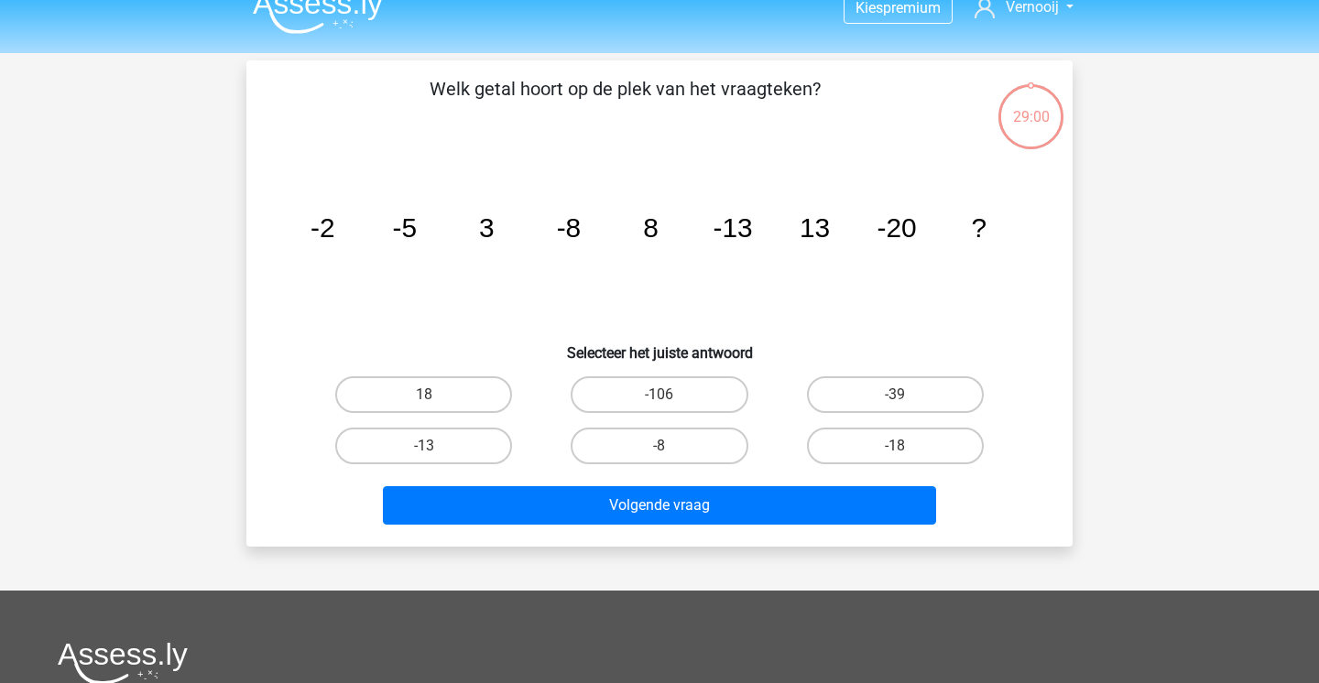
scroll to position [11, 0]
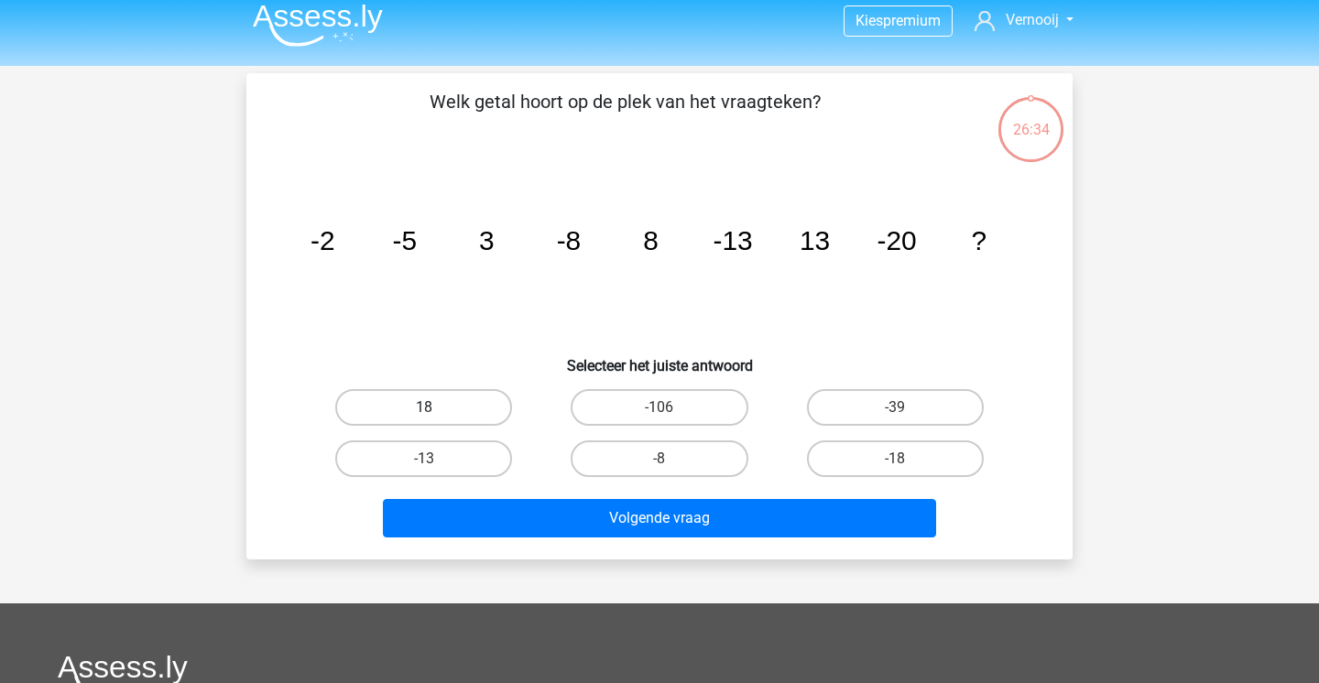
click at [476, 420] on label "18" at bounding box center [423, 407] width 177 height 37
click at [436, 420] on input "18" at bounding box center [430, 414] width 12 height 12
radio input "true"
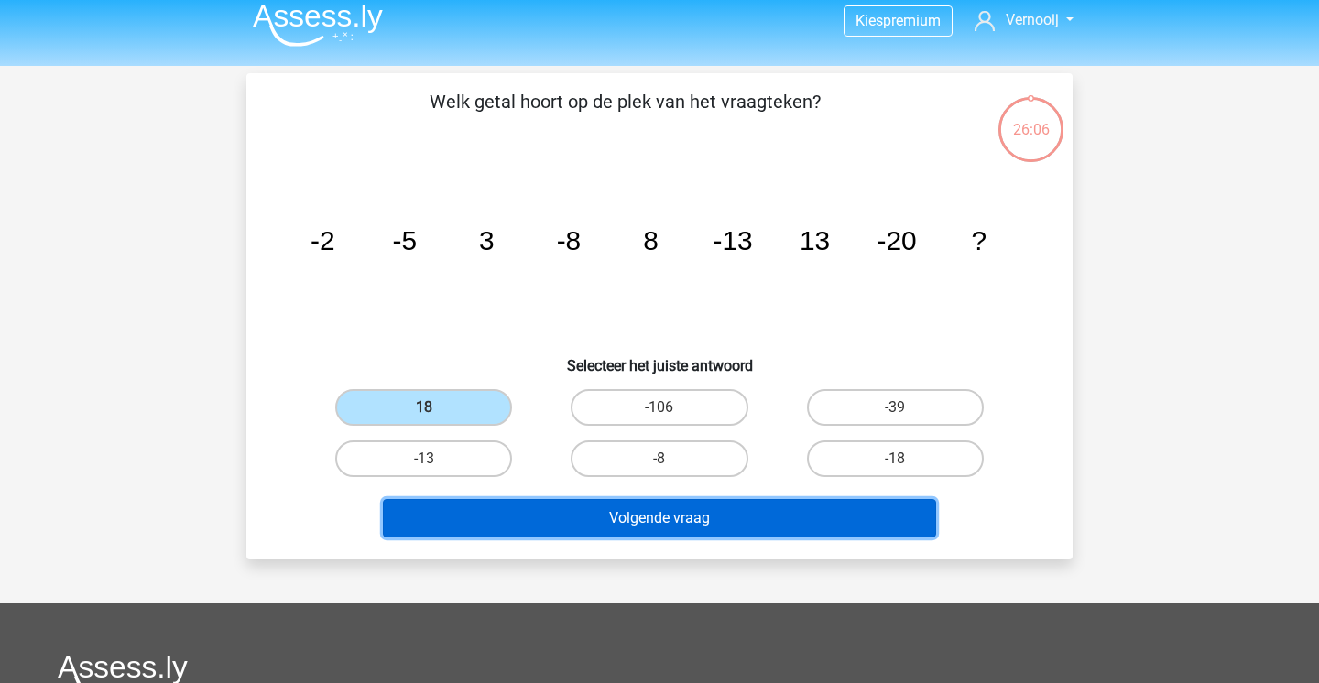
click at [491, 535] on button "Volgende vraag" at bounding box center [660, 518] width 554 height 38
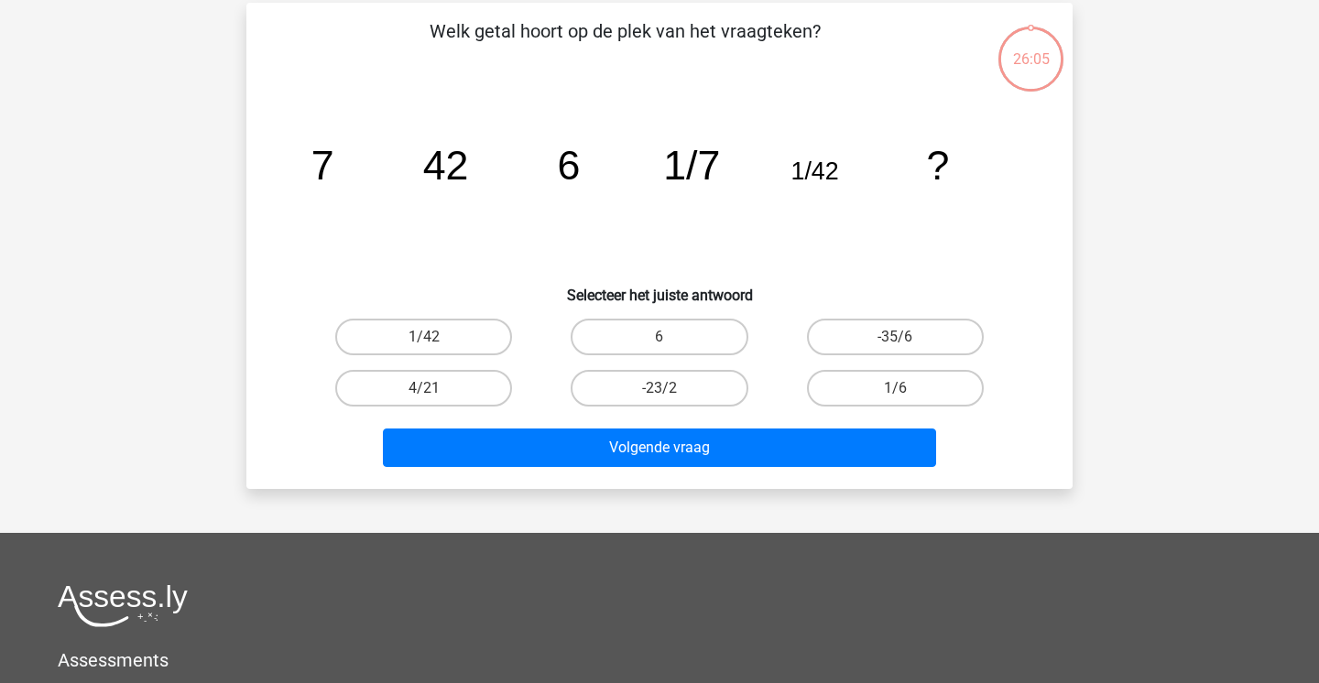
scroll to position [84, 0]
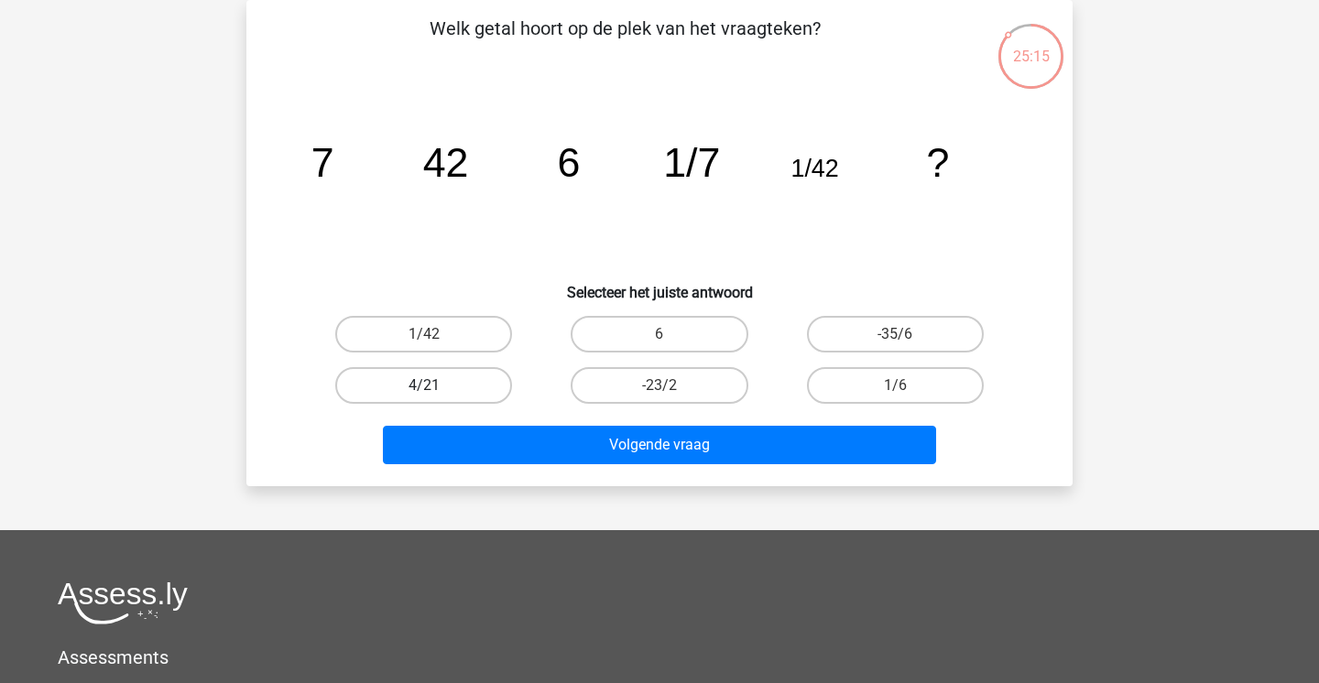
click at [398, 377] on label "4/21" at bounding box center [423, 385] width 177 height 37
click at [424, 386] on input "4/21" at bounding box center [430, 392] width 12 height 12
radio input "true"
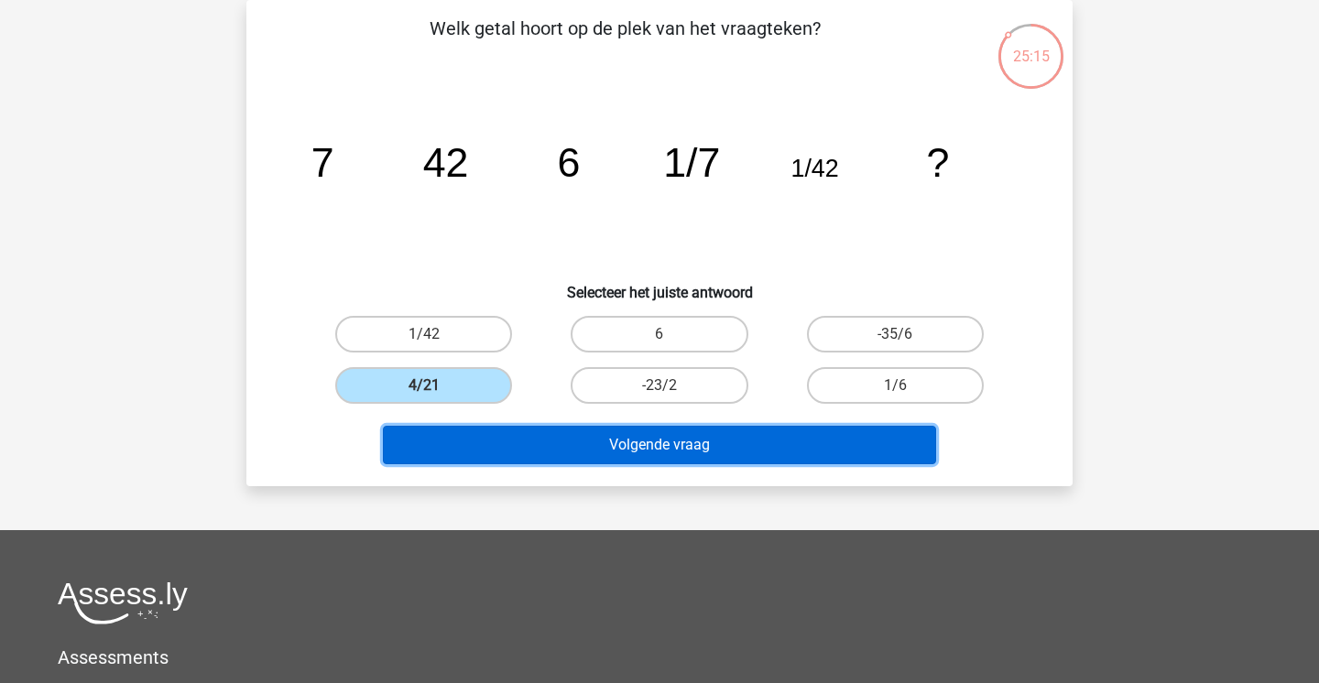
click at [499, 452] on button "Volgende vraag" at bounding box center [660, 445] width 554 height 38
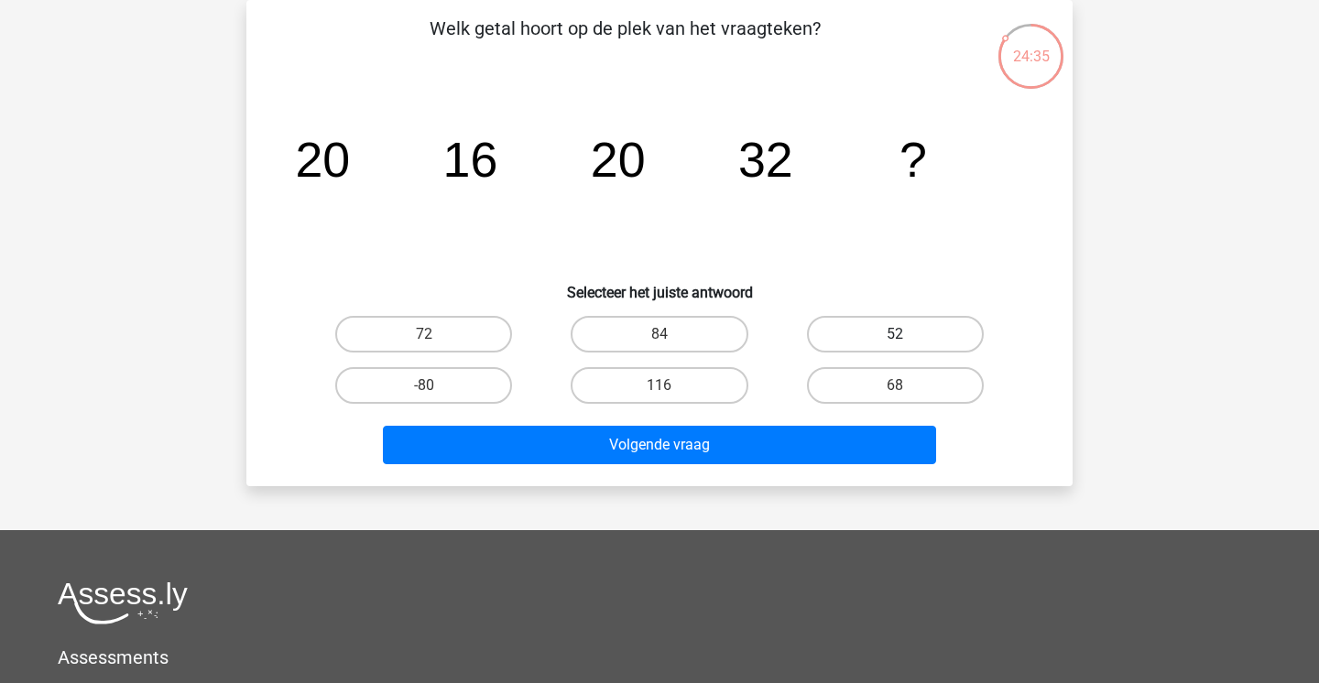
click at [849, 327] on label "52" at bounding box center [895, 334] width 177 height 37
click at [895, 334] on input "52" at bounding box center [901, 340] width 12 height 12
radio input "true"
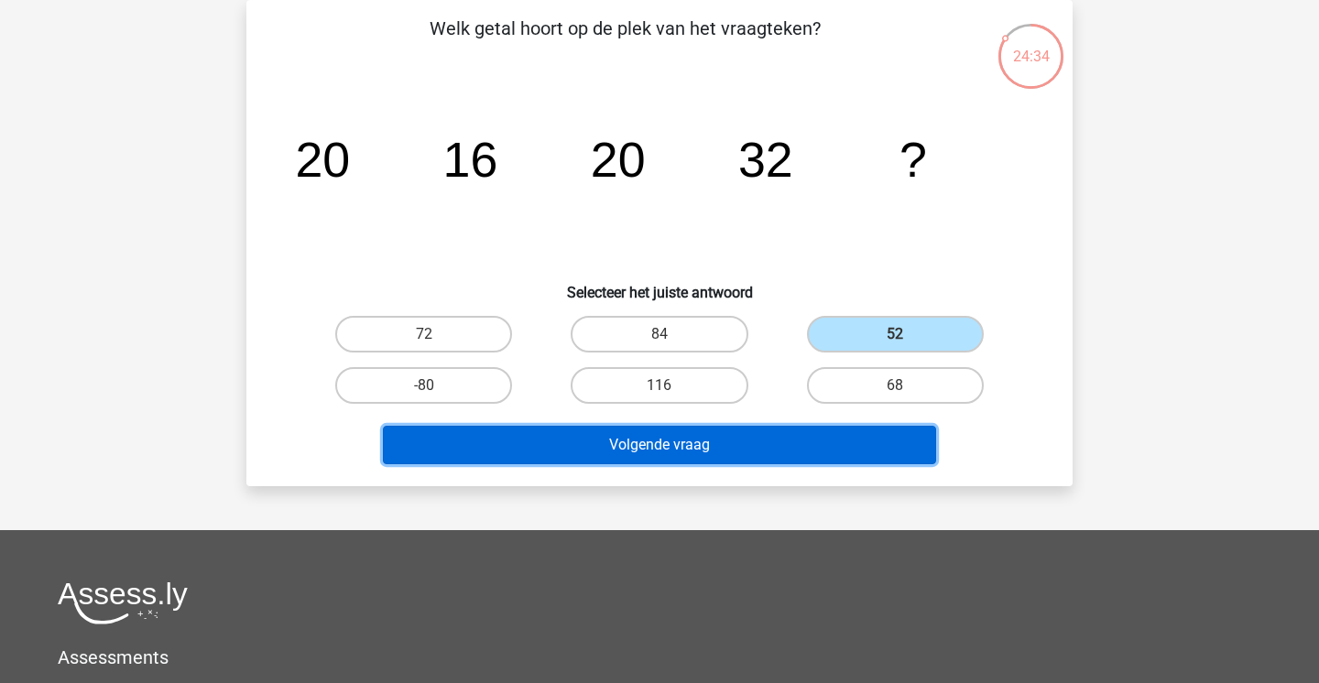
click at [812, 432] on button "Volgende vraag" at bounding box center [660, 445] width 554 height 38
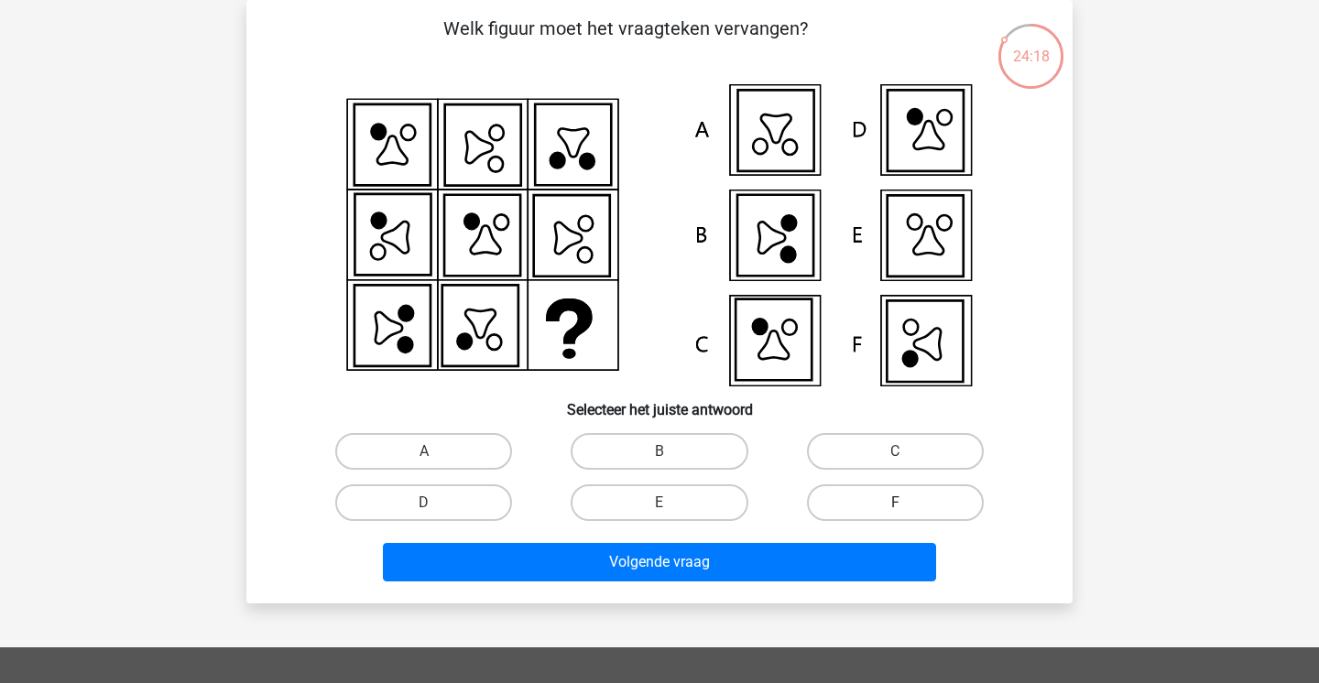
click at [958, 513] on label "F" at bounding box center [895, 503] width 177 height 37
click at [907, 513] on input "F" at bounding box center [901, 509] width 12 height 12
radio input "true"
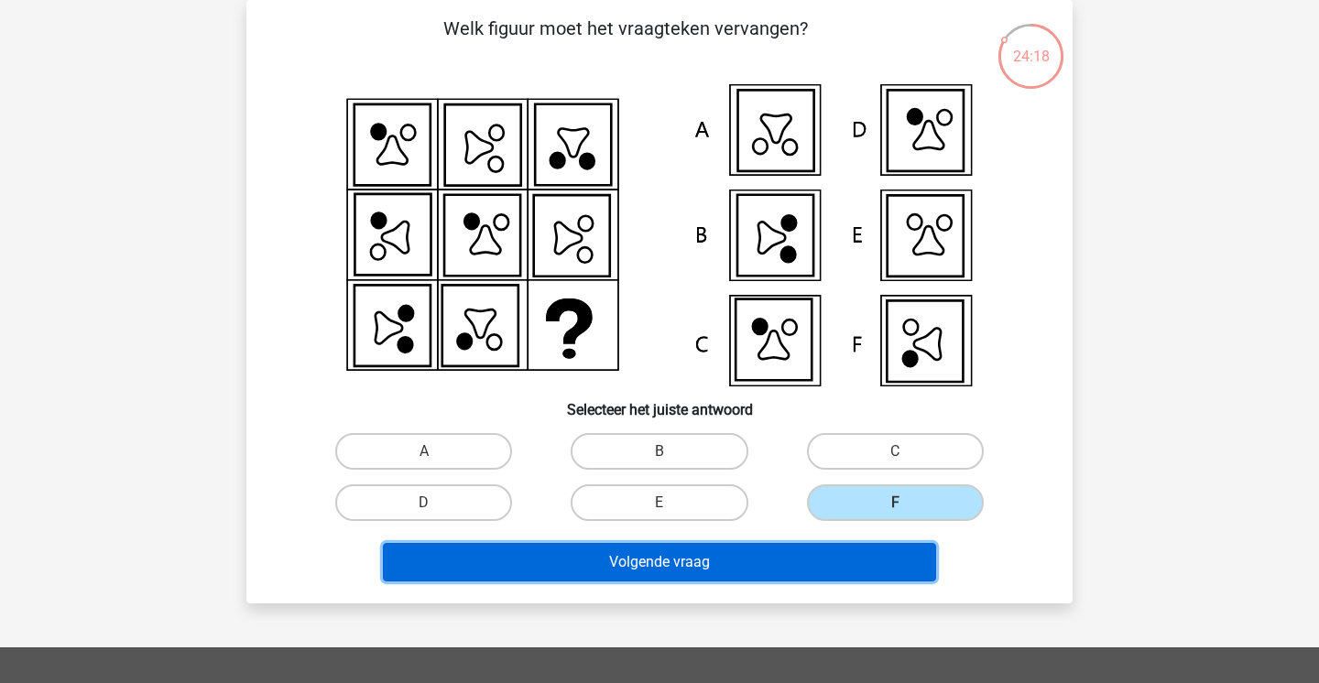
click at [896, 550] on button "Volgende vraag" at bounding box center [660, 562] width 554 height 38
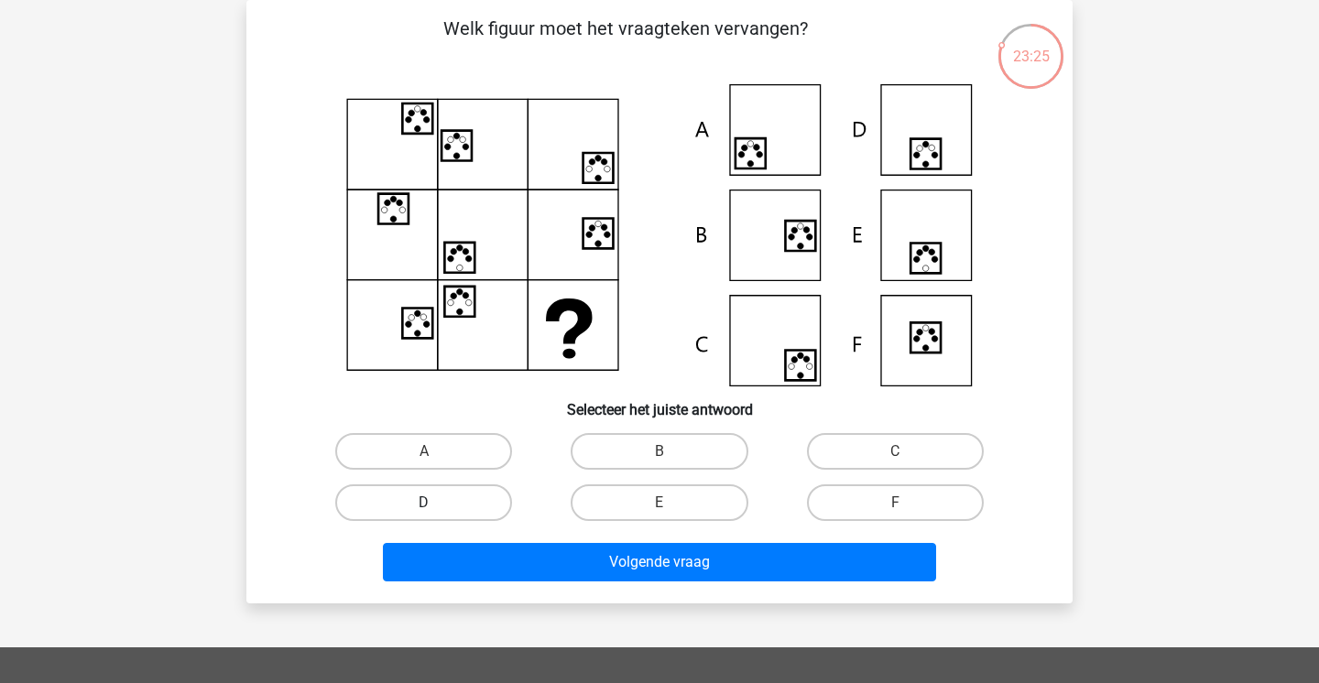
click at [402, 492] on label "D" at bounding box center [423, 503] width 177 height 37
click at [424, 503] on input "D" at bounding box center [430, 509] width 12 height 12
radio input "true"
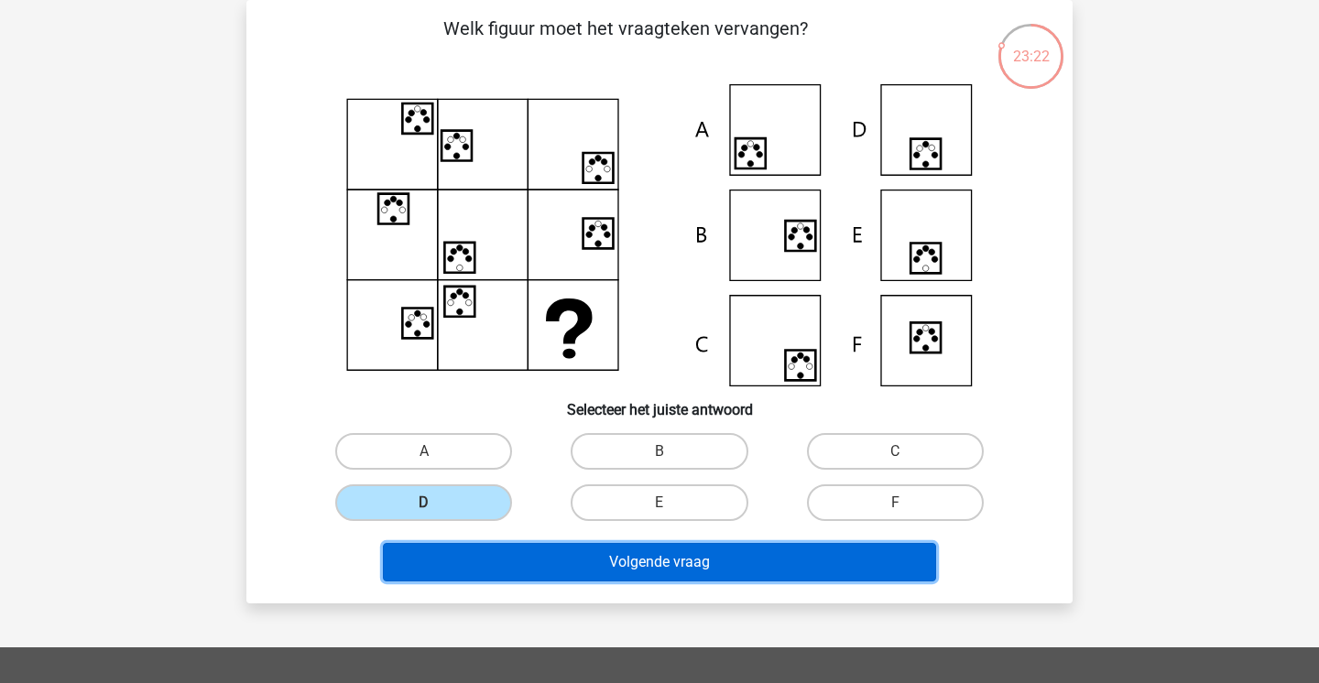
click at [436, 572] on button "Volgende vraag" at bounding box center [660, 562] width 554 height 38
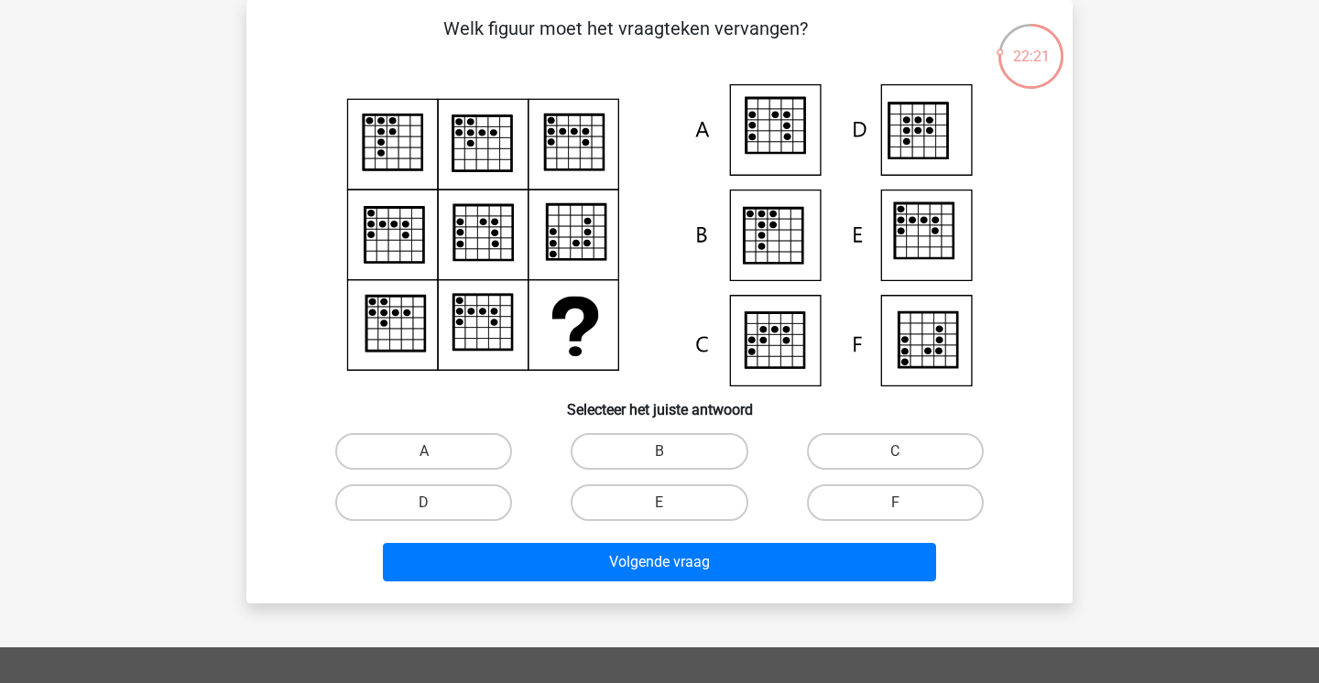
click at [899, 453] on input "C" at bounding box center [901, 458] width 12 height 12
radio input "true"
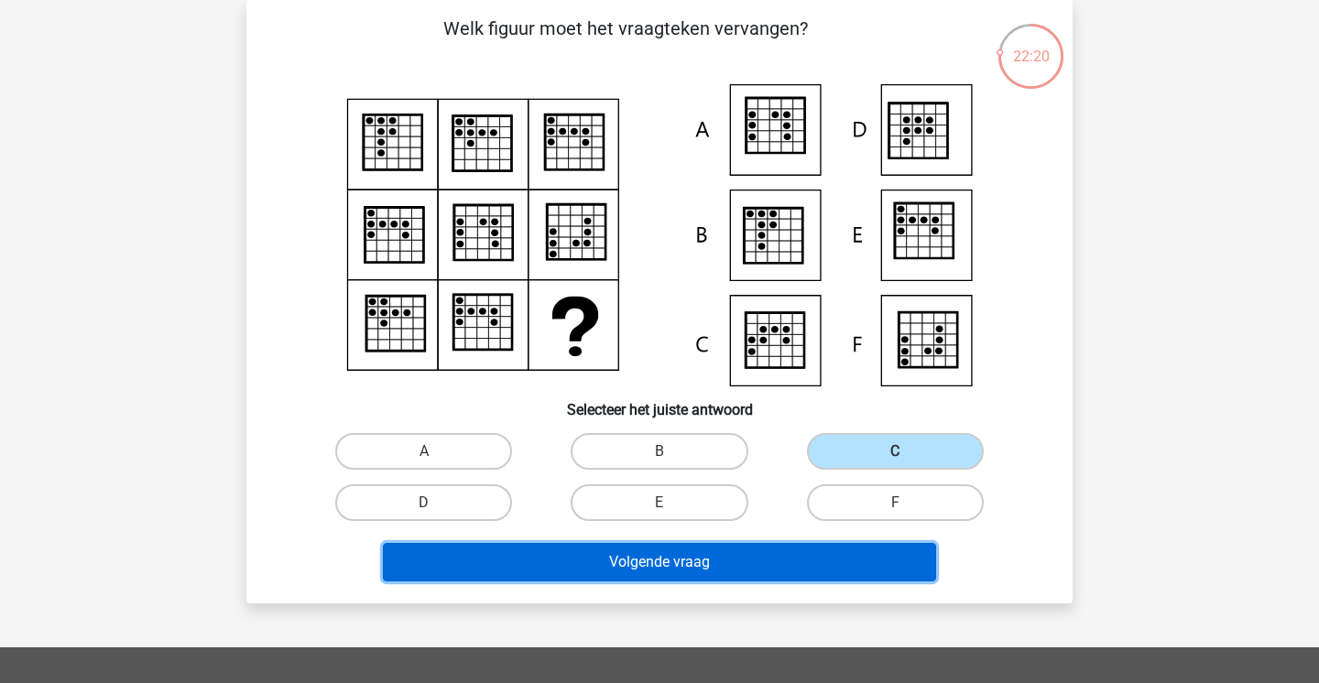
click at [820, 552] on button "Volgende vraag" at bounding box center [660, 562] width 554 height 38
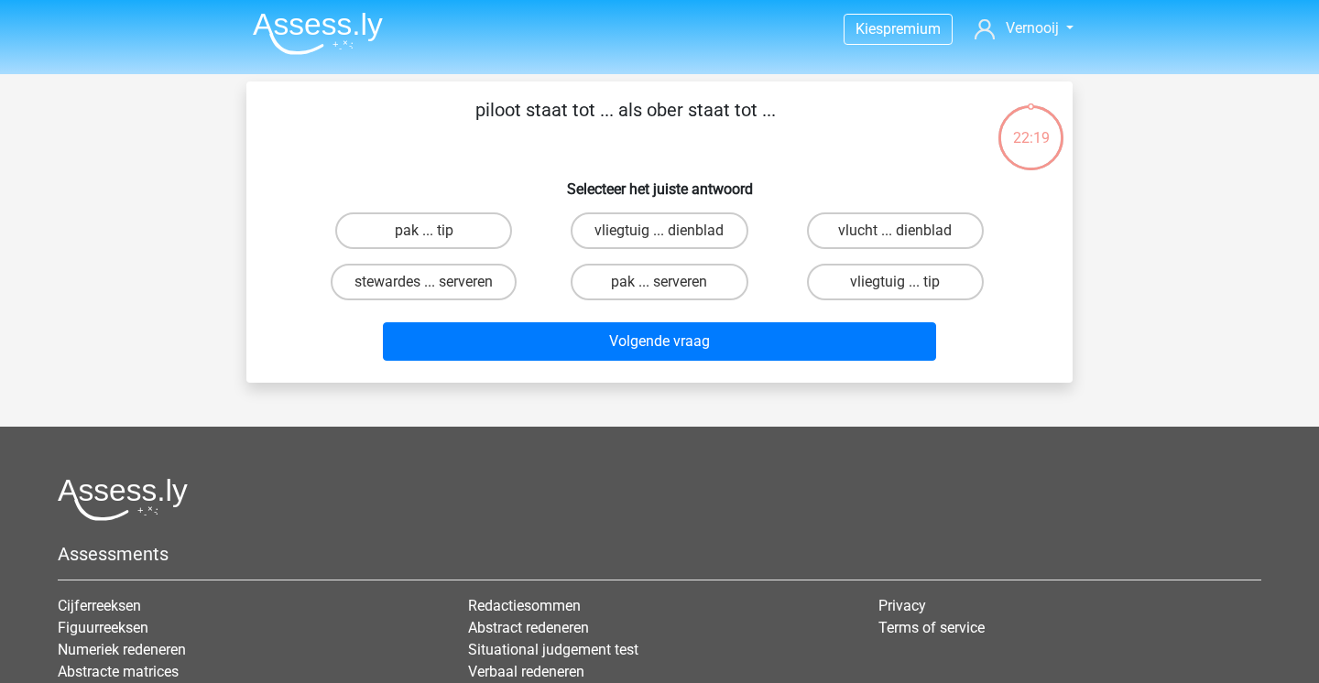
scroll to position [0, 0]
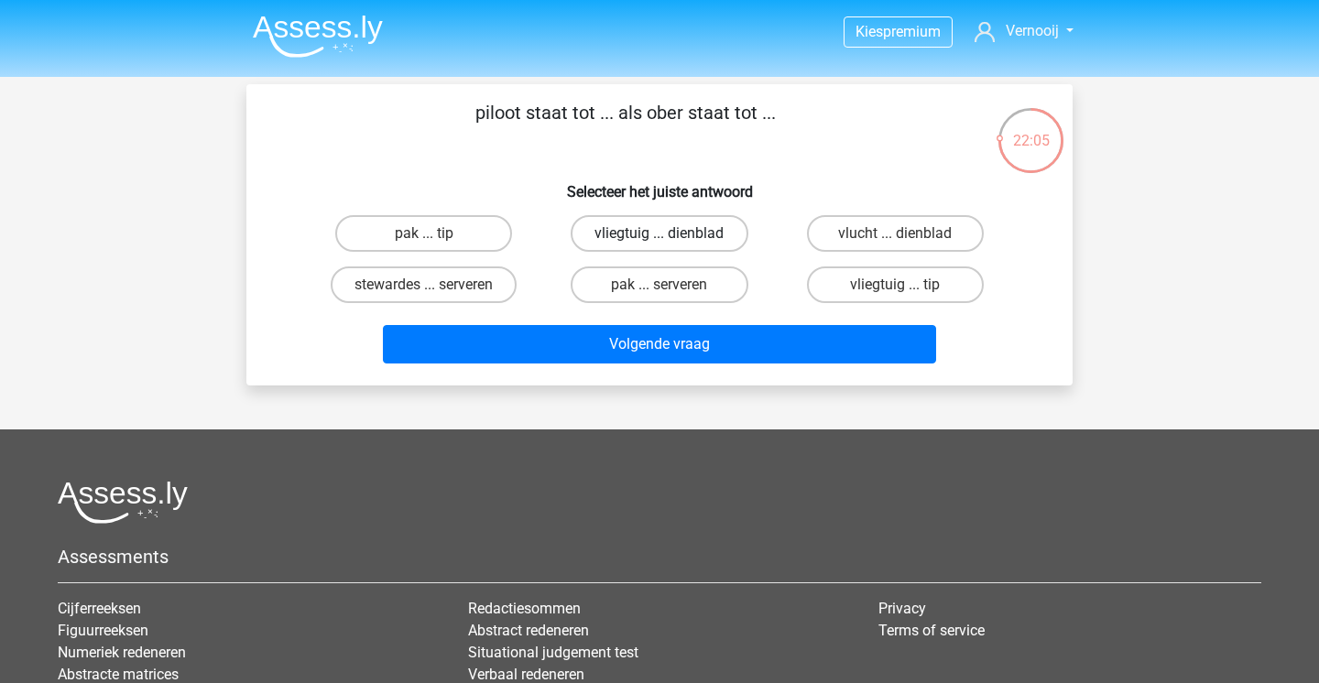
click at [675, 234] on label "vliegtuig ... dienblad" at bounding box center [659, 233] width 177 height 37
click at [671, 234] on input "vliegtuig ... dienblad" at bounding box center [666, 240] width 12 height 12
radio input "true"
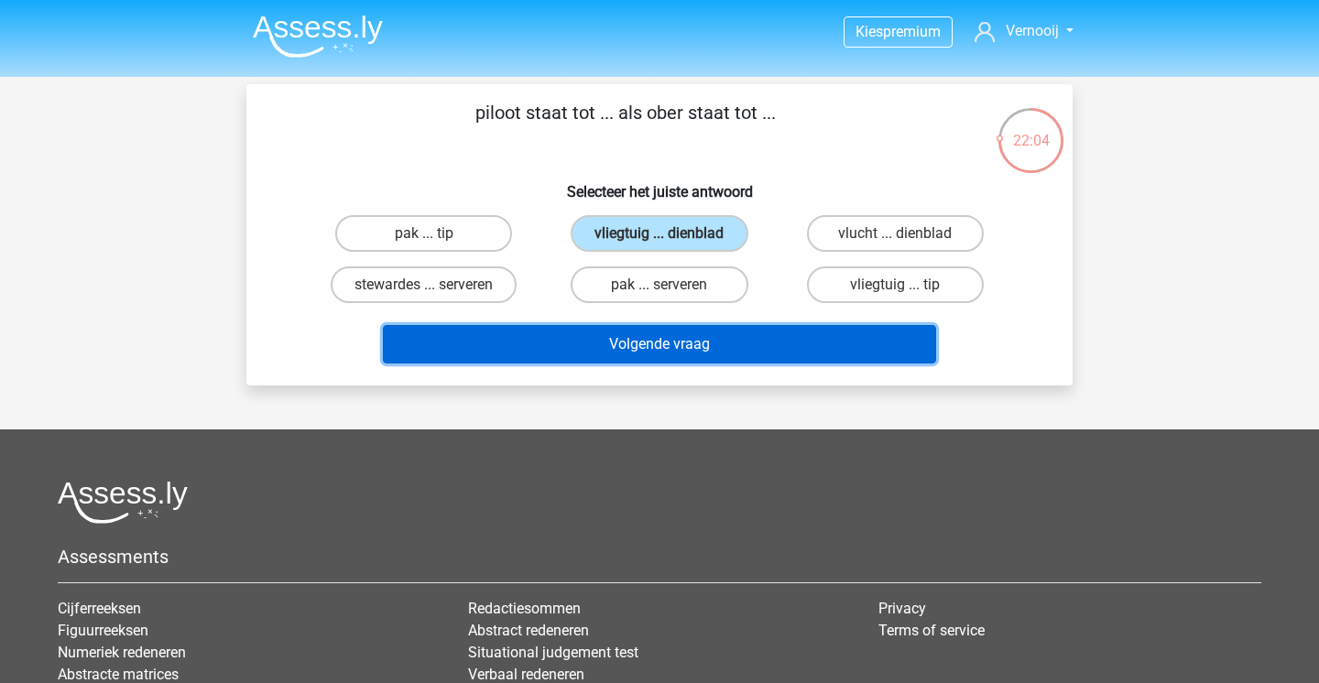
click at [633, 357] on button "Volgende vraag" at bounding box center [660, 344] width 554 height 38
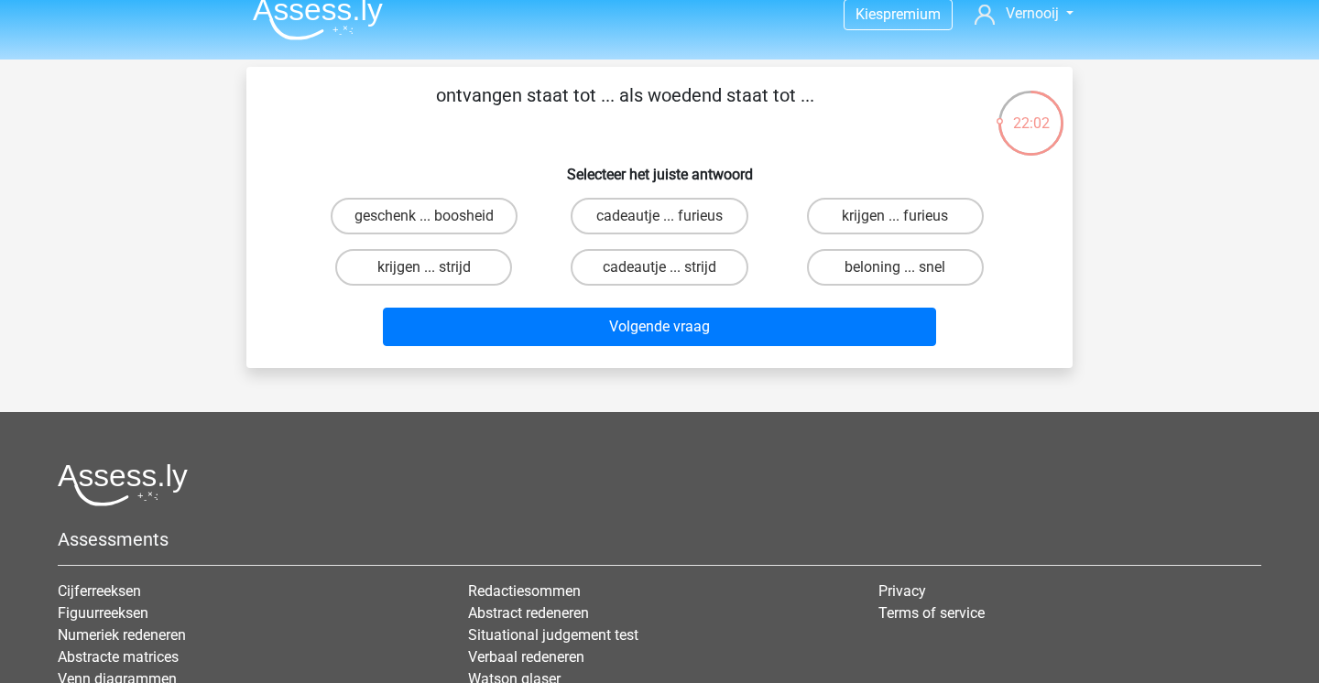
scroll to position [8, 0]
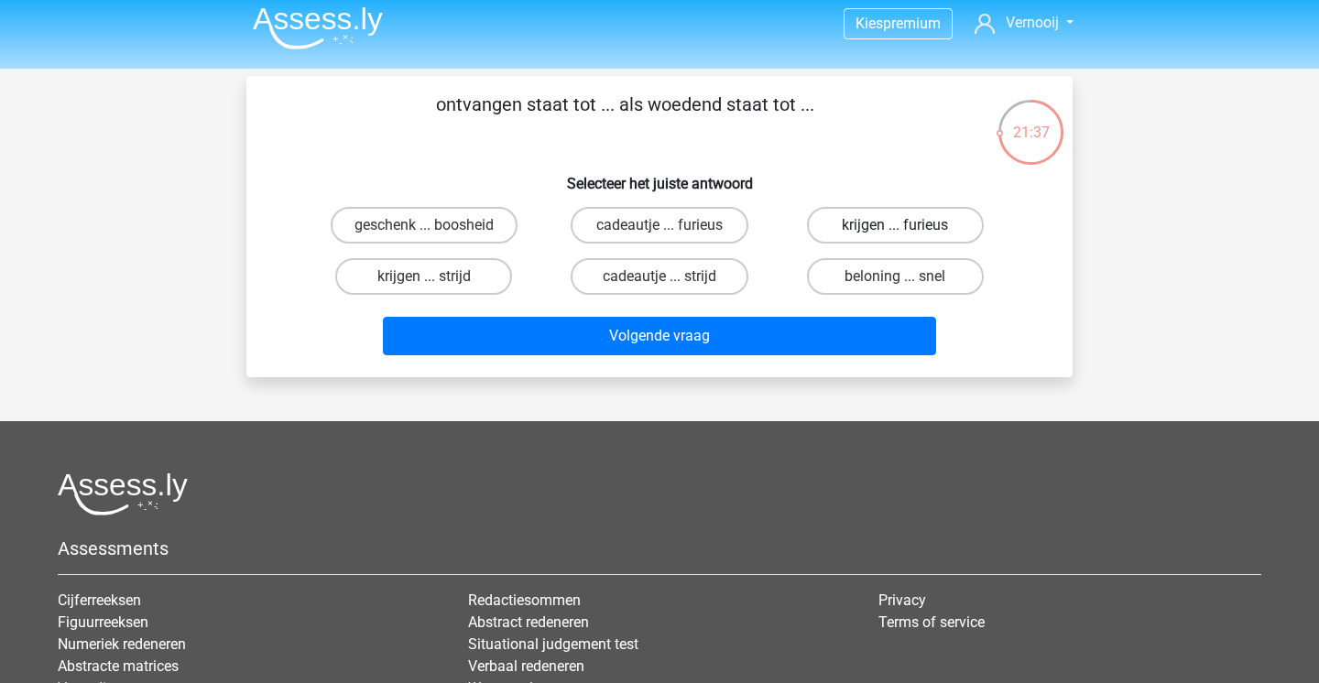
click at [876, 237] on label "krijgen ... furieus" at bounding box center [895, 225] width 177 height 37
click at [895, 237] on input "krijgen ... furieus" at bounding box center [901, 231] width 12 height 12
radio input "true"
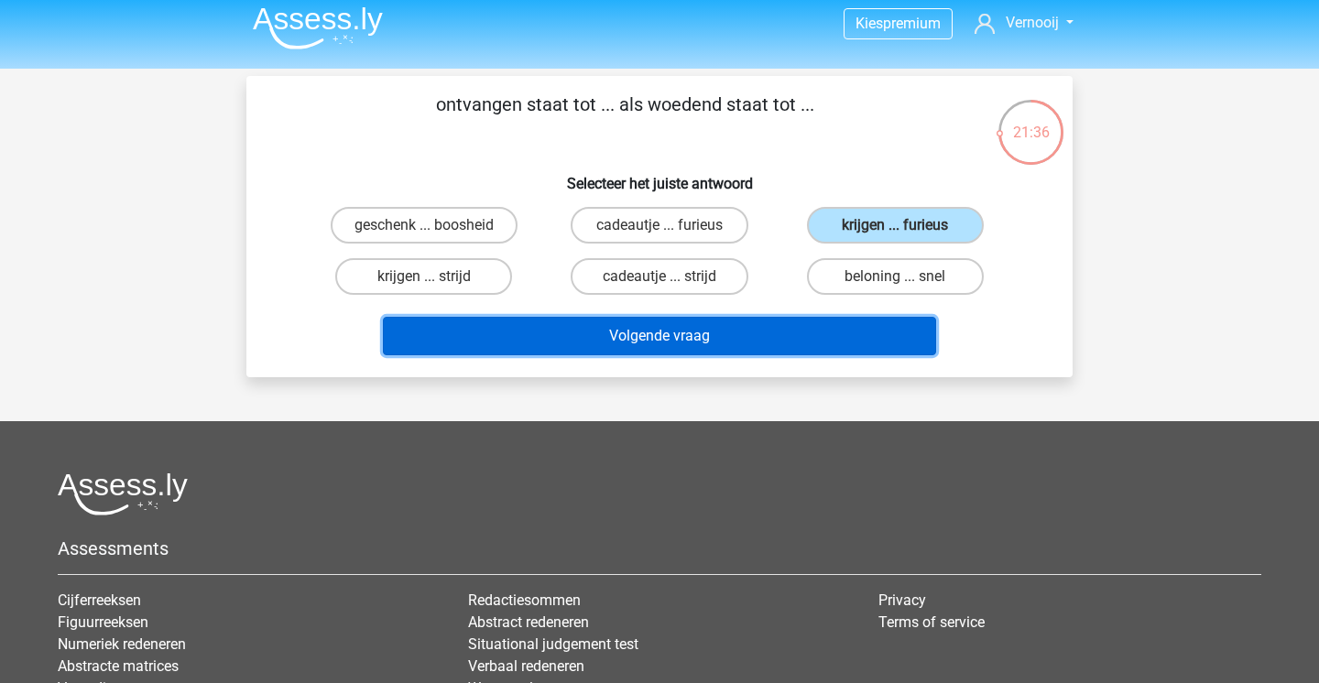
click at [769, 343] on button "Volgende vraag" at bounding box center [660, 336] width 554 height 38
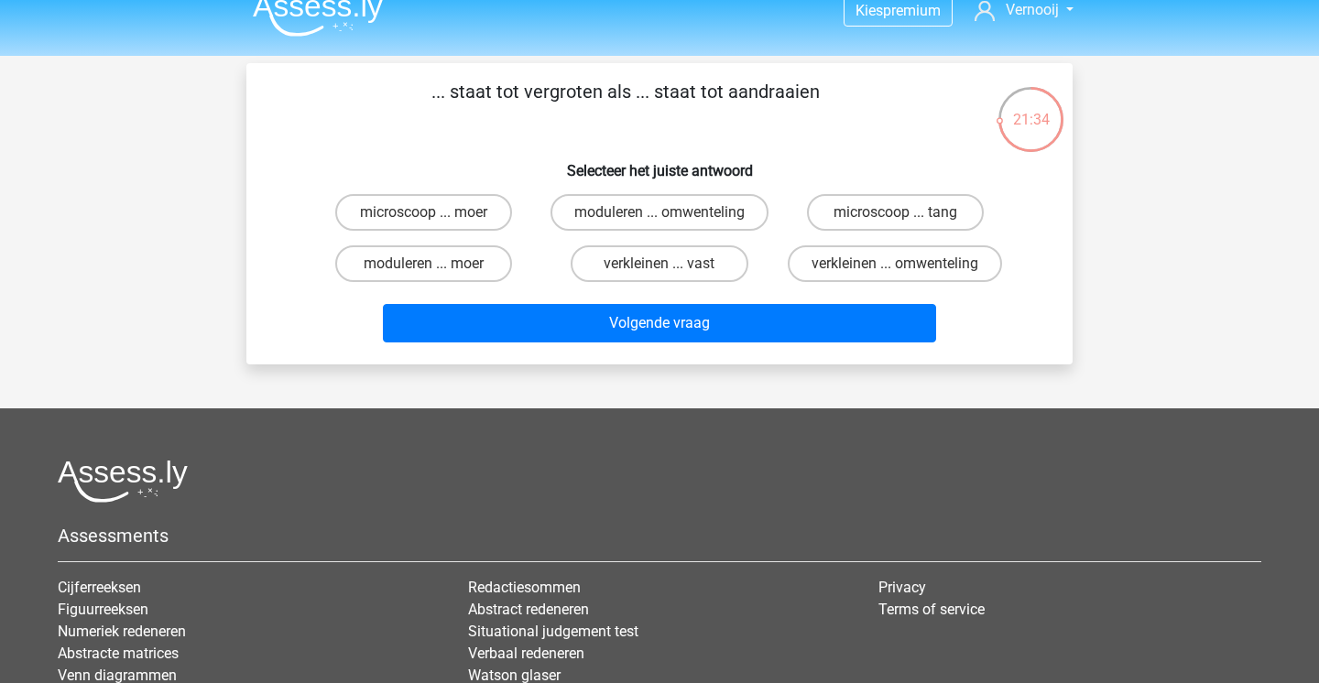
scroll to position [0, 0]
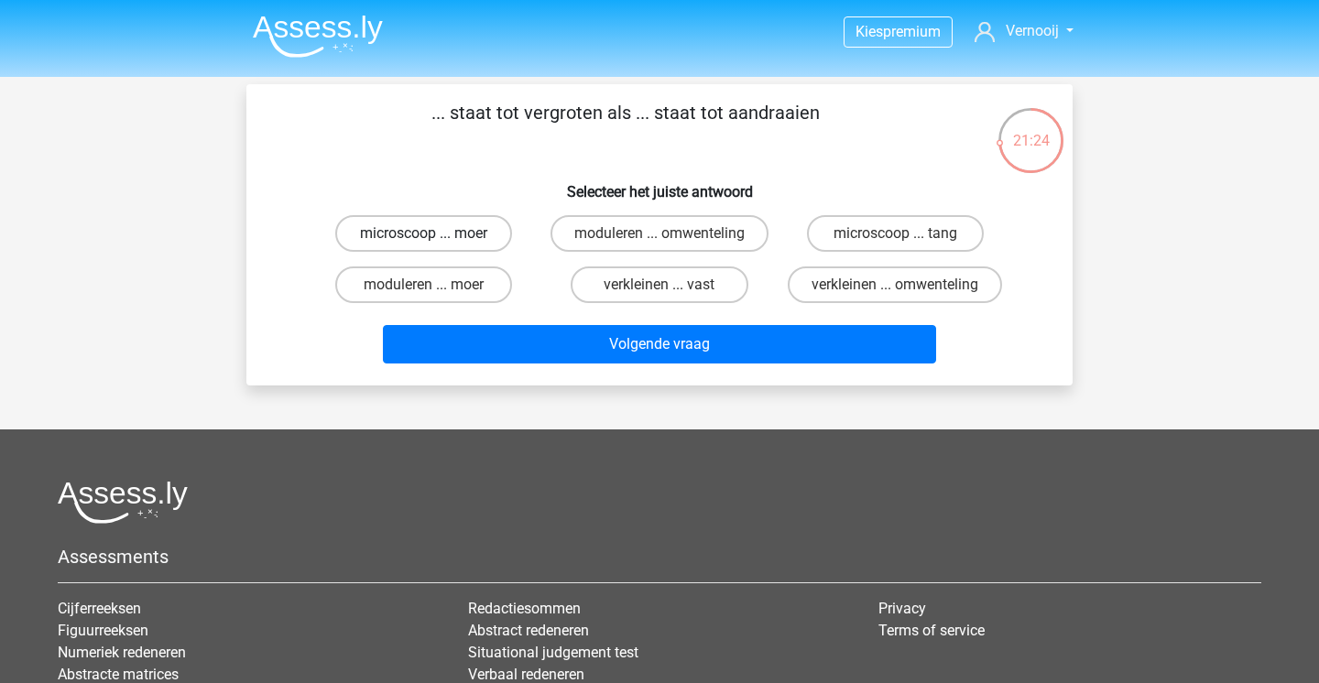
click at [434, 252] on label "microscoop ... moer" at bounding box center [423, 233] width 177 height 37
click at [434, 245] on input "microscoop ... moer" at bounding box center [430, 240] width 12 height 12
radio input "true"
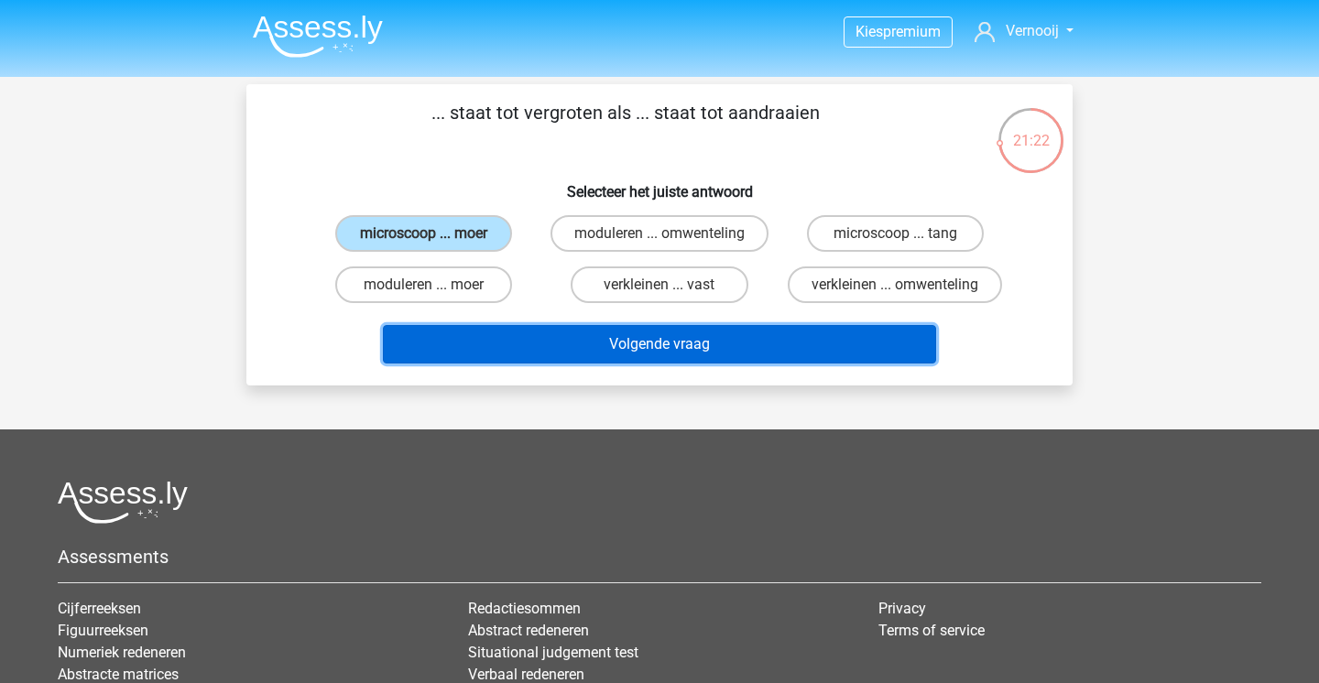
click at [467, 354] on button "Volgende vraag" at bounding box center [660, 344] width 554 height 38
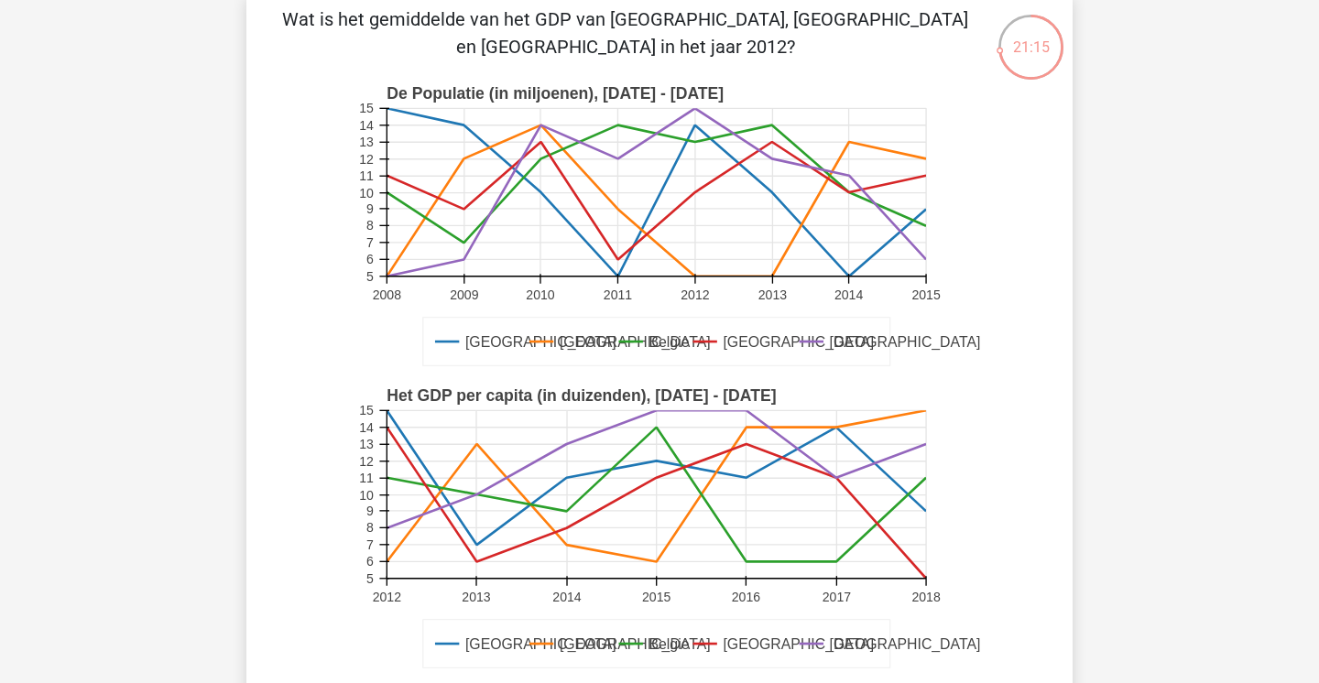
scroll to position [83, 0]
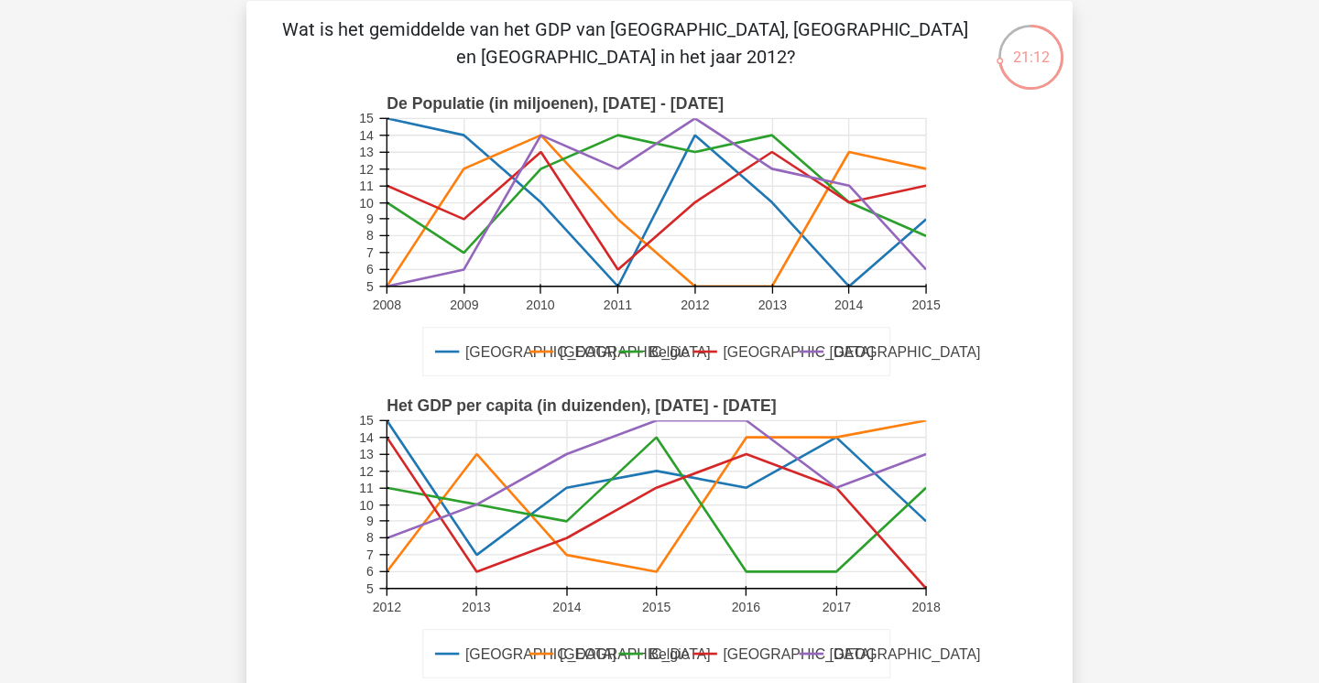
click at [417, 103] on text "De Populatie (in miljoenen), 2008 - 2015" at bounding box center [555, 103] width 337 height 18
drag, startPoint x: 391, startPoint y: 401, endPoint x: 520, endPoint y: 403, distance: 129.2
click at [520, 403] on text "Het GDP per capita (in duizenden), 2012 - 2018" at bounding box center [581, 406] width 389 height 18
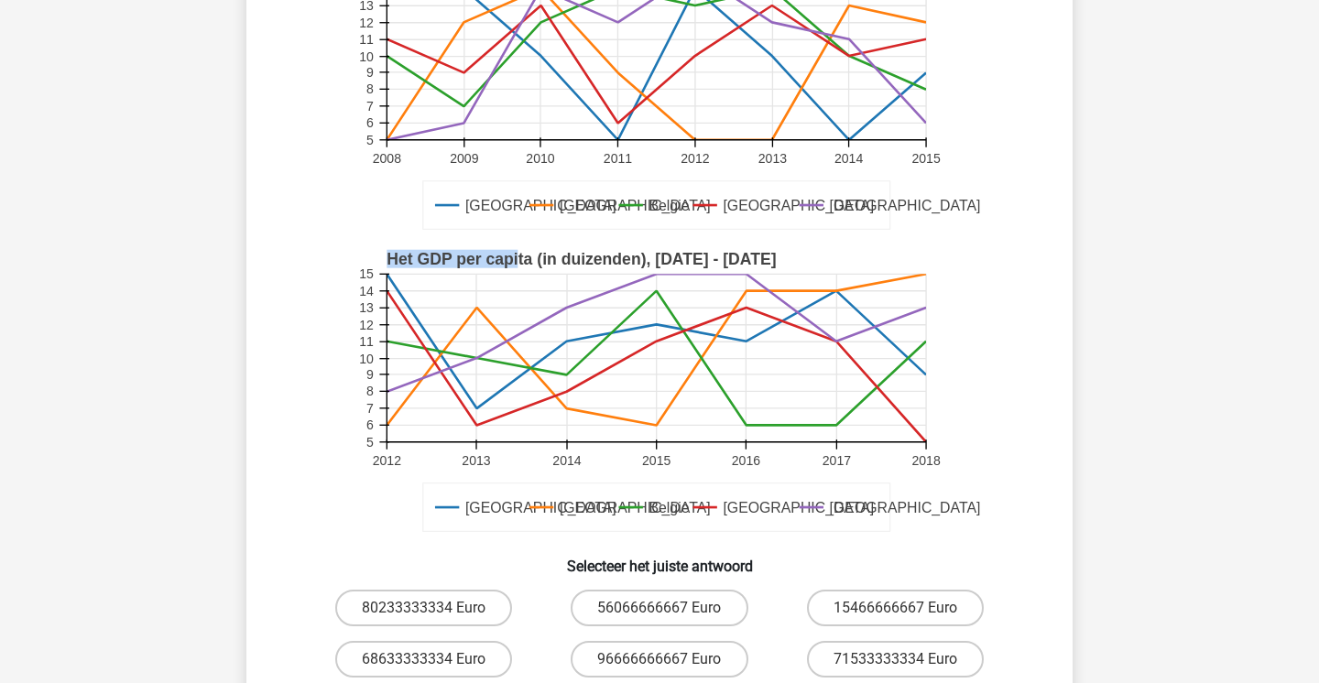
scroll to position [258, 0]
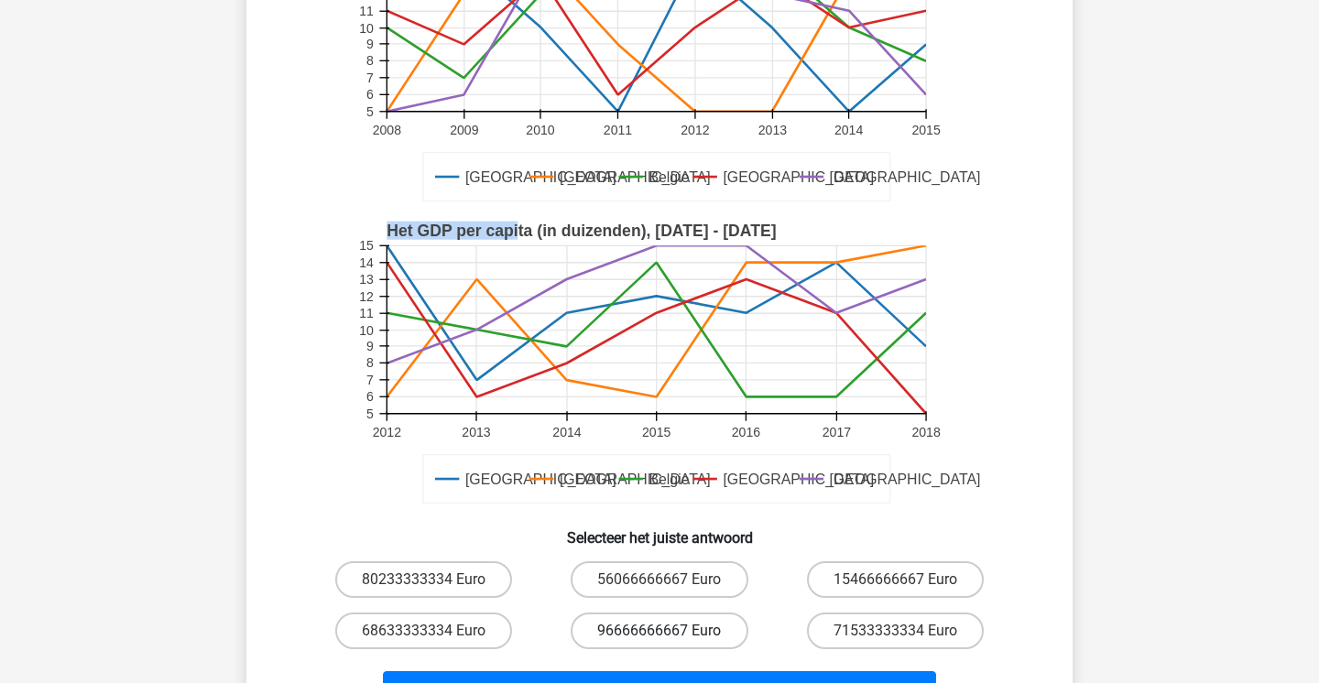
click at [641, 634] on label "96666666667 Euro" at bounding box center [659, 631] width 177 height 37
click at [660, 634] on input "96666666667 Euro" at bounding box center [666, 637] width 12 height 12
radio input "true"
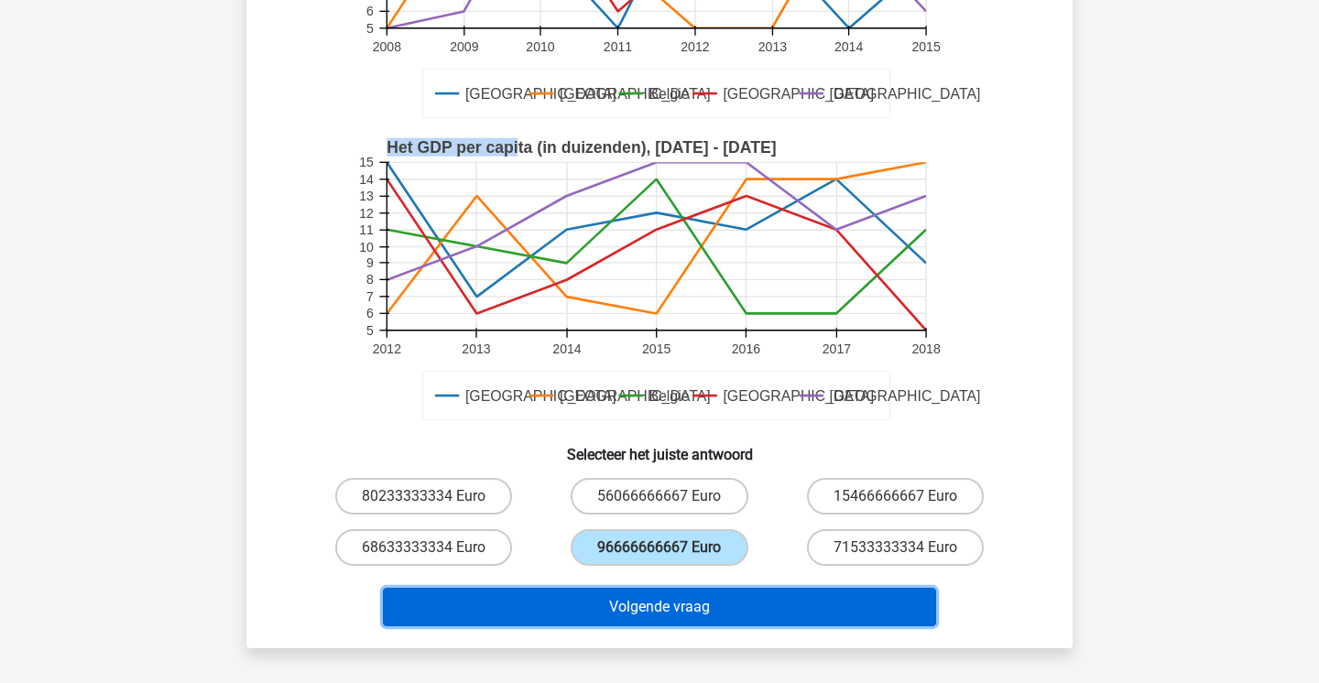
click at [629, 608] on button "Volgende vraag" at bounding box center [660, 607] width 554 height 38
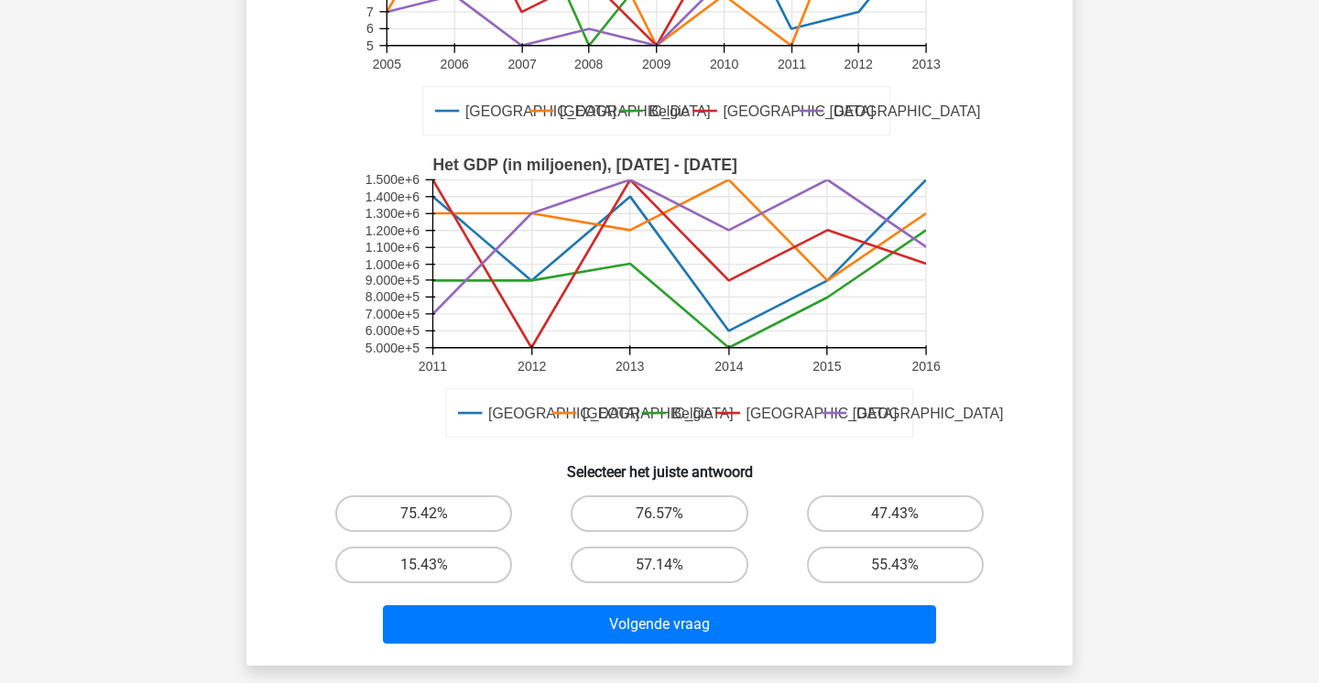
scroll to position [323, 0]
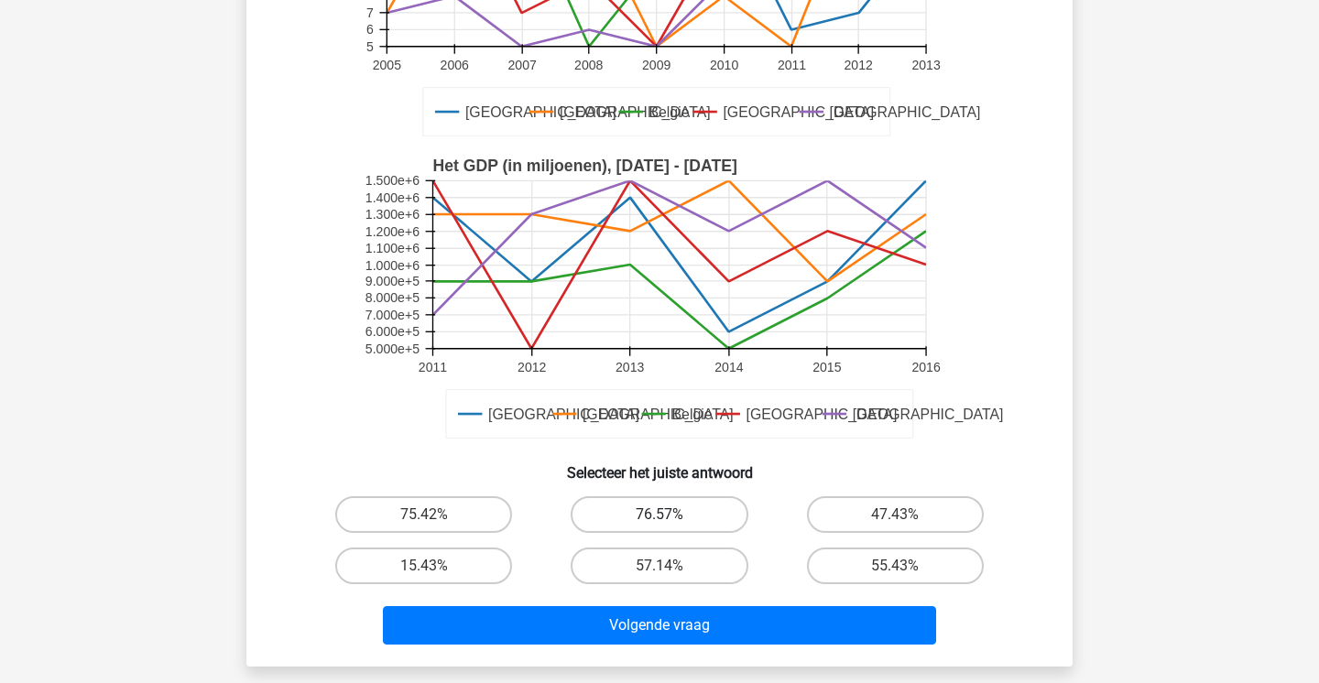
click at [622, 518] on label "76.57%" at bounding box center [659, 514] width 177 height 37
click at [660, 518] on input "76.57%" at bounding box center [666, 521] width 12 height 12
radio input "true"
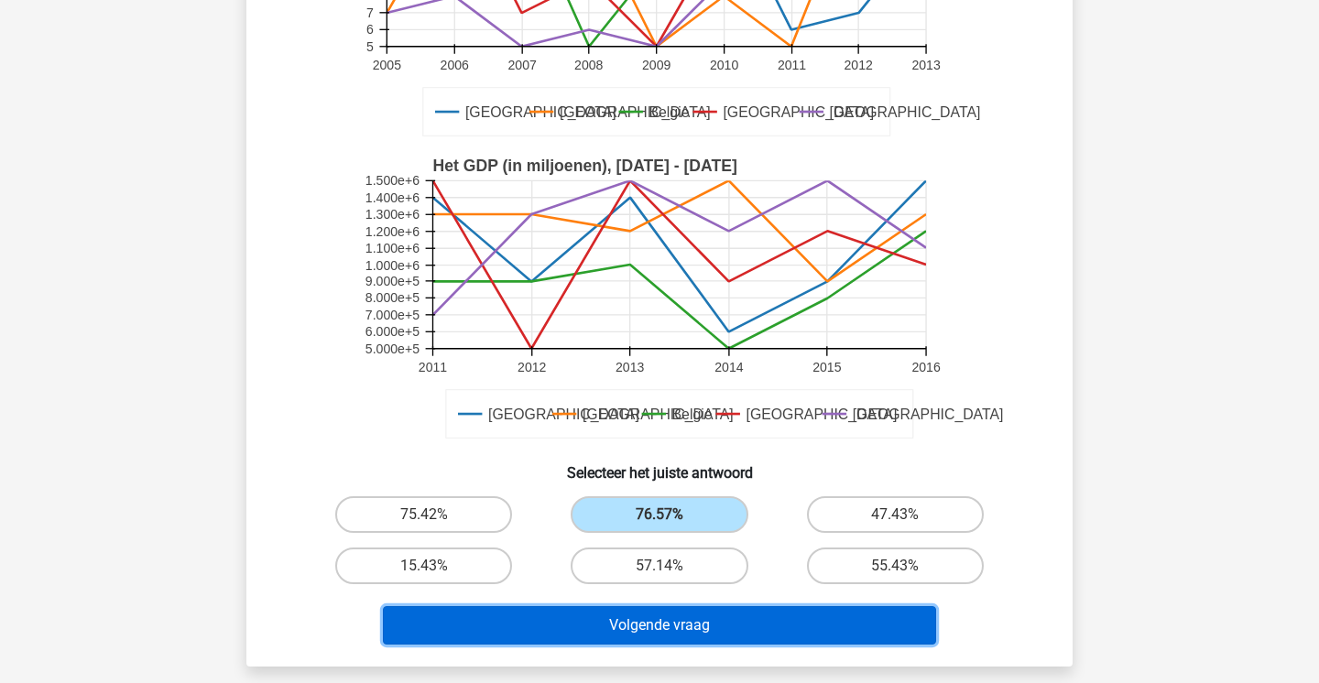
click at [616, 630] on button "Volgende vraag" at bounding box center [660, 625] width 554 height 38
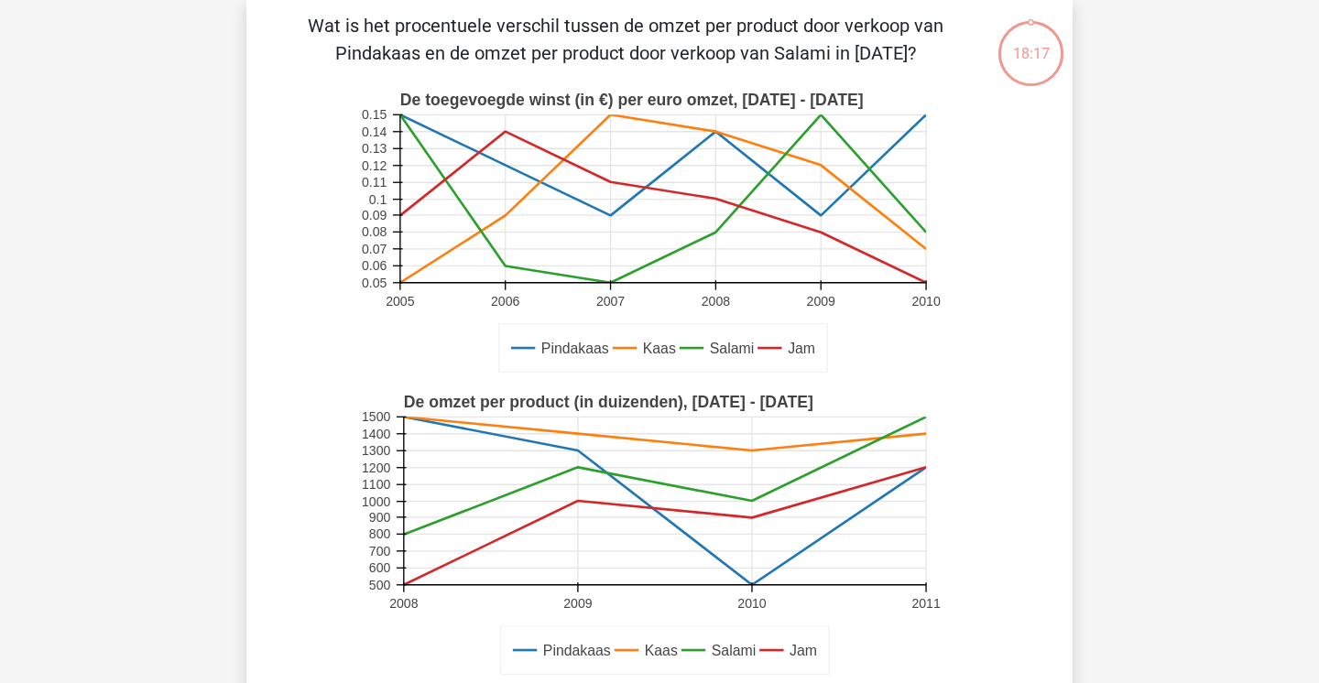
scroll to position [84, 0]
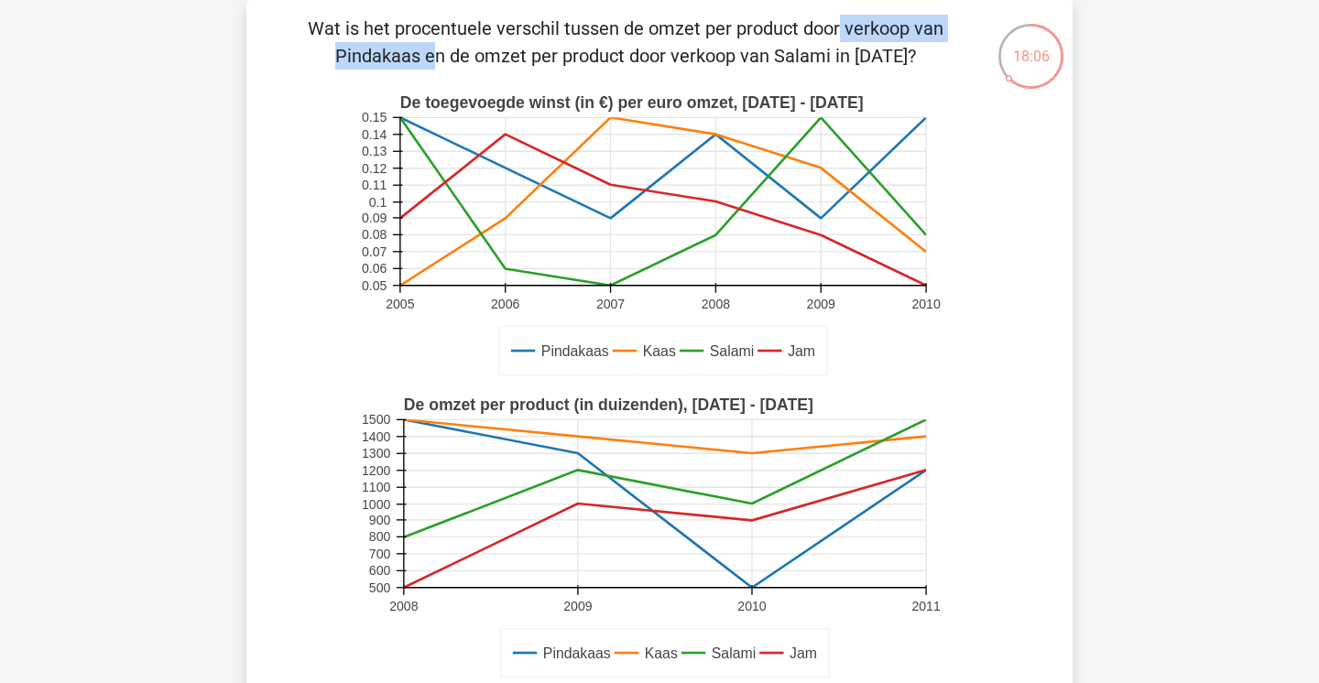
drag, startPoint x: 460, startPoint y: 26, endPoint x: 649, endPoint y: 26, distance: 188.7
click at [649, 26] on p "Wat is het procentuele verschil tussen de omzet per product door verkoop van Pi…" at bounding box center [625, 42] width 699 height 55
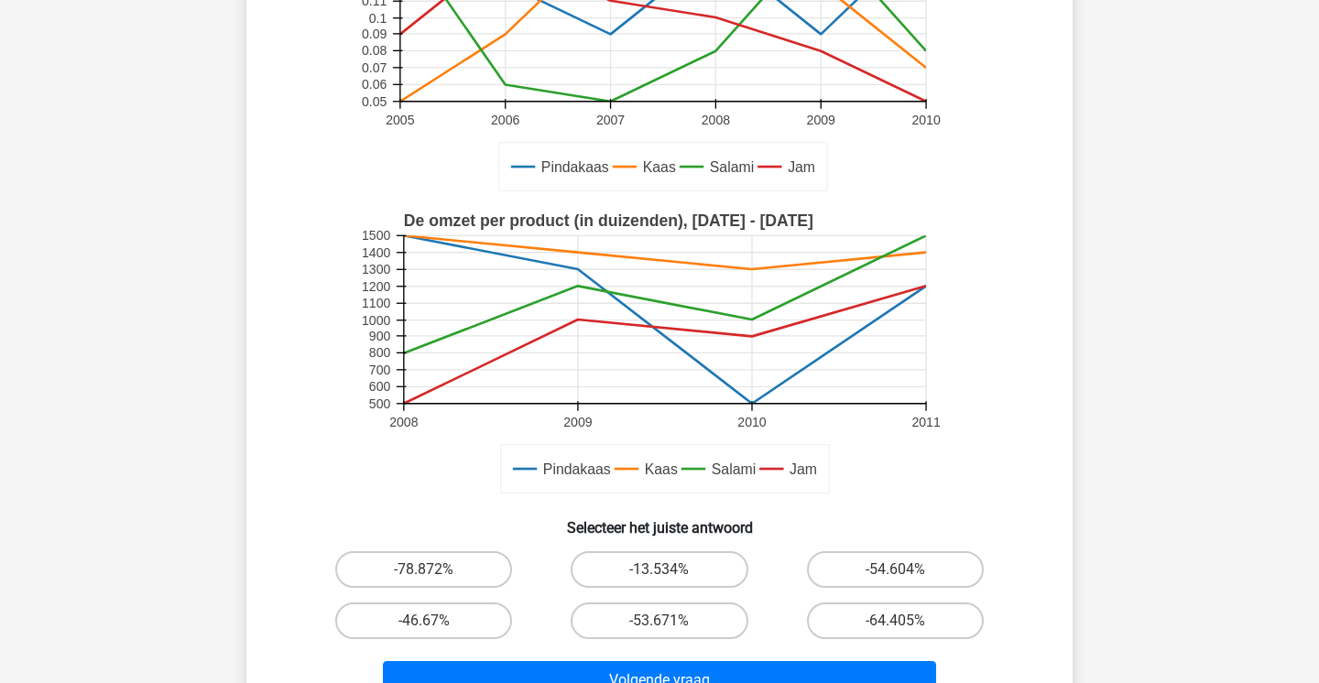
scroll to position [272, 0]
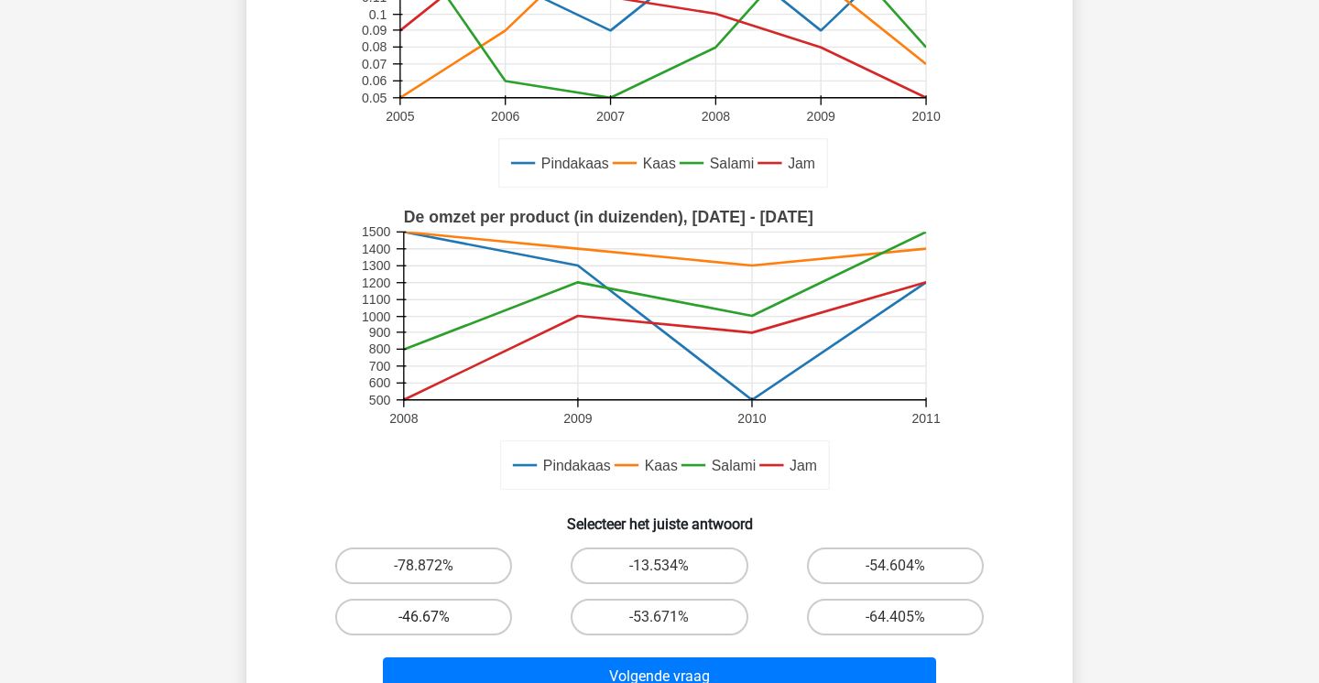
click at [450, 611] on label "-46.67%" at bounding box center [423, 617] width 177 height 37
click at [436, 617] on input "-46.67%" at bounding box center [430, 623] width 12 height 12
radio input "true"
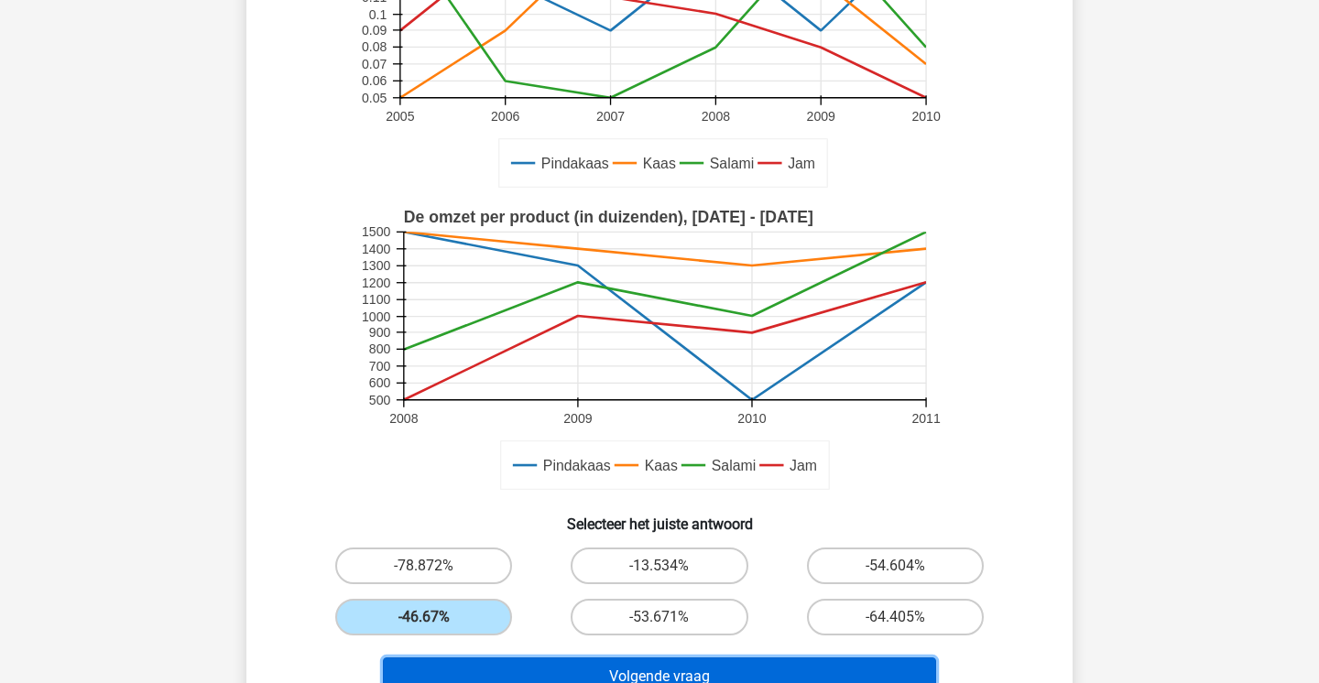
click at [473, 674] on button "Volgende vraag" at bounding box center [660, 677] width 554 height 38
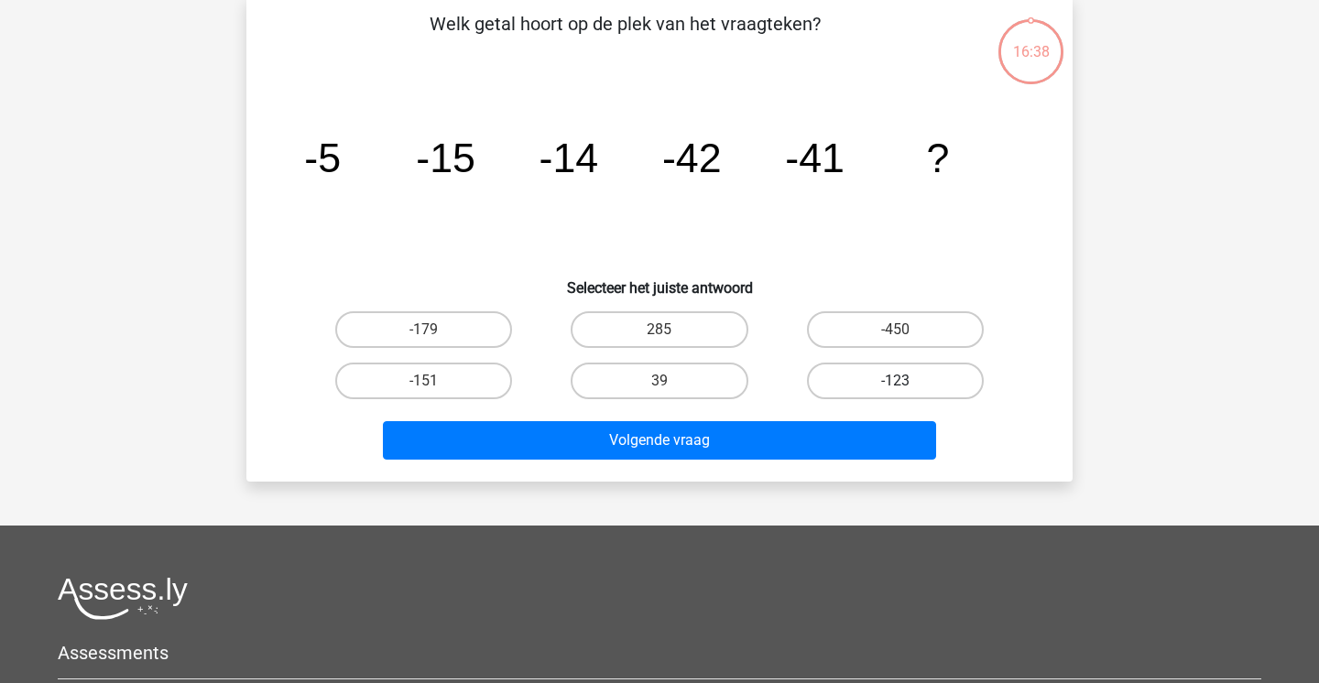
scroll to position [84, 0]
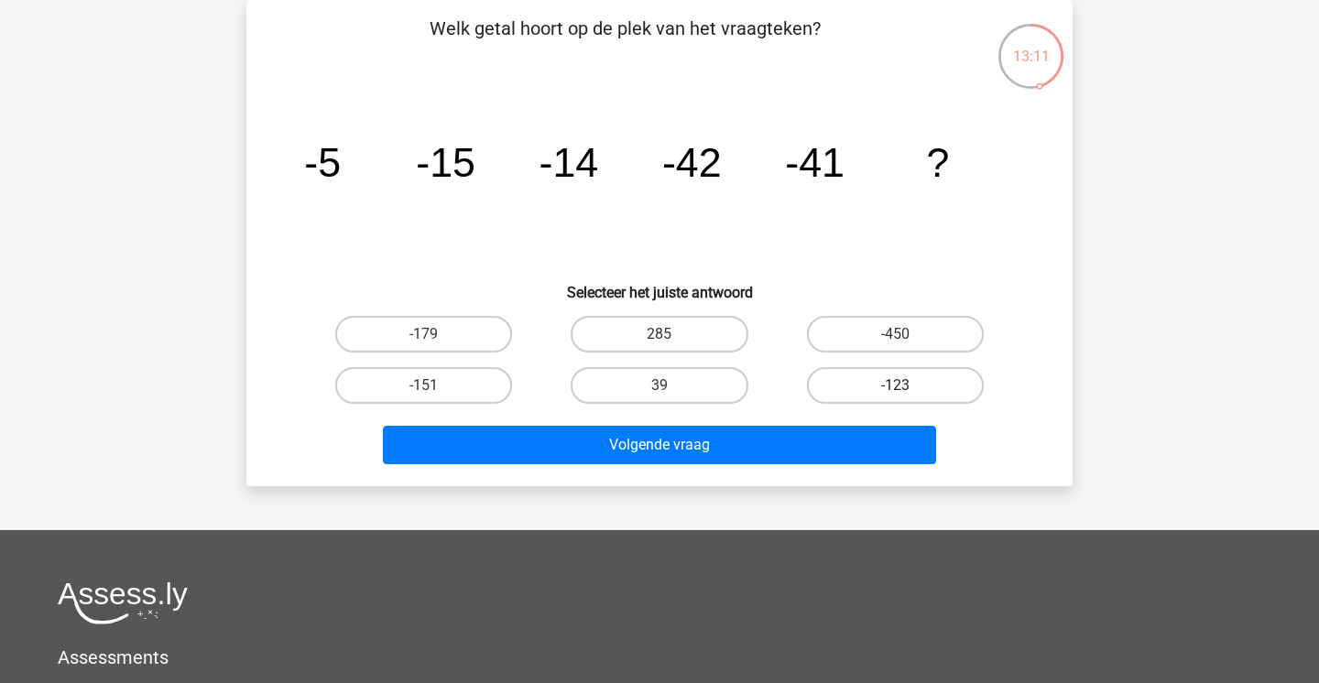
click at [853, 383] on label "-123" at bounding box center [895, 385] width 177 height 37
click at [895, 386] on input "-123" at bounding box center [901, 392] width 12 height 12
radio input "true"
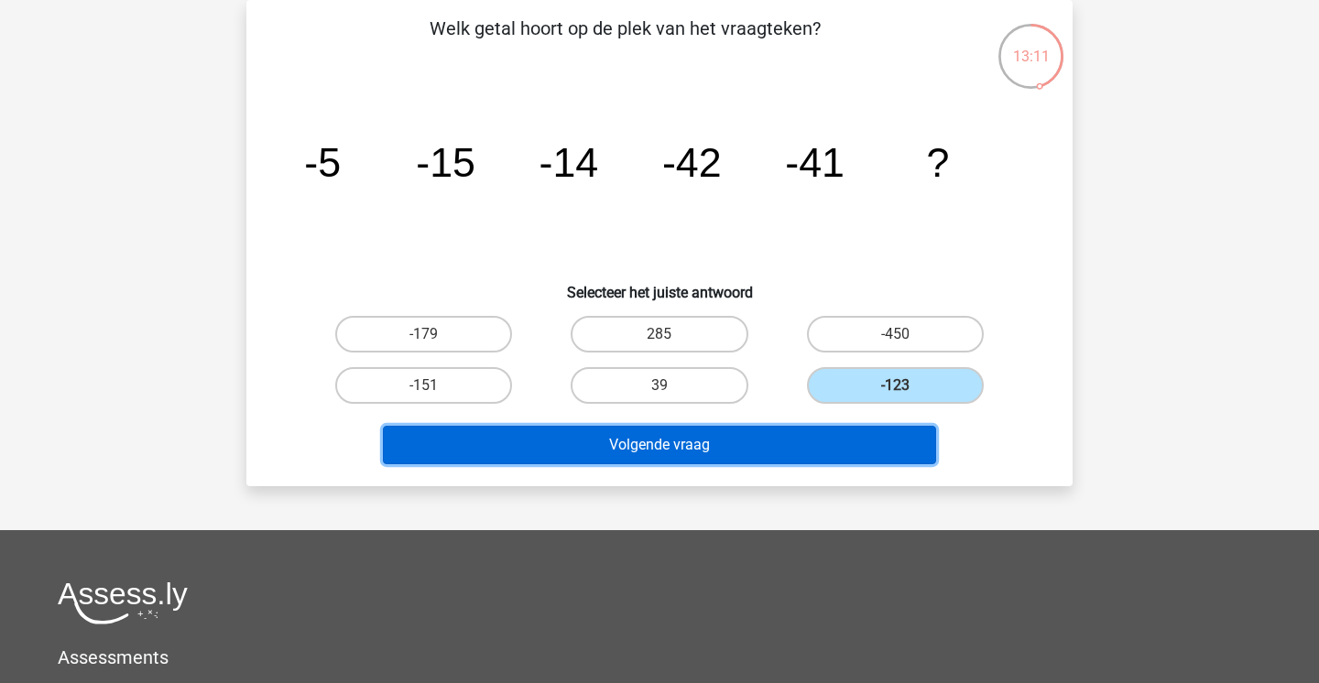
click at [812, 452] on button "Volgende vraag" at bounding box center [660, 445] width 554 height 38
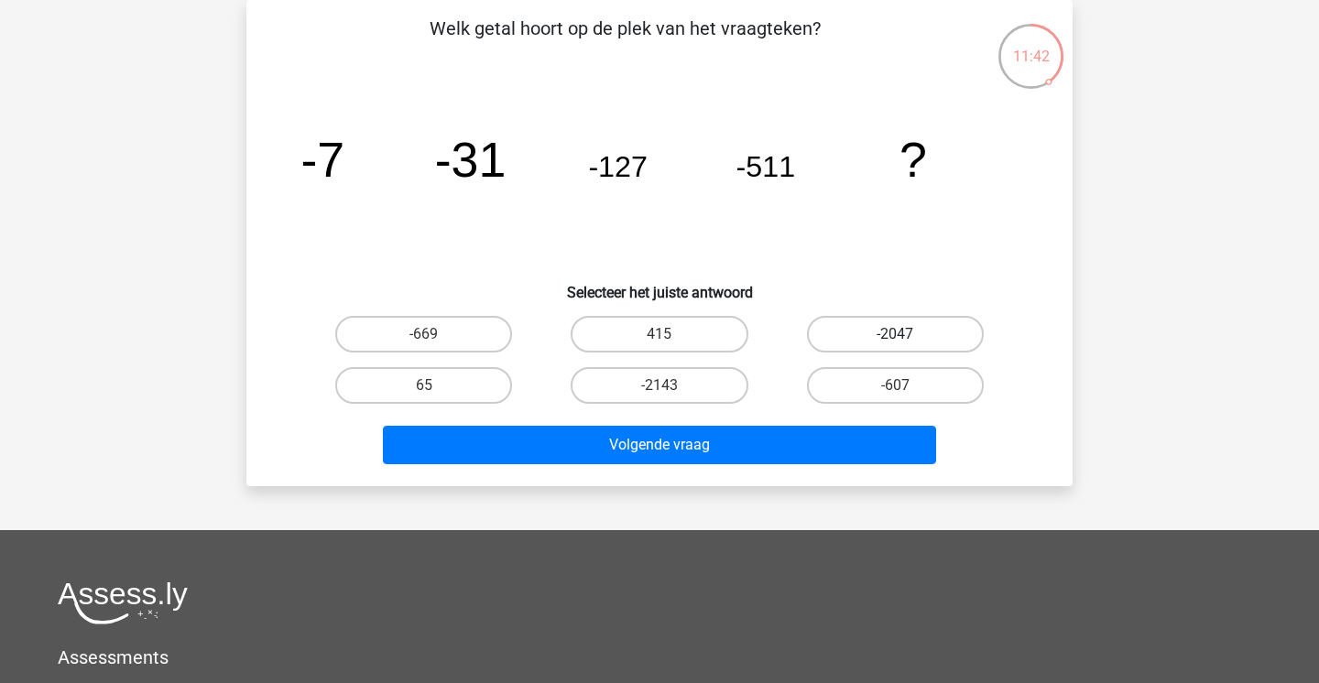
click at [882, 339] on label "-2047" at bounding box center [895, 334] width 177 height 37
click at [895, 339] on input "-2047" at bounding box center [901, 340] width 12 height 12
radio input "true"
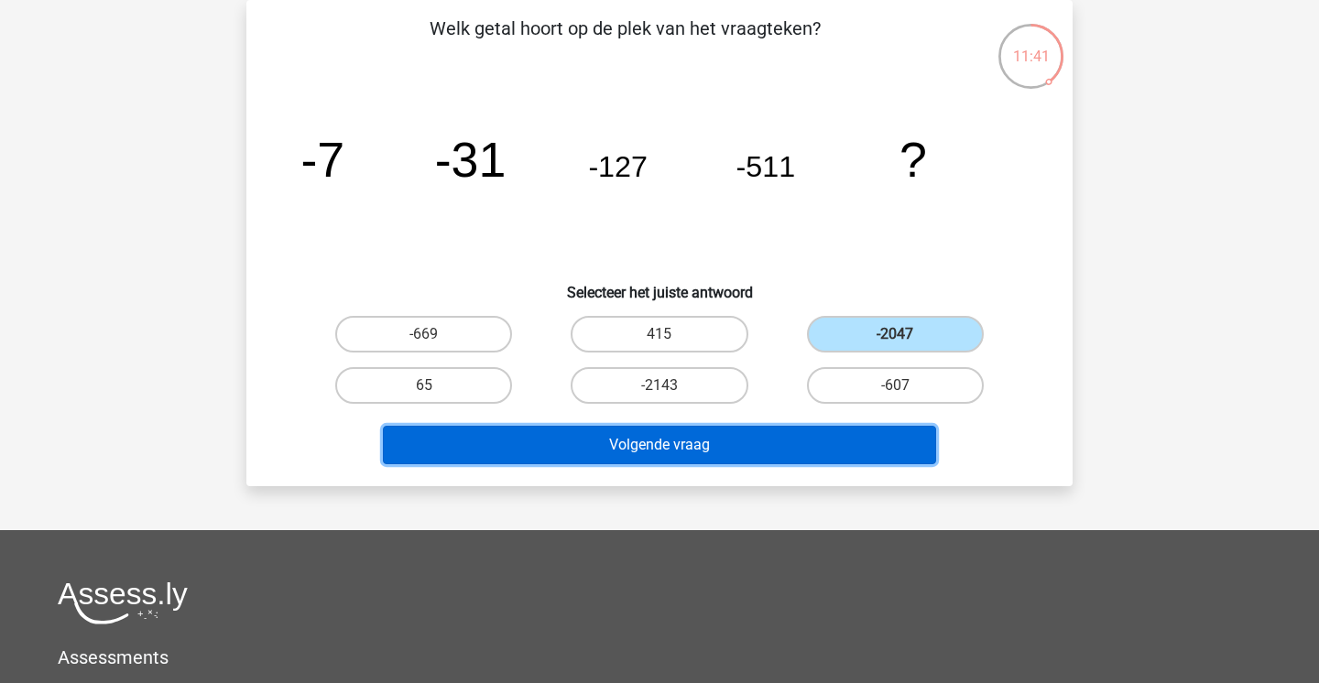
click at [849, 433] on button "Volgende vraag" at bounding box center [660, 445] width 554 height 38
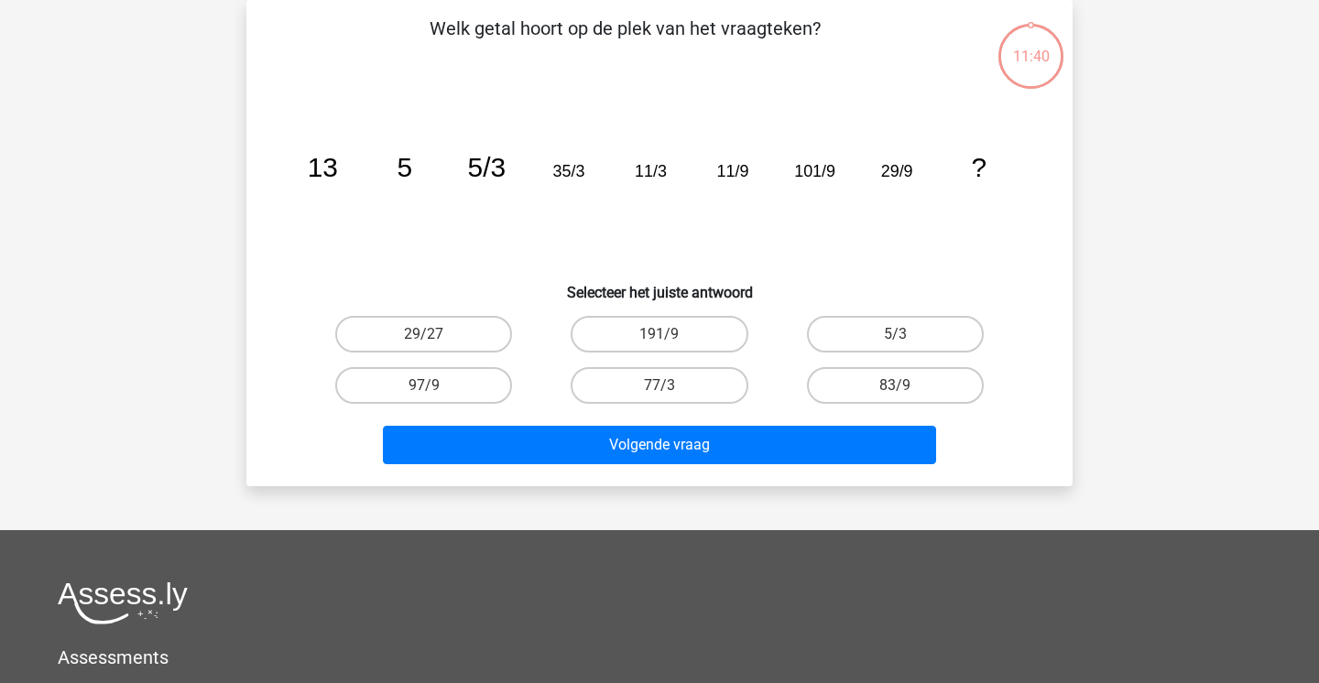
scroll to position [72, 0]
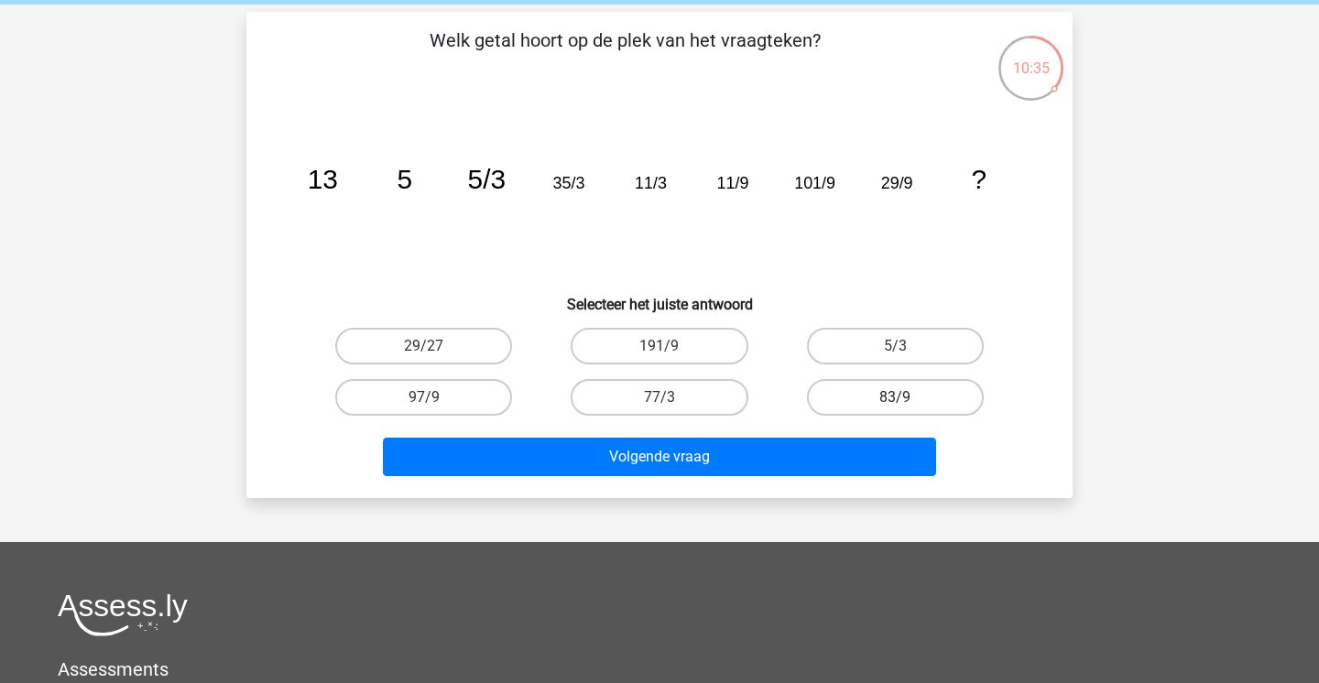
click at [912, 387] on label "83/9" at bounding box center [895, 397] width 177 height 37
click at [907, 398] on input "83/9" at bounding box center [901, 404] width 12 height 12
radio input "true"
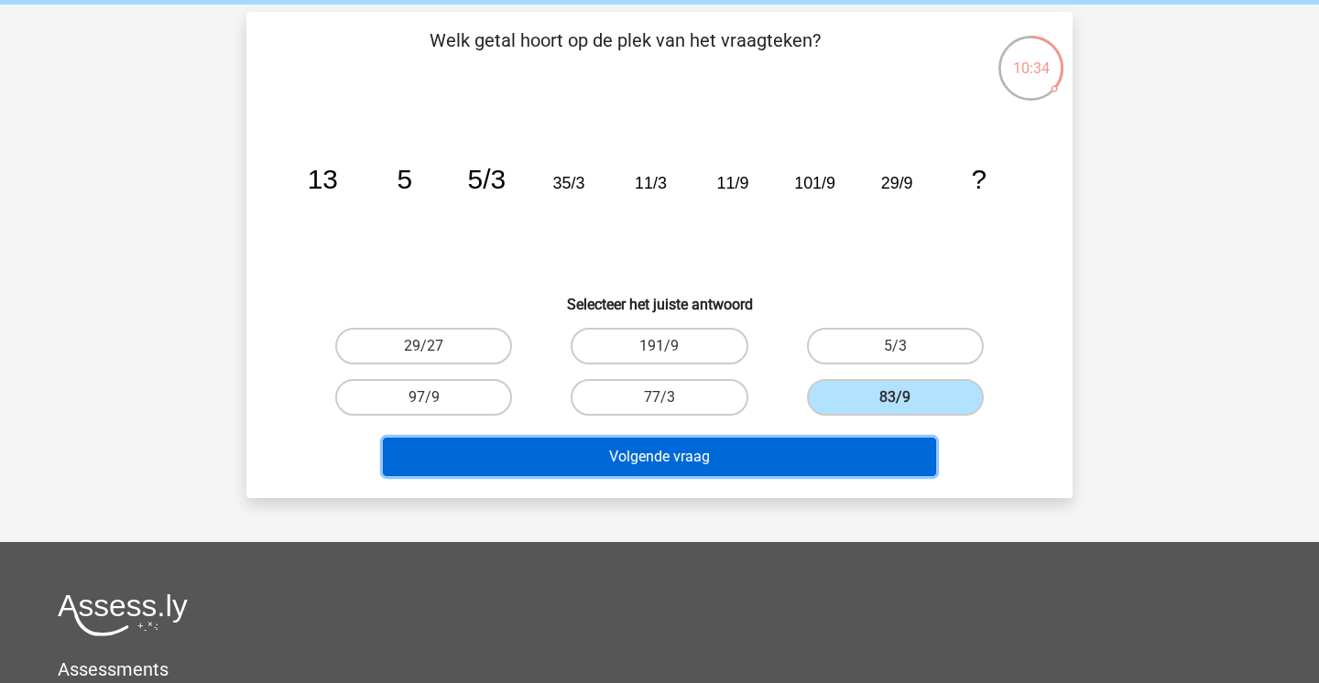
click at [876, 457] on button "Volgende vraag" at bounding box center [660, 457] width 554 height 38
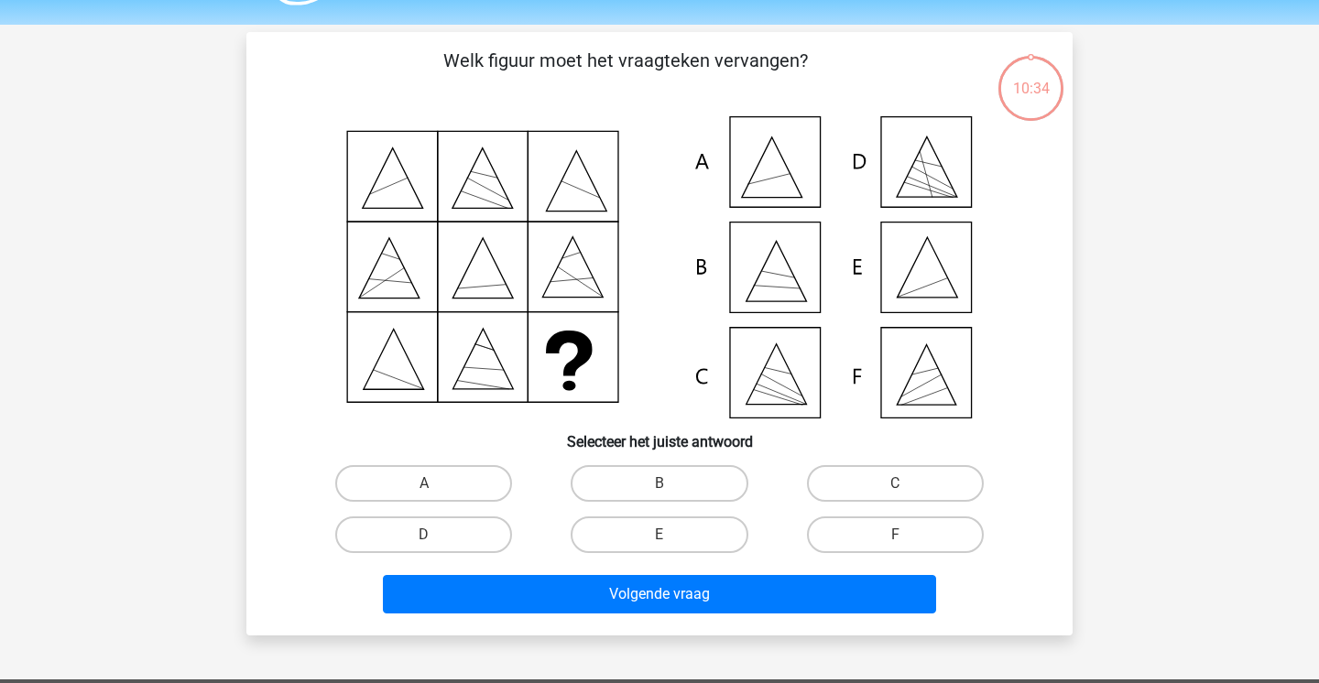
scroll to position [49, 0]
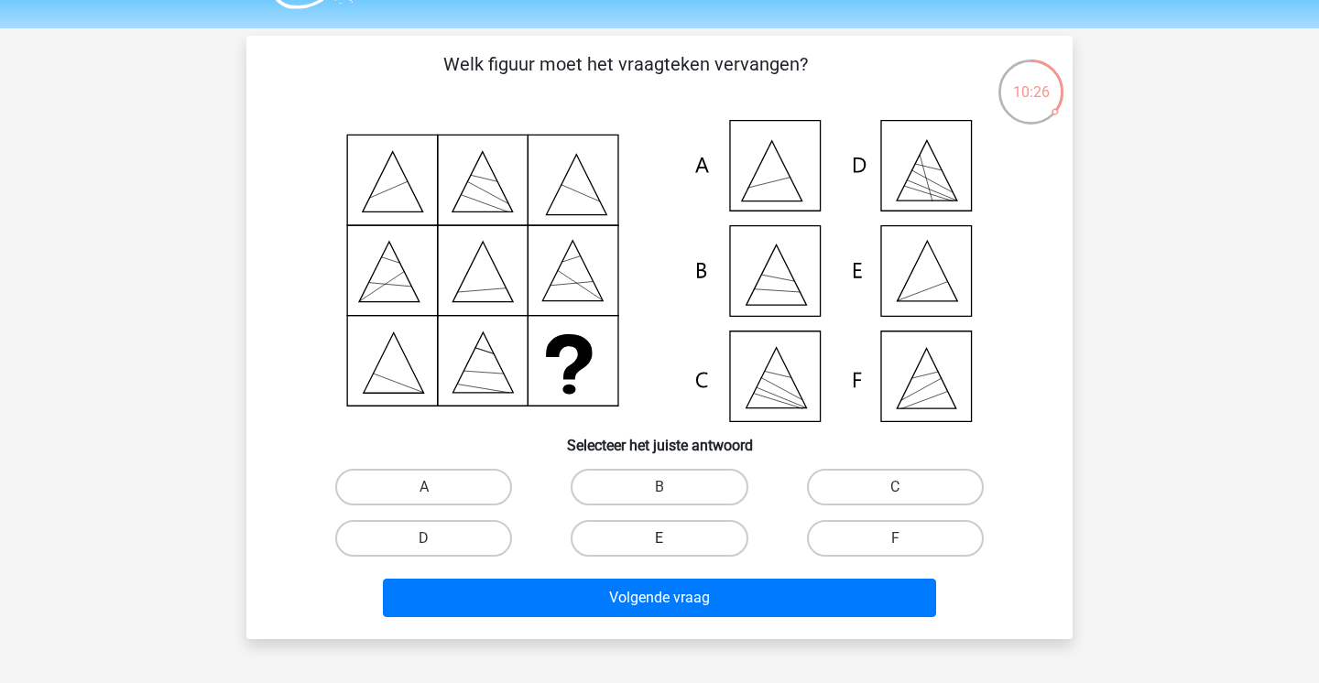
click at [704, 549] on label "E" at bounding box center [659, 538] width 177 height 37
click at [671, 549] on input "E" at bounding box center [666, 545] width 12 height 12
radio input "true"
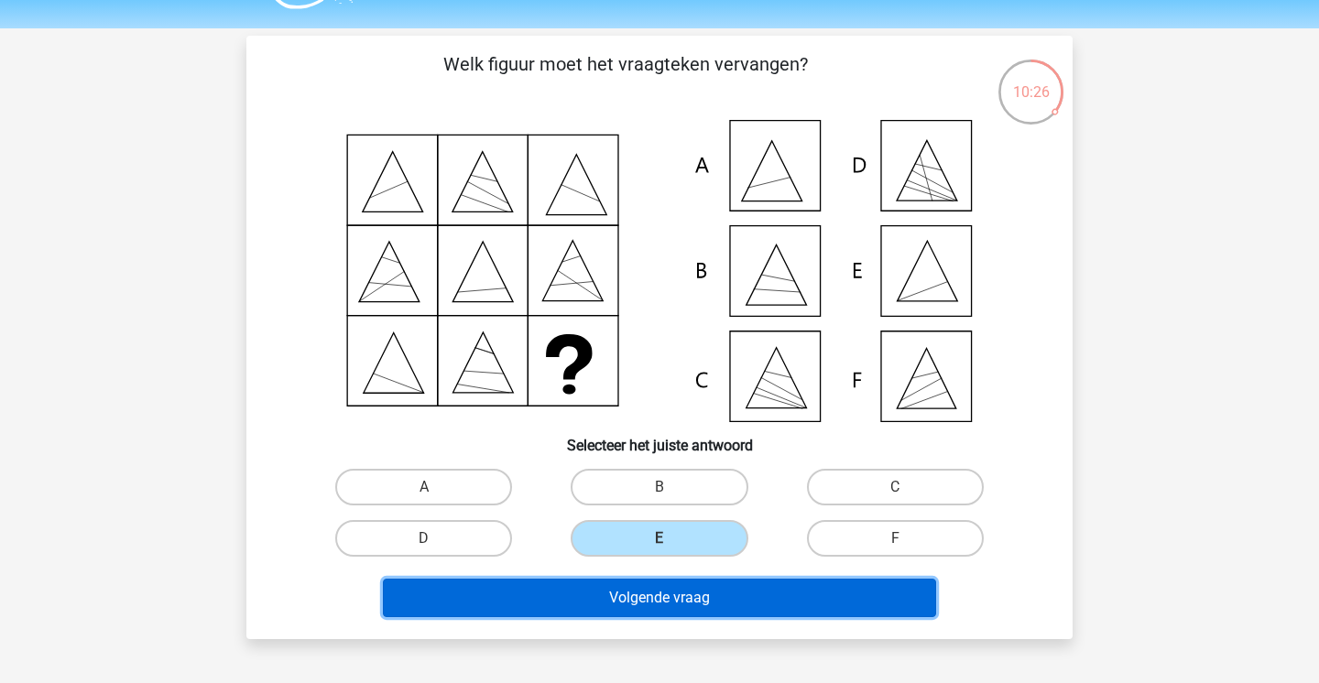
click at [700, 585] on button "Volgende vraag" at bounding box center [660, 598] width 554 height 38
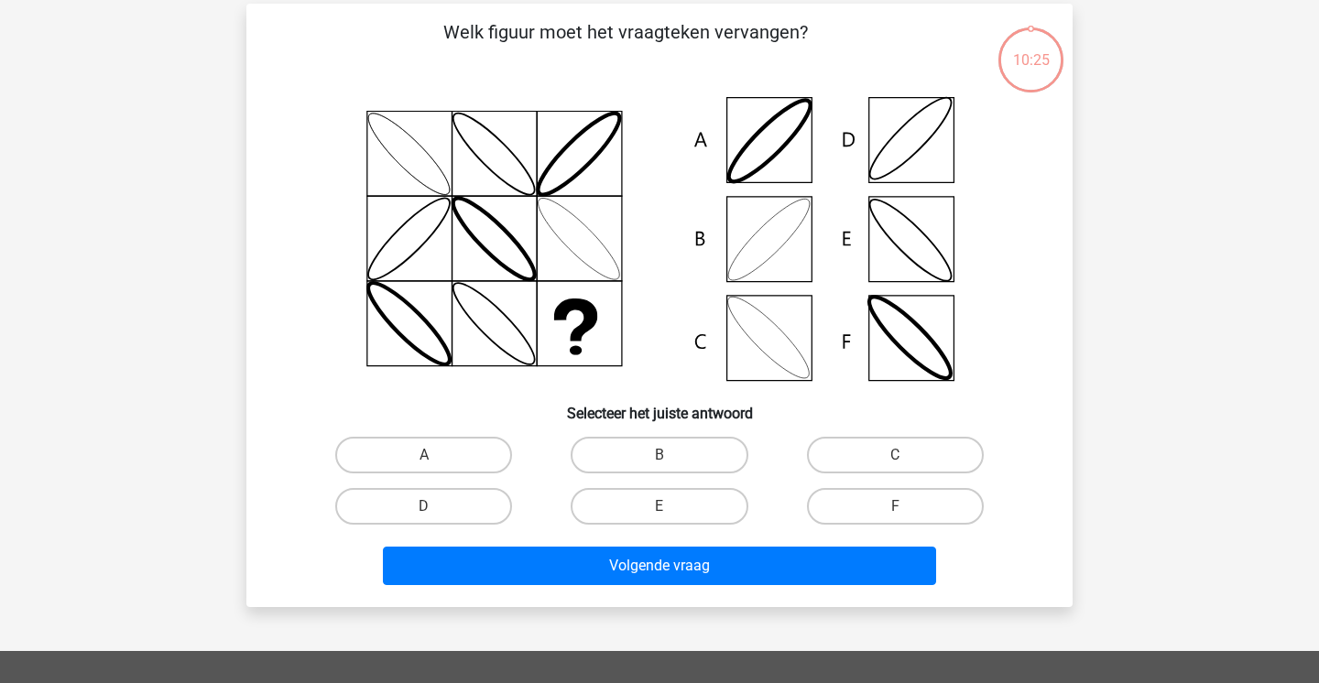
scroll to position [84, 0]
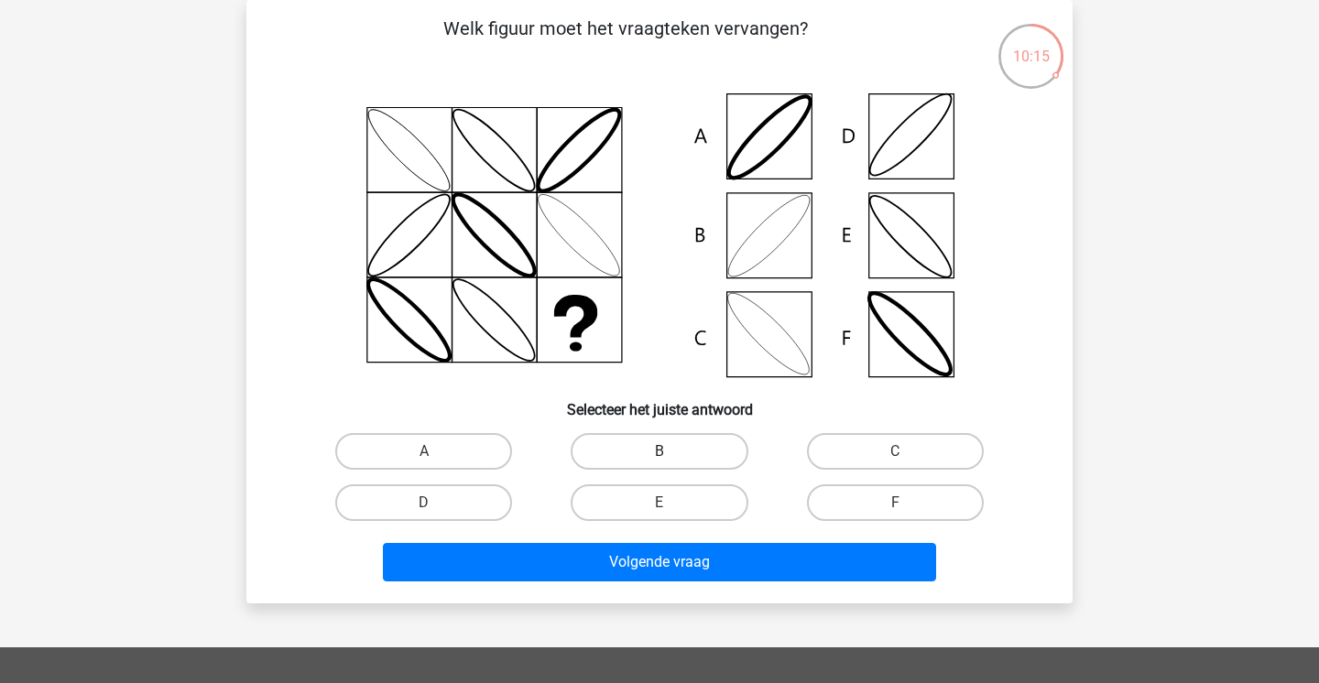
click at [644, 454] on label "B" at bounding box center [659, 451] width 177 height 37
click at [660, 454] on input "B" at bounding box center [666, 458] width 12 height 12
radio input "true"
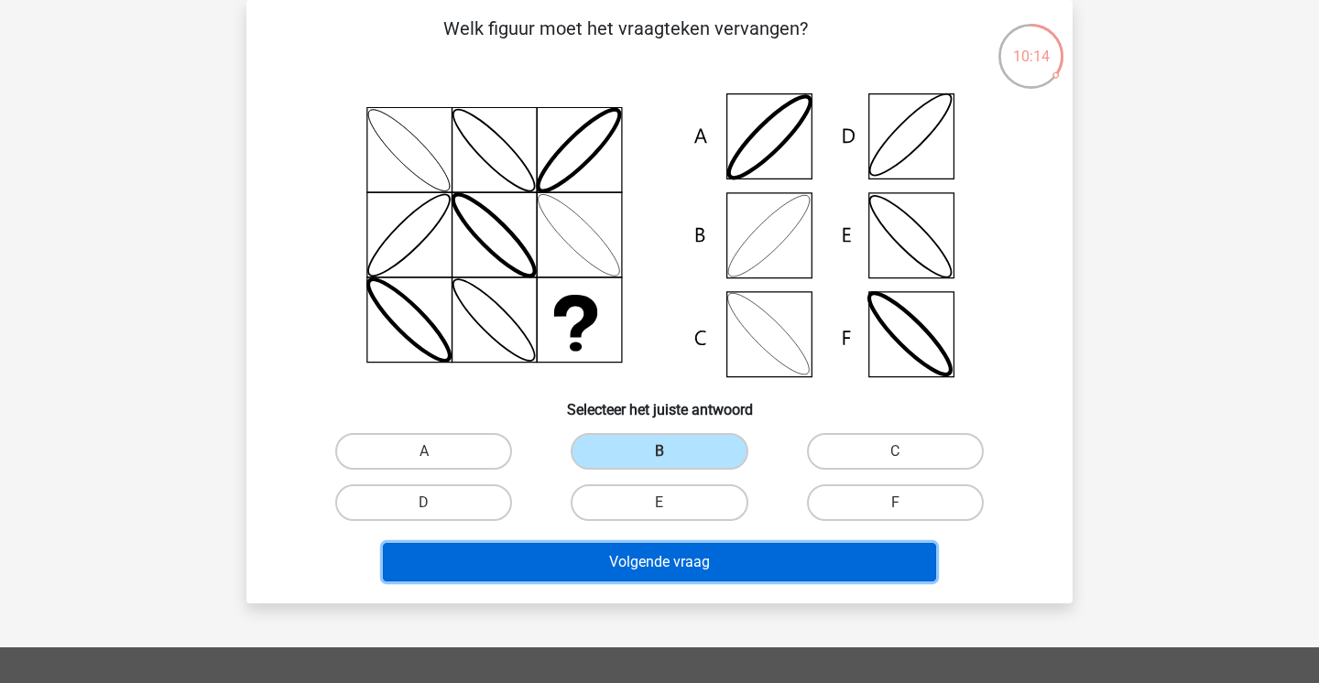
click at [647, 557] on button "Volgende vraag" at bounding box center [660, 562] width 554 height 38
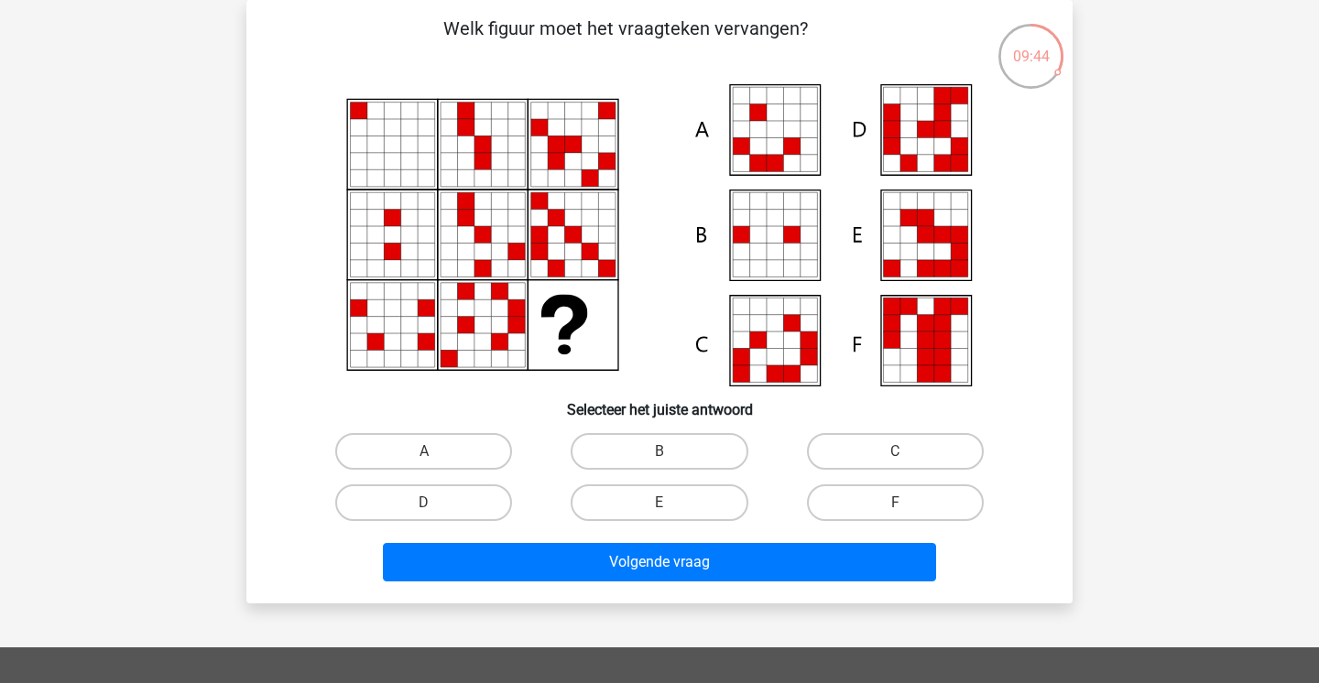
click at [670, 480] on div "E" at bounding box center [658, 502] width 235 height 51
click at [669, 500] on label "E" at bounding box center [659, 503] width 177 height 37
click at [669, 503] on input "E" at bounding box center [666, 509] width 12 height 12
radio input "true"
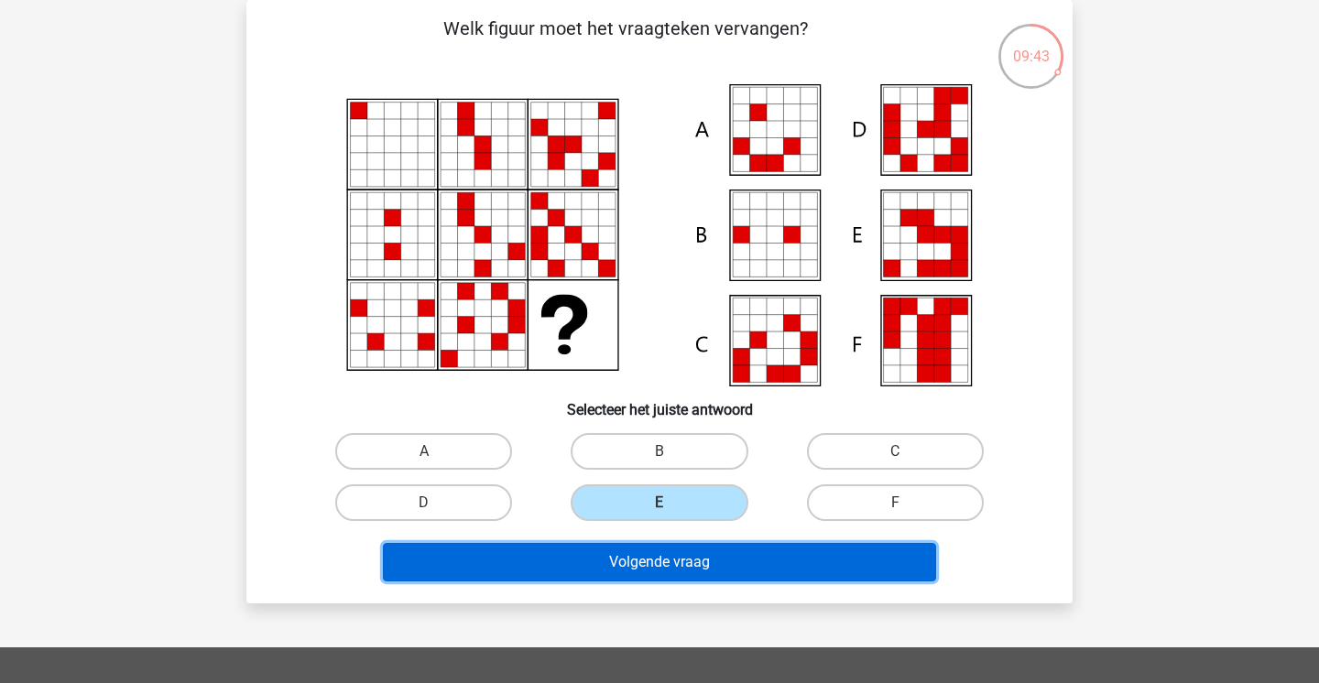
click at [664, 560] on button "Volgende vraag" at bounding box center [660, 562] width 554 height 38
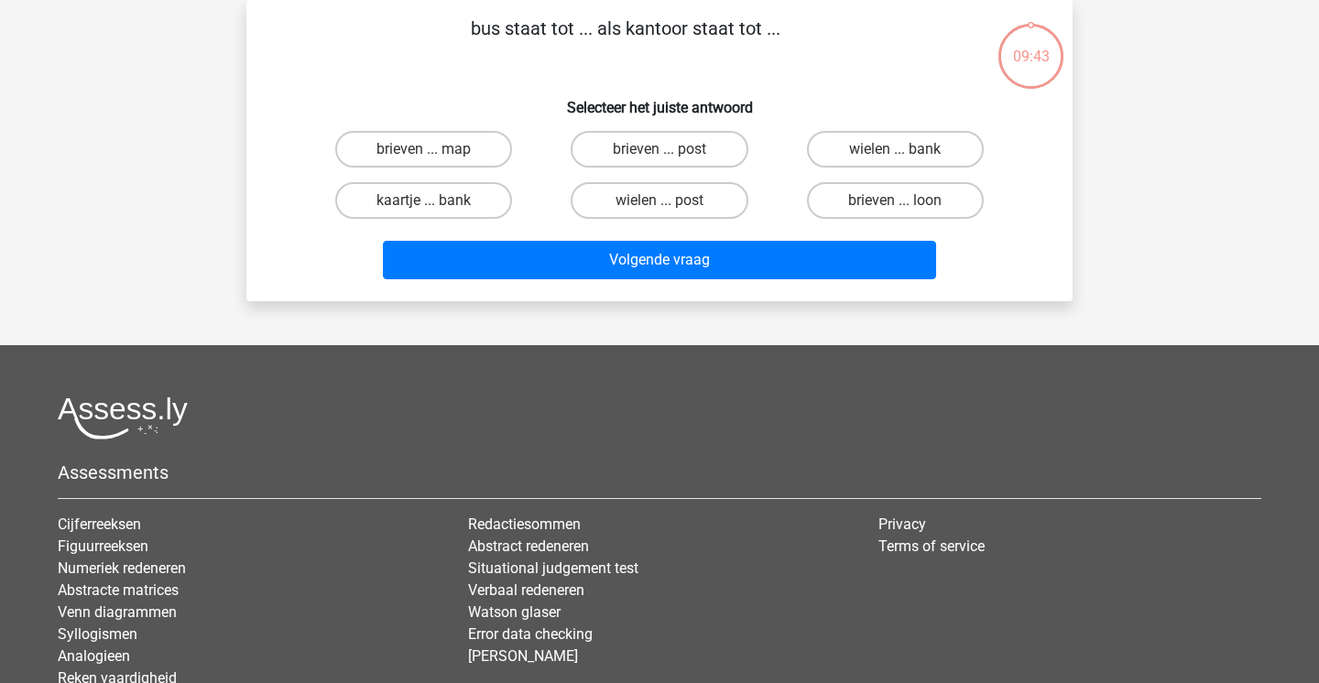
scroll to position [0, 0]
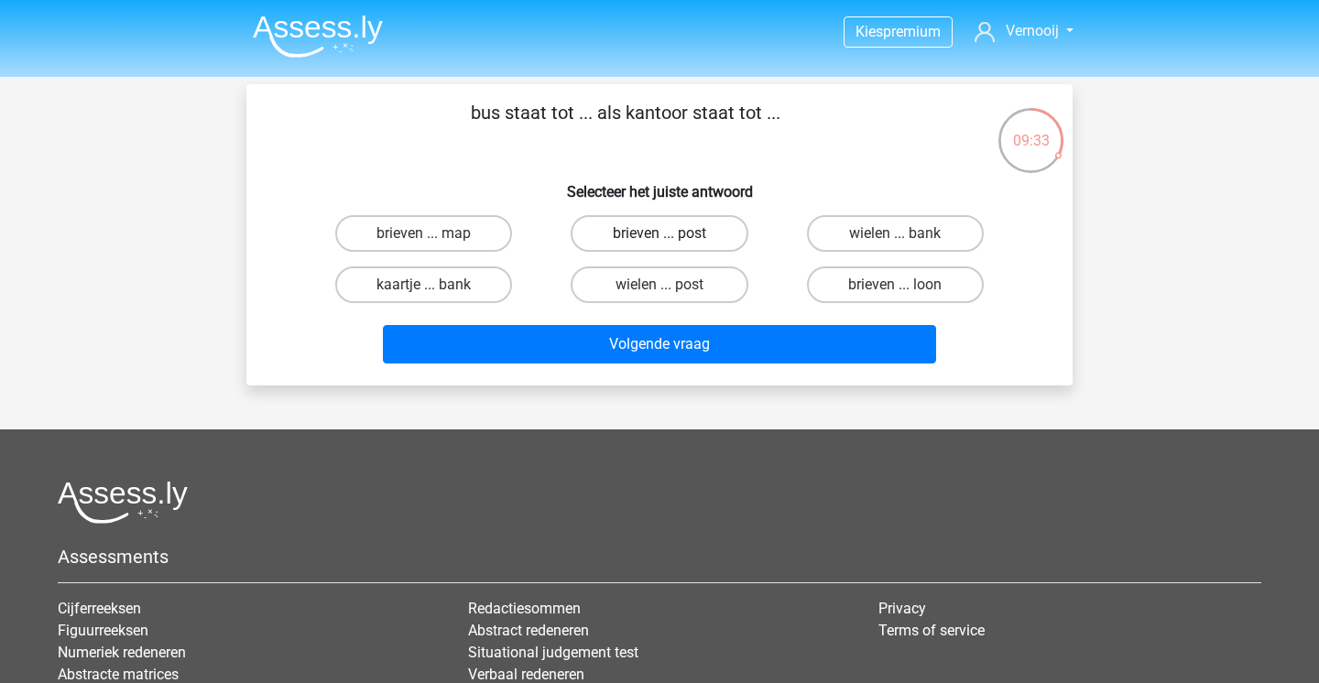
click at [697, 231] on label "brieven ... post" at bounding box center [659, 233] width 177 height 37
click at [671, 234] on input "brieven ... post" at bounding box center [666, 240] width 12 height 12
radio input "true"
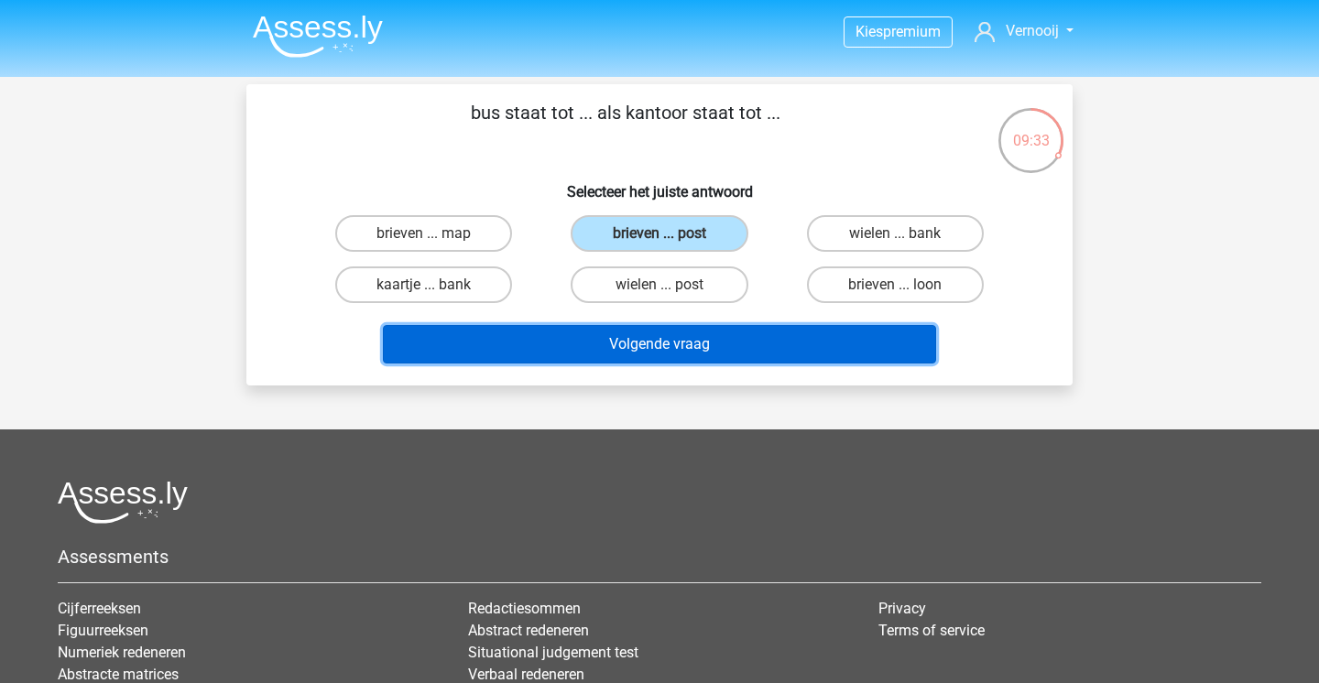
click at [697, 345] on button "Volgende vraag" at bounding box center [660, 344] width 554 height 38
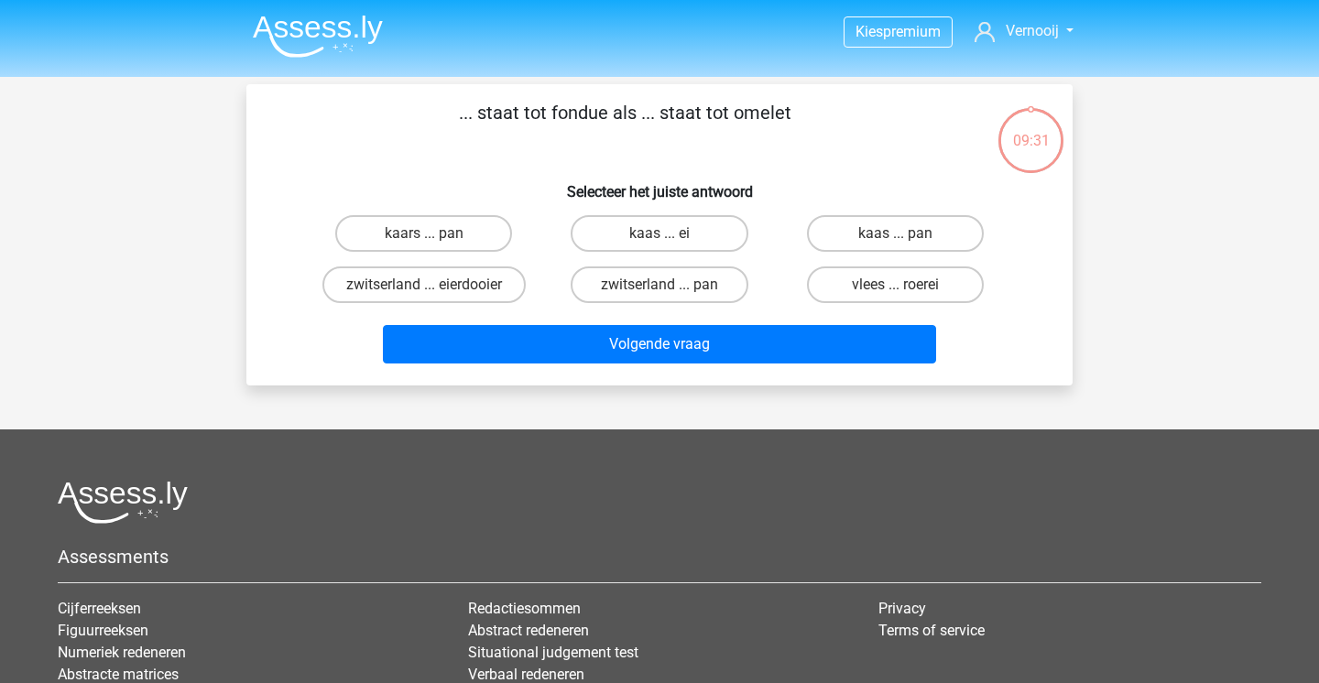
scroll to position [84, 0]
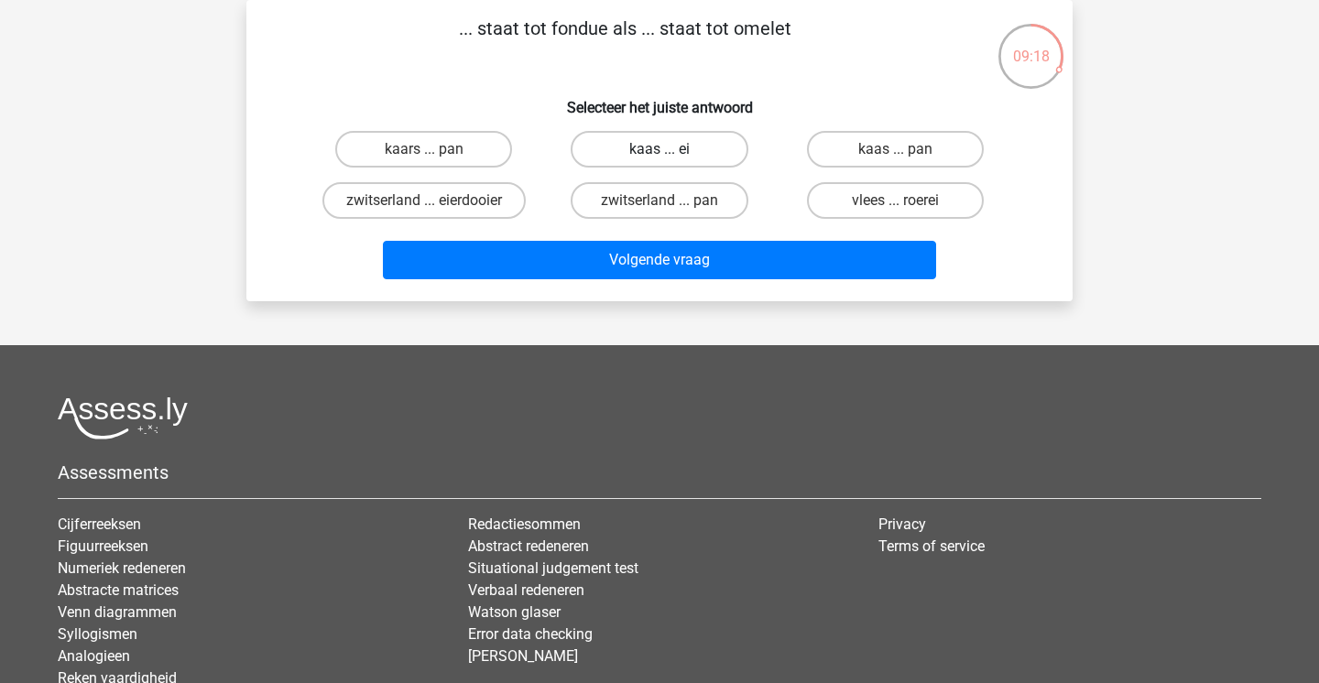
click at [658, 157] on label "kaas ... ei" at bounding box center [659, 149] width 177 height 37
click at [660, 157] on input "kaas ... ei" at bounding box center [666, 155] width 12 height 12
radio input "true"
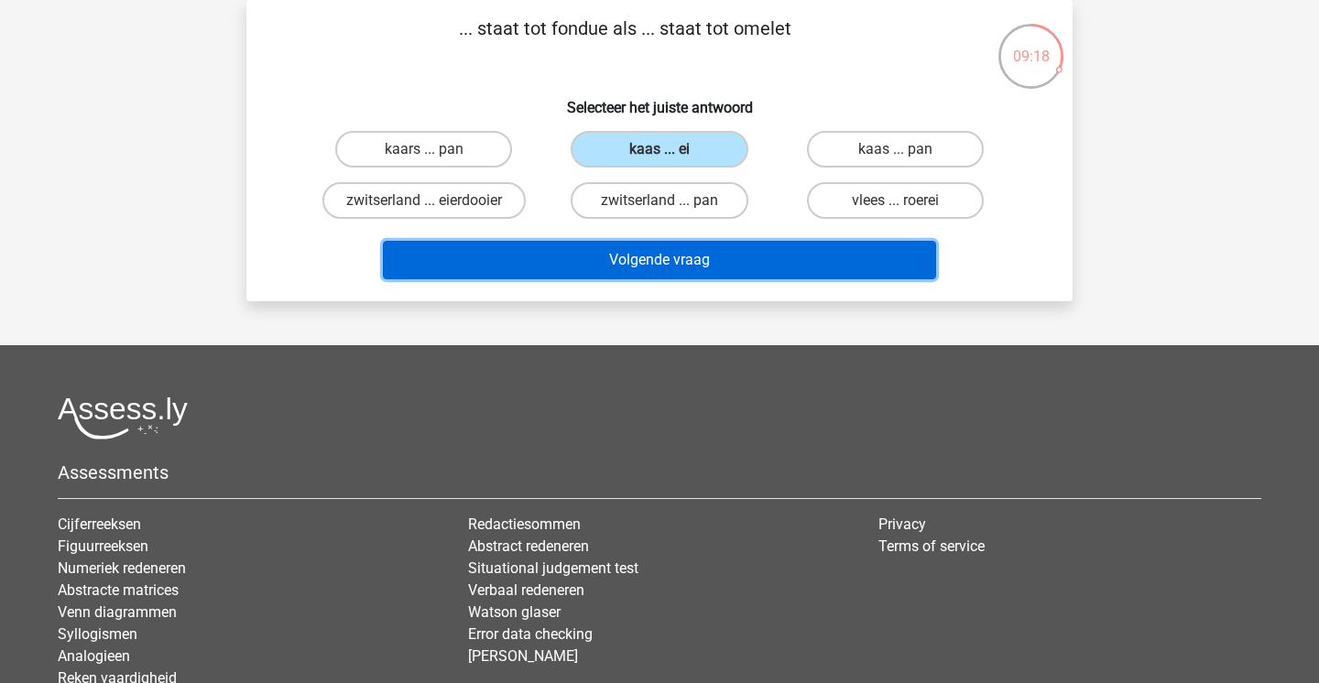
click at [663, 263] on button "Volgende vraag" at bounding box center [660, 260] width 554 height 38
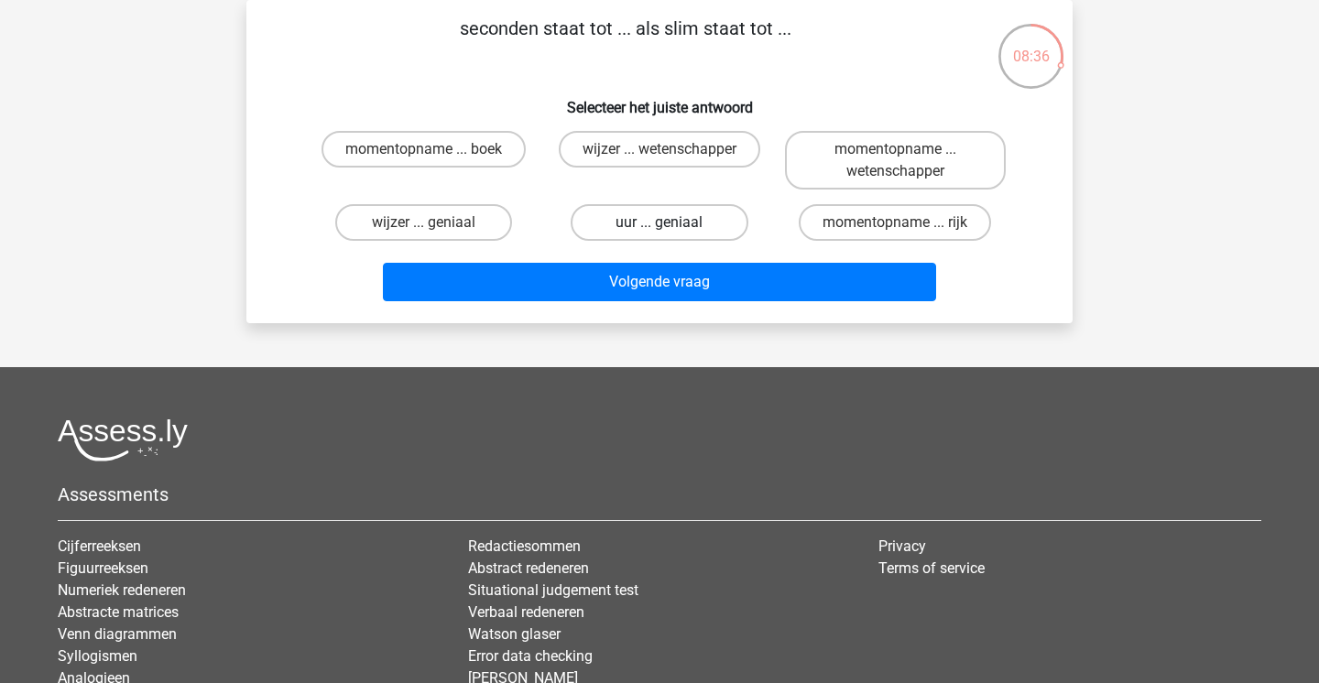
click at [616, 219] on label "uur ... geniaal" at bounding box center [659, 222] width 177 height 37
click at [660, 223] on input "uur ... geniaal" at bounding box center [666, 229] width 12 height 12
radio input "true"
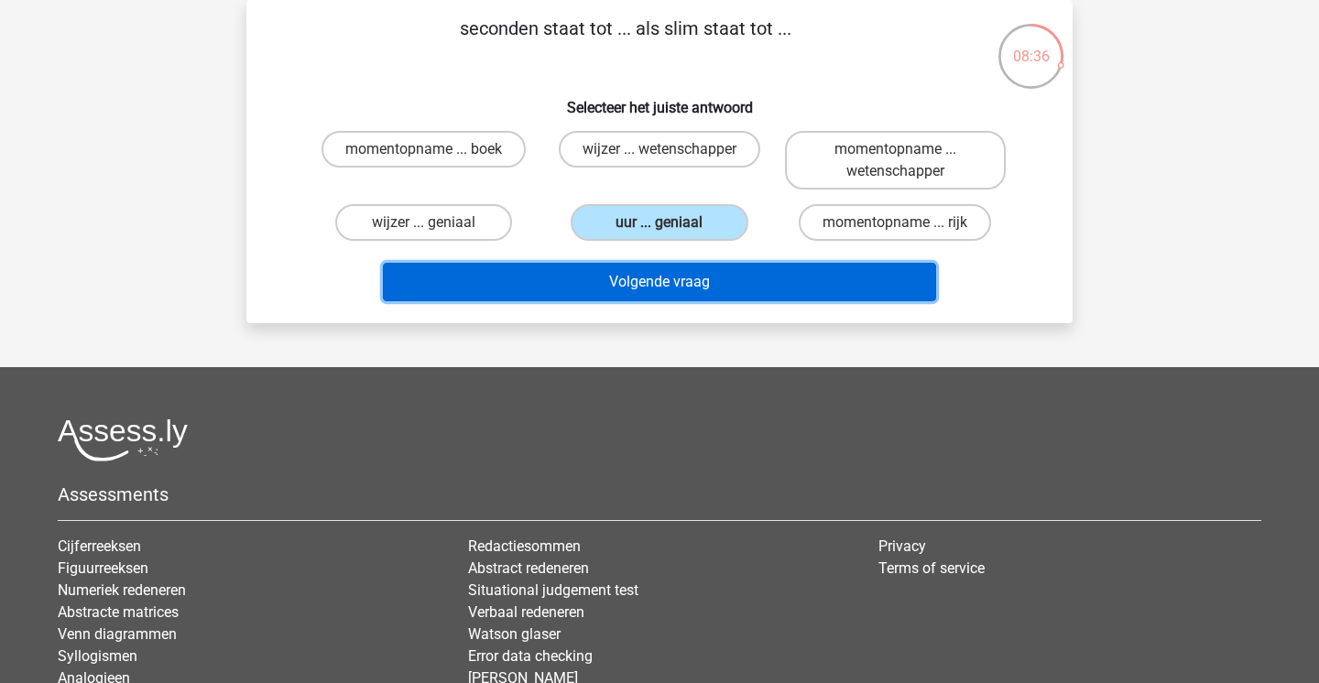
click at [615, 289] on button "Volgende vraag" at bounding box center [660, 282] width 554 height 38
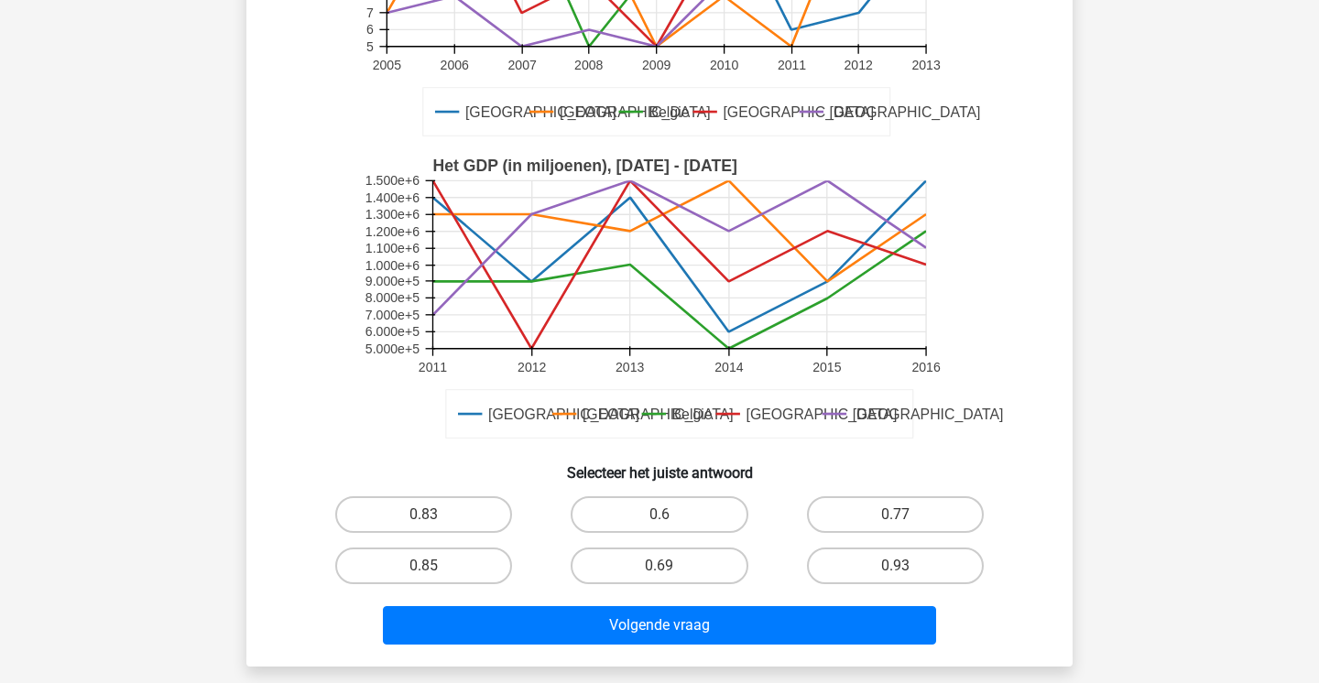
scroll to position [365, 0]
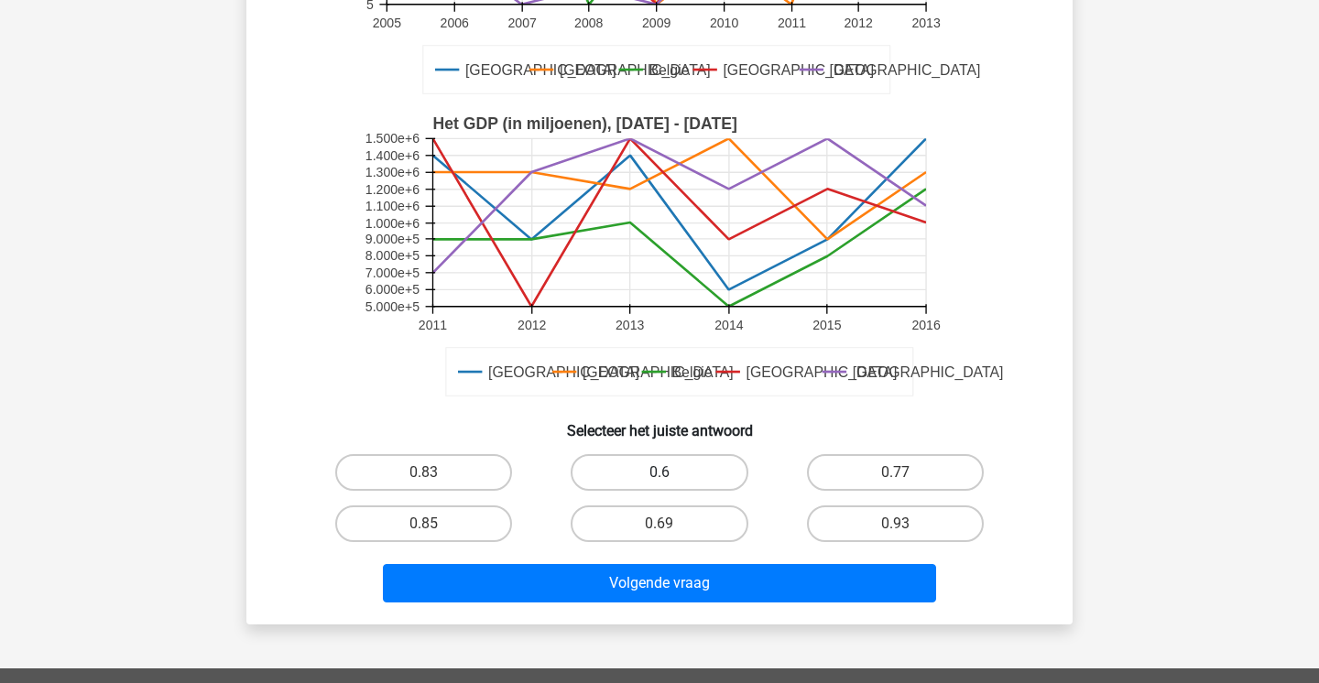
click at [675, 474] on label "0.6" at bounding box center [659, 472] width 177 height 37
click at [671, 474] on input "0.6" at bounding box center [666, 479] width 12 height 12
radio input "true"
click at [685, 526] on label "0.69" at bounding box center [659, 524] width 177 height 37
click at [671, 526] on input "0.69" at bounding box center [666, 530] width 12 height 12
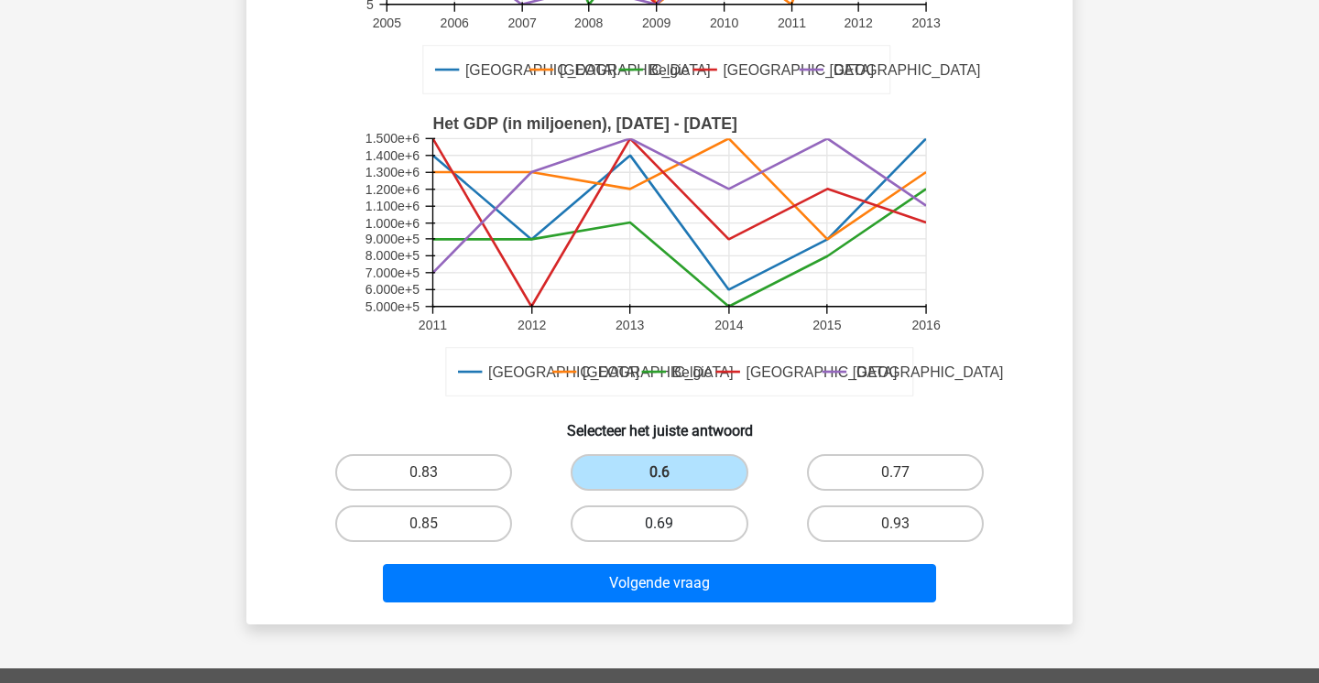
radio input "true"
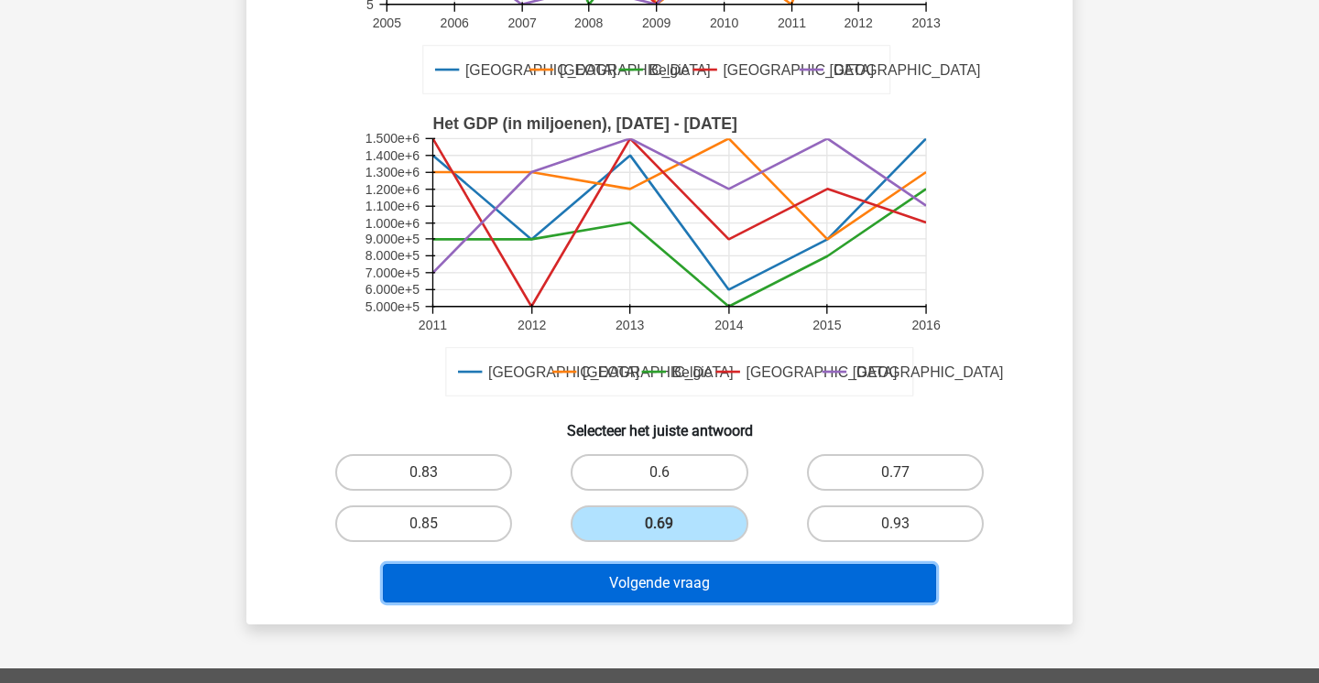
click at [690, 577] on button "Volgende vraag" at bounding box center [660, 583] width 554 height 38
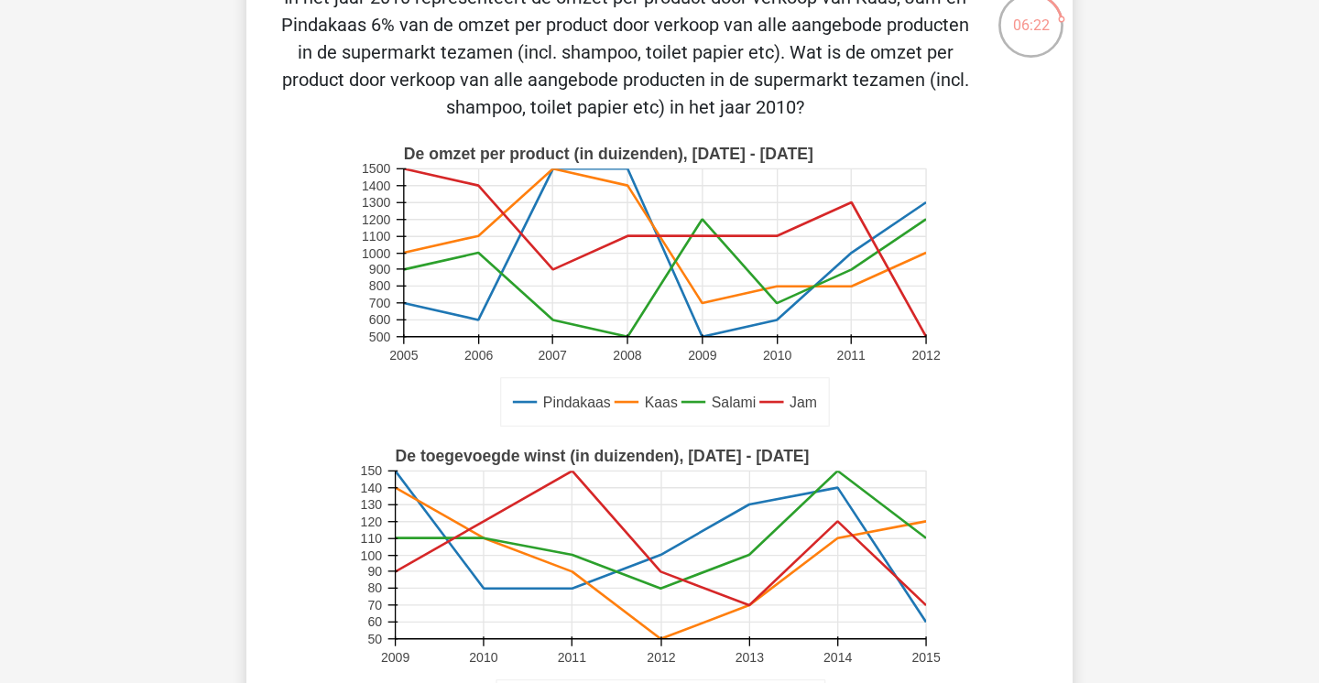
scroll to position [105, 0]
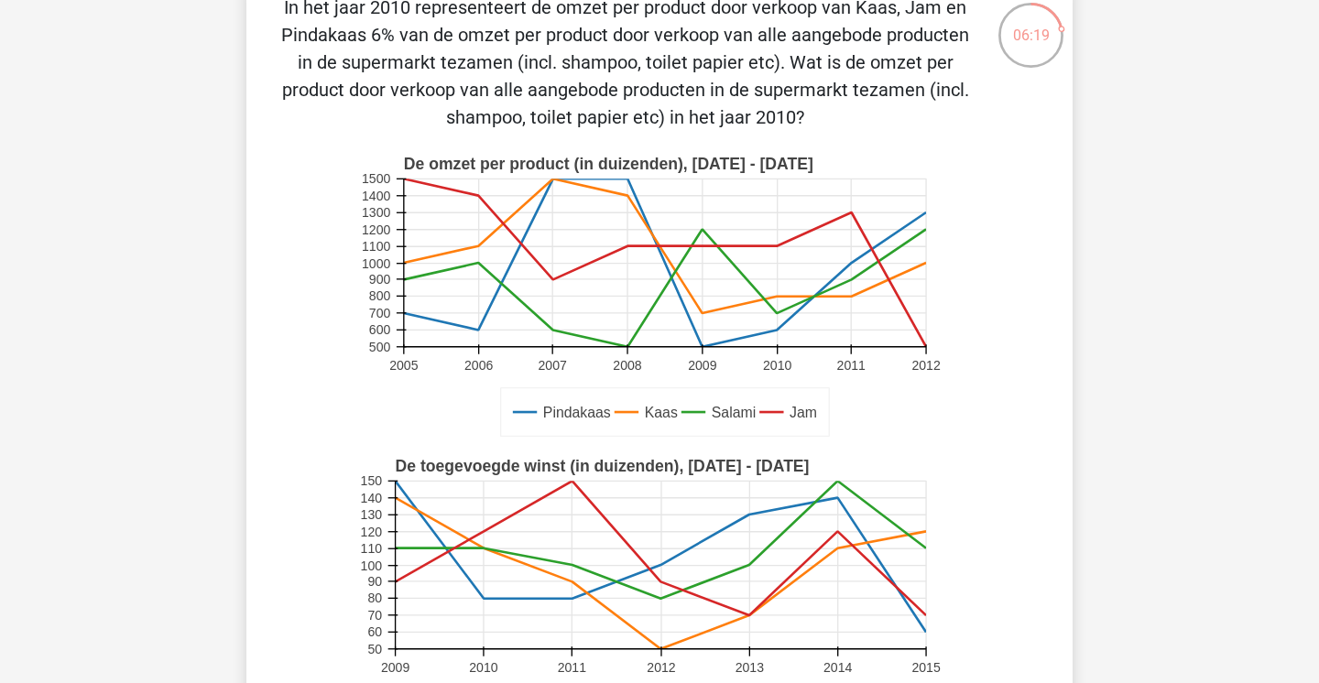
drag, startPoint x: 743, startPoint y: 9, endPoint x: 887, endPoint y: 9, distance: 143.8
click at [887, 9] on p "In het jaar 2010 representeert de omzet per product door verkoop van Kaas, Jam …" at bounding box center [625, 62] width 699 height 137
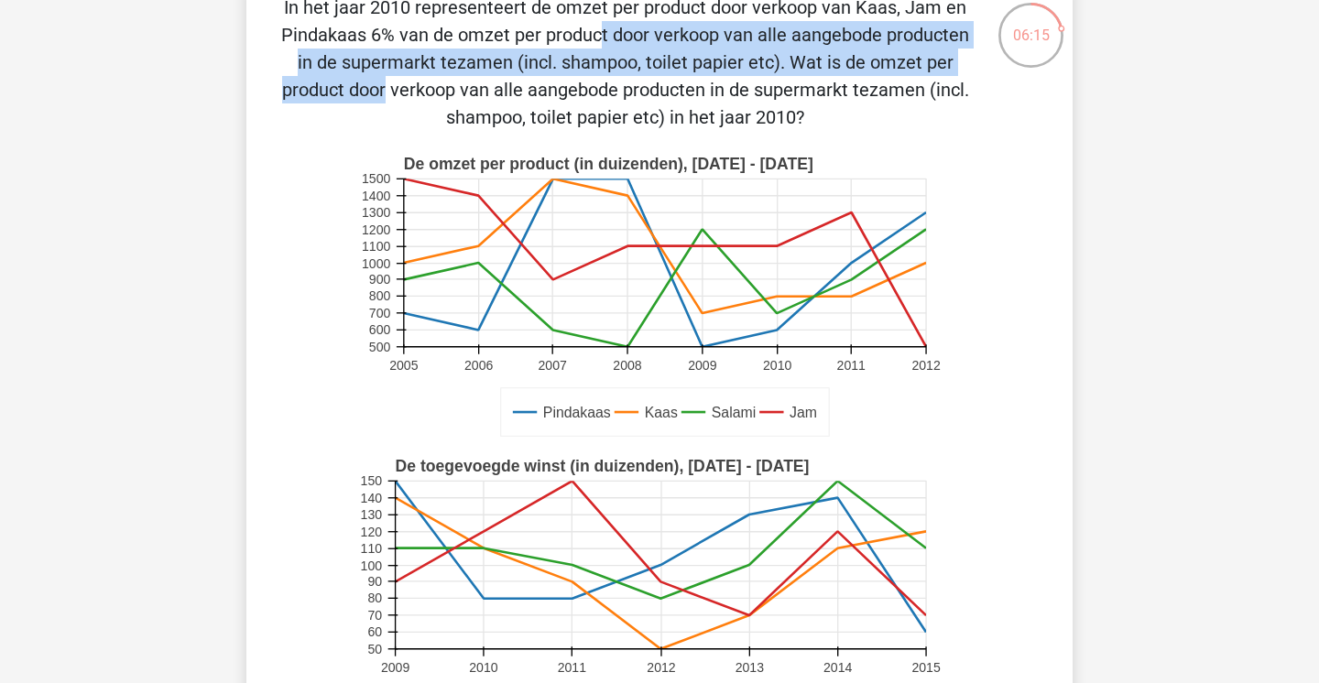
drag, startPoint x: 887, startPoint y: 9, endPoint x: 687, endPoint y: 54, distance: 204.7
click at [687, 54] on p "In het jaar 2010 representeert de omzet per product door verkoop van Kaas, Jam …" at bounding box center [625, 62] width 699 height 137
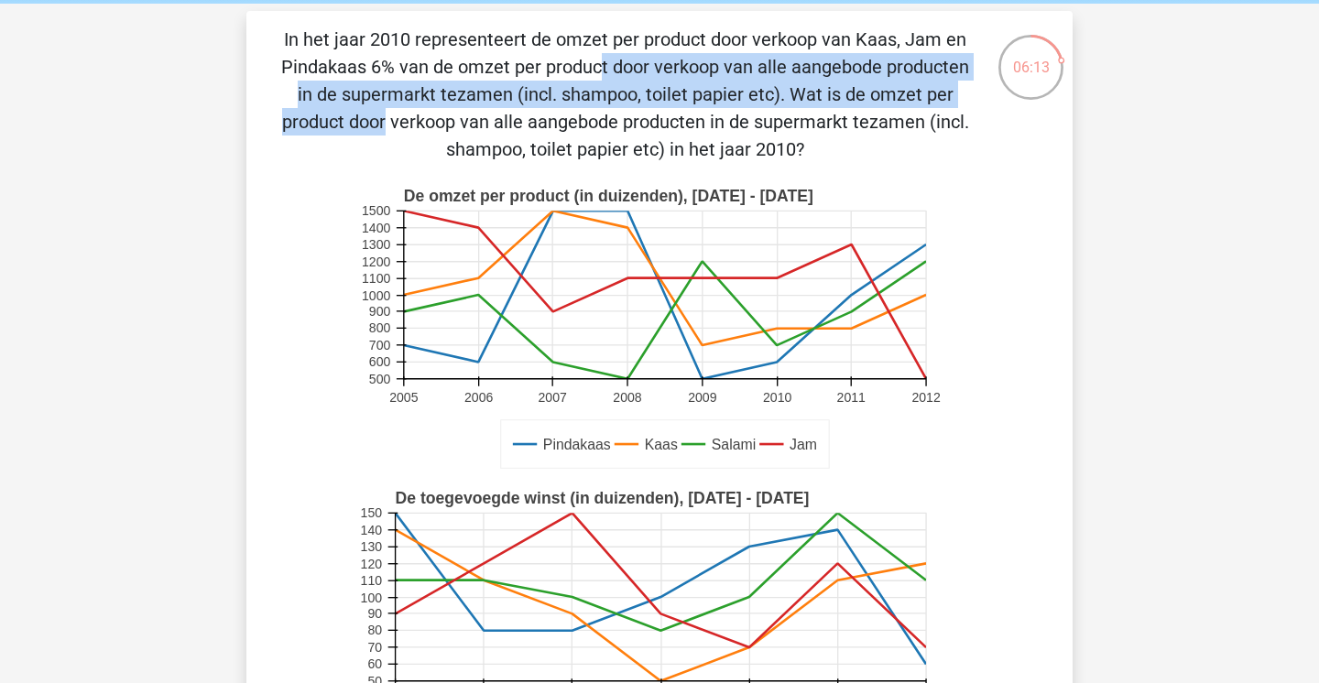
scroll to position [66, 0]
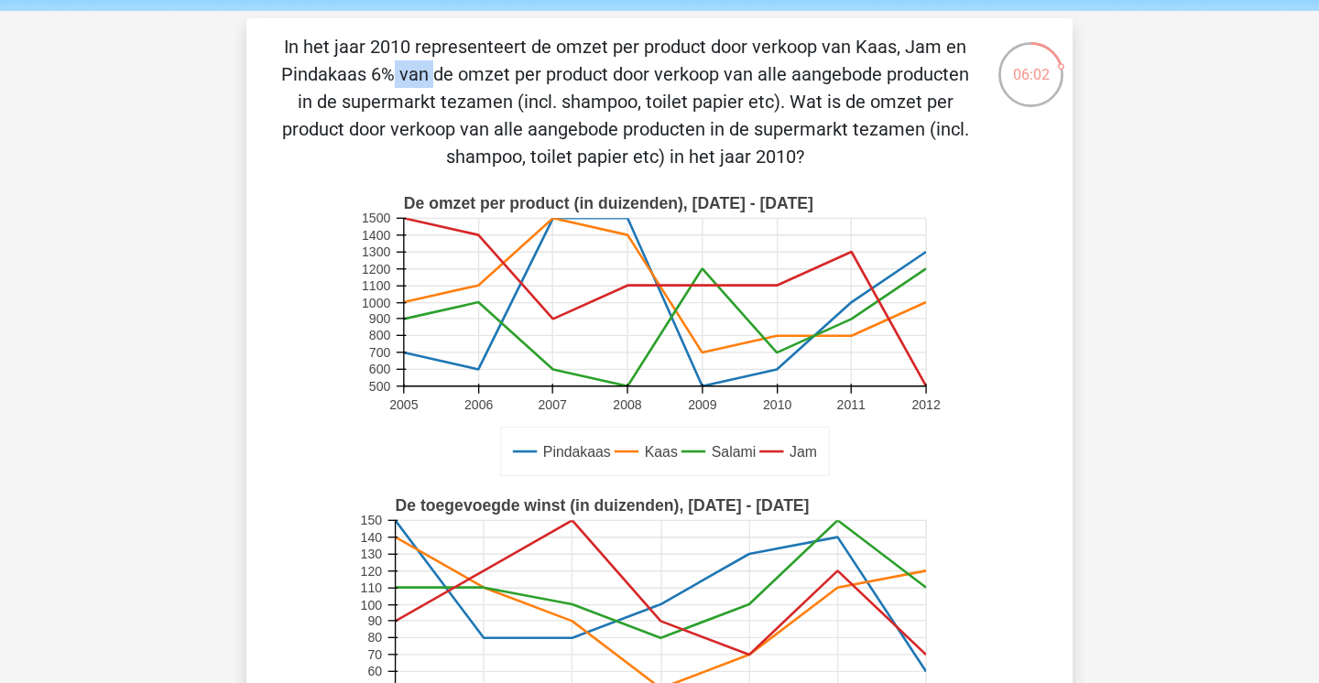
drag, startPoint x: 674, startPoint y: 53, endPoint x: 737, endPoint y: 53, distance: 63.2
click at [735, 53] on p "In het jaar 2010 representeert de omzet per product door verkoop van Kaas, Jam …" at bounding box center [625, 101] width 699 height 137
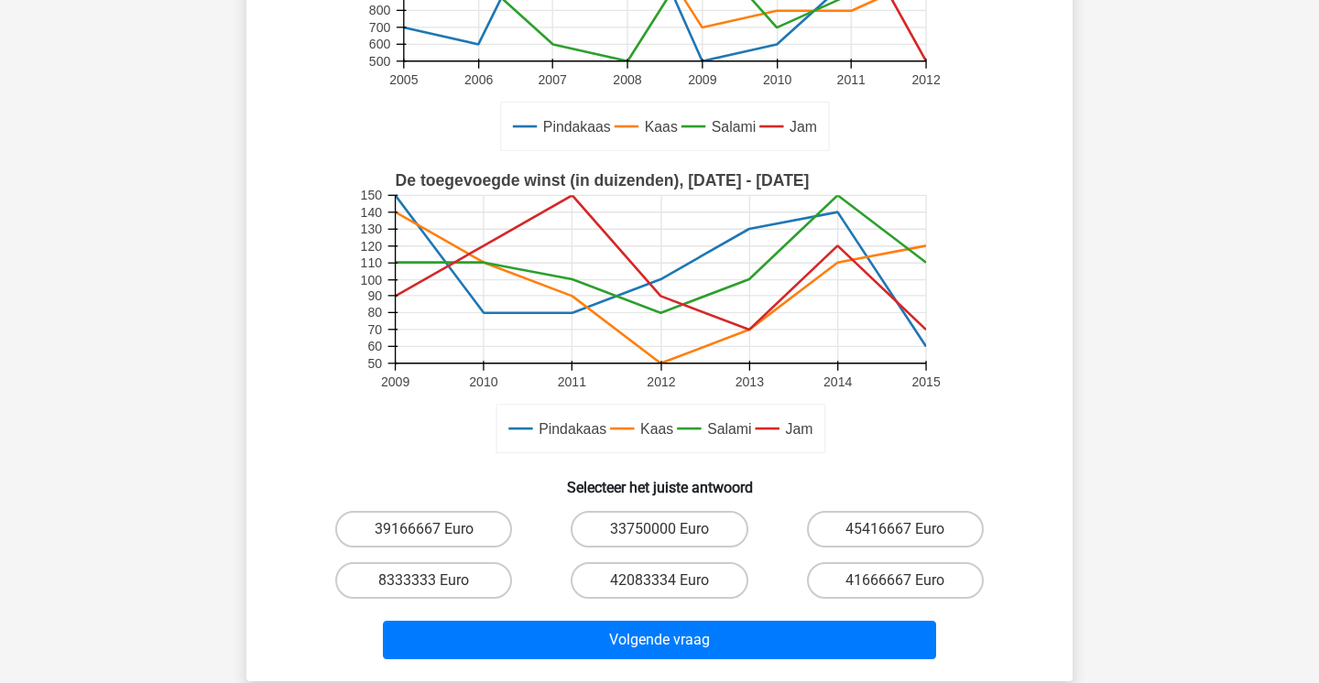
scroll to position [408, 0]
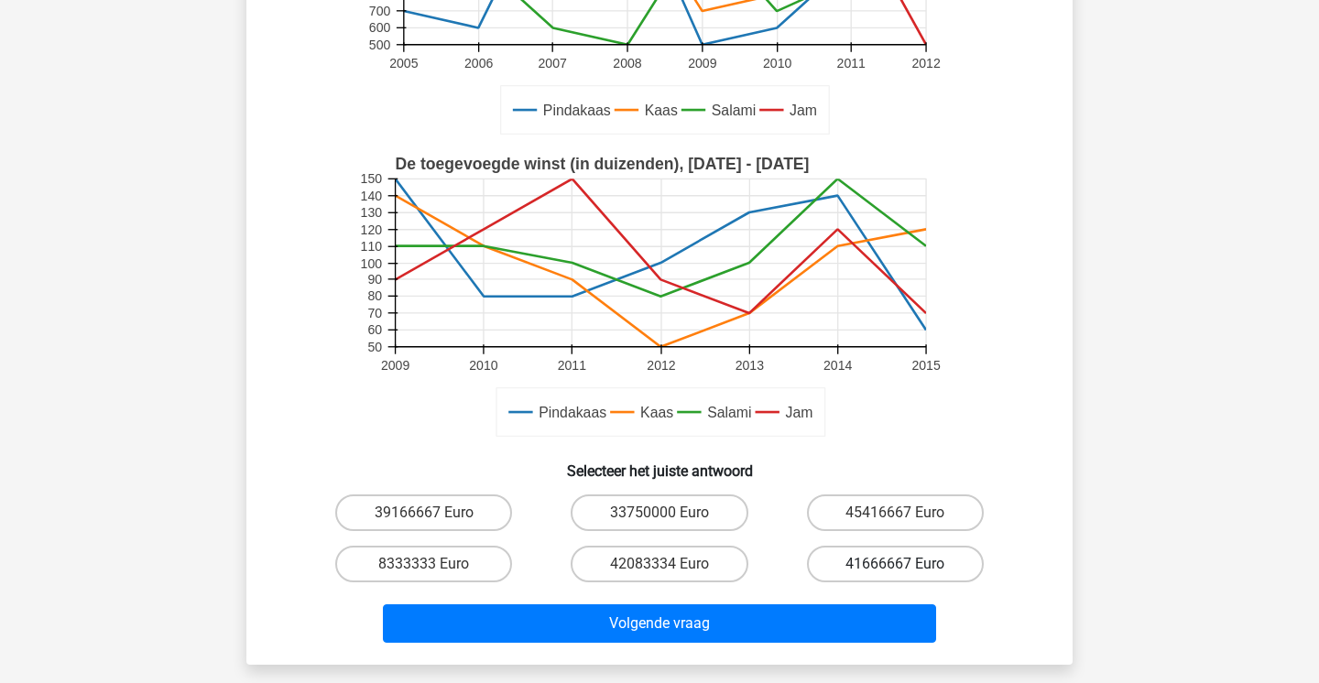
click at [842, 568] on label "41666667 Euro" at bounding box center [895, 564] width 177 height 37
click at [895, 568] on input "41666667 Euro" at bounding box center [901, 570] width 12 height 12
radio input "true"
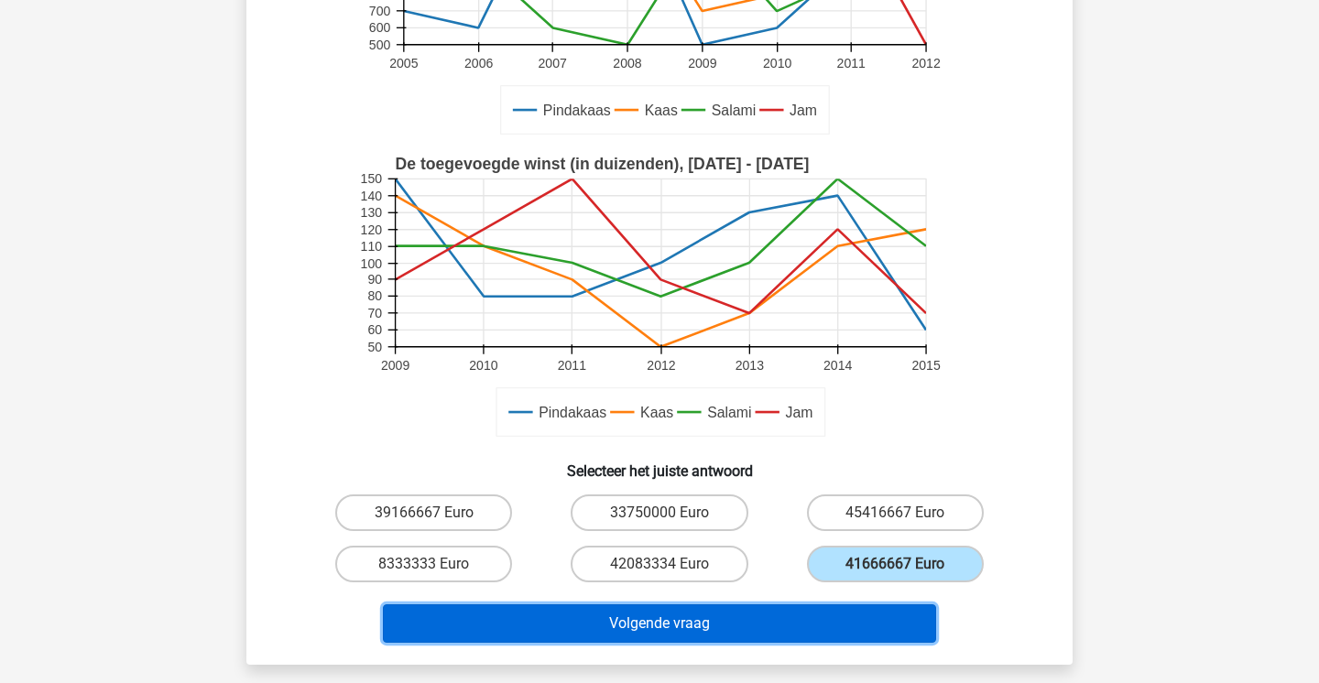
click at [781, 636] on button "Volgende vraag" at bounding box center [660, 624] width 554 height 38
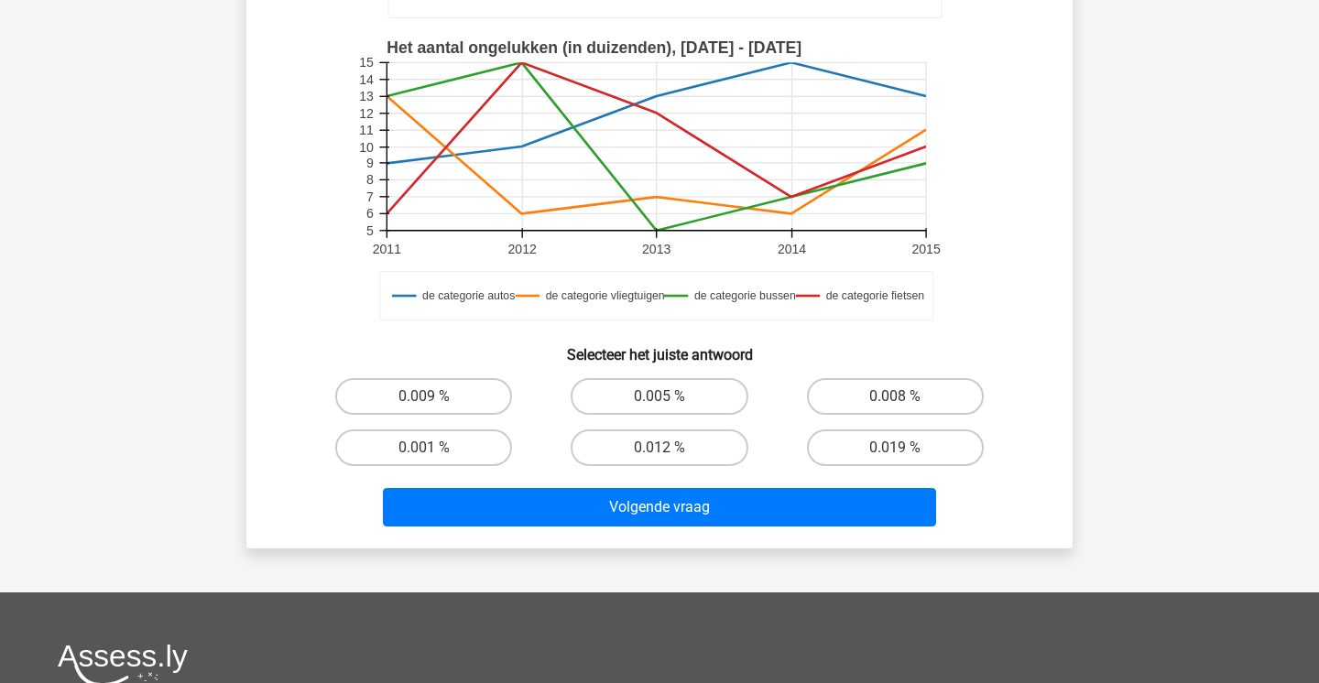
scroll to position [557, 0]
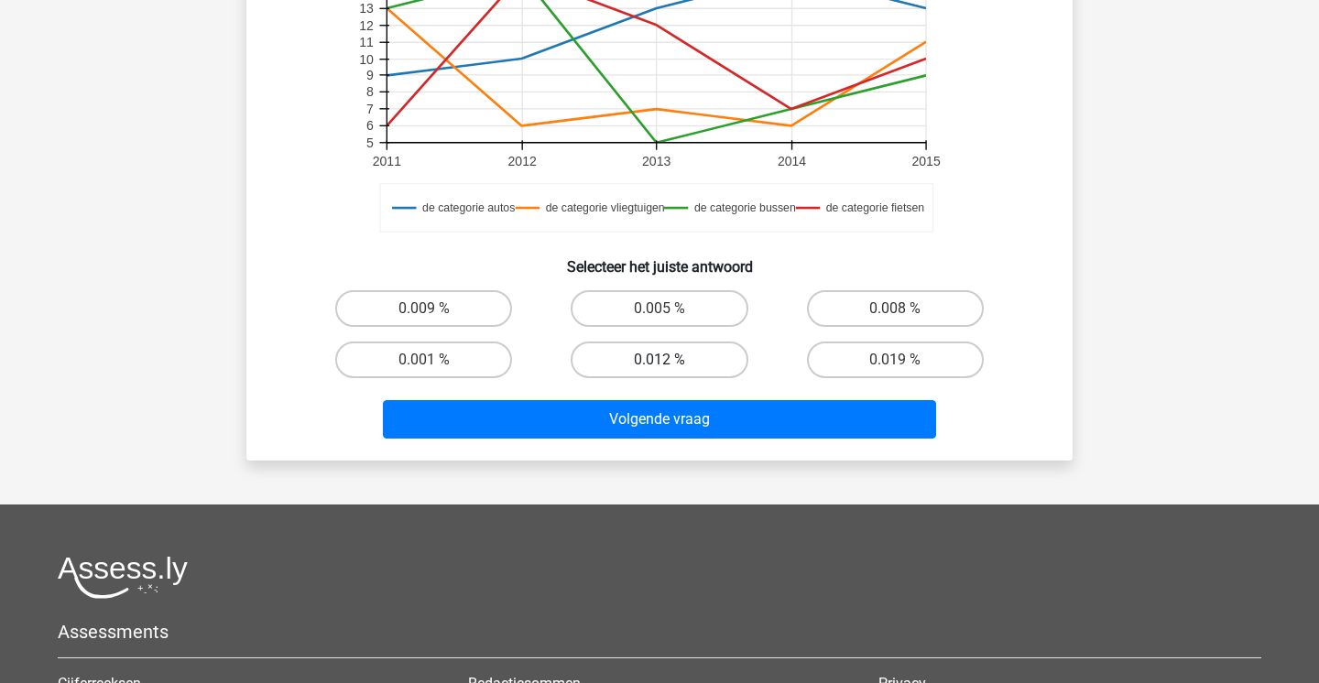
click at [699, 363] on label "0.012 %" at bounding box center [659, 360] width 177 height 37
click at [671, 363] on input "0.012 %" at bounding box center [666, 366] width 12 height 12
radio input "true"
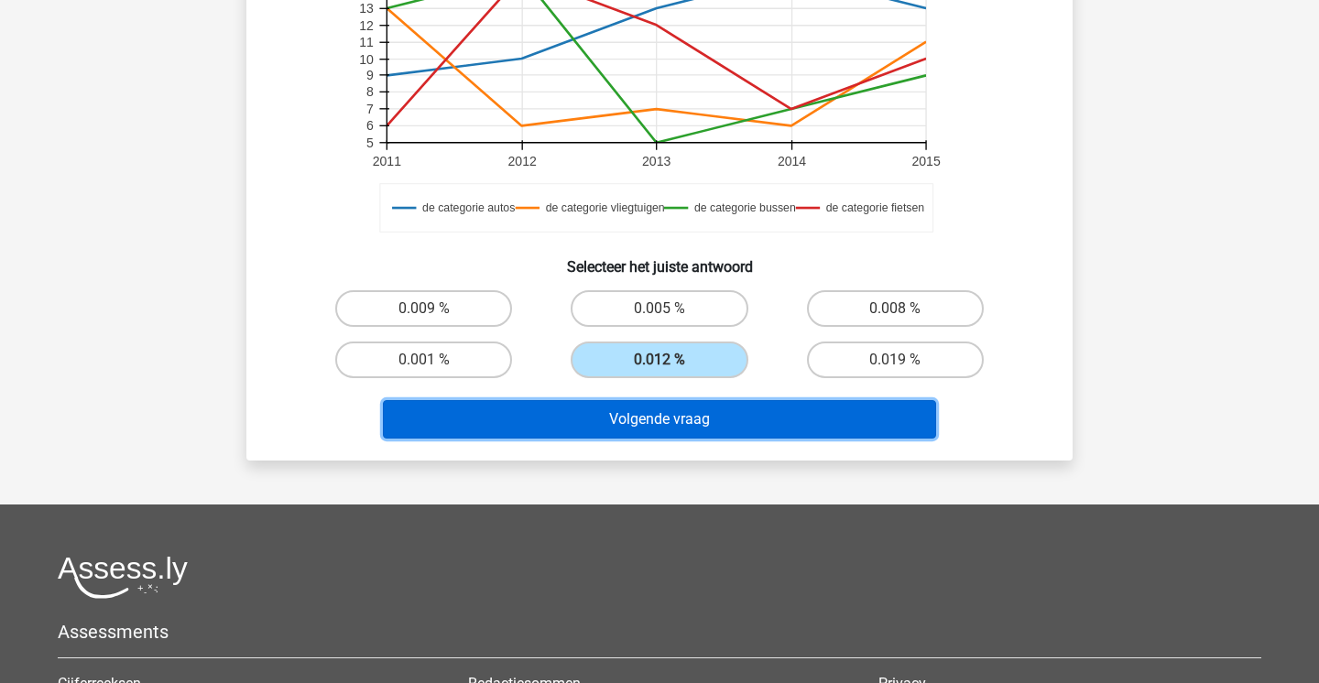
click at [709, 433] on button "Volgende vraag" at bounding box center [660, 419] width 554 height 38
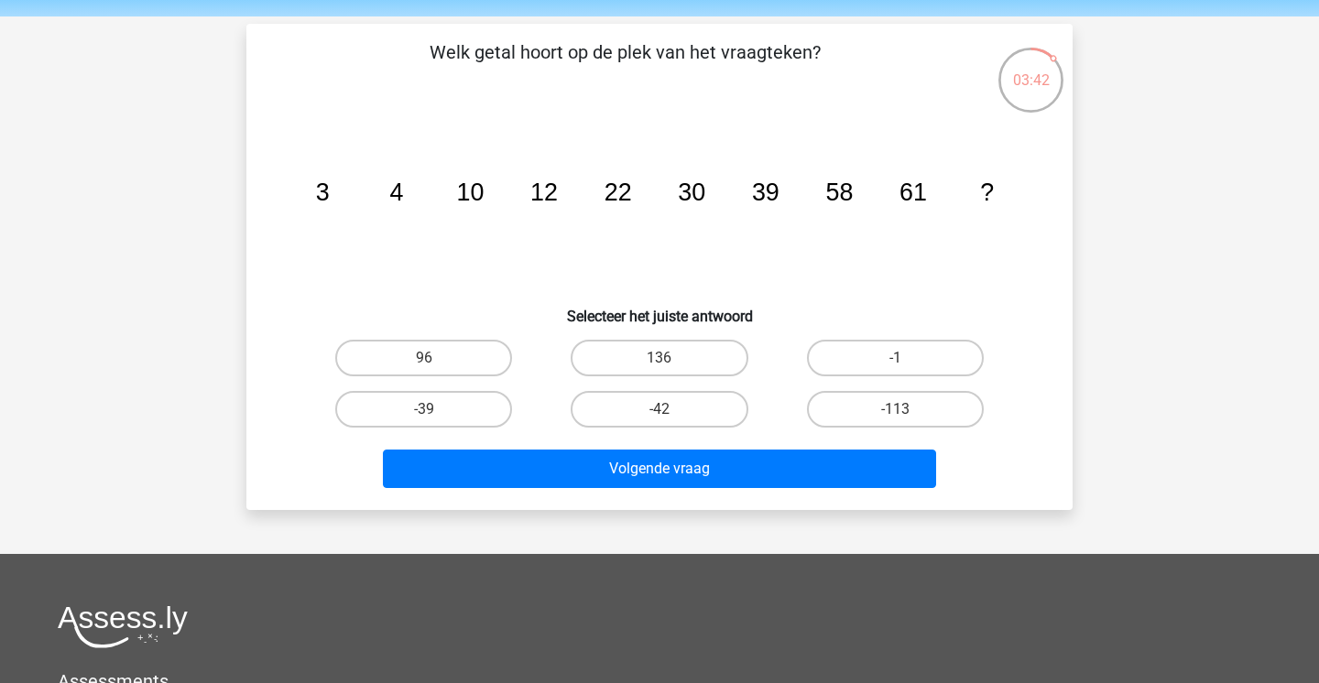
scroll to position [50, 0]
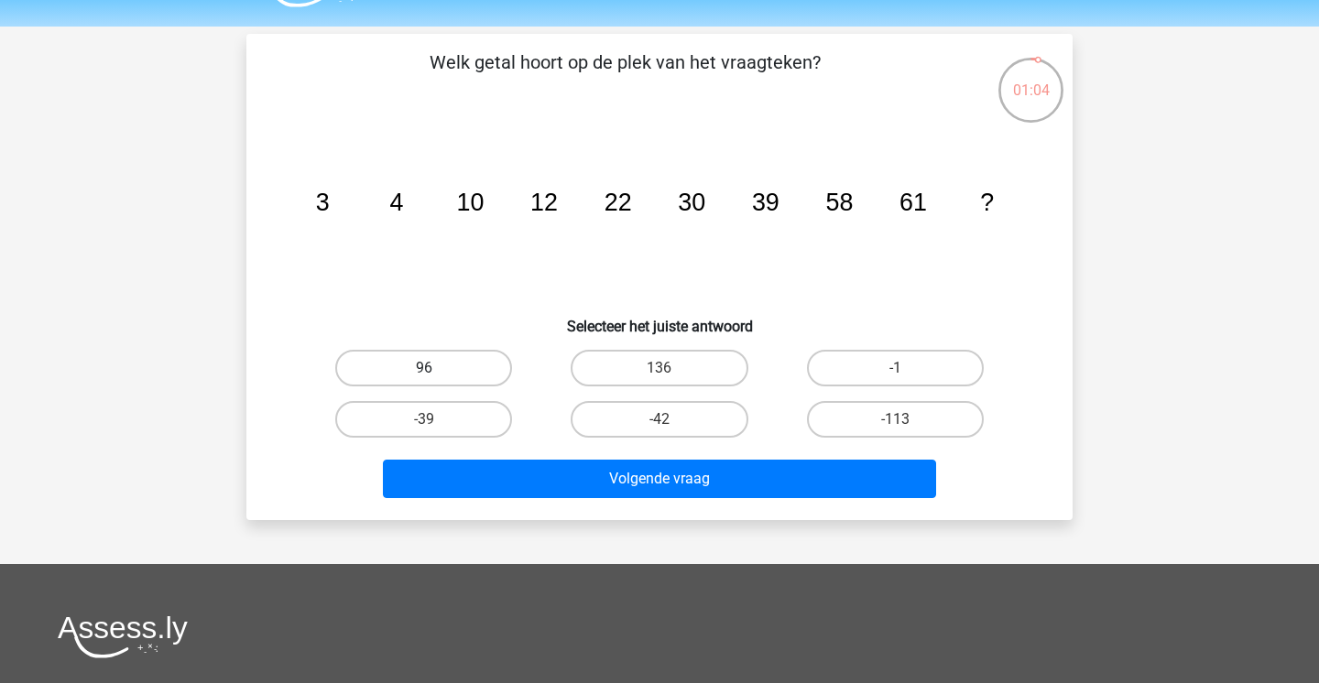
click at [479, 358] on label "96" at bounding box center [423, 368] width 177 height 37
click at [436, 368] on input "96" at bounding box center [430, 374] width 12 height 12
radio input "true"
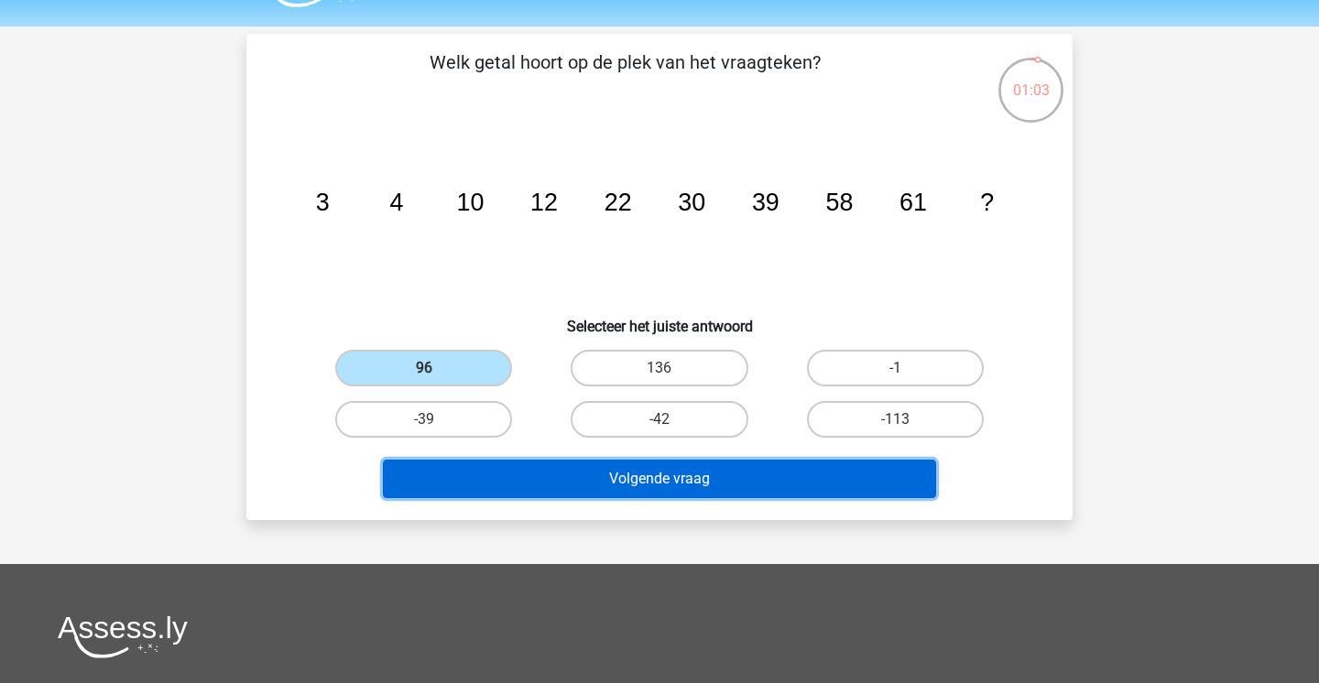
click at [539, 477] on button "Volgende vraag" at bounding box center [660, 479] width 554 height 38
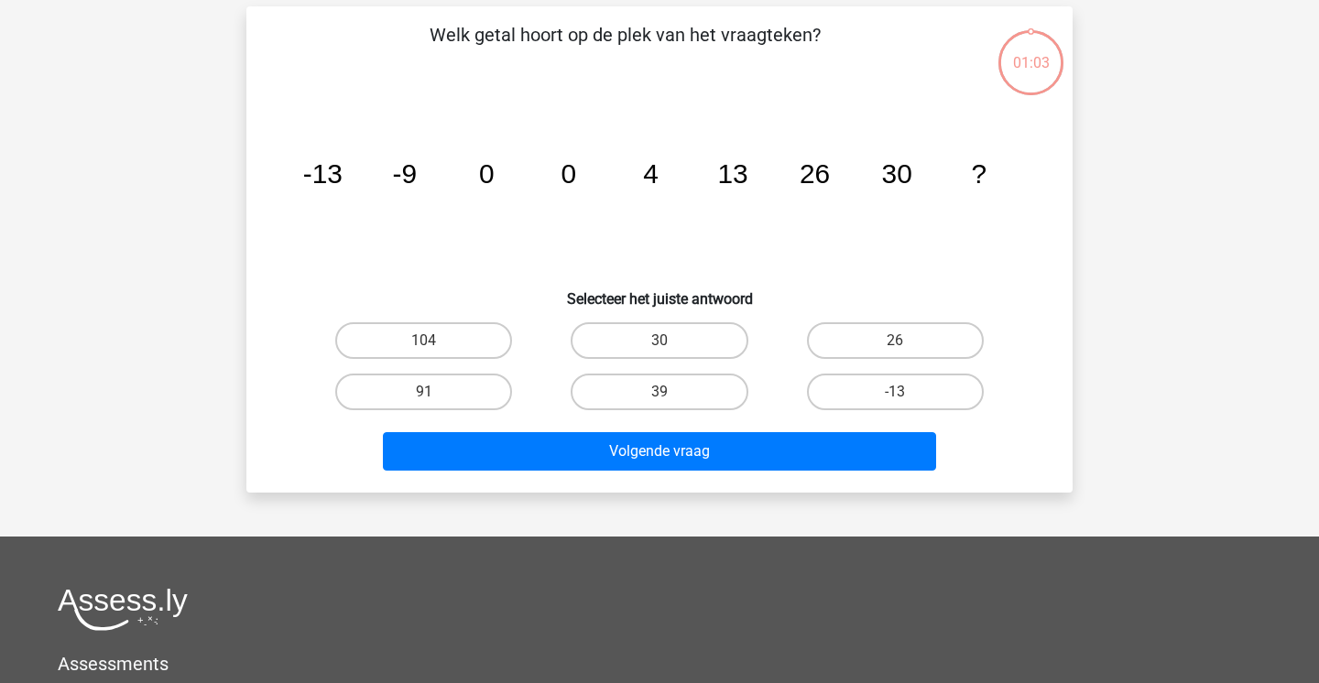
scroll to position [84, 0]
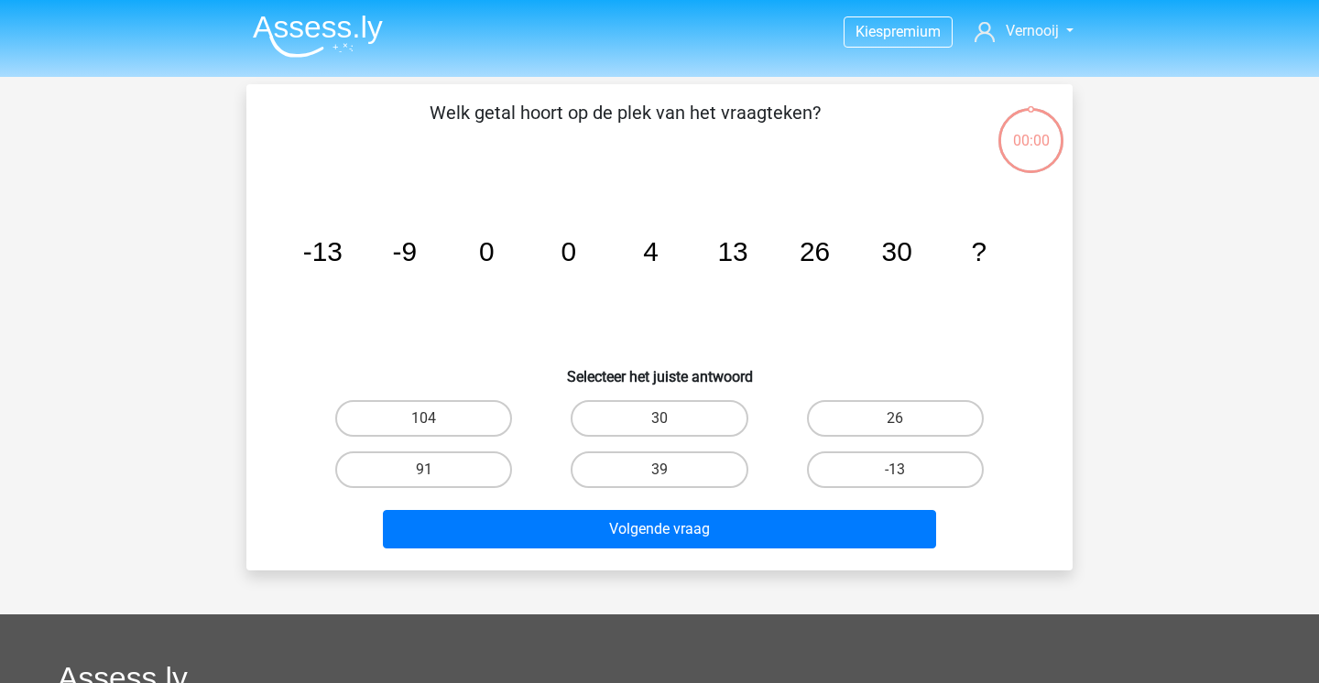
scroll to position [84, 0]
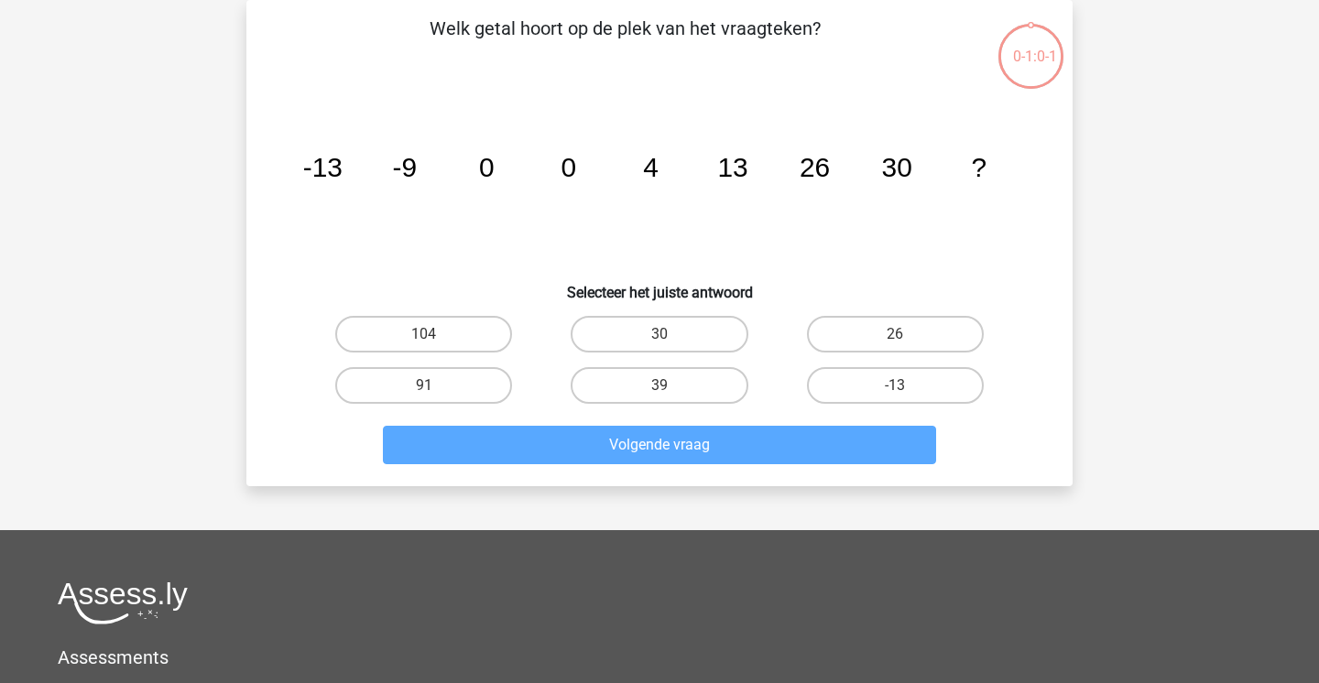
click at [662, 365] on div "39" at bounding box center [658, 385] width 235 height 51
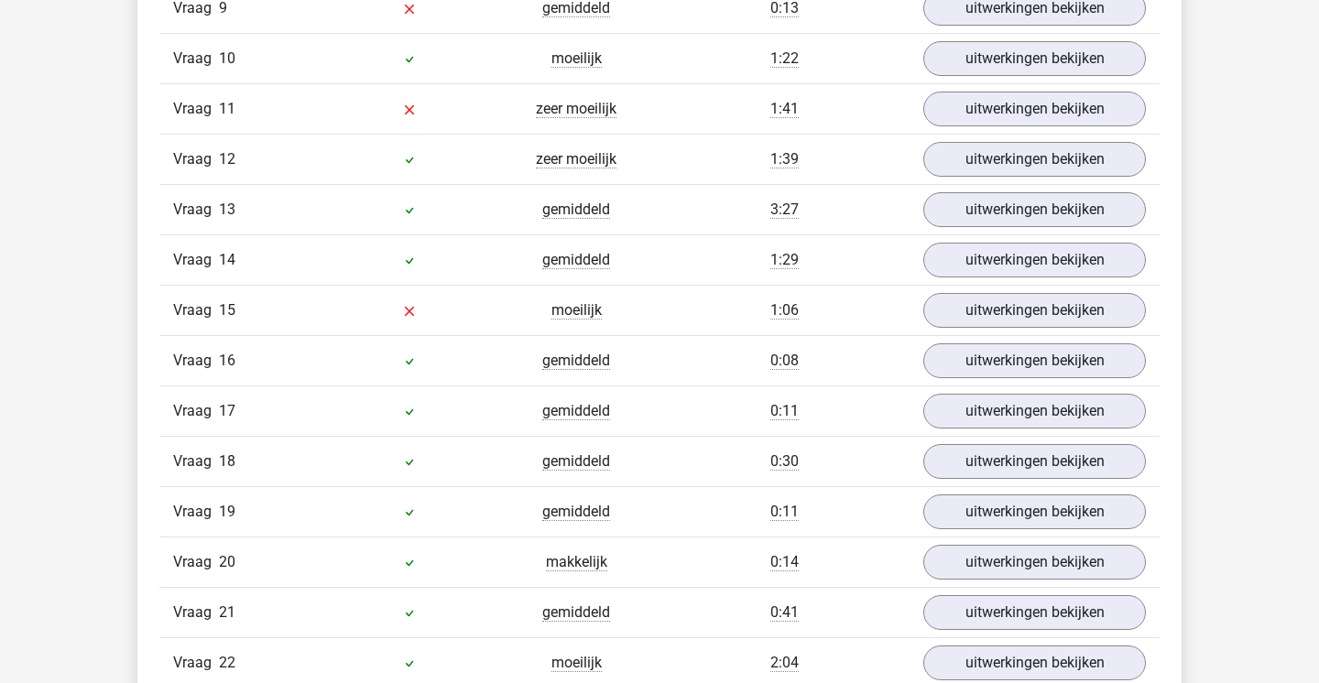
scroll to position [2512, 0]
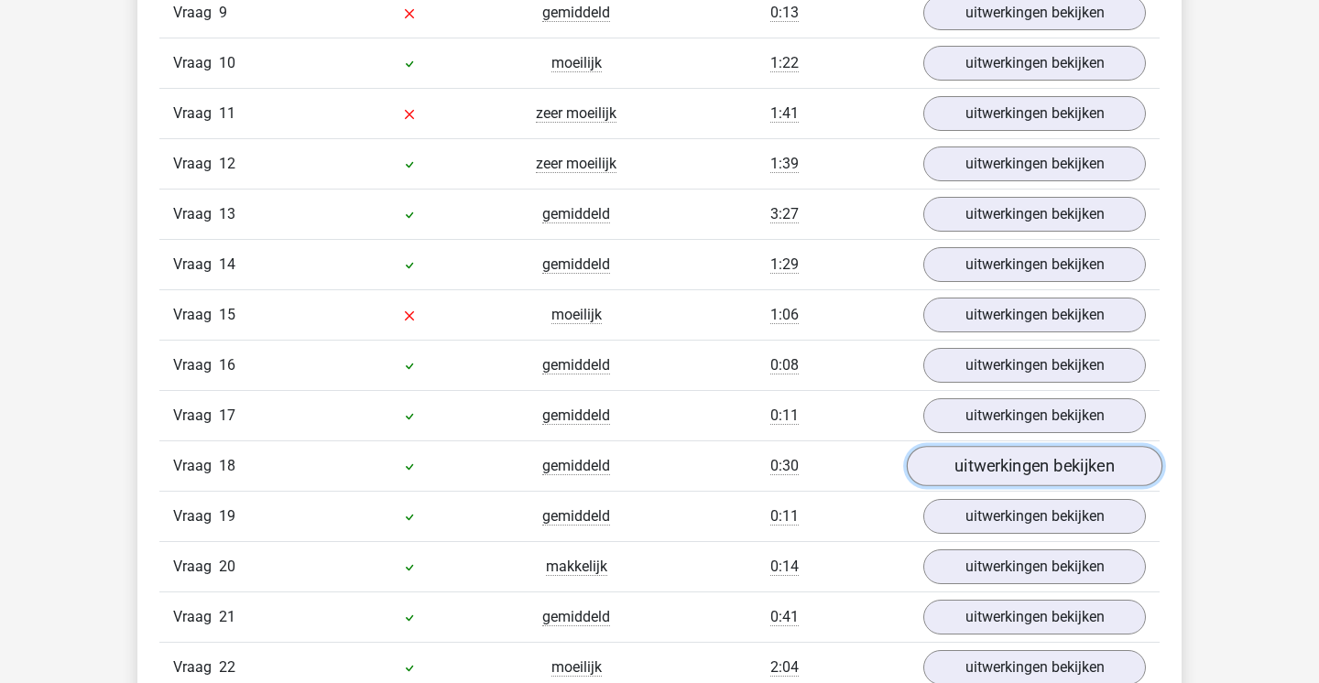
click at [1008, 483] on link "uitwerkingen bekijken" at bounding box center [1035, 466] width 256 height 40
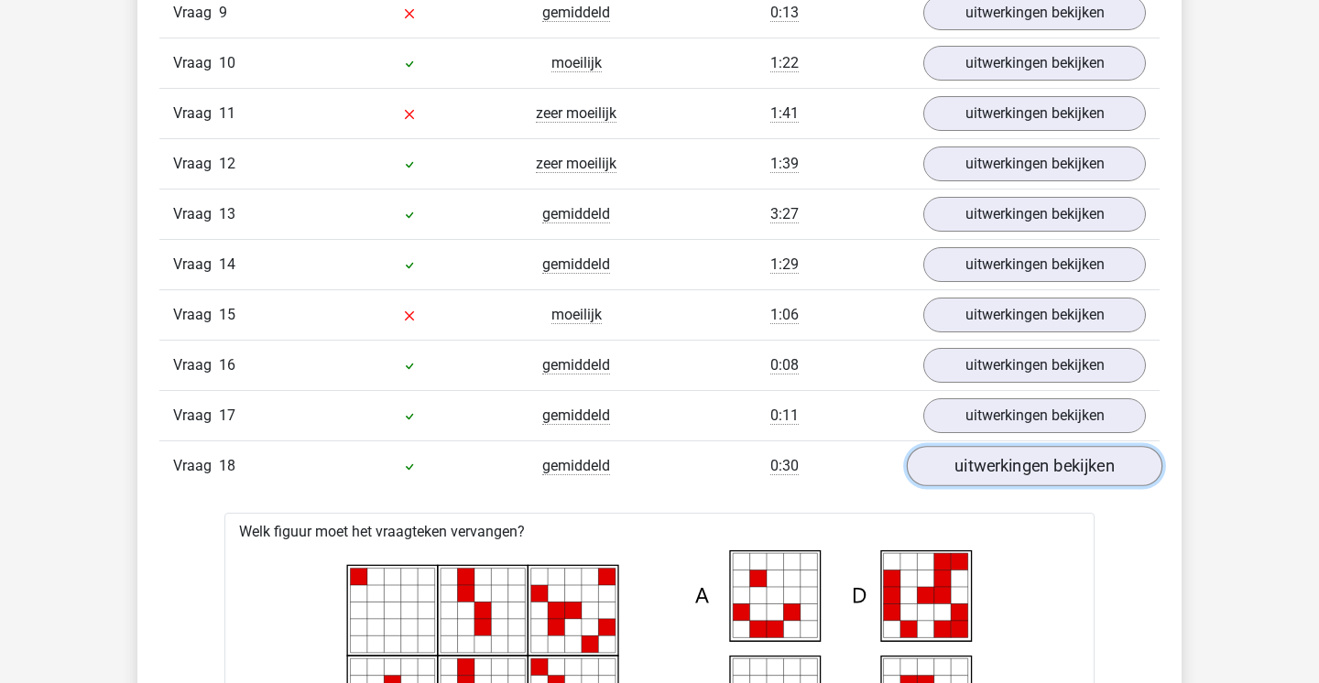
click at [1008, 483] on link "uitwerkingen bekijken" at bounding box center [1035, 466] width 256 height 40
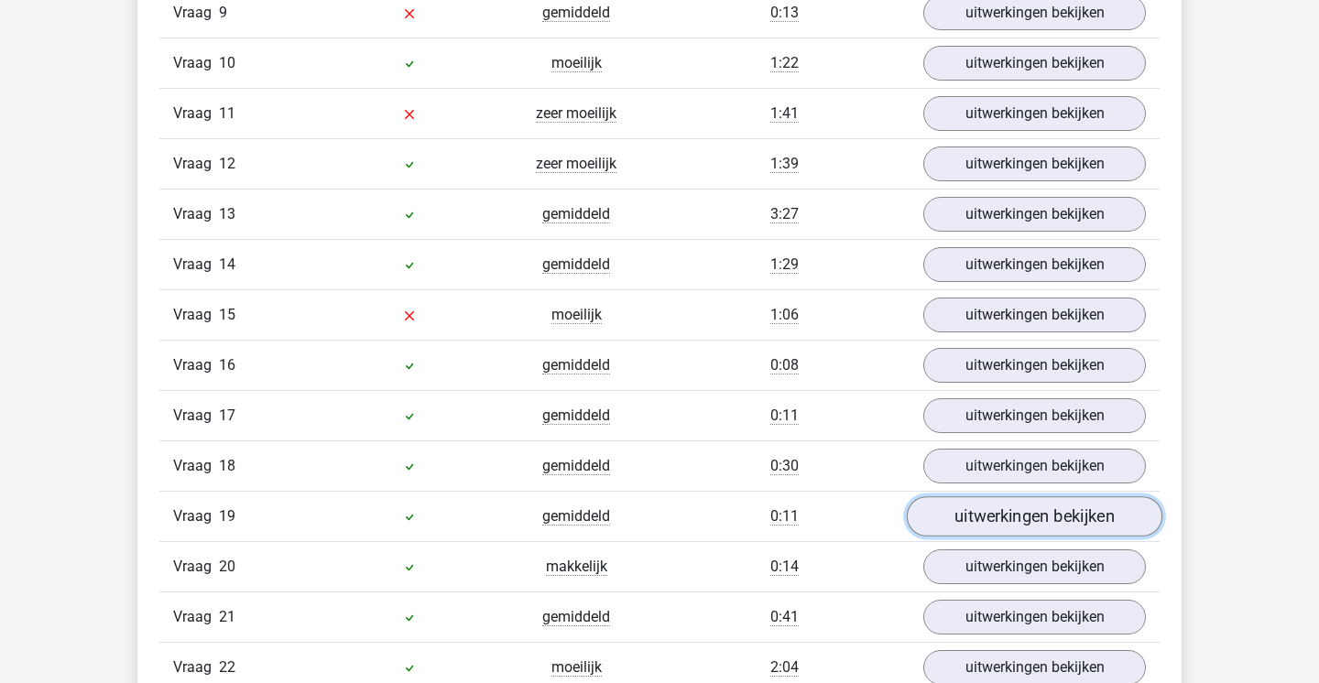
click at [1001, 532] on link "uitwerkingen bekijken" at bounding box center [1035, 516] width 256 height 40
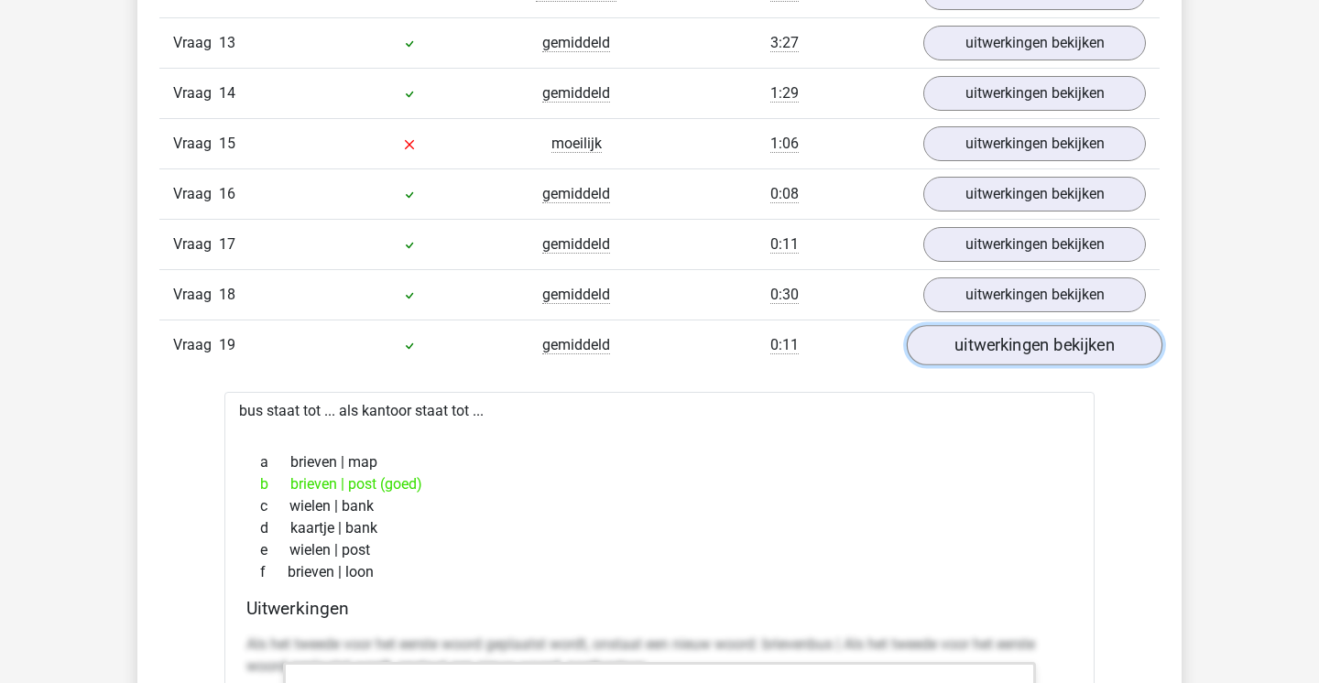
scroll to position [2687, 0]
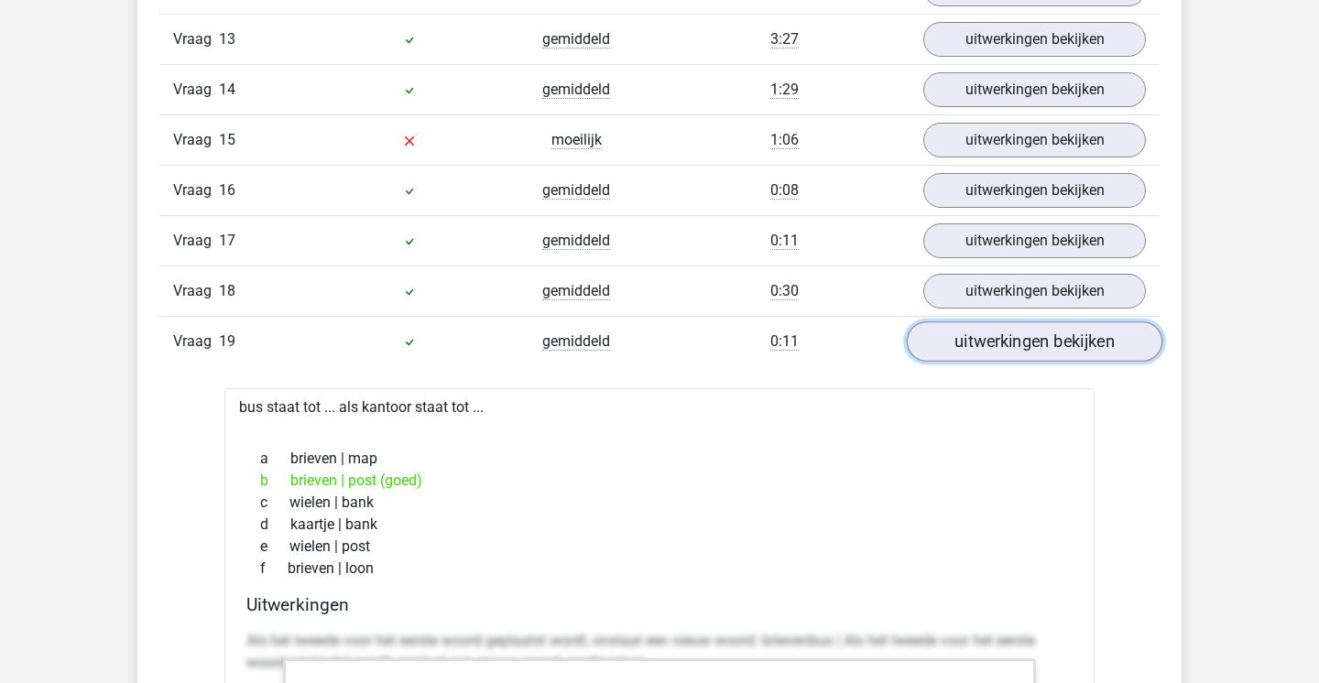
click at [1047, 341] on link "uitwerkingen bekijken" at bounding box center [1035, 342] width 256 height 40
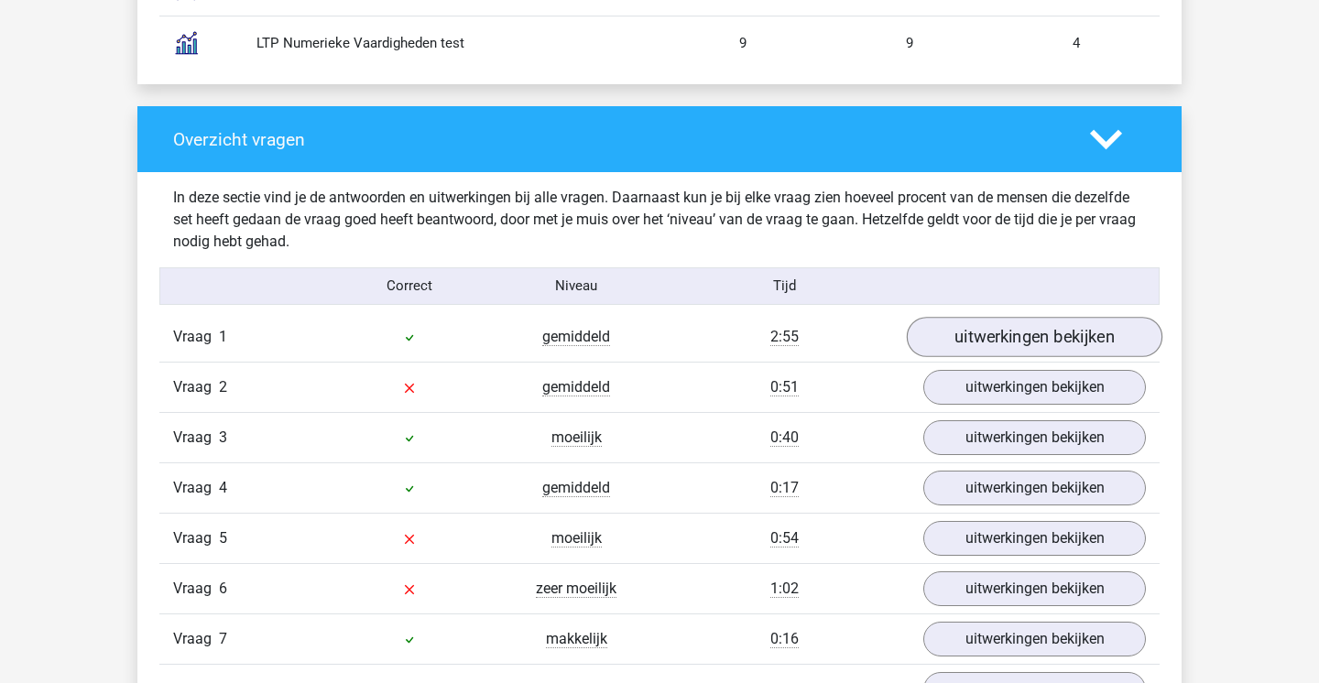
scroll to position [1780, 0]
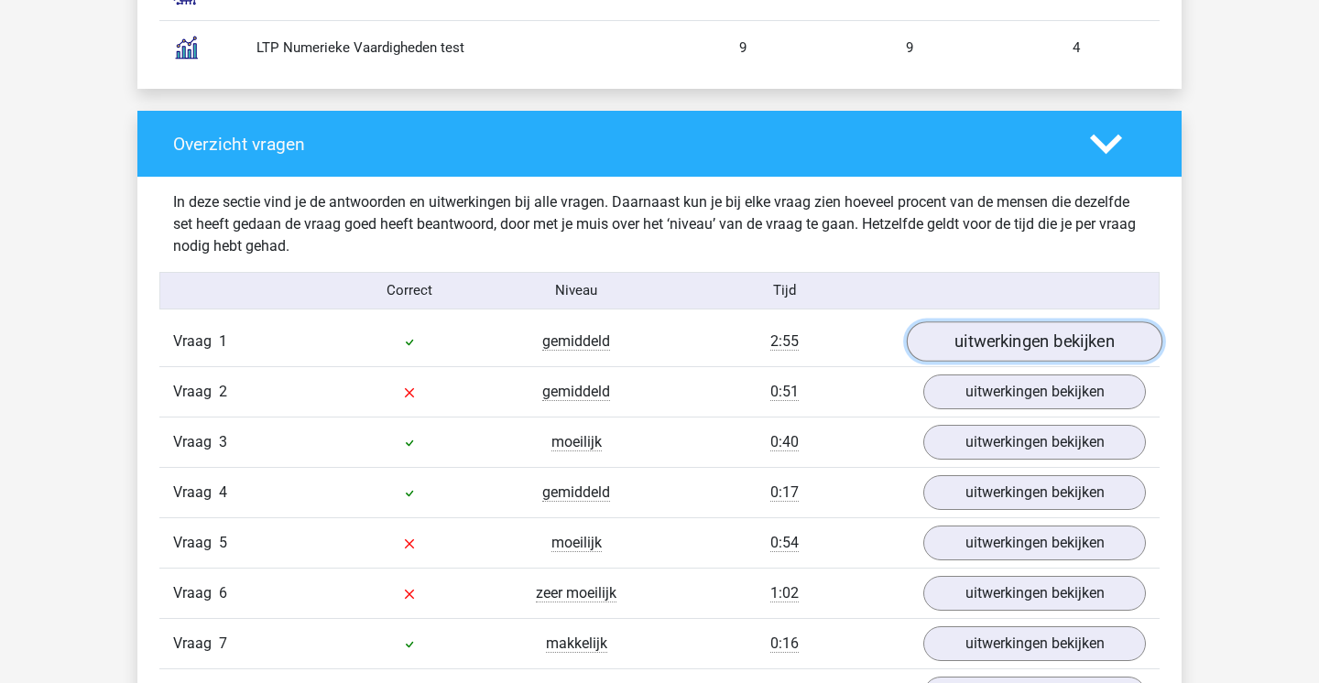
click at [1036, 343] on link "uitwerkingen bekijken" at bounding box center [1035, 342] width 256 height 40
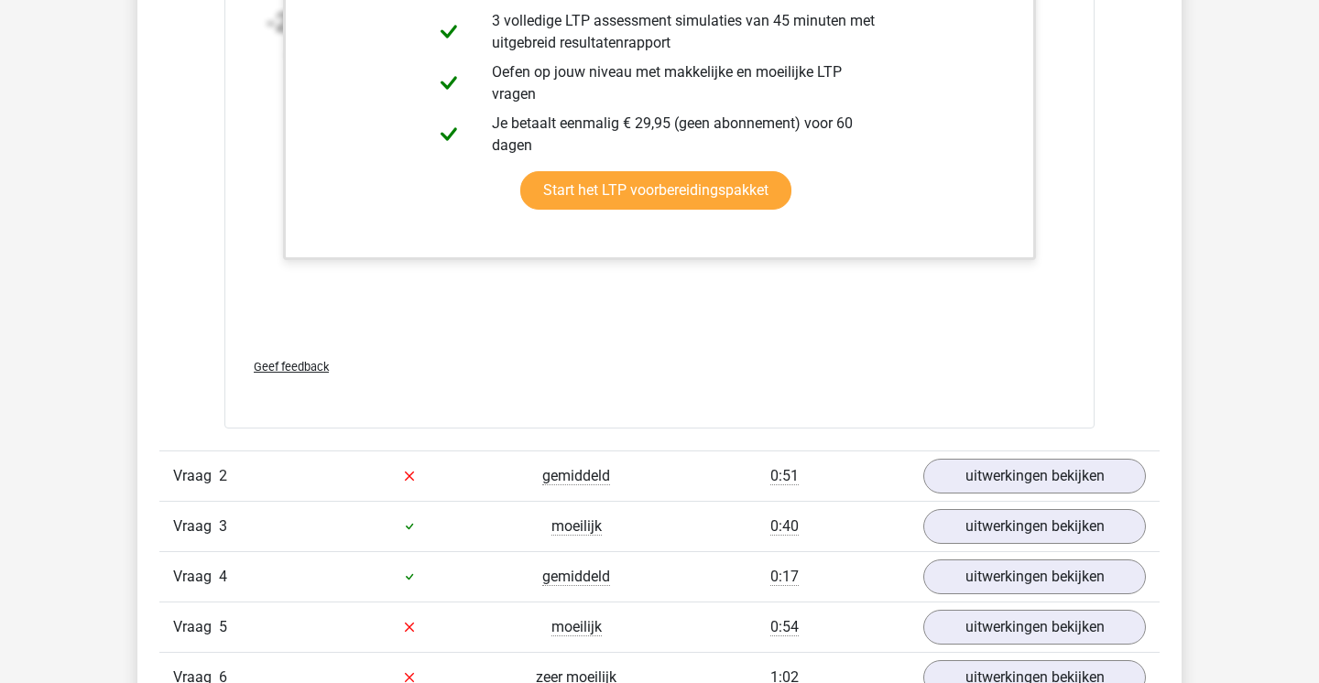
scroll to position [2822, 0]
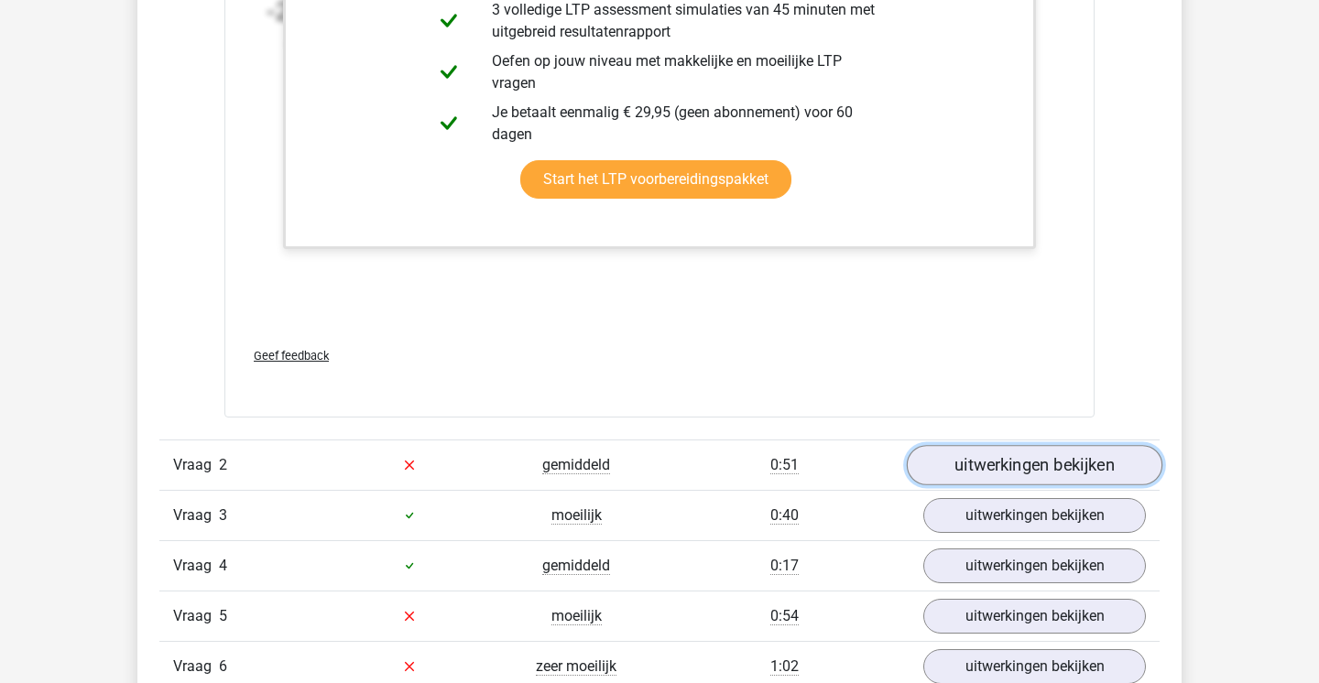
click at [1009, 458] on link "uitwerkingen bekijken" at bounding box center [1035, 465] width 256 height 40
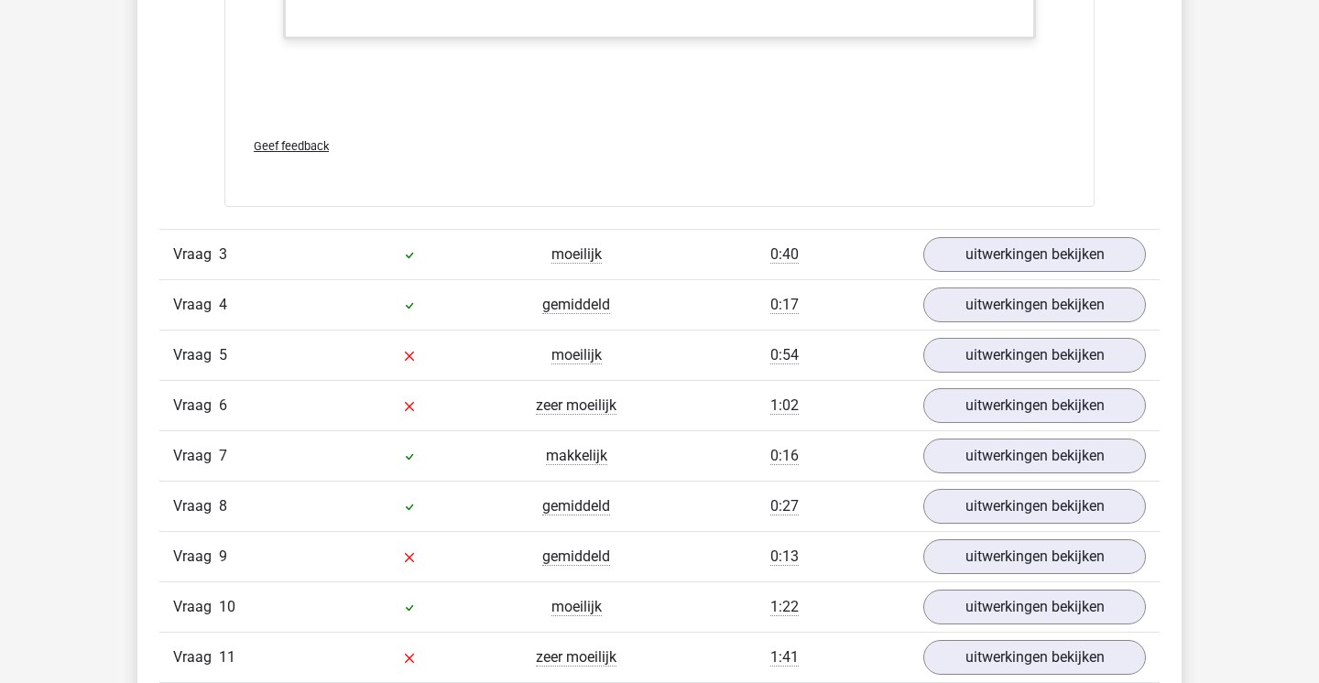
scroll to position [4206, 0]
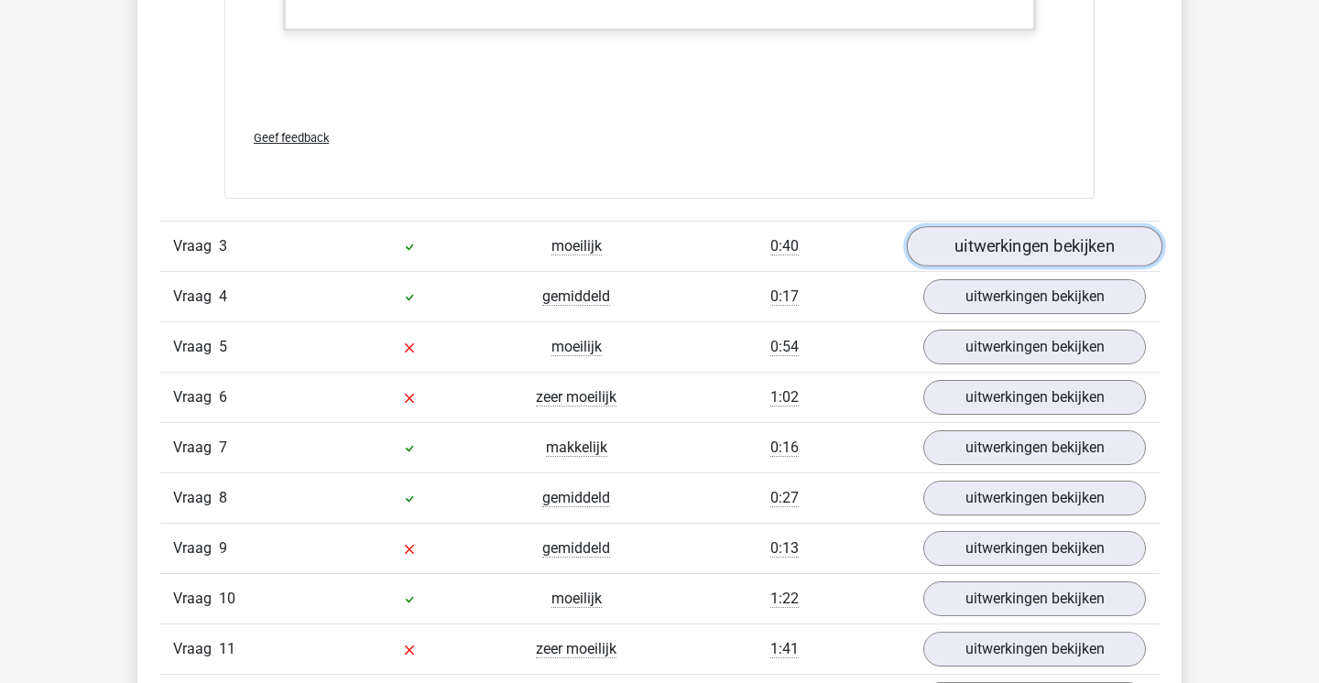
click at [1079, 254] on link "uitwerkingen bekijken" at bounding box center [1035, 247] width 256 height 40
